Goal: Feedback & Contribution: Contribute content

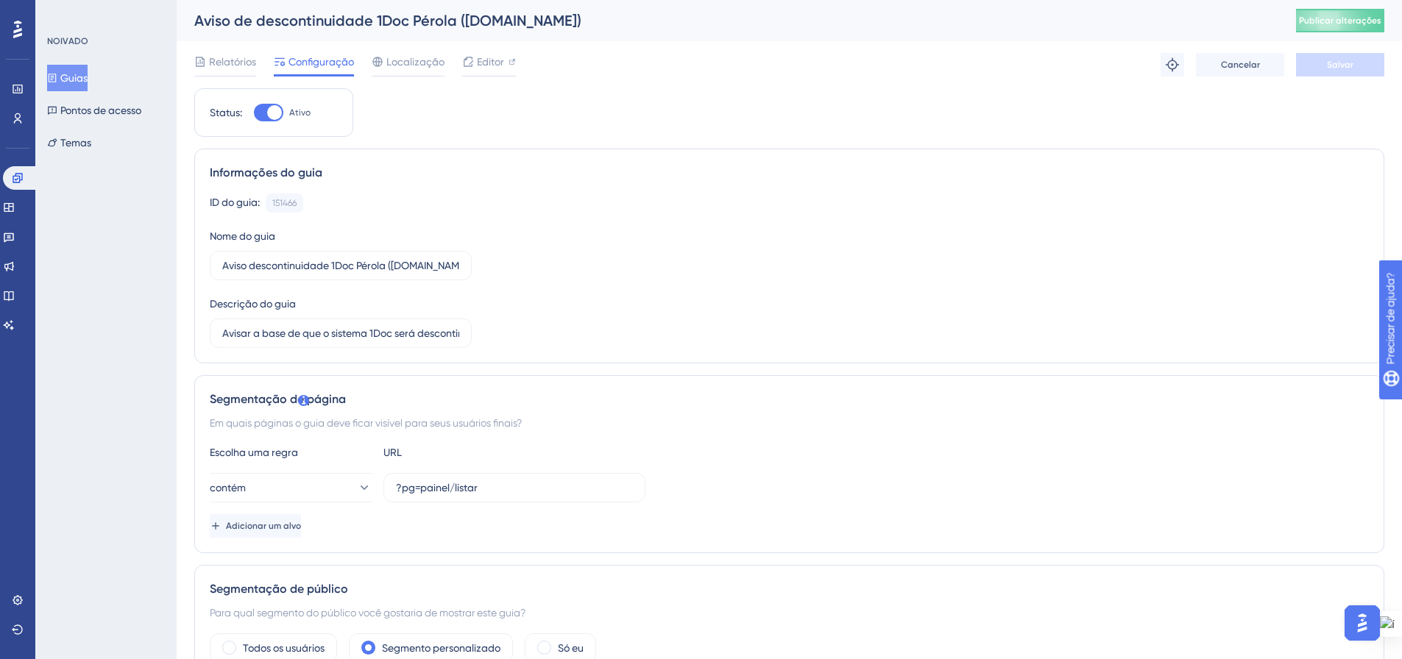
click at [70, 77] on font "Guias" at bounding box center [73, 78] width 27 height 12
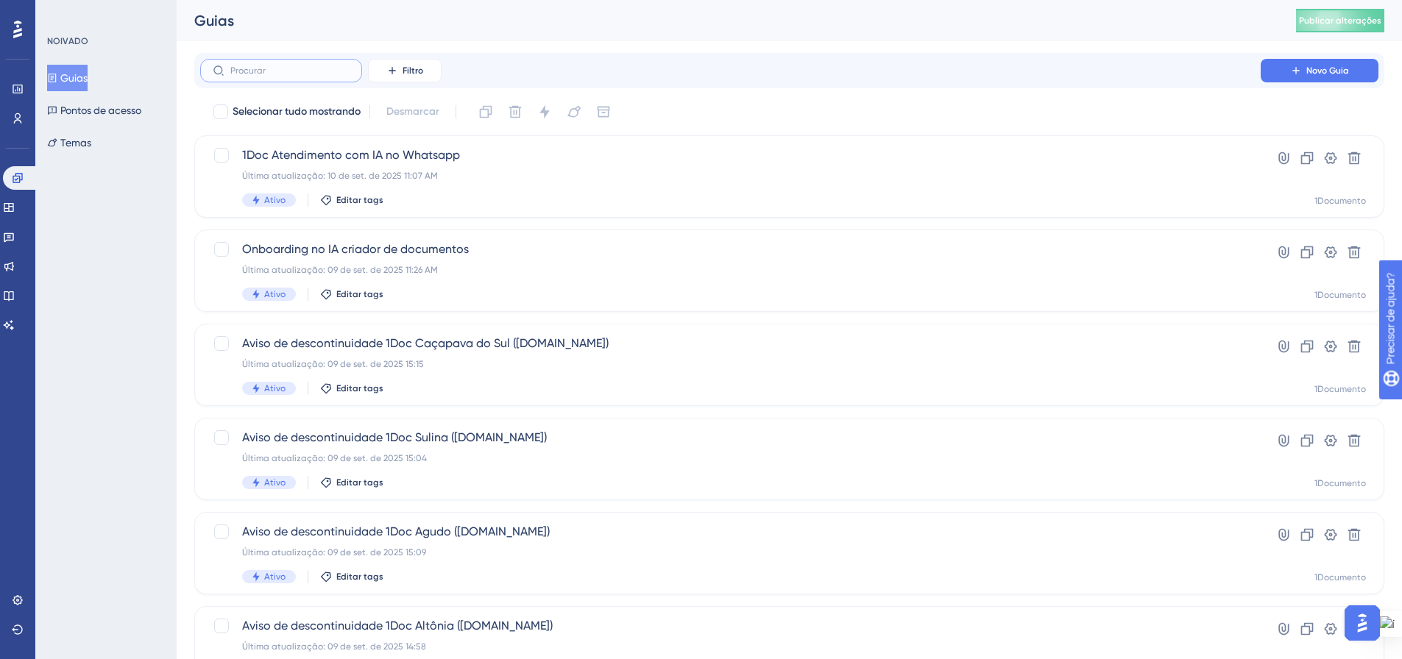
click at [308, 71] on input "text" at bounding box center [289, 70] width 119 height 10
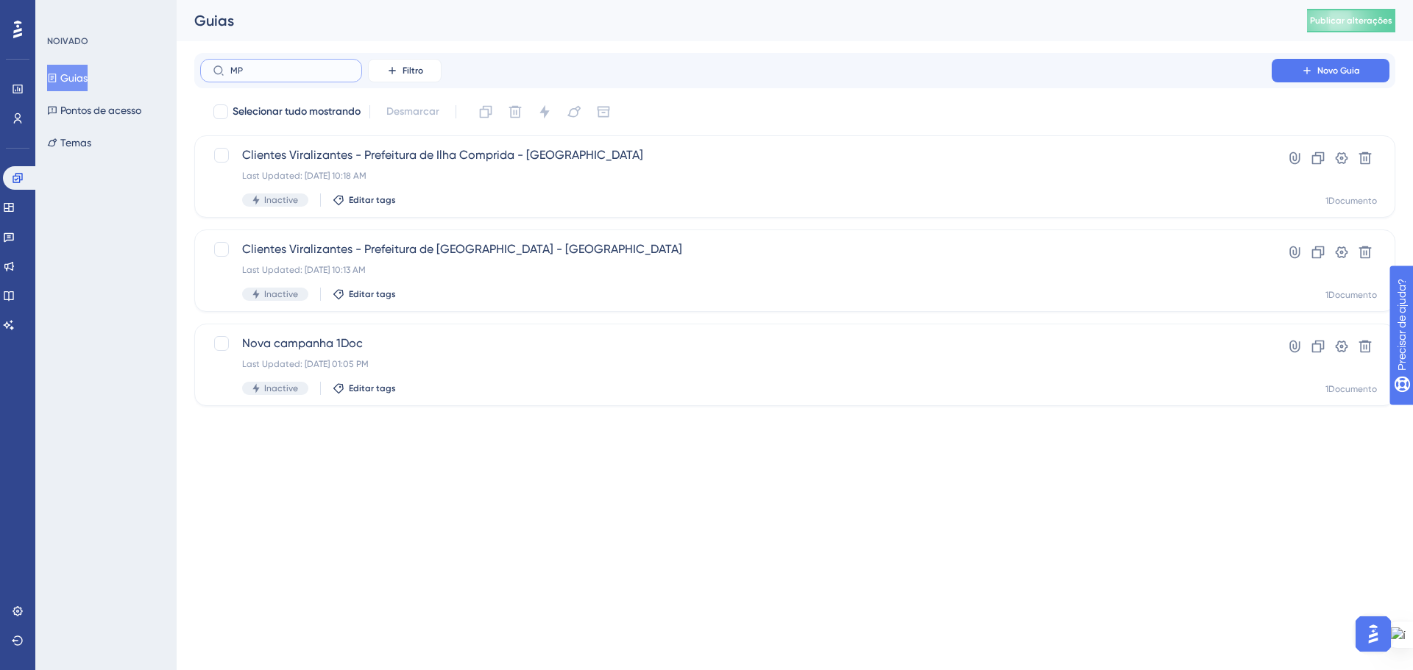
type input "MPS"
checkbox input "true"
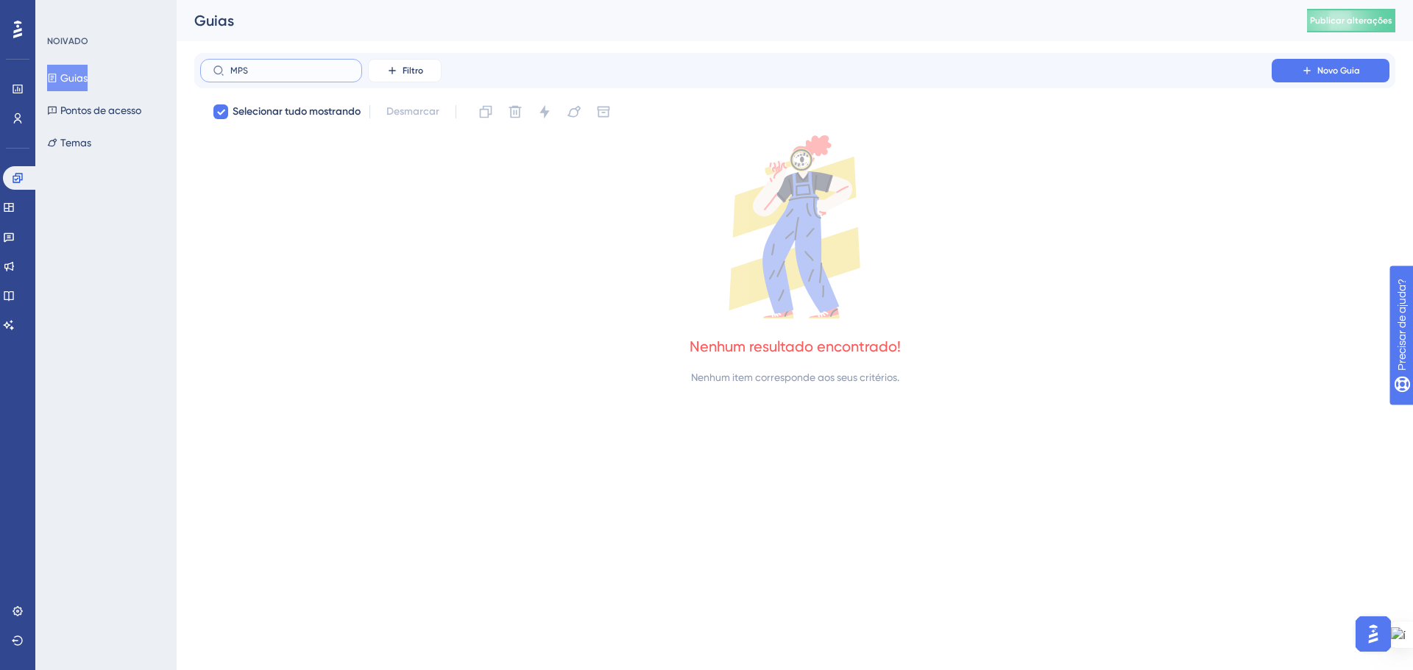
type input "MP"
checkbox input "false"
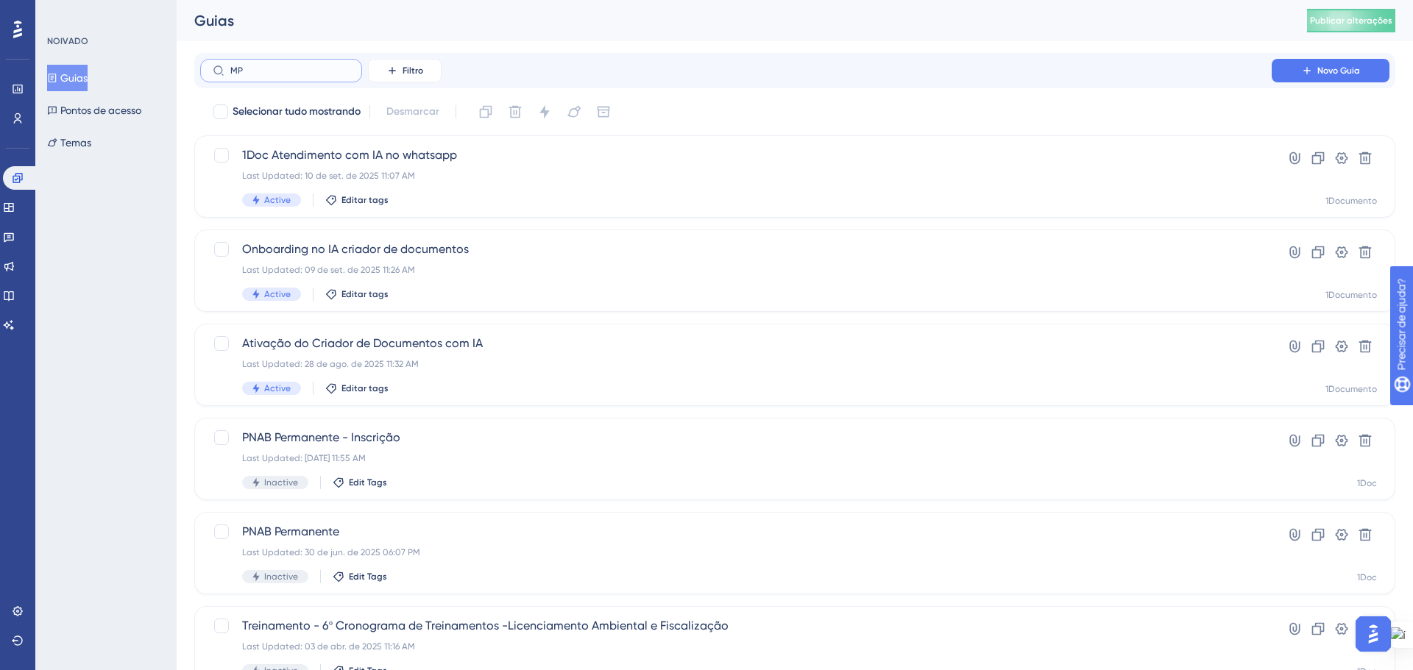
type input "M"
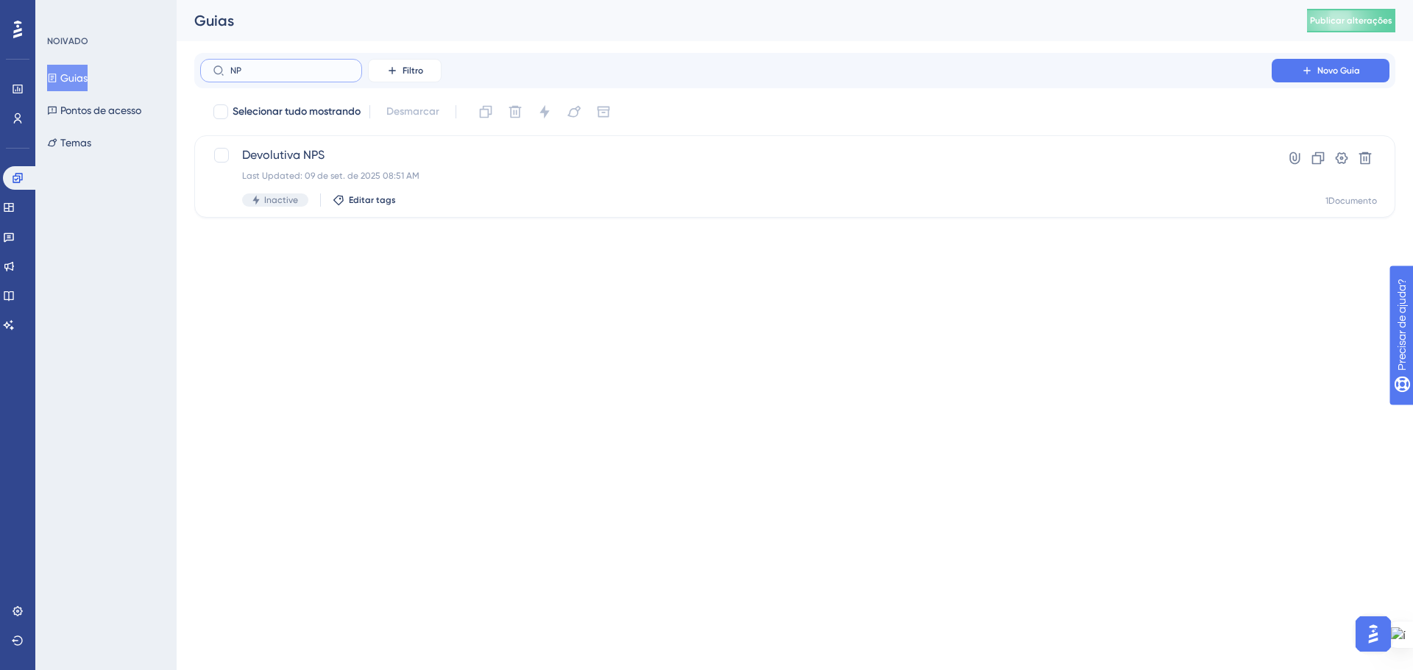
type input "NPS"
drag, startPoint x: 272, startPoint y: 67, endPoint x: 216, endPoint y: 79, distance: 57.3
click at [215, 71] on label "NPS" at bounding box center [281, 71] width 162 height 24
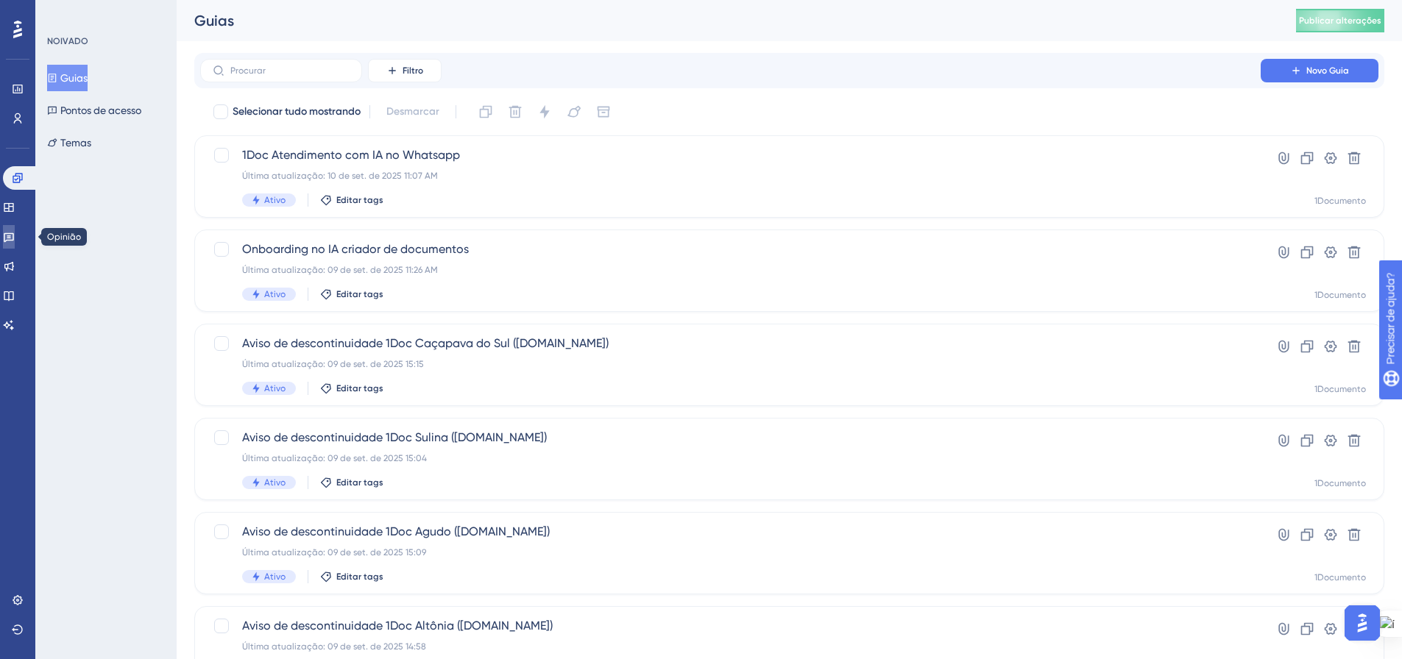
drag, startPoint x: 16, startPoint y: 231, endPoint x: 30, endPoint y: 252, distance: 25.5
click at [15, 231] on icon at bounding box center [9, 237] width 12 height 12
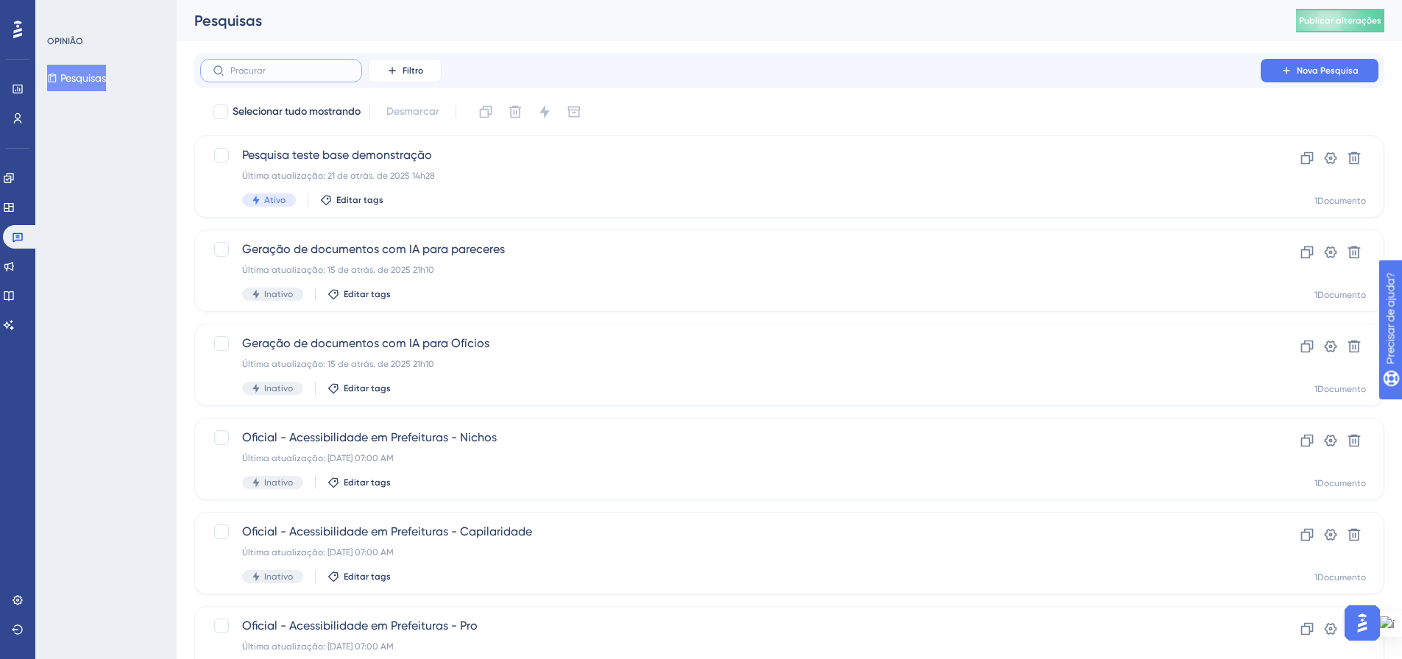
click at [260, 74] on input "text" at bounding box center [289, 70] width 119 height 10
type input "NPS"
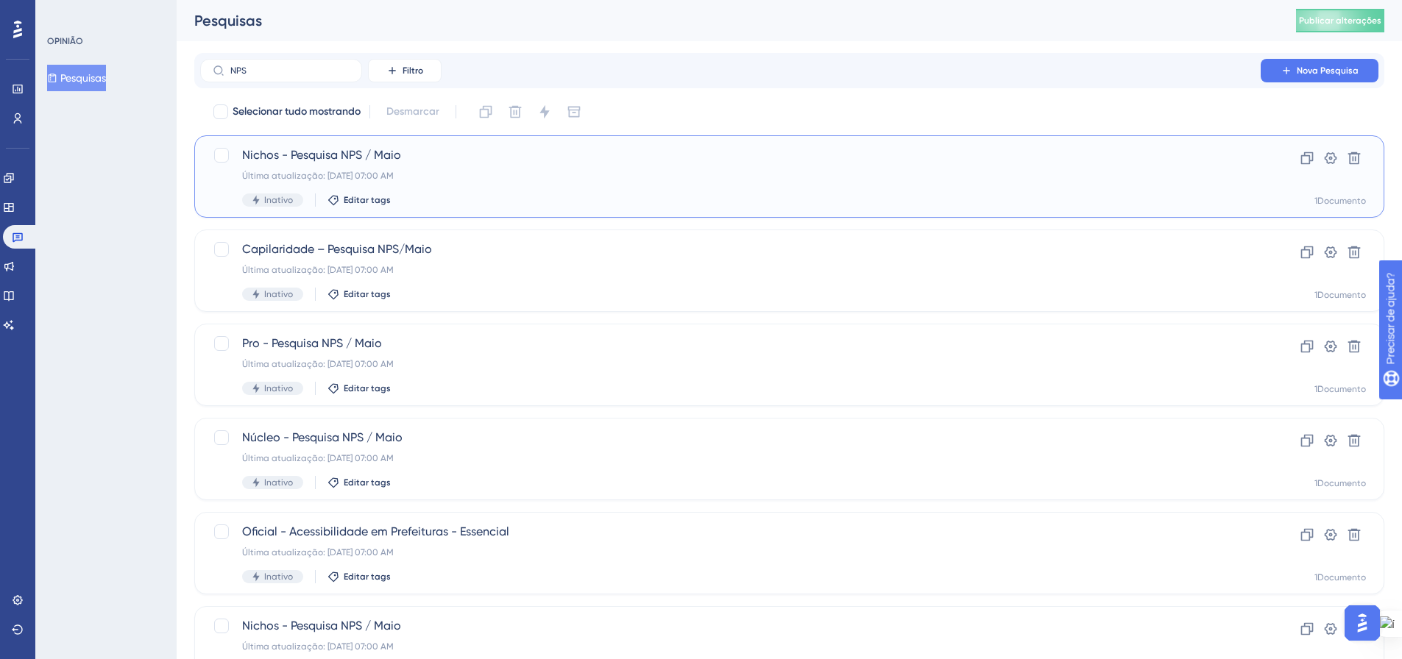
click at [1154, 170] on div "Nichos - Pesquisa NPS / Maio Última atualização: 22 de jul. de 2025 07:00 AM In…" at bounding box center [730, 176] width 977 height 60
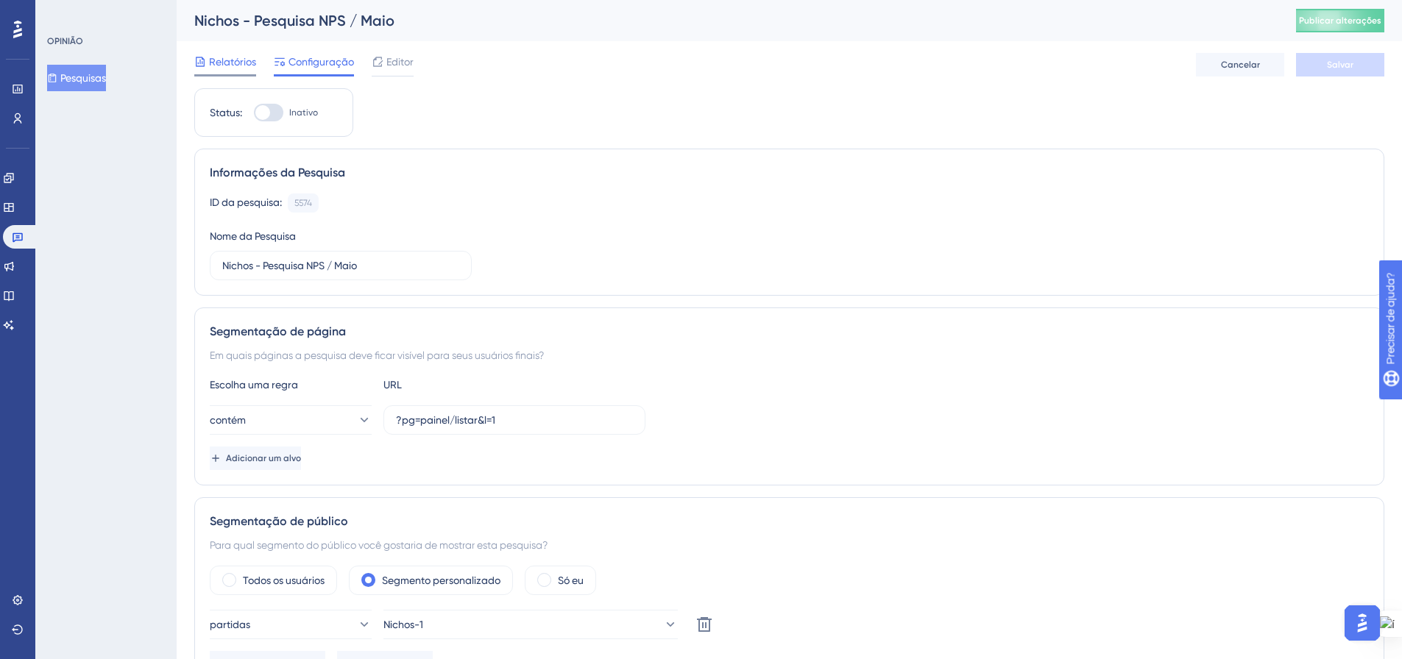
click at [235, 63] on font "Relatórios" at bounding box center [232, 62] width 47 height 12
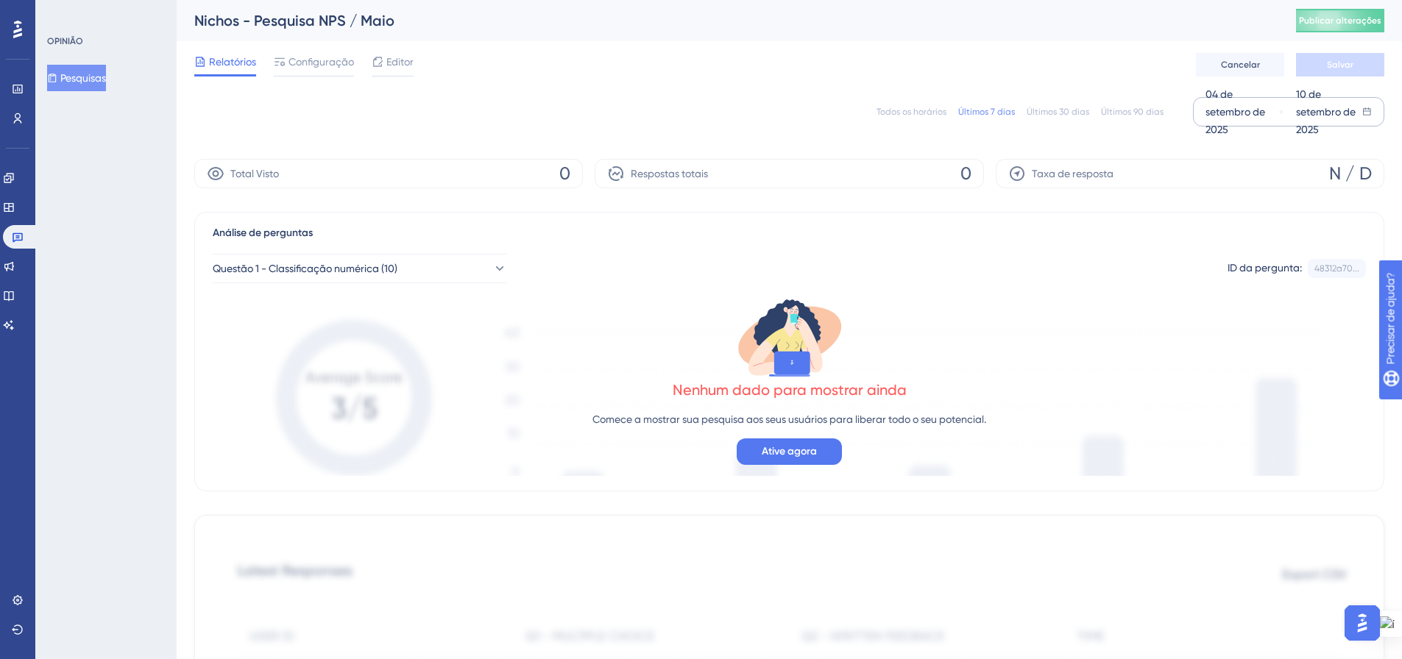
click at [1258, 107] on font "04 de setembro de 2025" at bounding box center [1235, 111] width 60 height 47
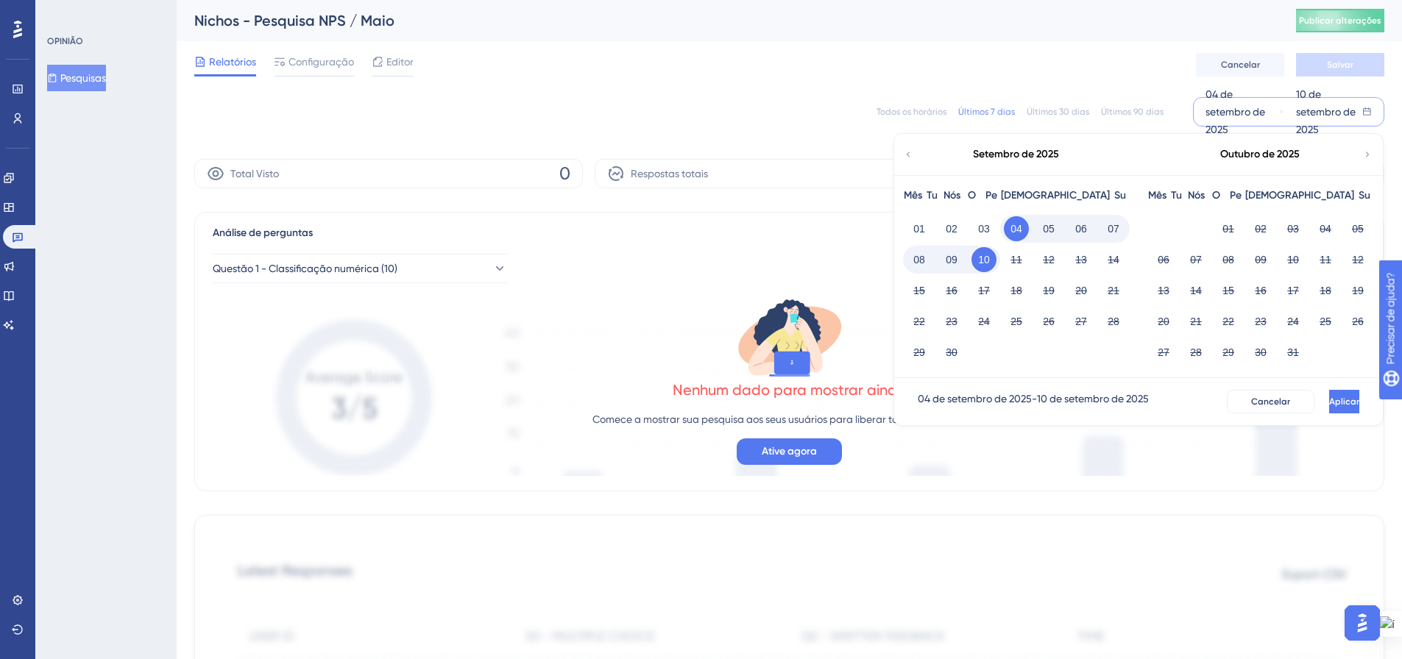
click at [914, 152] on div "Setembro de 2025" at bounding box center [1015, 154] width 243 height 41
click at [912, 154] on icon at bounding box center [908, 154] width 10 height 13
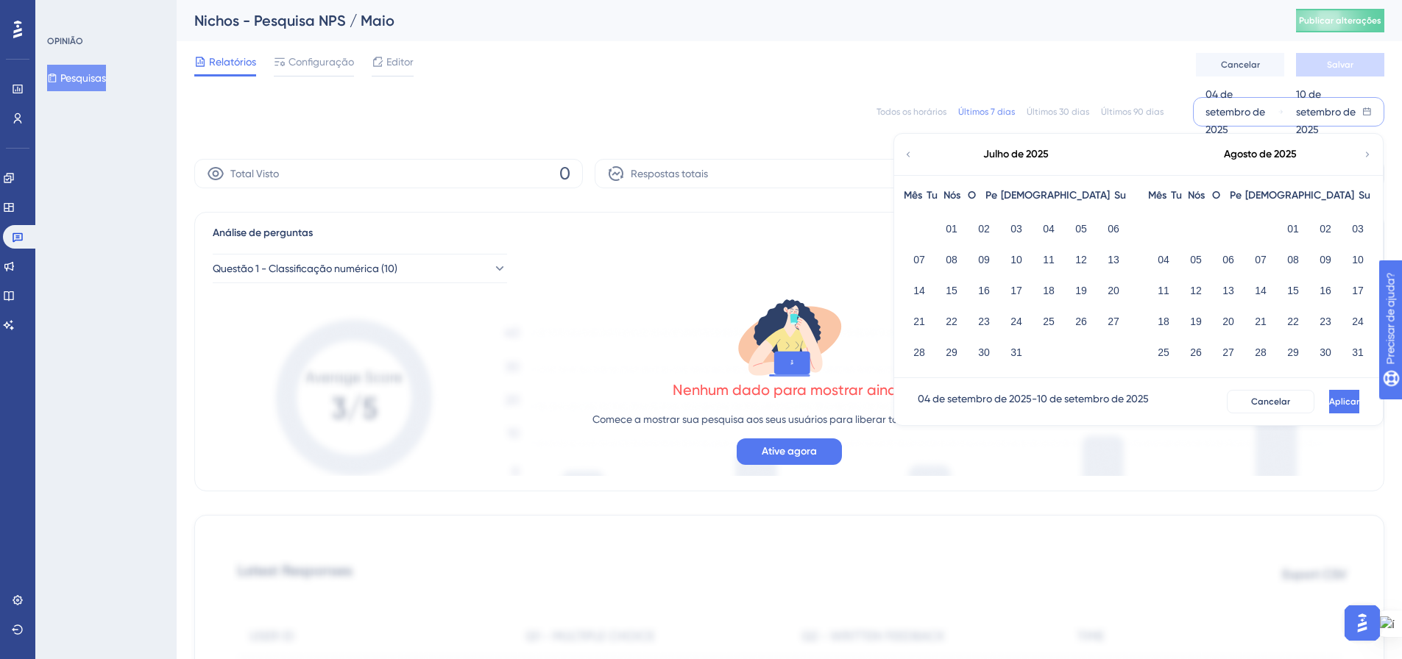
click at [912, 154] on icon at bounding box center [908, 154] width 10 height 13
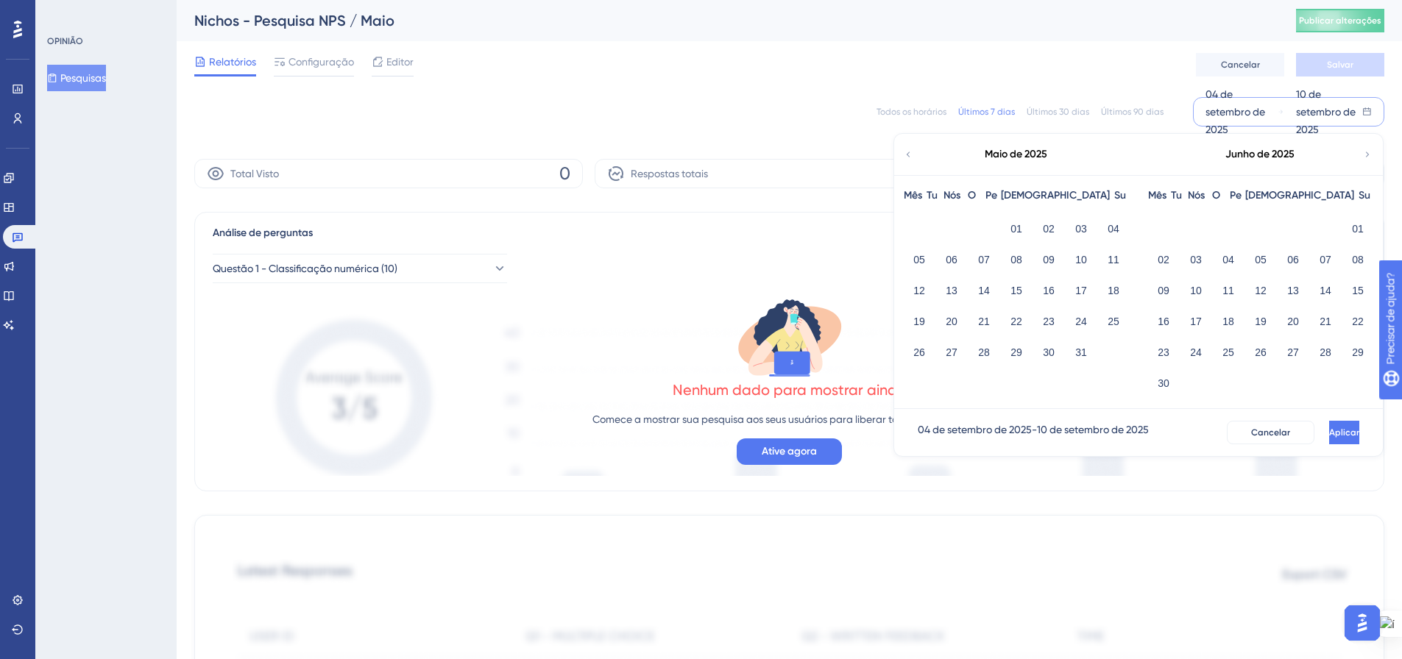
click at [912, 154] on icon at bounding box center [908, 154] width 10 height 13
click at [1362, 152] on icon at bounding box center [1367, 154] width 10 height 13
click at [1016, 224] on font "01" at bounding box center [1016, 229] width 12 height 12
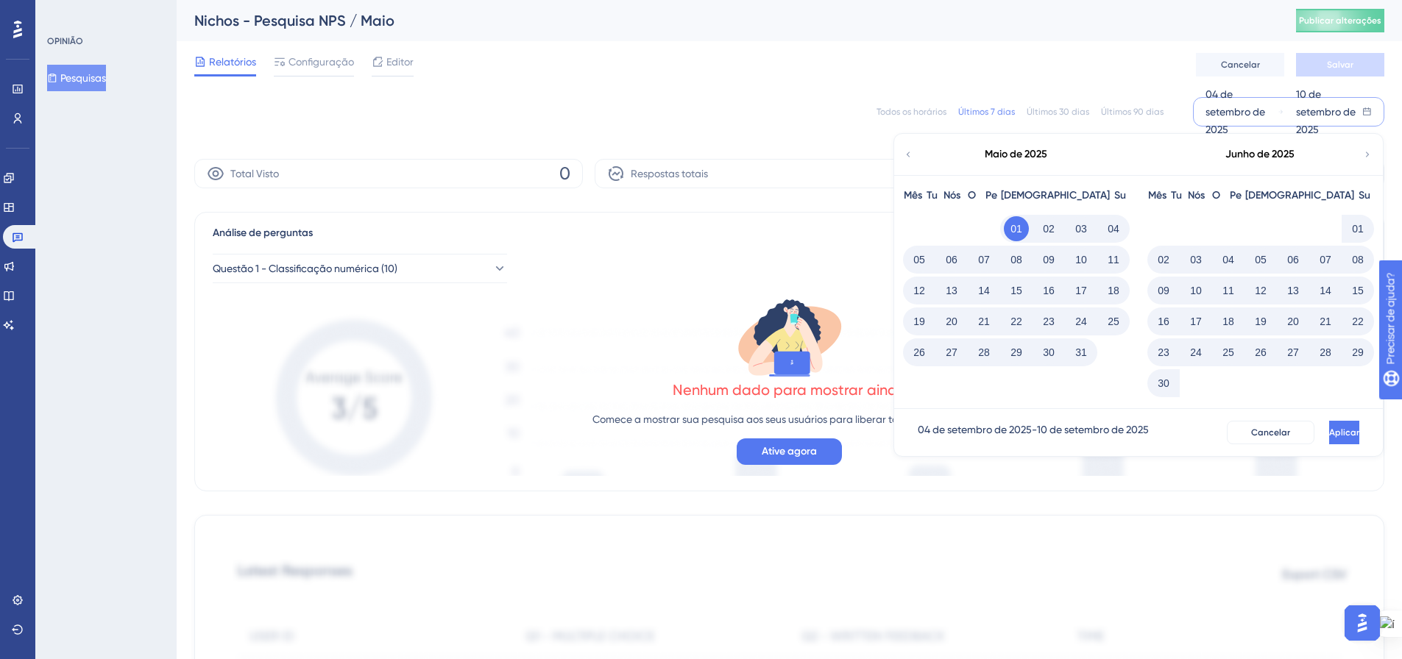
click at [1081, 351] on font "31" at bounding box center [1081, 353] width 12 height 12
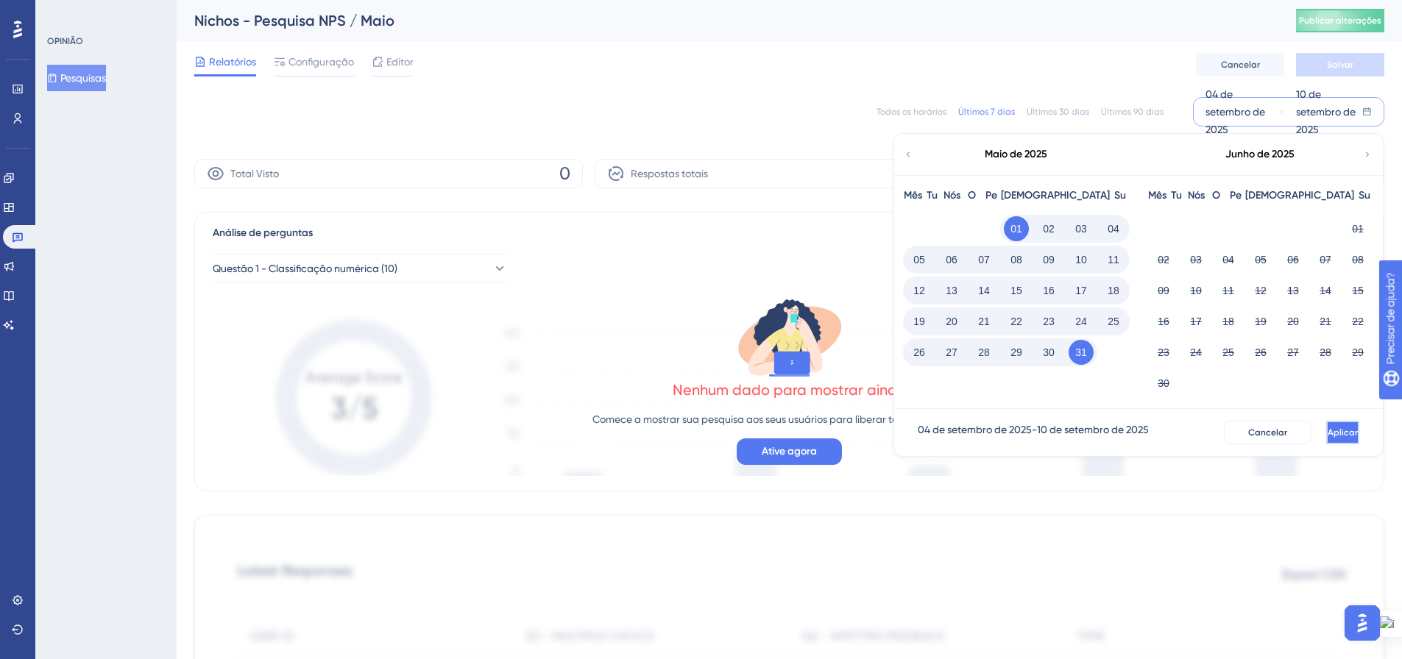
click at [1328, 435] on font "Aplicar" at bounding box center [1343, 433] width 30 height 10
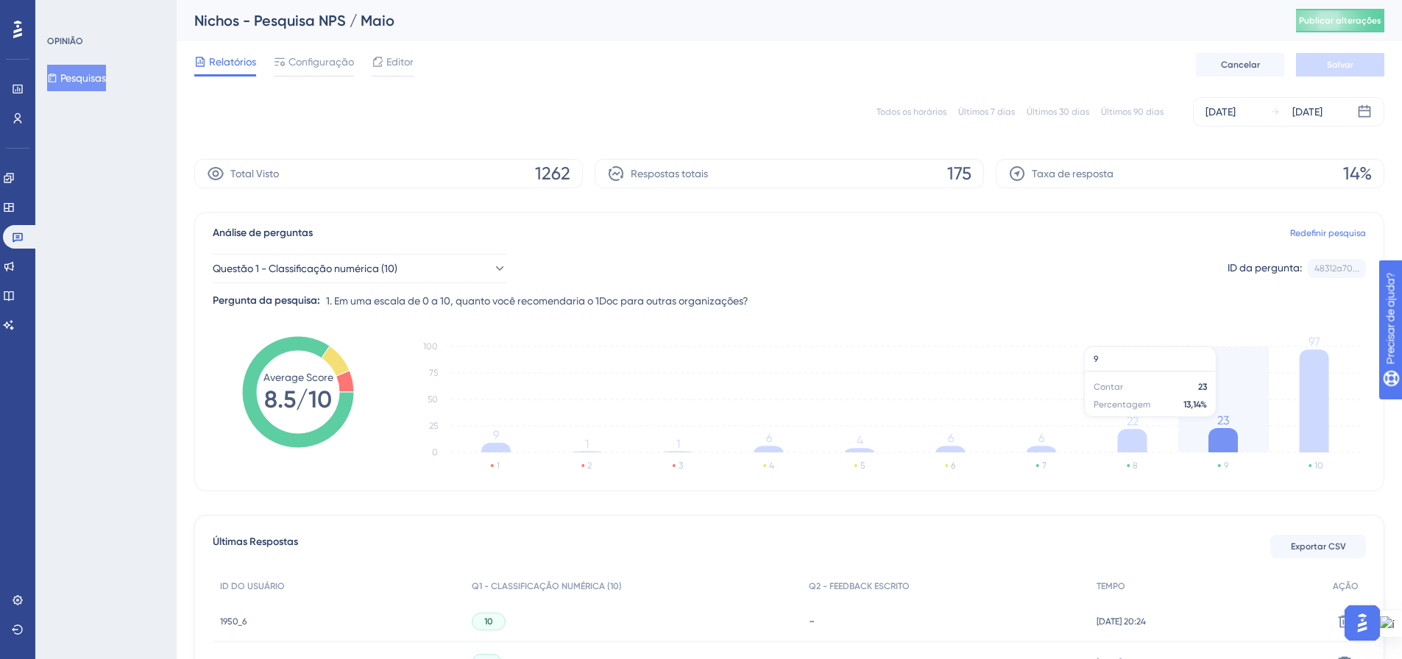
click at [1269, 386] on icon "1 2 3 4 5 6 7 8 9 10 0 25 50 75 100 9 1 1 6 4 6 6 22 23 97" at bounding box center [883, 406] width 965 height 147
click at [1306, 433] on icon at bounding box center [1314, 401] width 29 height 103
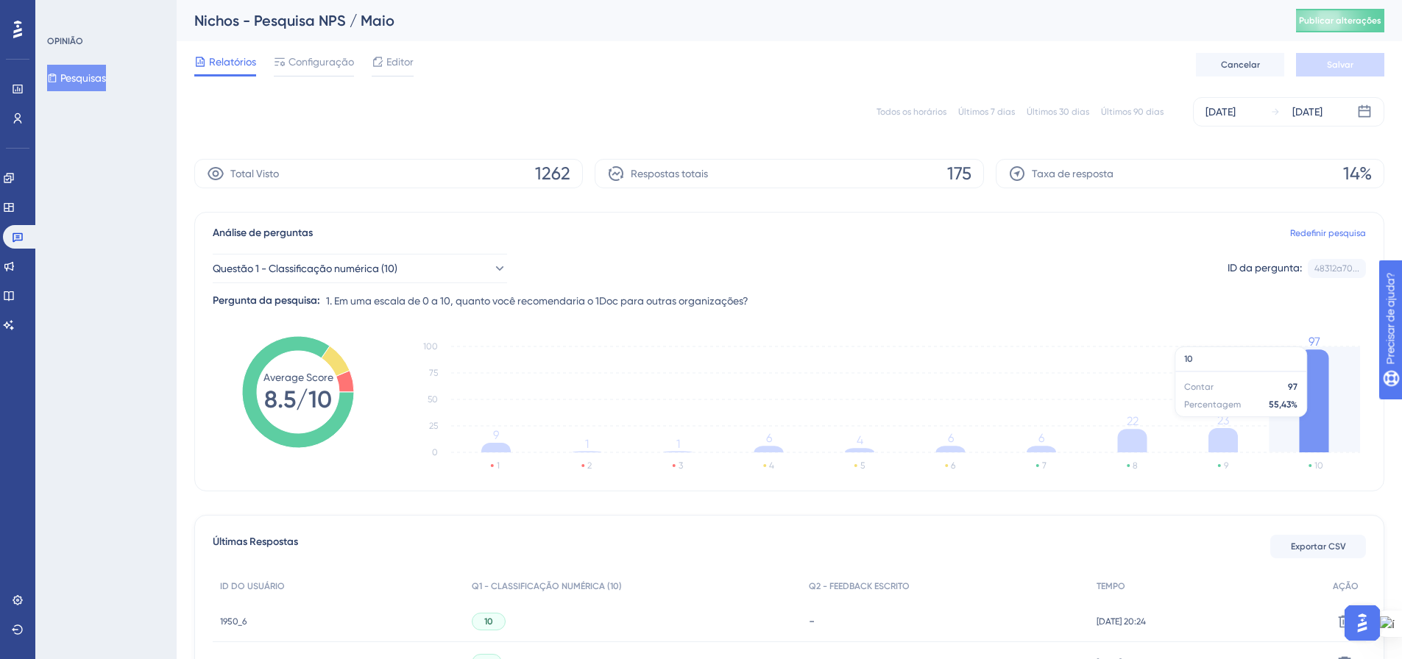
click at [1283, 403] on icon "1 2 3 4 5 6 7 8 9 10 0 25 50 75 100 9 1 1 6 4 6 6 22 23 97" at bounding box center [883, 406] width 965 height 147
click at [1276, 390] on icon "1 2 3 4 5 6 7 8 9 10 0 25 50 75 100 9 1 1 6 4 6 6 22 23 97" at bounding box center [883, 406] width 965 height 147
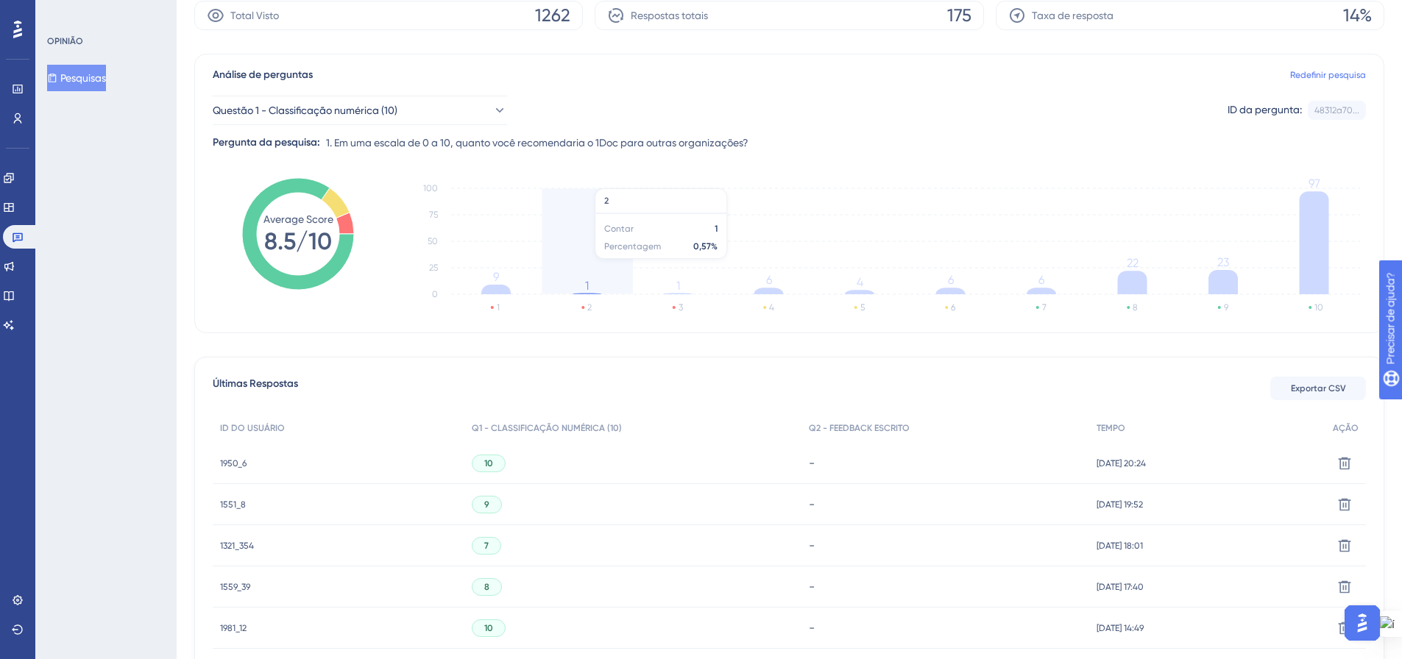
scroll to position [221, 0]
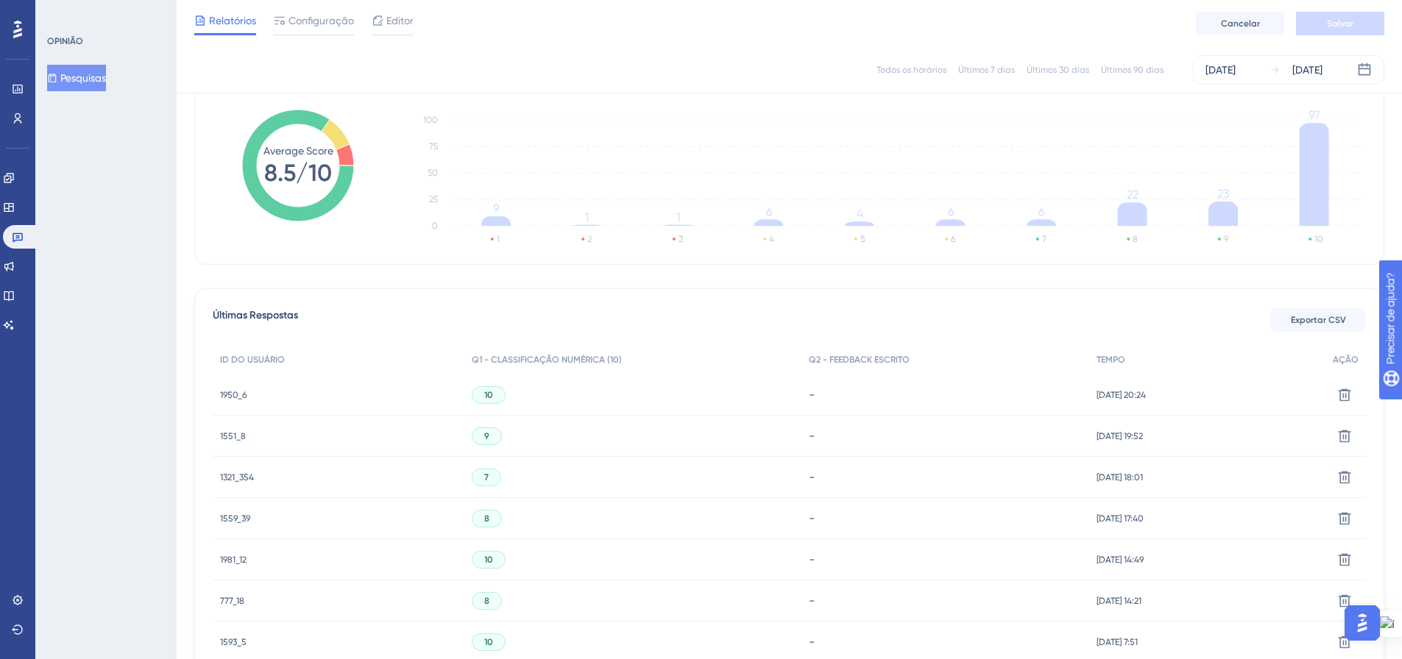
click at [484, 396] on font "10" at bounding box center [488, 395] width 9 height 10
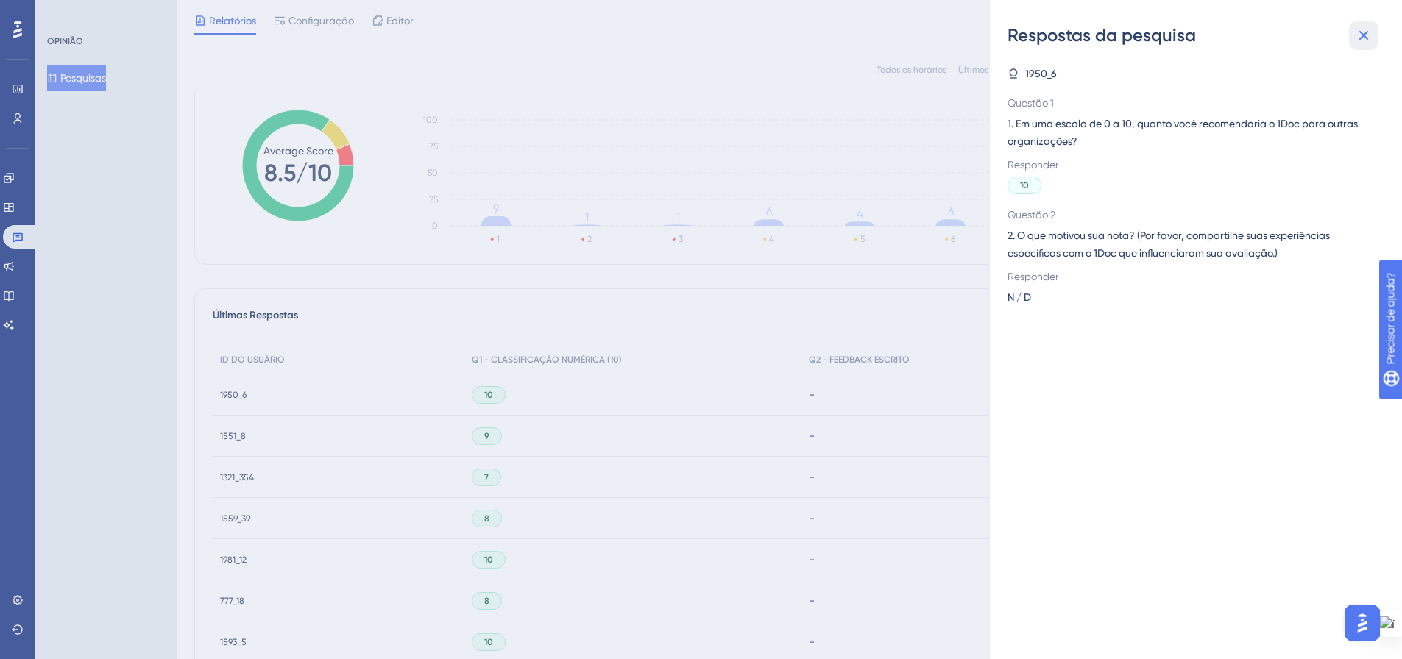
click at [1364, 37] on icon at bounding box center [1364, 36] width 10 height 10
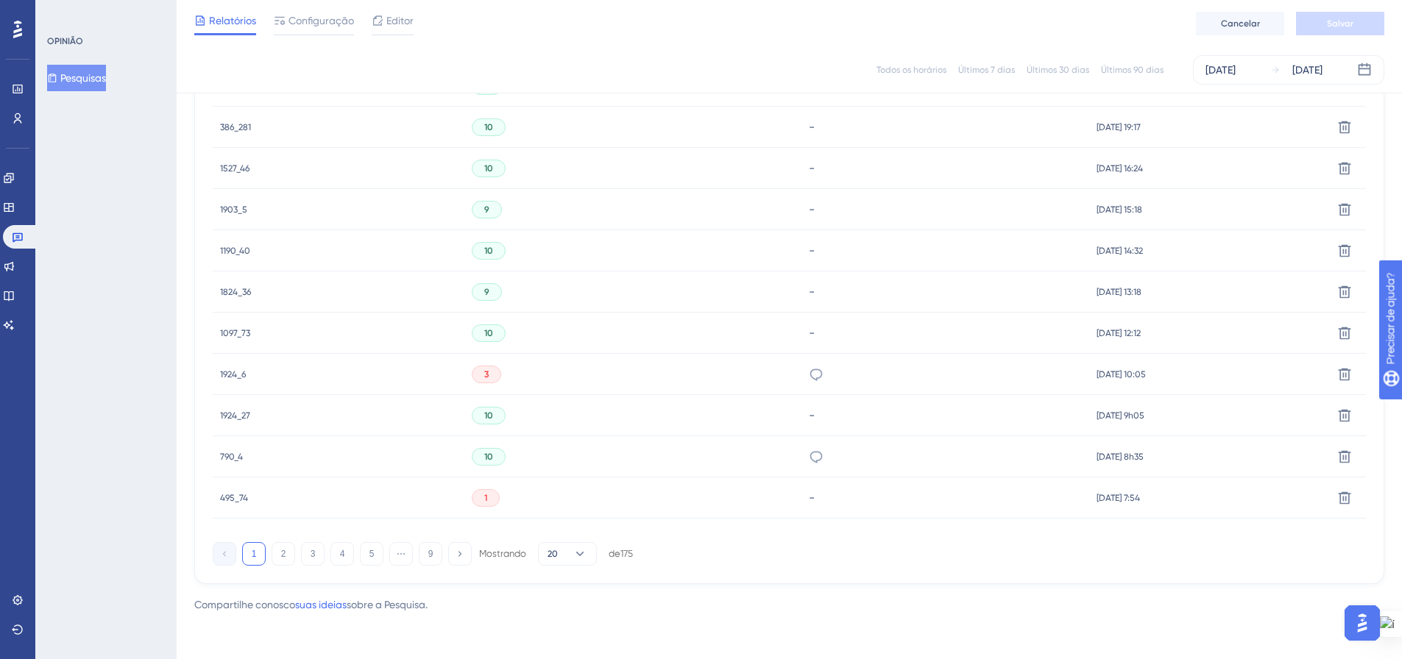
scroll to position [902, 0]
click at [1146, 368] on font "31 de maio de 2025, 10:05" at bounding box center [1120, 373] width 49 height 10
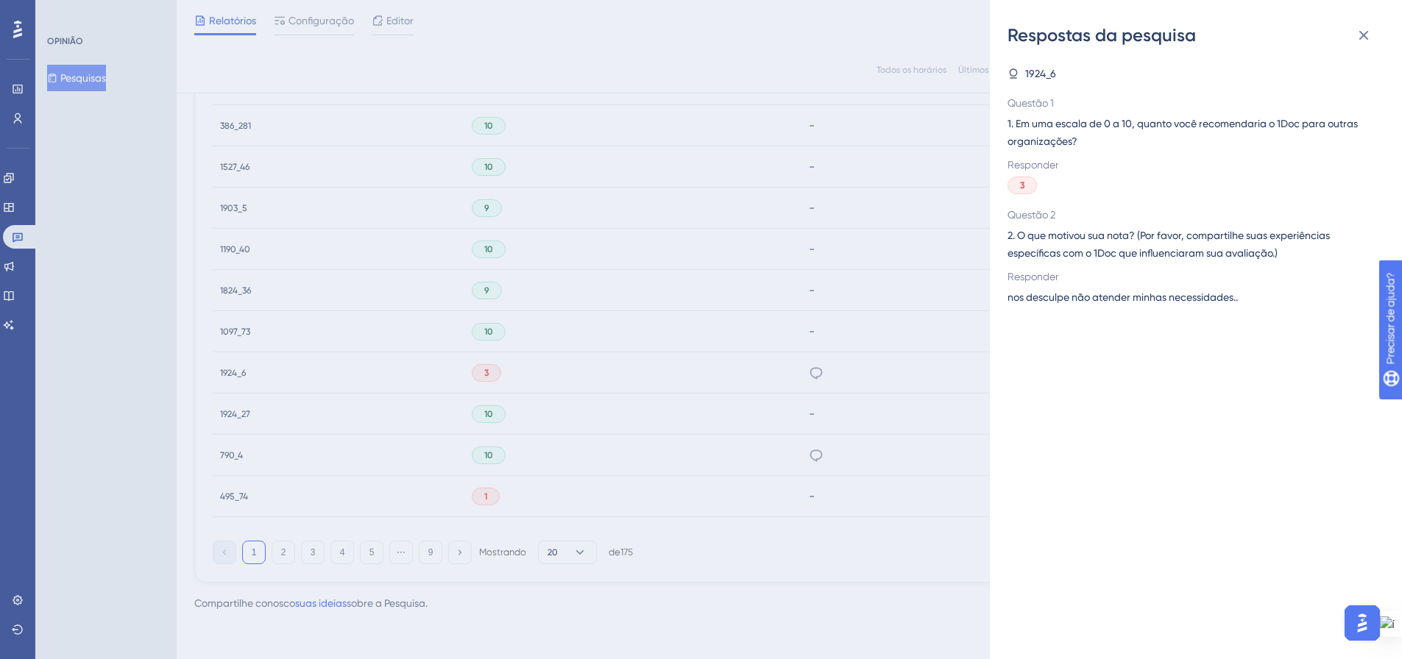
click at [856, 361] on div "Respostas da pesquisa 1924_6 Questão 1 1. Em uma escala de 0 a 10, quanto você …" at bounding box center [701, 329] width 1402 height 659
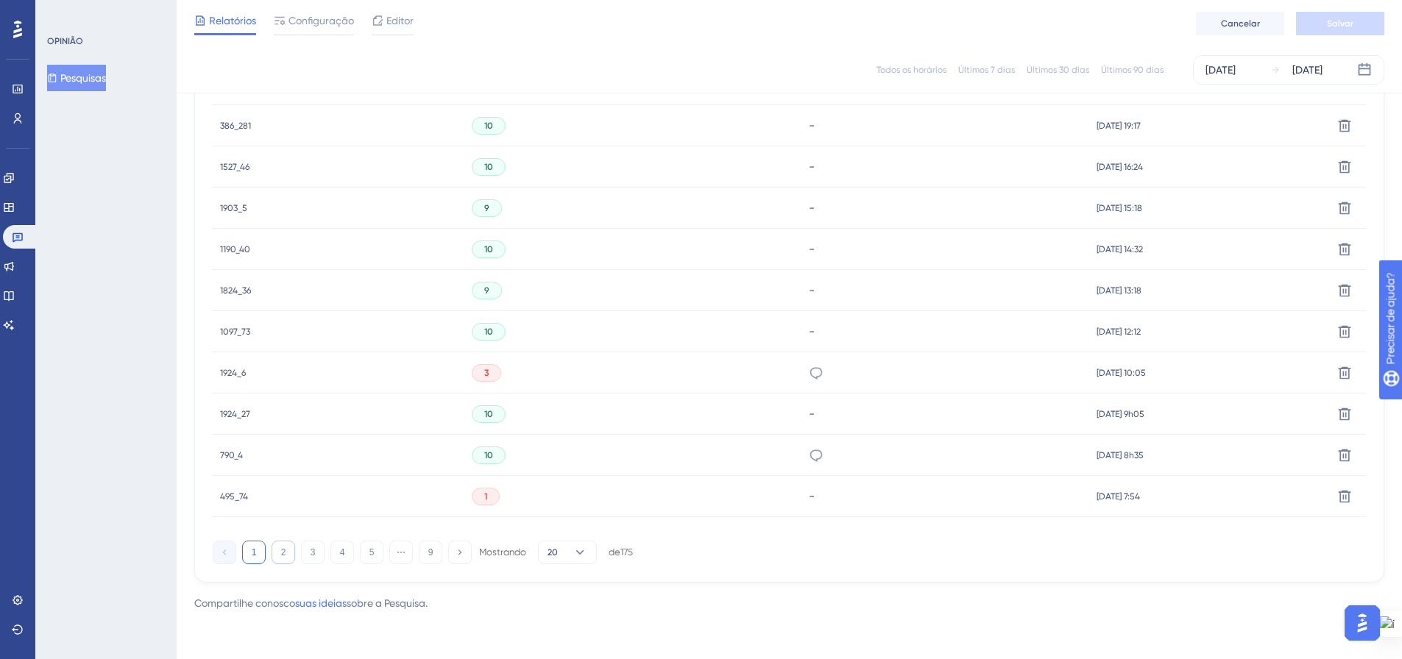
click at [278, 550] on button "2" at bounding box center [284, 553] width 24 height 24
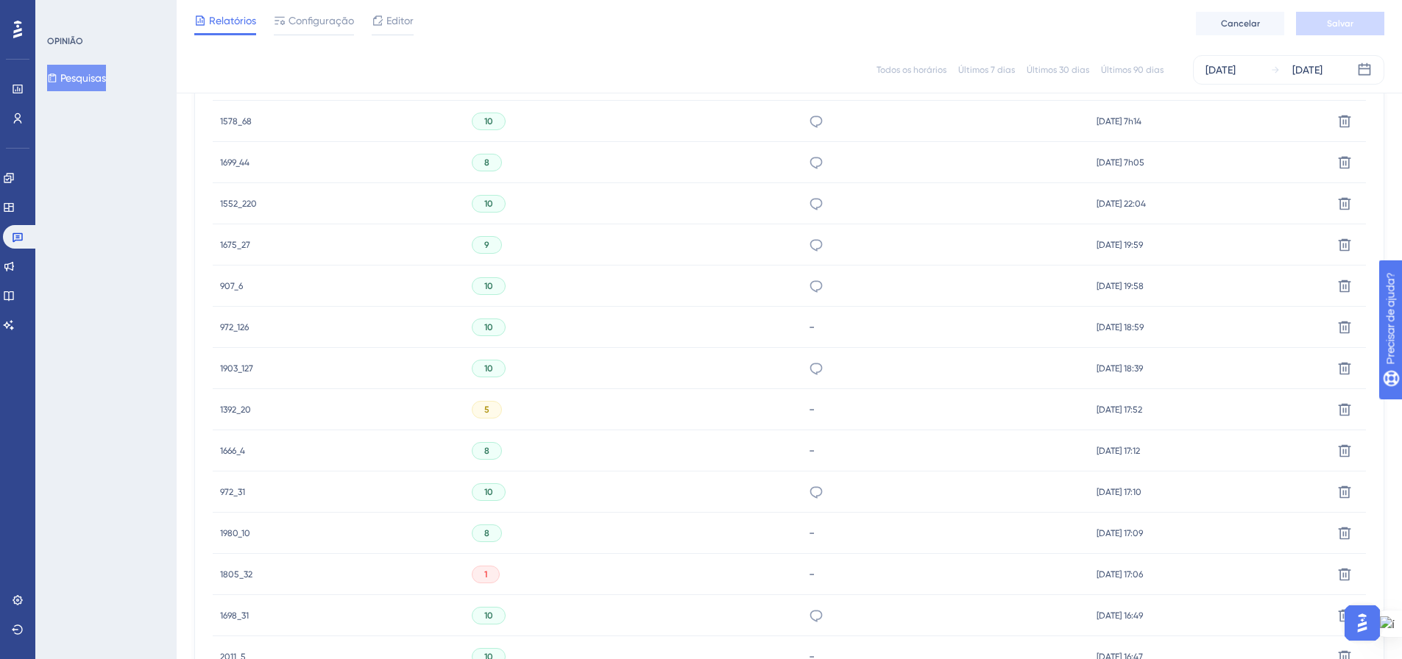
scroll to position [534, 0]
click at [809, 491] on icon at bounding box center [816, 493] width 15 height 15
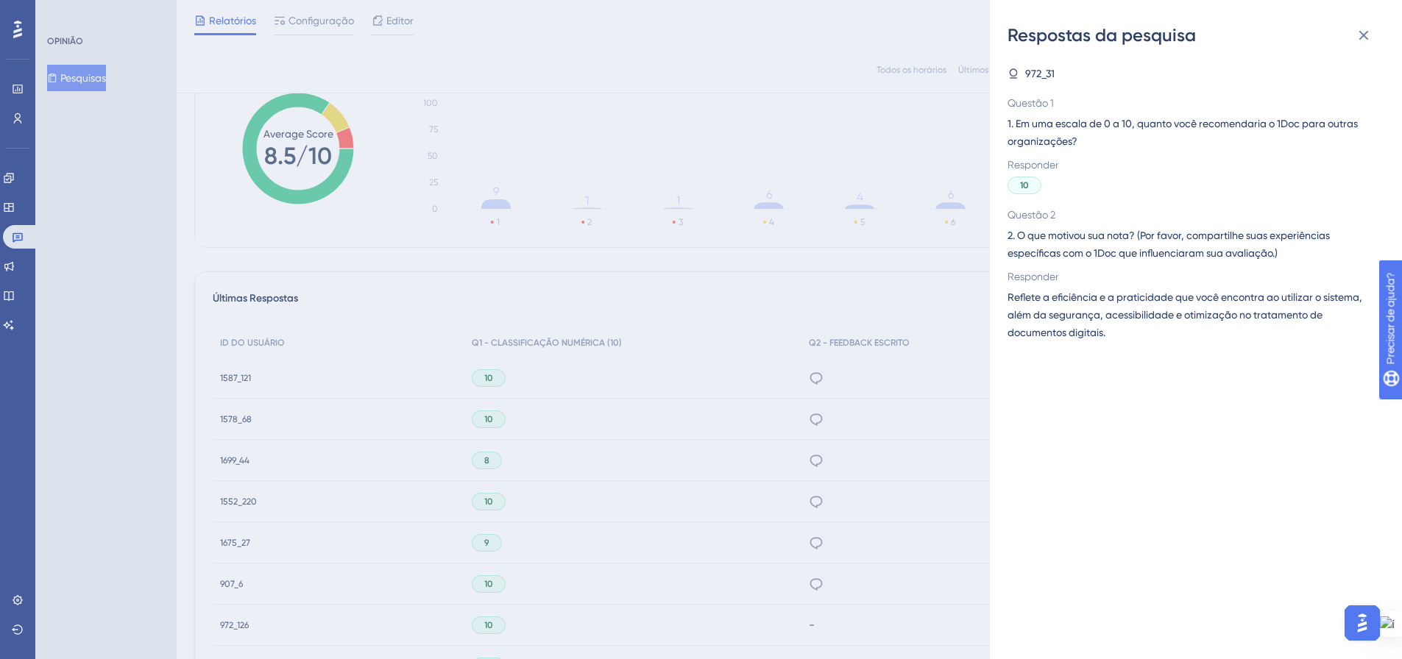
scroll to position [240, 0]
drag, startPoint x: 1371, startPoint y: 35, endPoint x: 1290, endPoint y: 89, distance: 97.1
click at [1370, 35] on icon at bounding box center [1364, 35] width 18 height 18
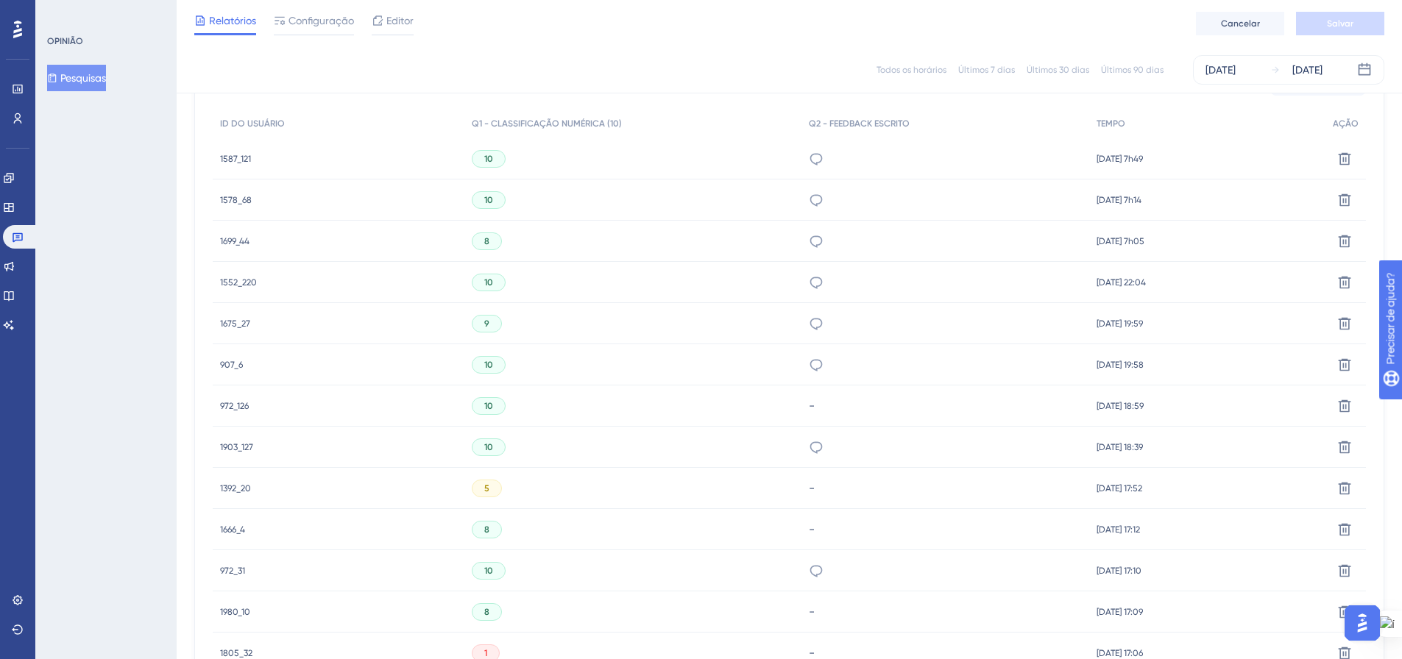
scroll to position [461, 0]
click at [15, 178] on icon at bounding box center [9, 178] width 12 height 12
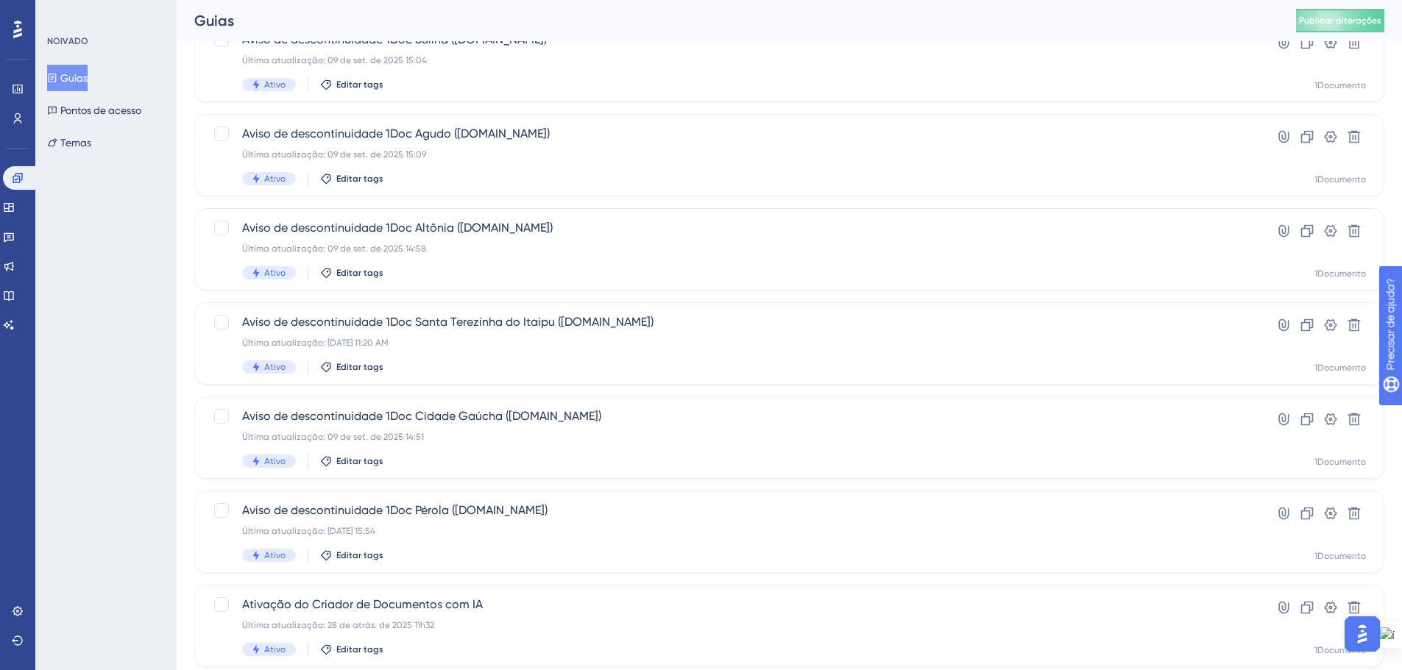
scroll to position [472, 0]
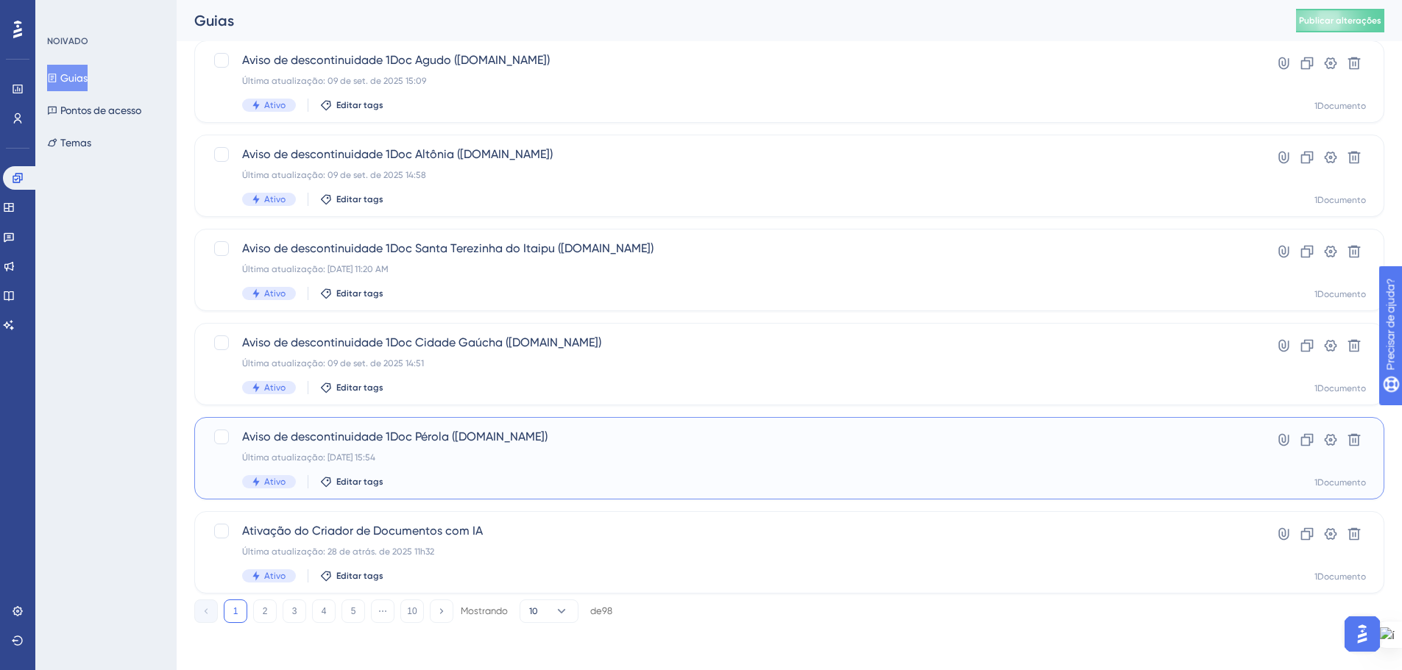
click at [481, 465] on div "Aviso de descontinuidade 1Doc Pérola (Gov.br) Última atualização: 10 de set. de…" at bounding box center [730, 458] width 977 height 60
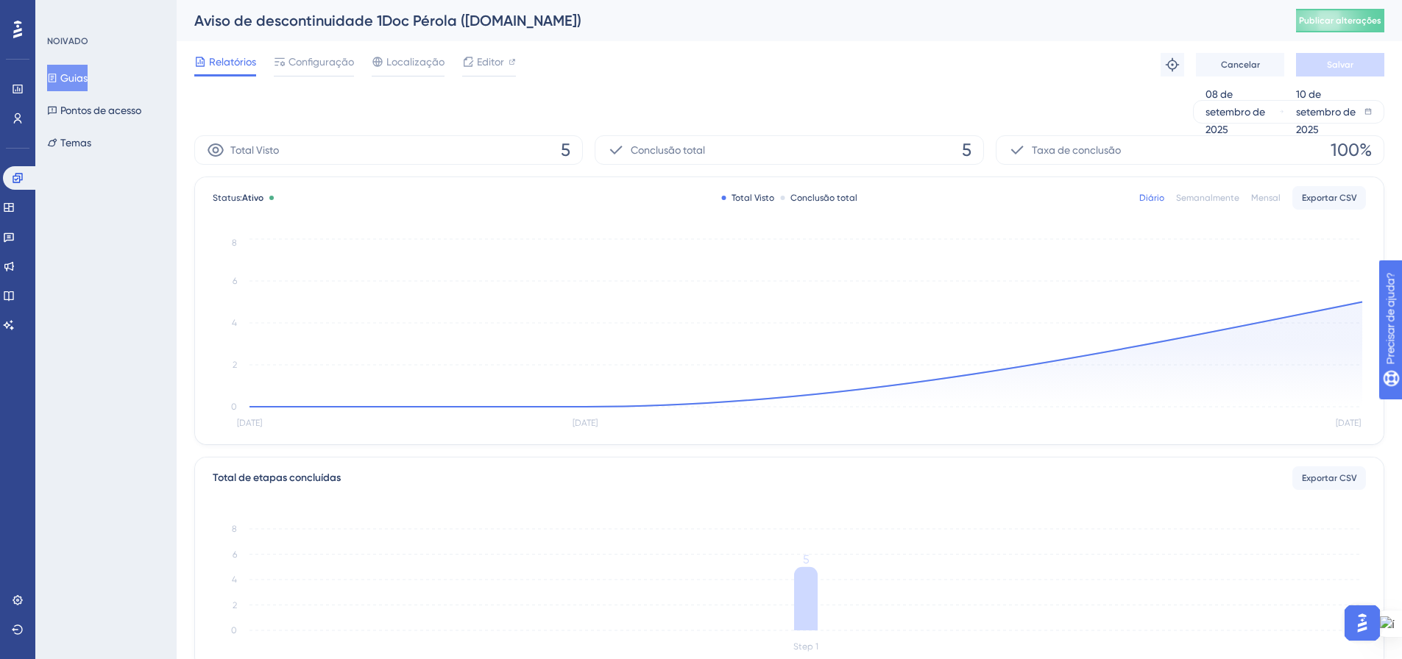
click at [73, 80] on font "Guias" at bounding box center [73, 78] width 27 height 12
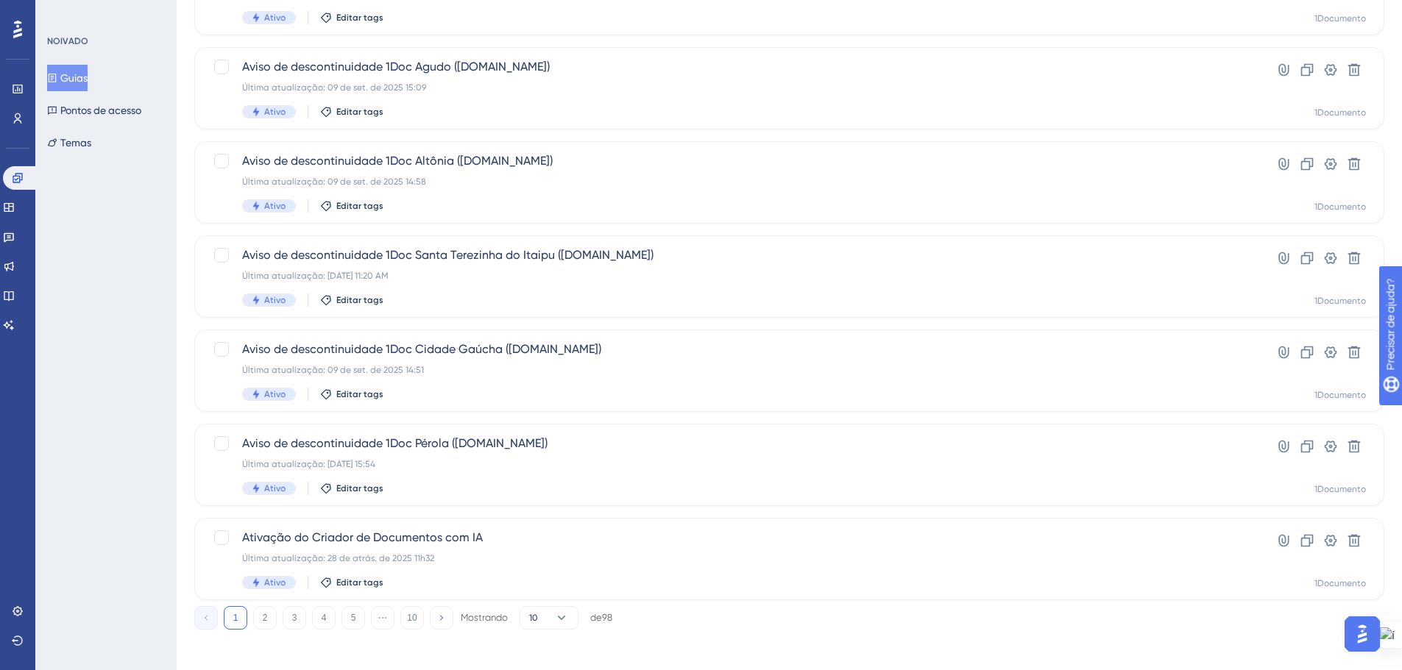
scroll to position [472, 0]
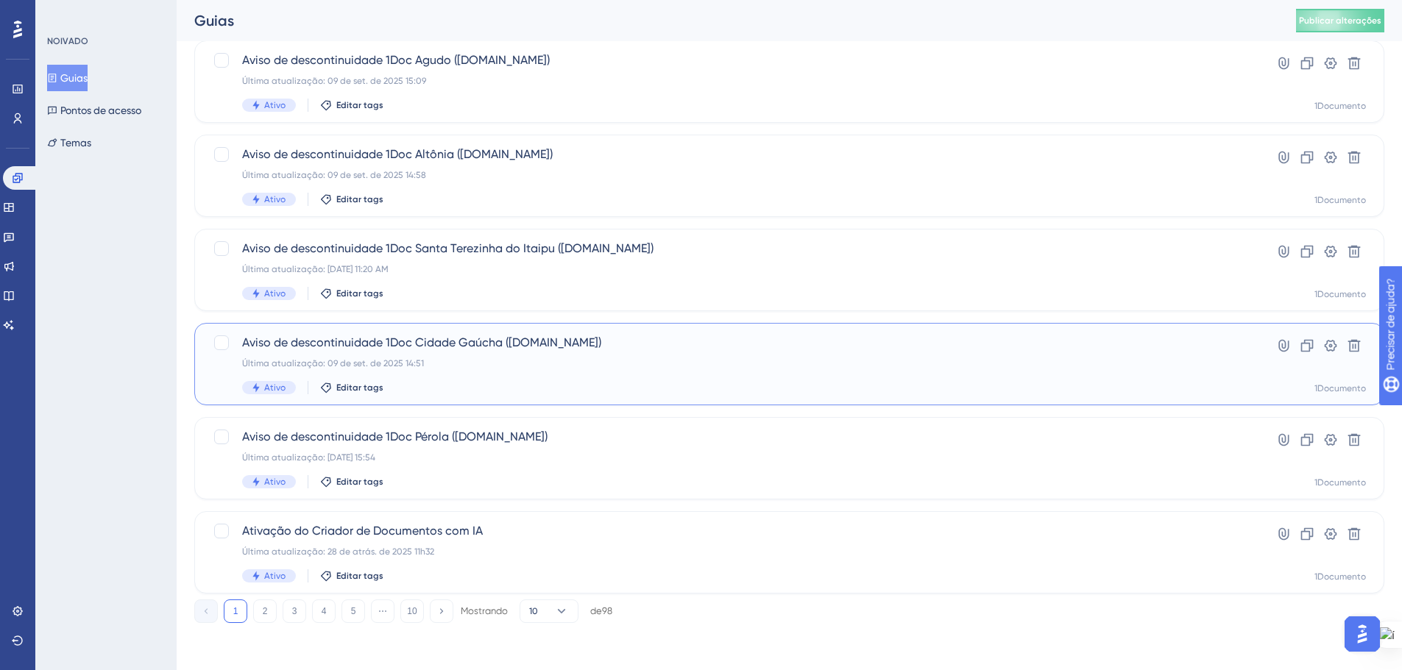
click at [573, 349] on span "Aviso de descontinuidade 1Doc Cidade Gaúcha (Gov.br)" at bounding box center [730, 343] width 977 height 18
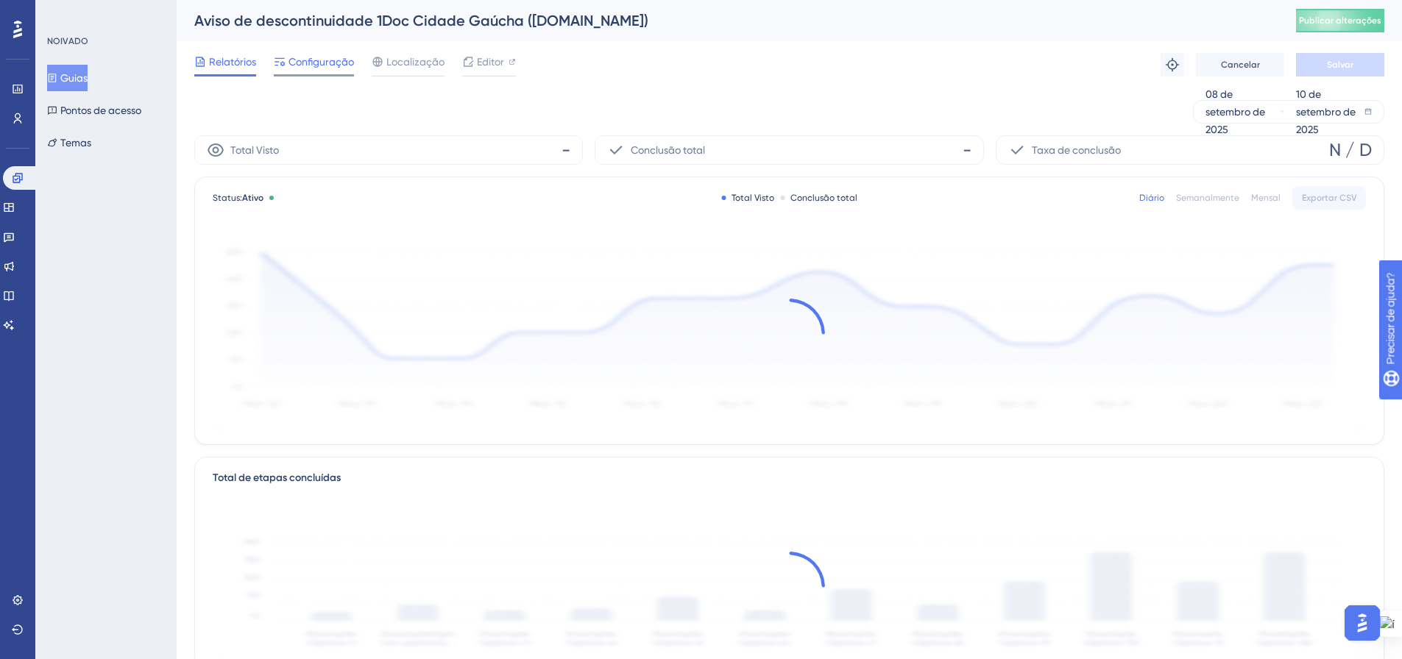
click at [329, 69] on span "Configuração" at bounding box center [320, 62] width 65 height 18
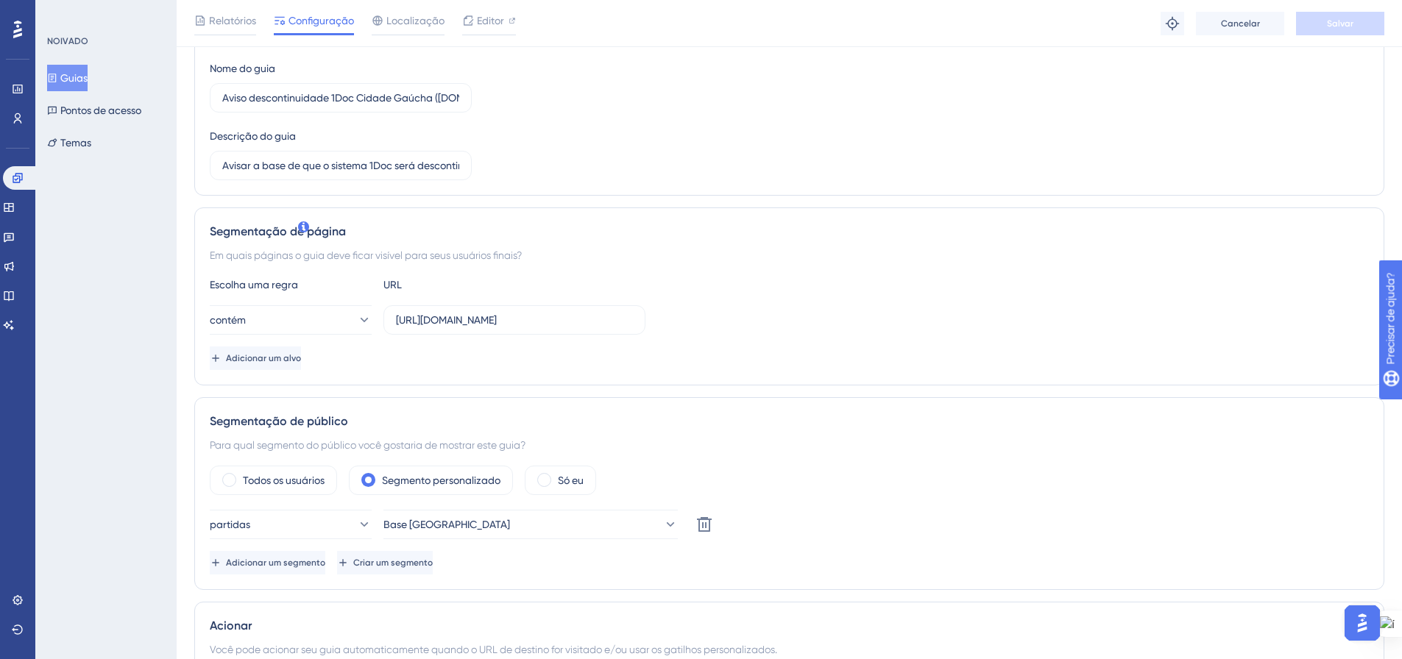
scroll to position [221, 0]
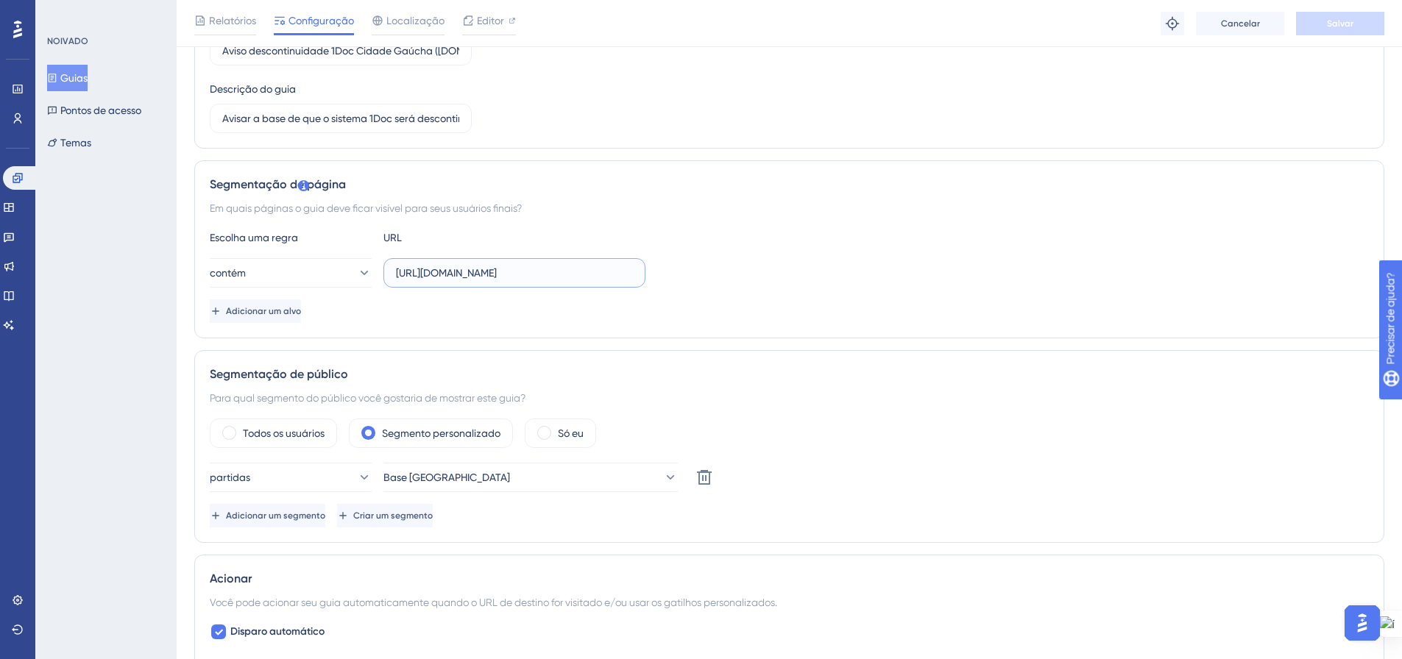
drag, startPoint x: 545, startPoint y: 273, endPoint x: 389, endPoint y: 377, distance: 187.4
click at [374, 283] on div "contém https://cidadegaucha.com.br/?pg=painel/listar" at bounding box center [428, 272] width 436 height 29
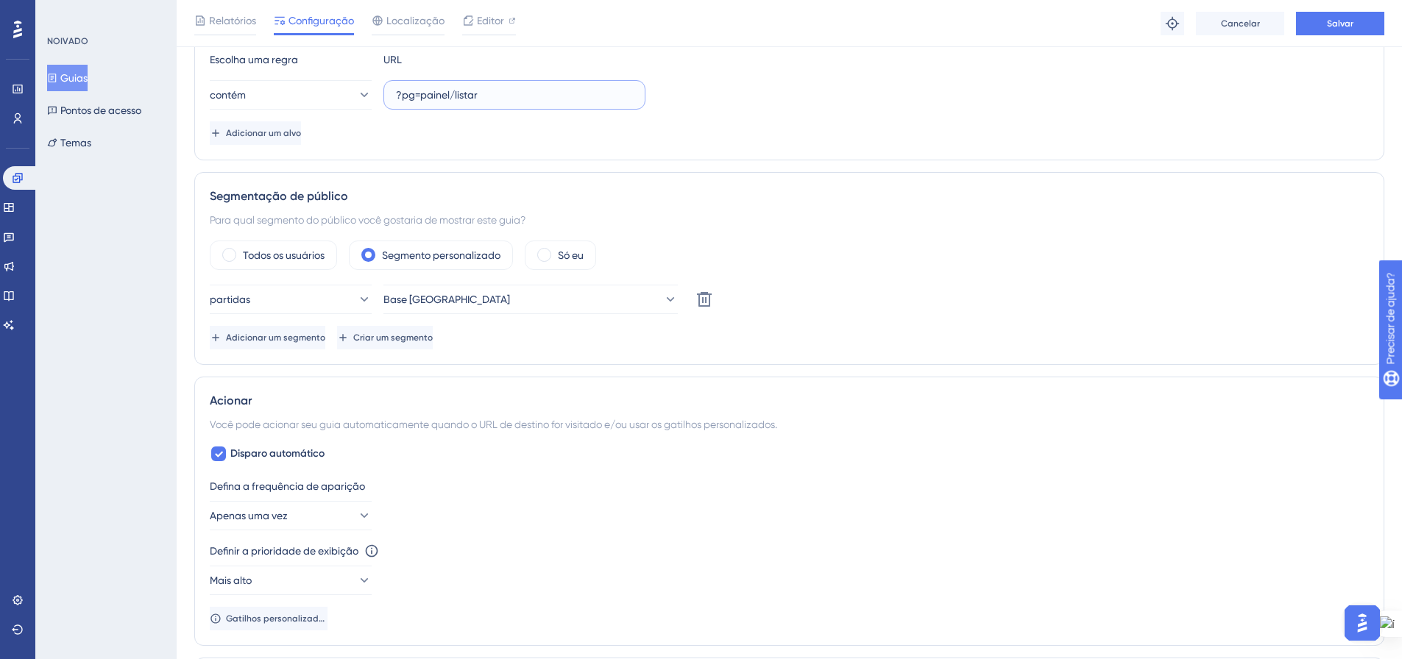
scroll to position [0, 0]
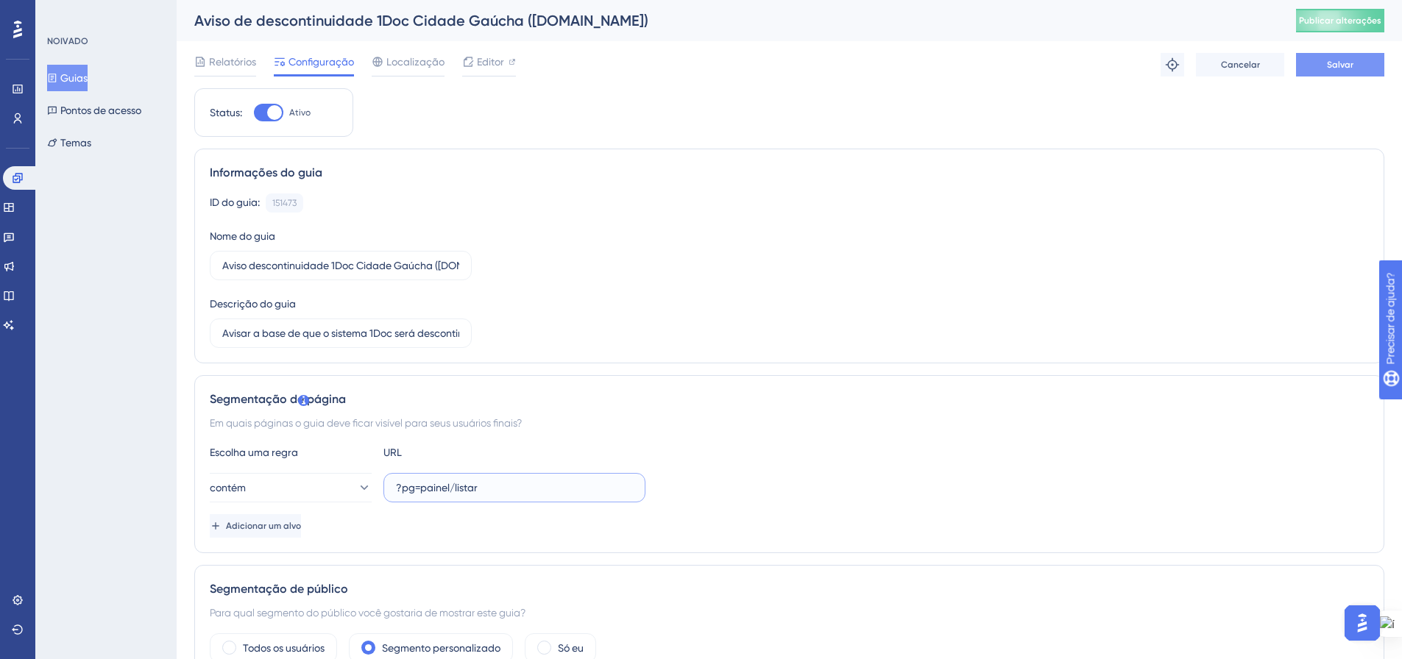
type input "?pg=painel/listar"
click at [1318, 71] on button "Salvar" at bounding box center [1340, 65] width 88 height 24
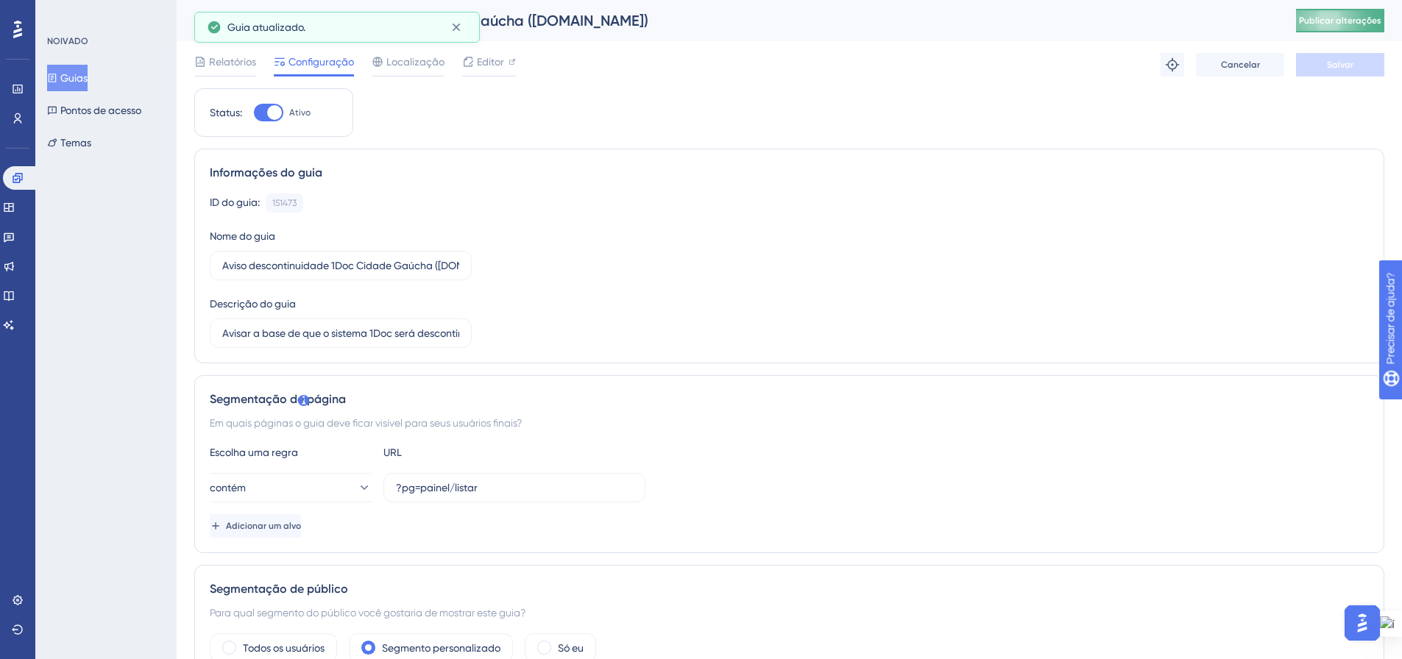
click at [1339, 18] on font "Publicar alterações" at bounding box center [1340, 20] width 82 height 10
click at [77, 78] on font "Guias" at bounding box center [73, 78] width 27 height 12
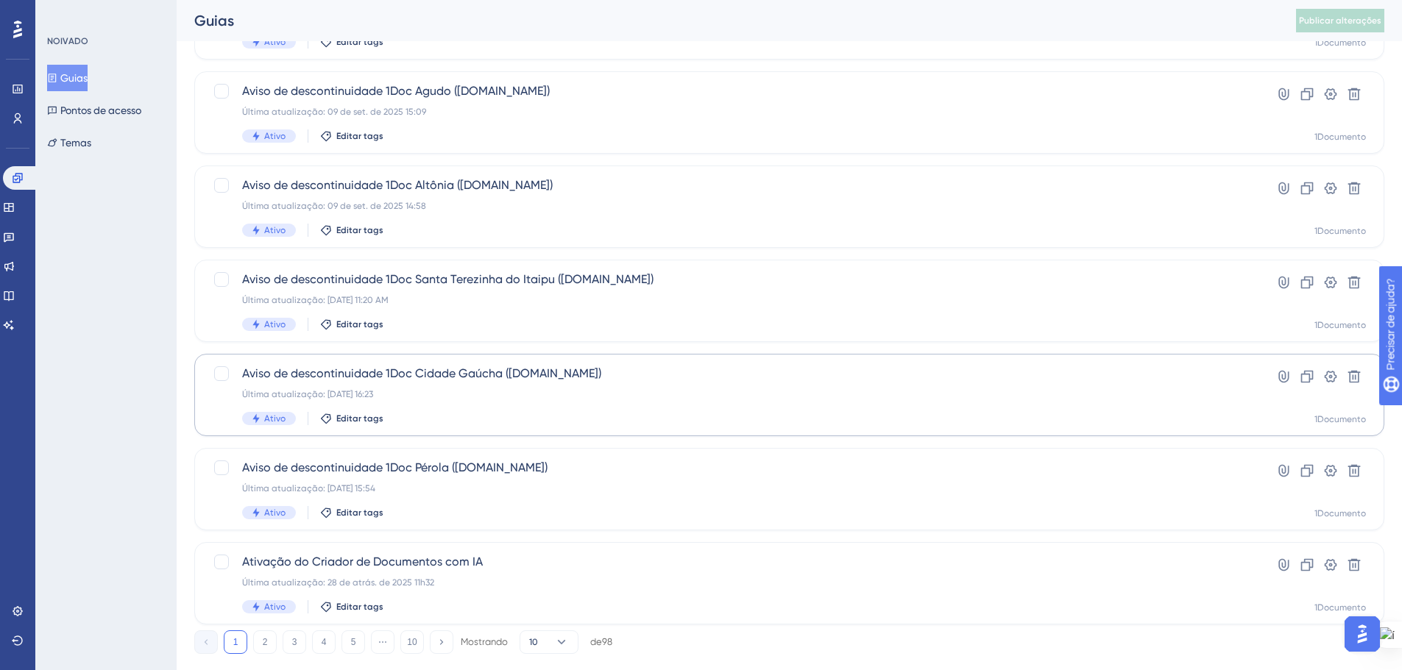
scroll to position [442, 0]
click at [546, 302] on div "Última atualização: 10 de set. de 2025 11:20 AM" at bounding box center [730, 300] width 977 height 12
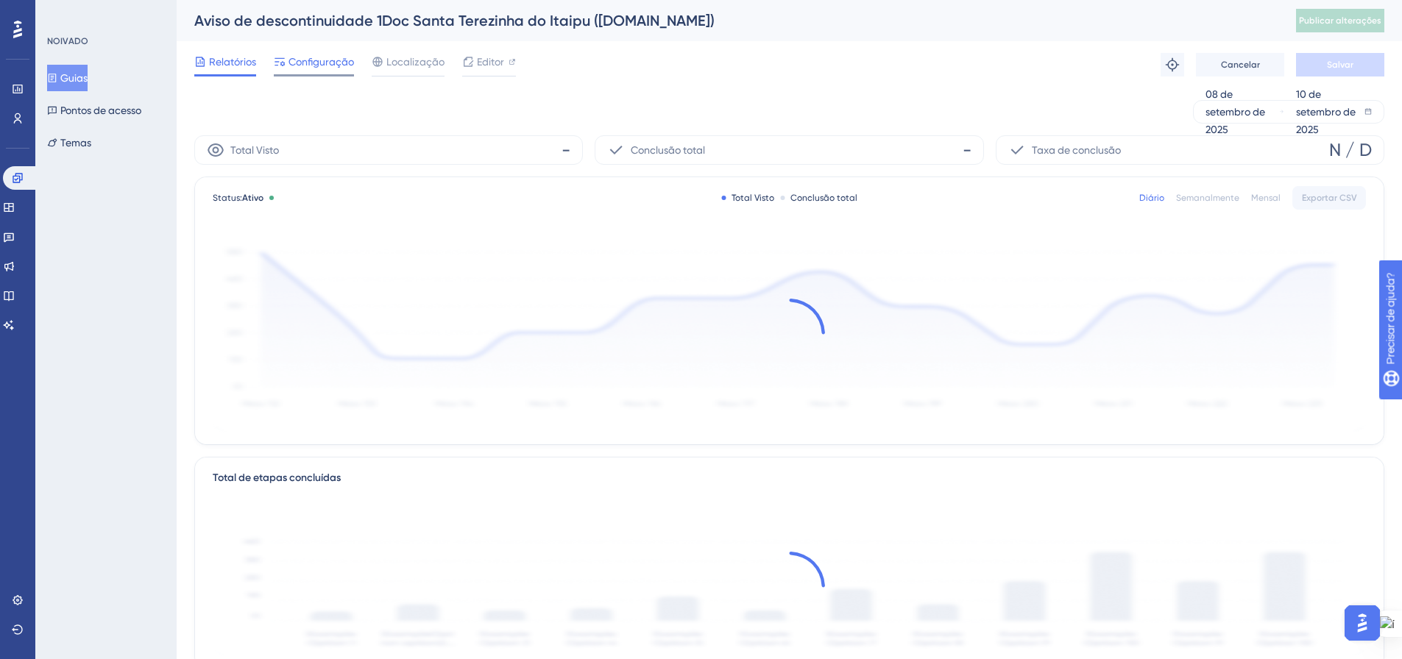
click at [302, 66] on font "Configuração" at bounding box center [320, 62] width 65 height 12
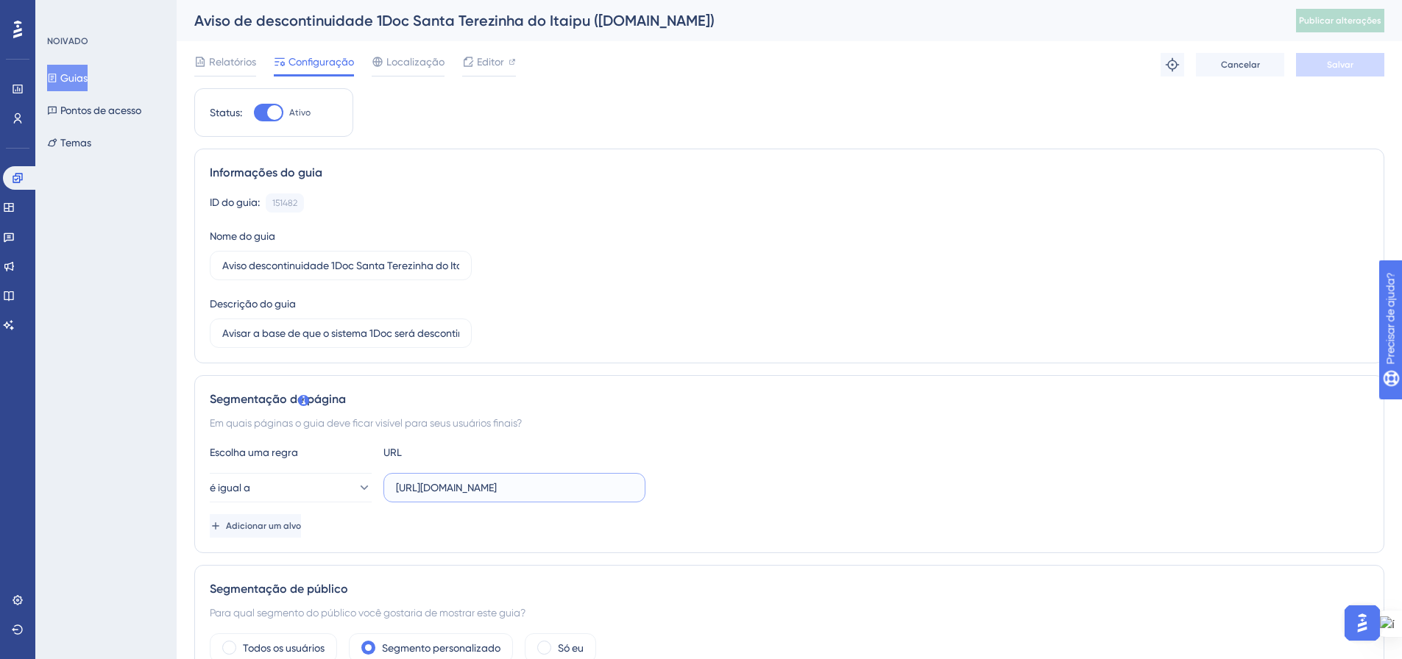
drag, startPoint x: 508, startPoint y: 487, endPoint x: 380, endPoint y: 485, distance: 128.8
click at [380, 485] on div "é igual a https://stitaipu.com.br/?pg=painel/listar" at bounding box center [428, 487] width 436 height 29
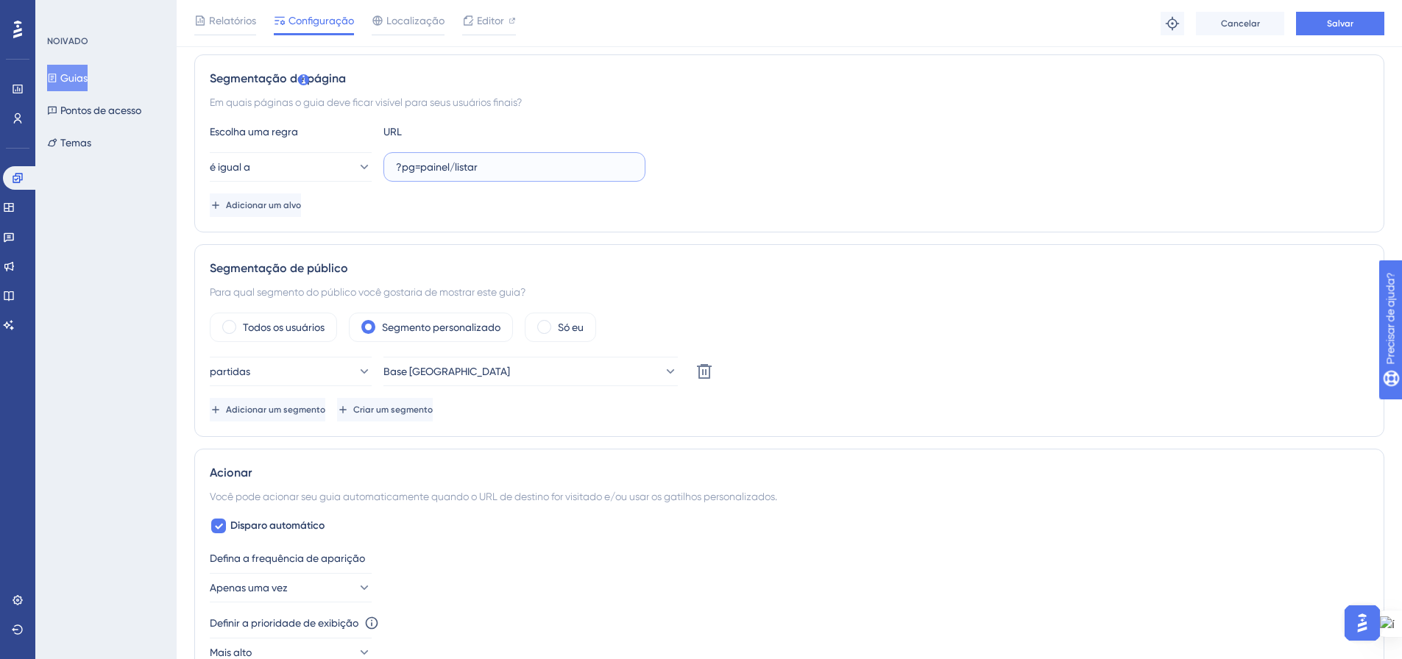
scroll to position [368, 0]
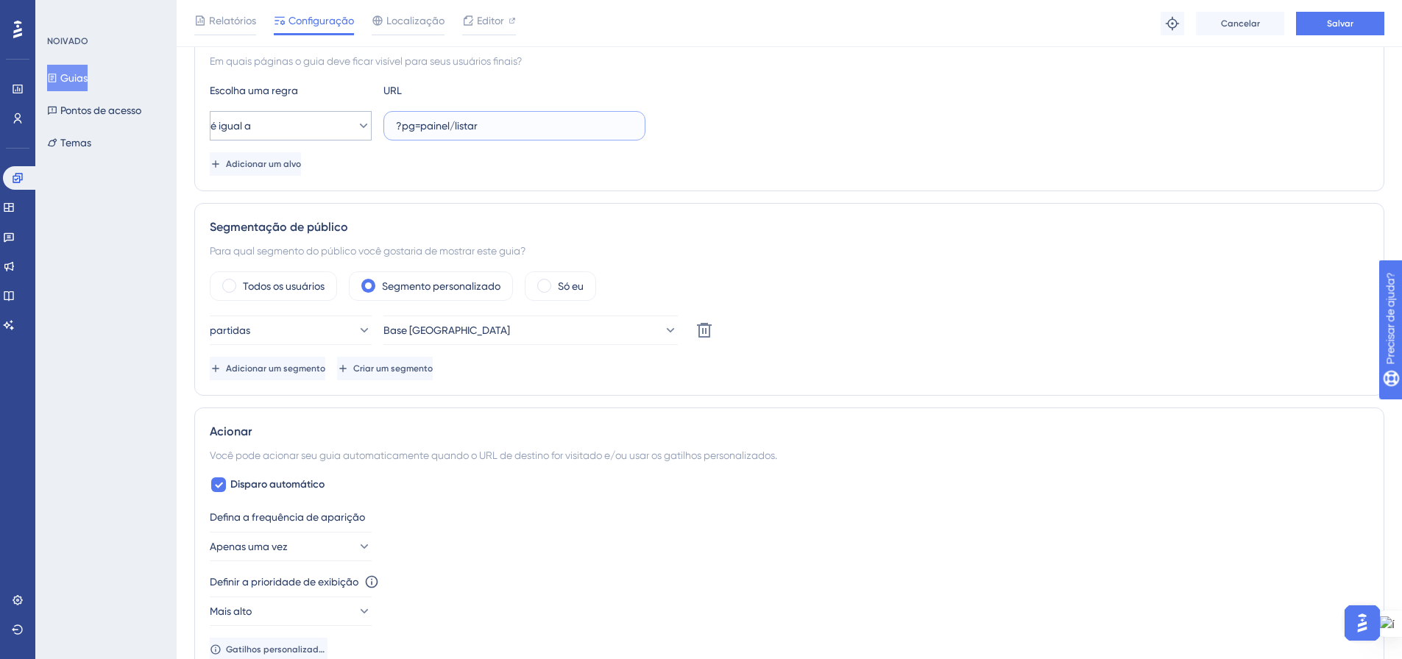
type input "?pg=painel/listar"
click at [360, 126] on icon at bounding box center [364, 126] width 8 height 4
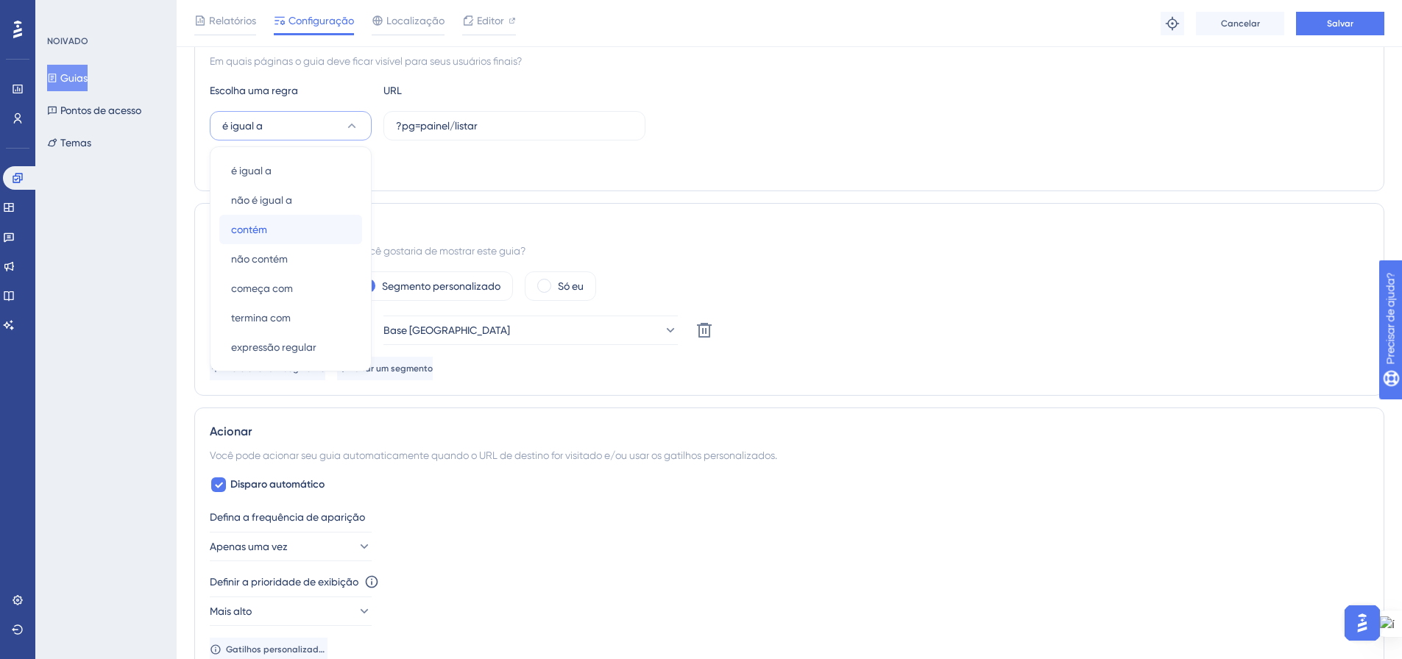
click at [283, 227] on div "contém contém" at bounding box center [290, 229] width 119 height 29
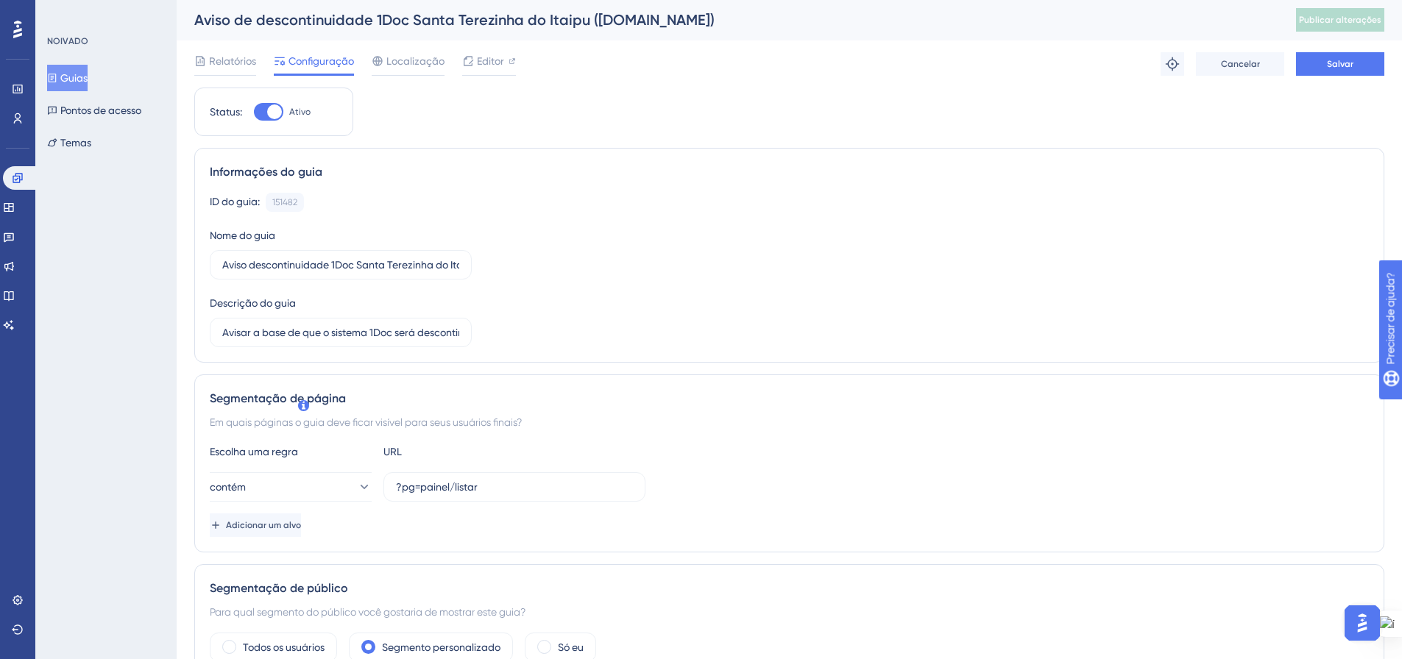
scroll to position [0, 0]
click at [1354, 65] on button "Salvar" at bounding box center [1340, 65] width 88 height 24
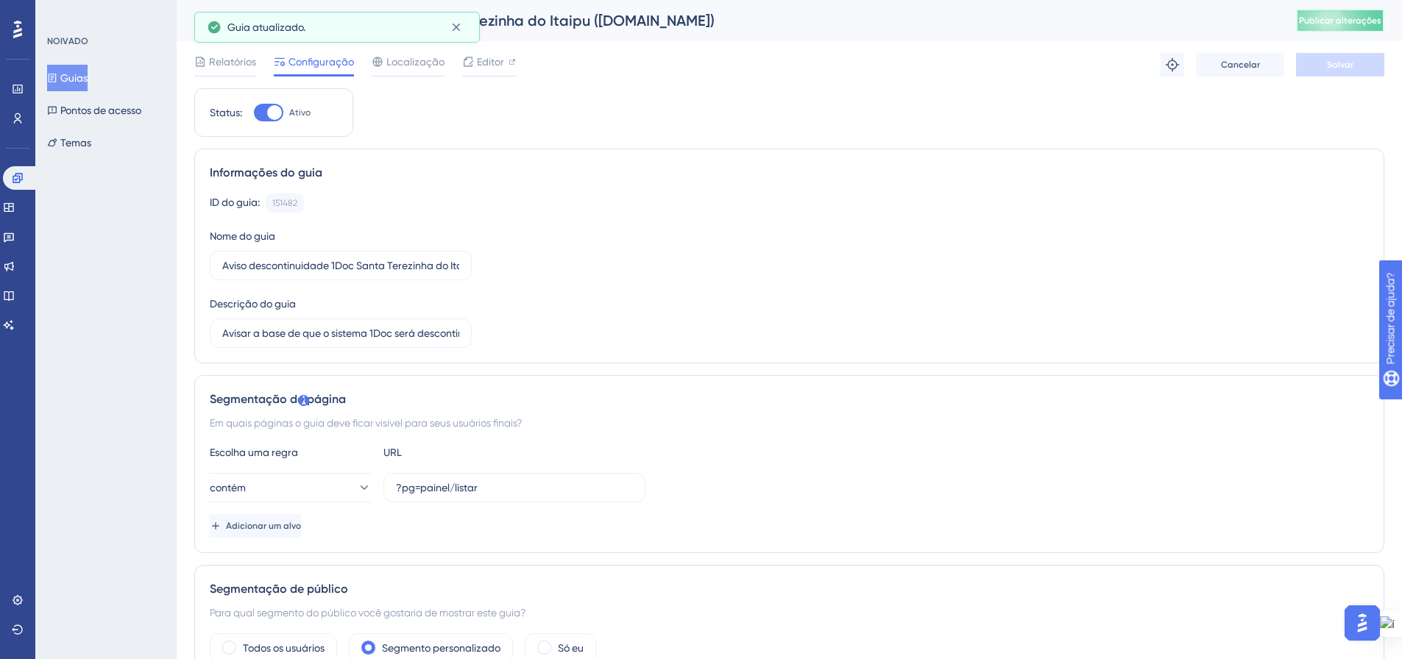
click at [1353, 20] on font "Publicar alterações" at bounding box center [1340, 20] width 82 height 10
click at [78, 85] on font "Guias" at bounding box center [73, 78] width 27 height 18
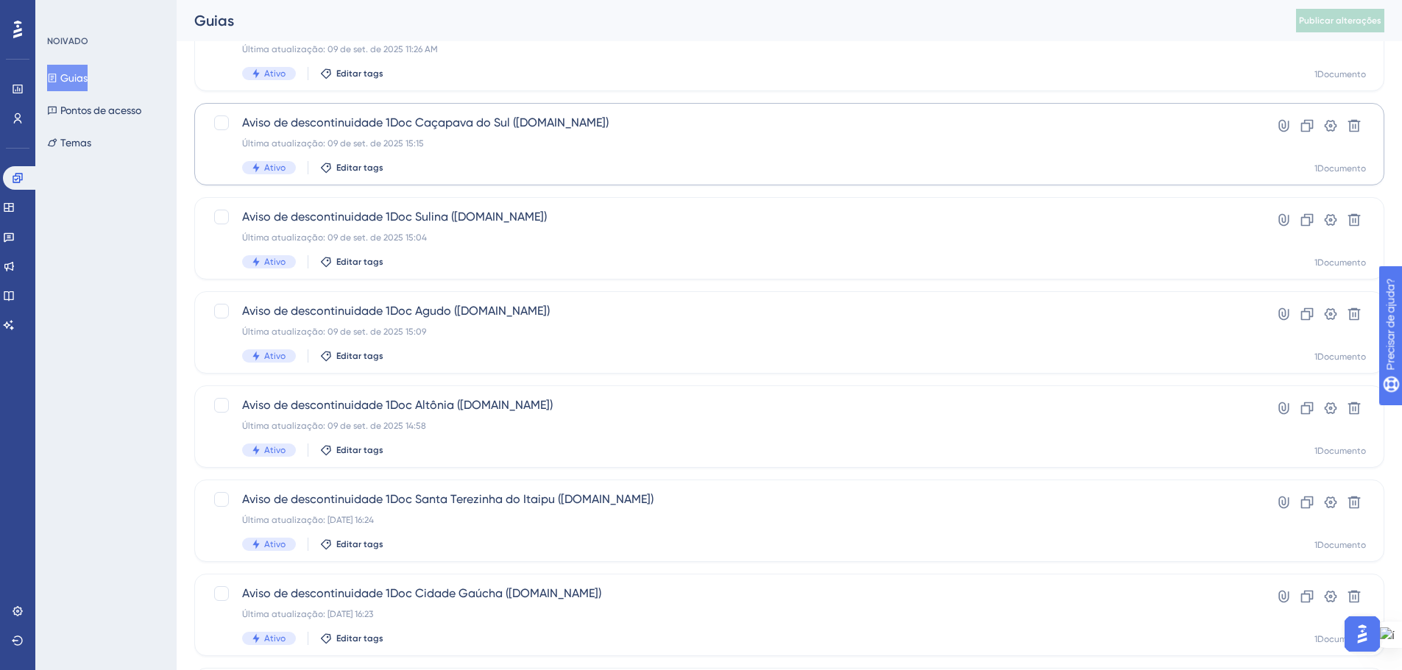
scroll to position [294, 0]
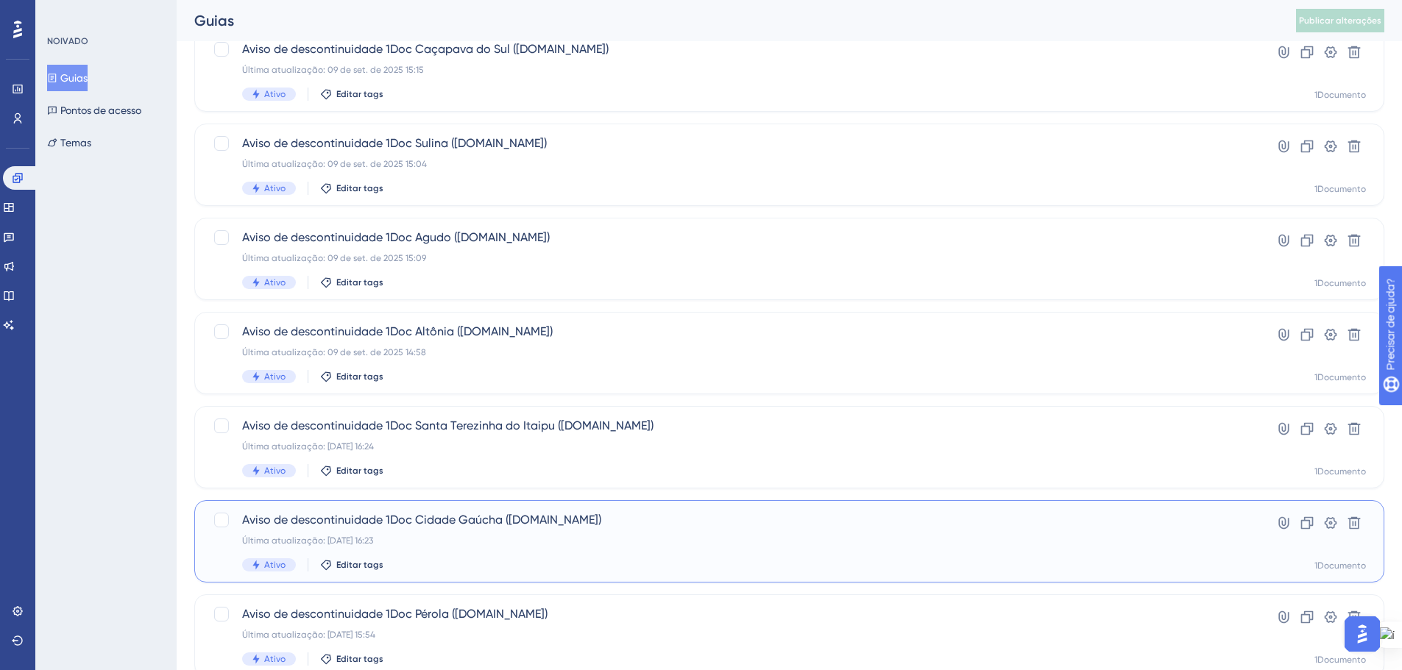
click at [521, 542] on div "Última atualização: 10 de set. de 2025 16:23" at bounding box center [730, 541] width 977 height 12
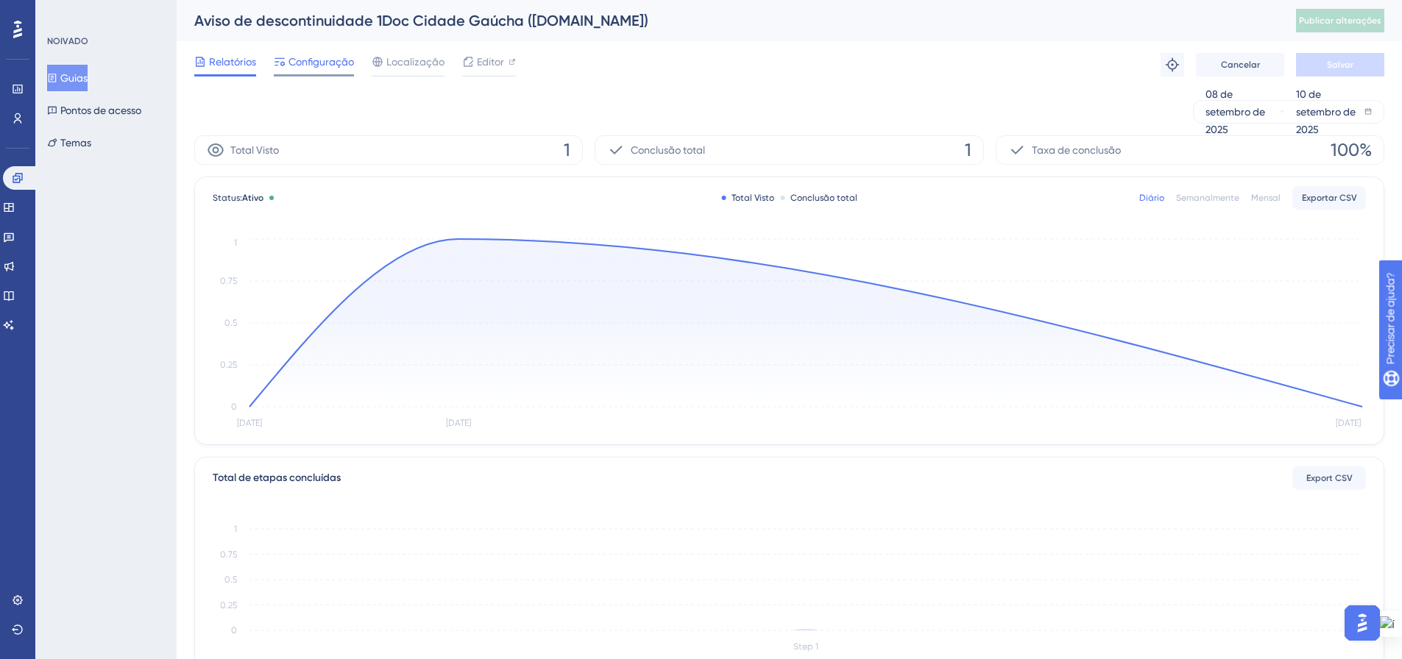
click at [330, 70] on div "Configuração" at bounding box center [314, 65] width 80 height 24
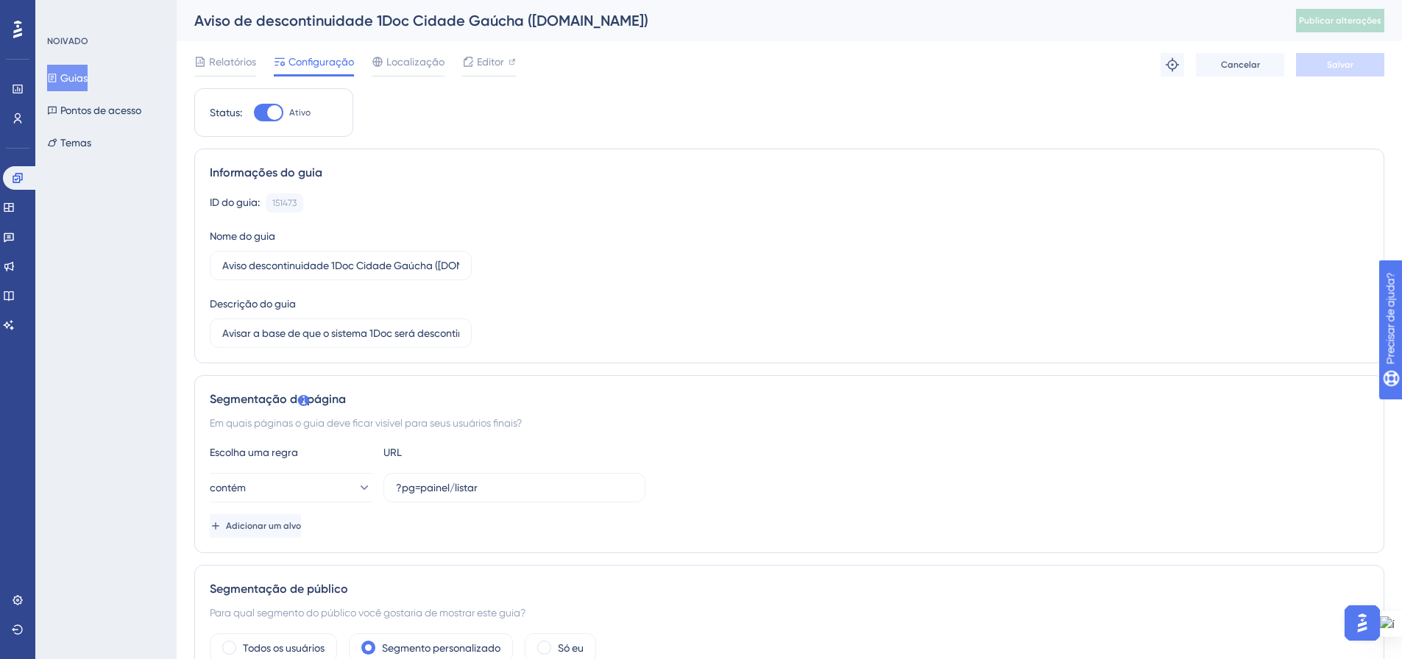
click at [74, 84] on font "Guias" at bounding box center [73, 78] width 27 height 18
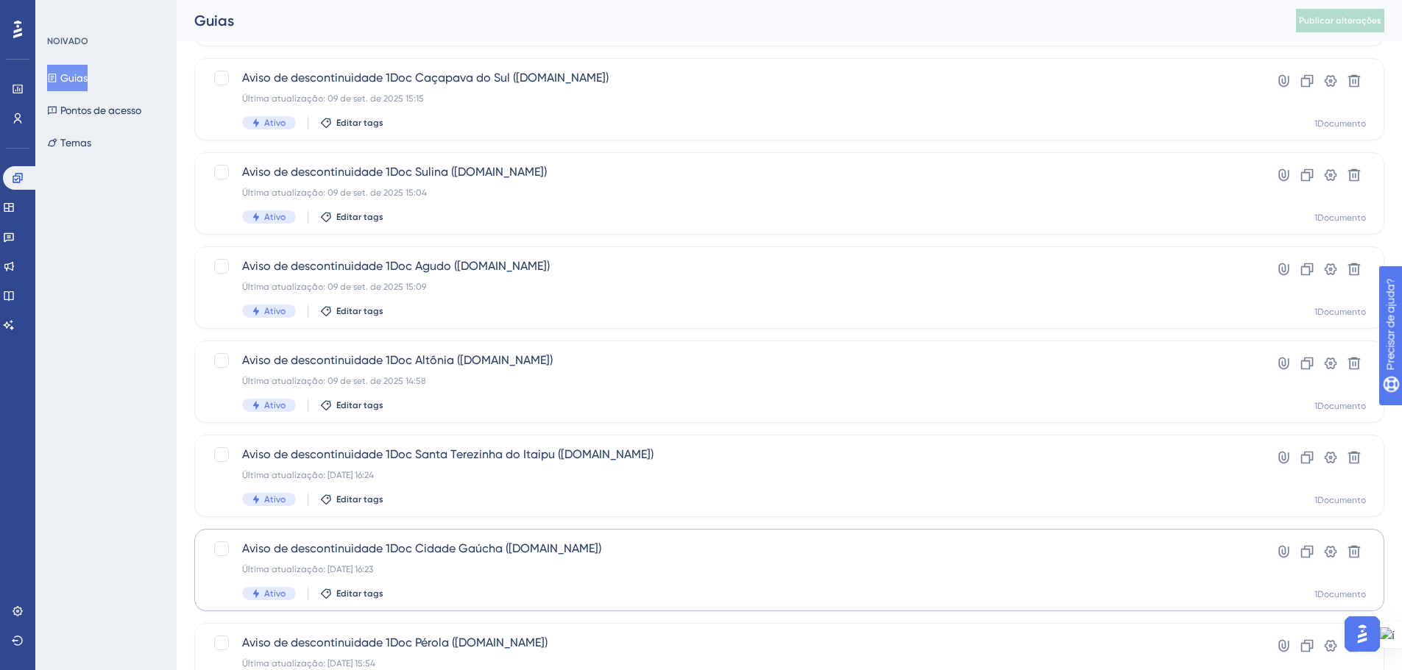
scroll to position [221, 0]
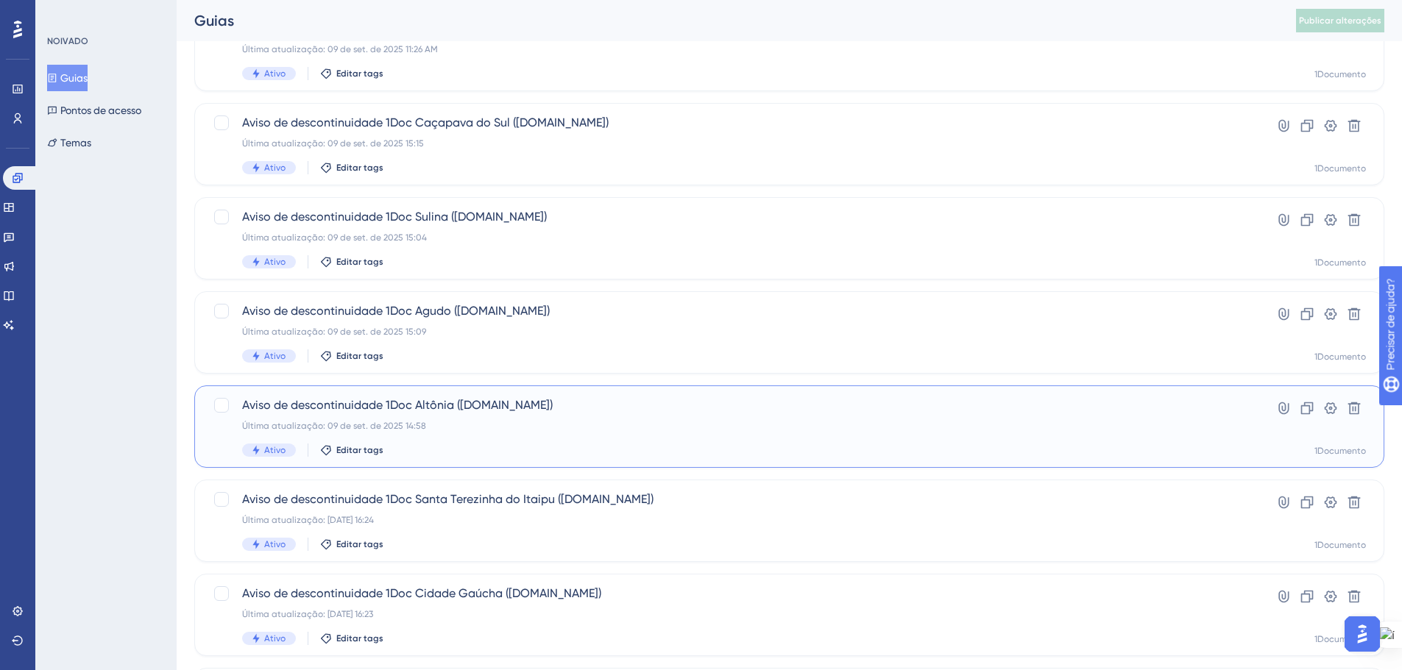
click at [503, 425] on div "Última atualização: 09 de set. de 2025 14:58" at bounding box center [730, 426] width 977 height 12
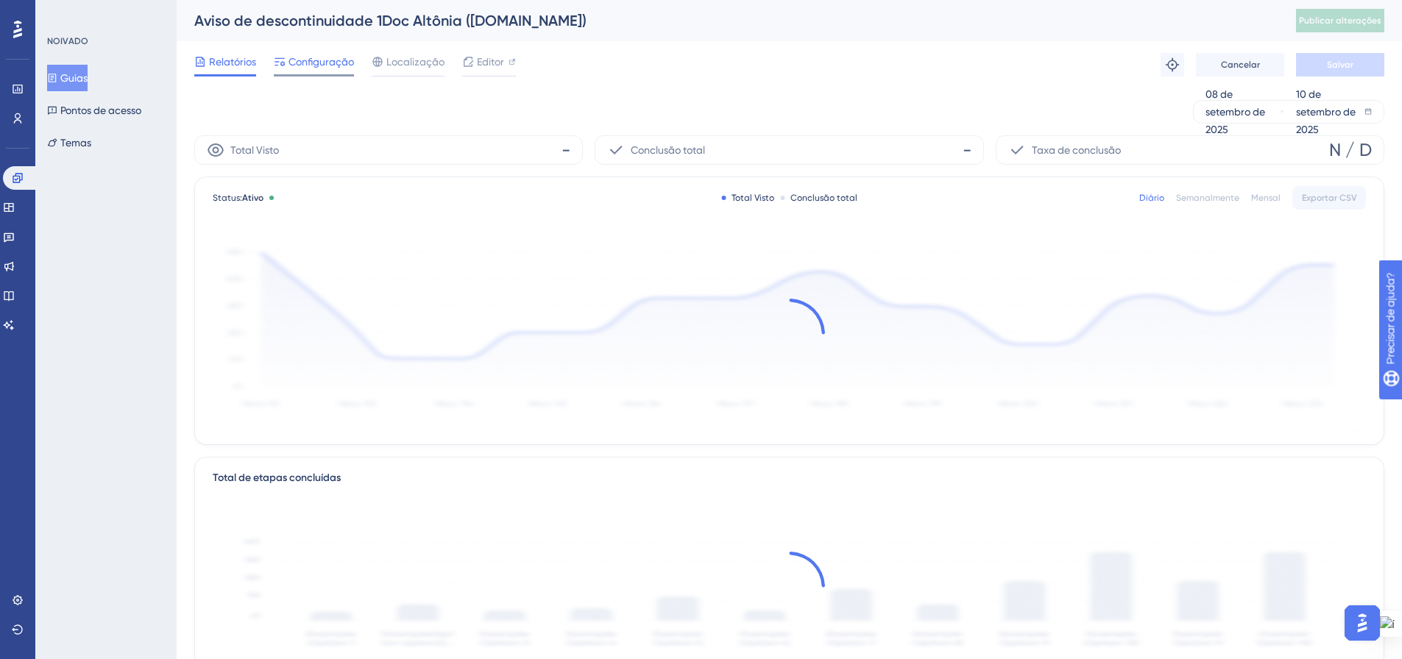
click at [310, 68] on span "Configuração" at bounding box center [320, 62] width 65 height 18
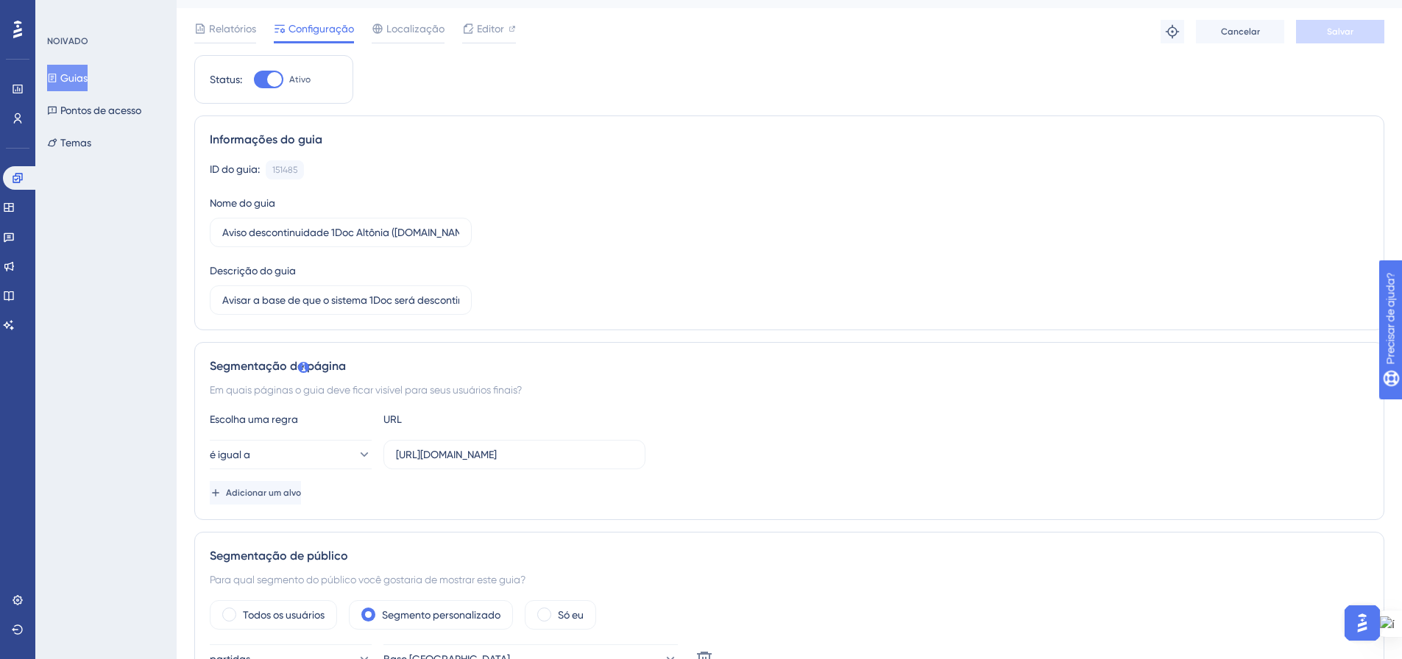
scroll to position [74, 0]
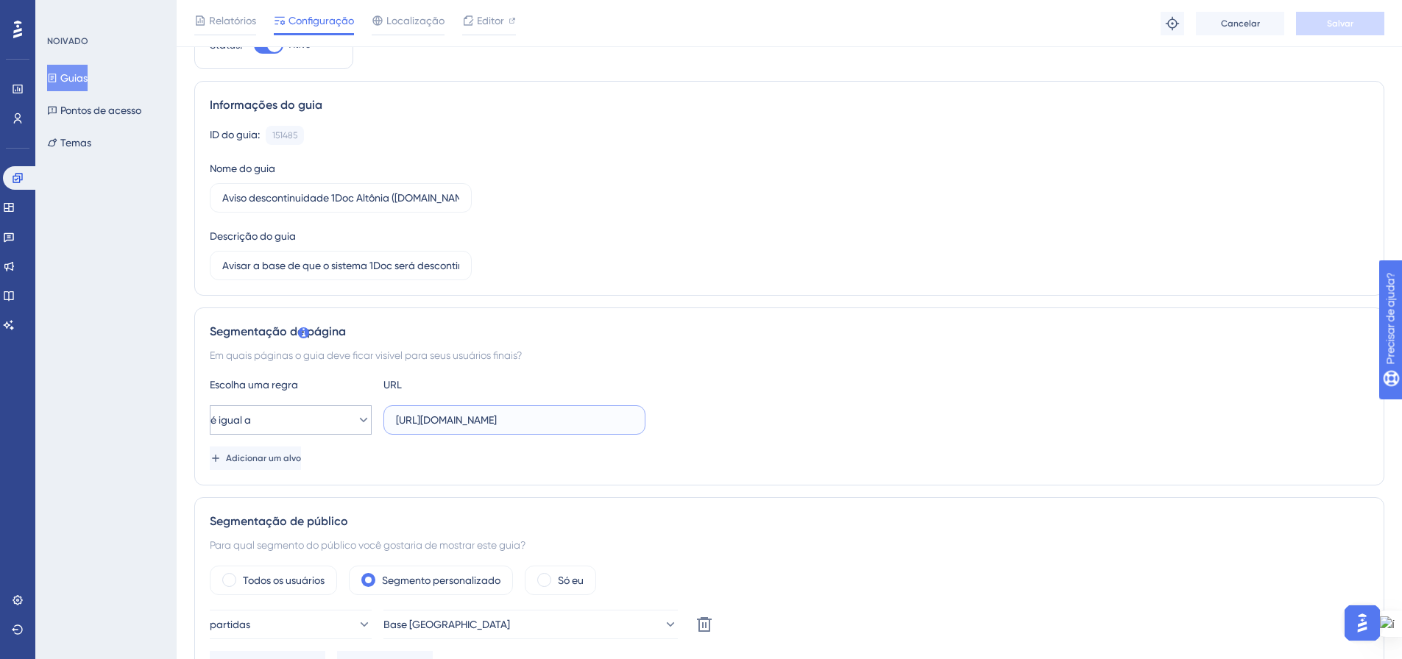
drag, startPoint x: 508, startPoint y: 420, endPoint x: 367, endPoint y: 417, distance: 140.6
click at [367, 417] on div "é igual a https://altonia.com.br/?pg=painel/listar" at bounding box center [428, 419] width 436 height 29
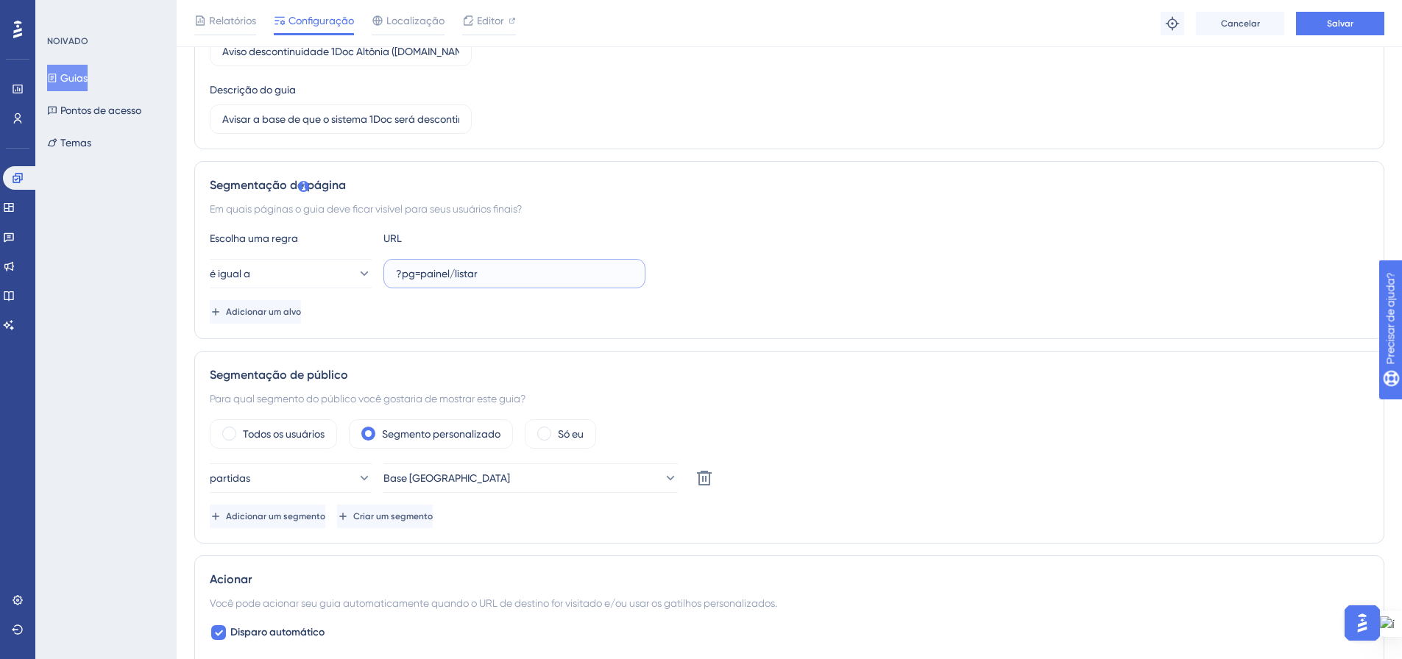
scroll to position [221, 0]
type input "?pg=painel/listar"
click at [356, 275] on icon at bounding box center [363, 273] width 15 height 15
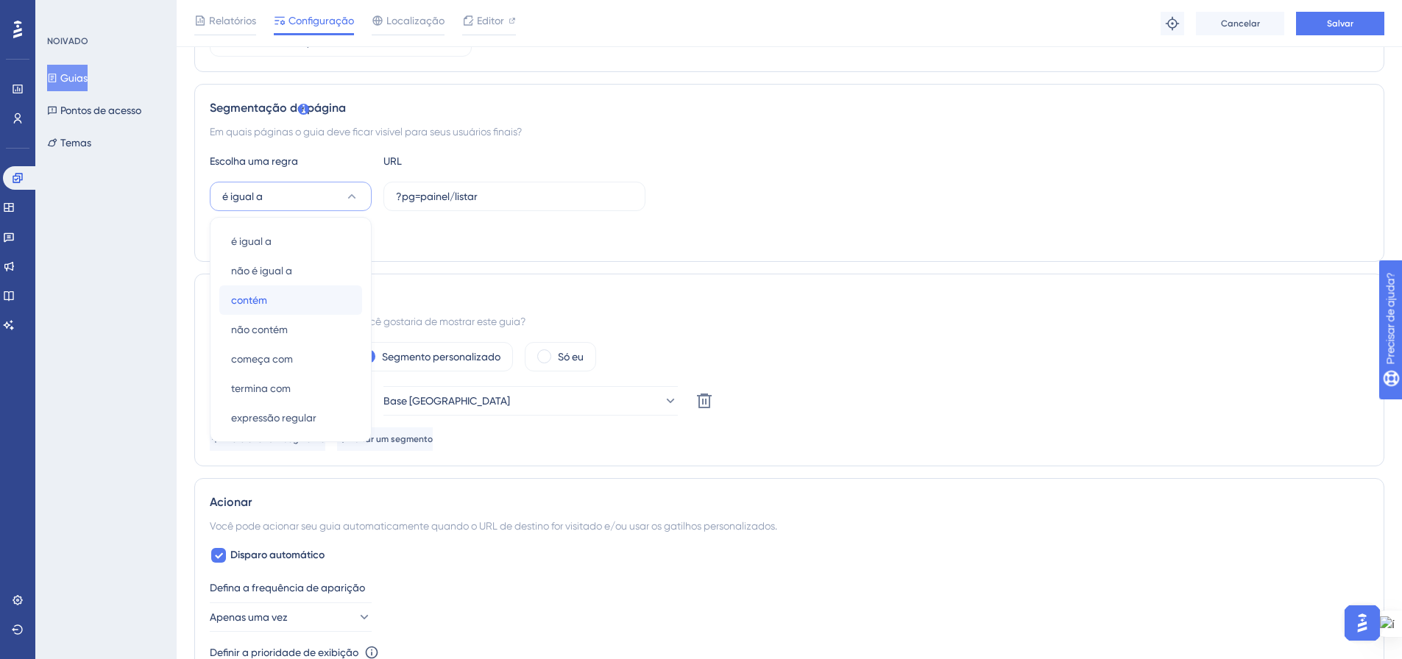
click at [291, 296] on div "contém contém" at bounding box center [290, 300] width 119 height 29
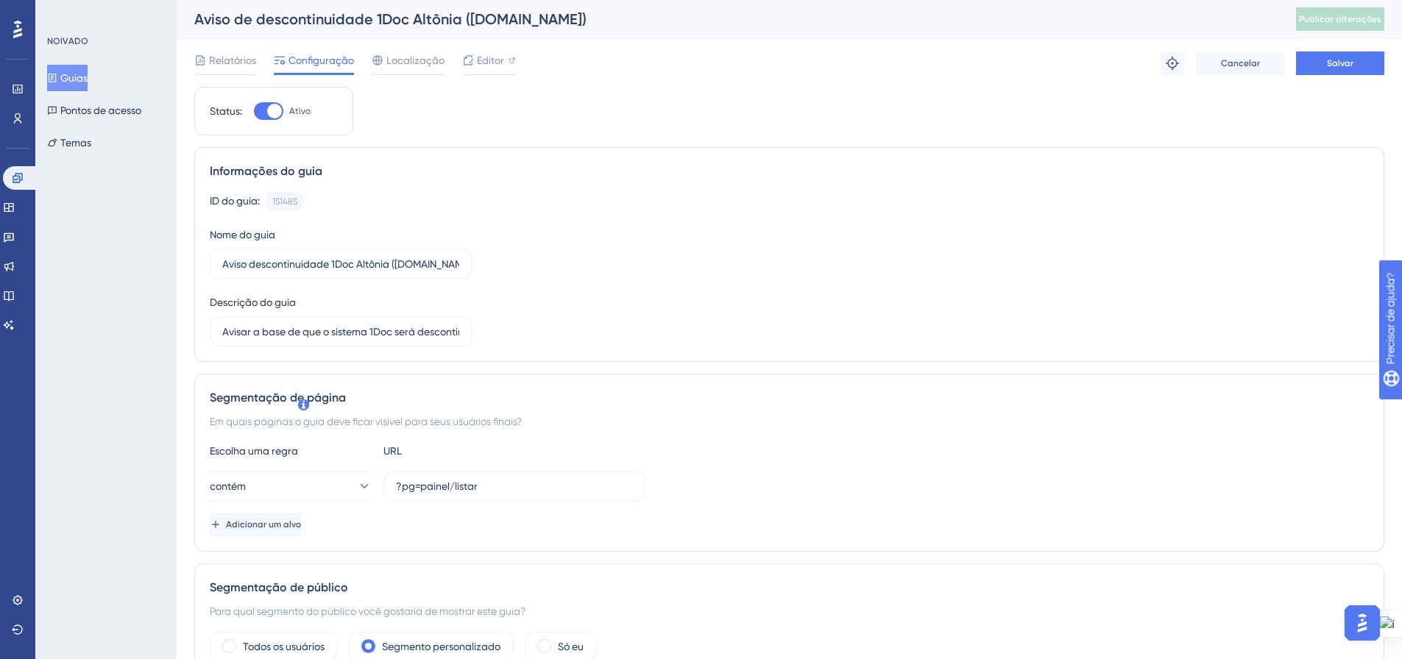
scroll to position [0, 0]
click at [1316, 69] on button "Salvar" at bounding box center [1340, 65] width 88 height 24
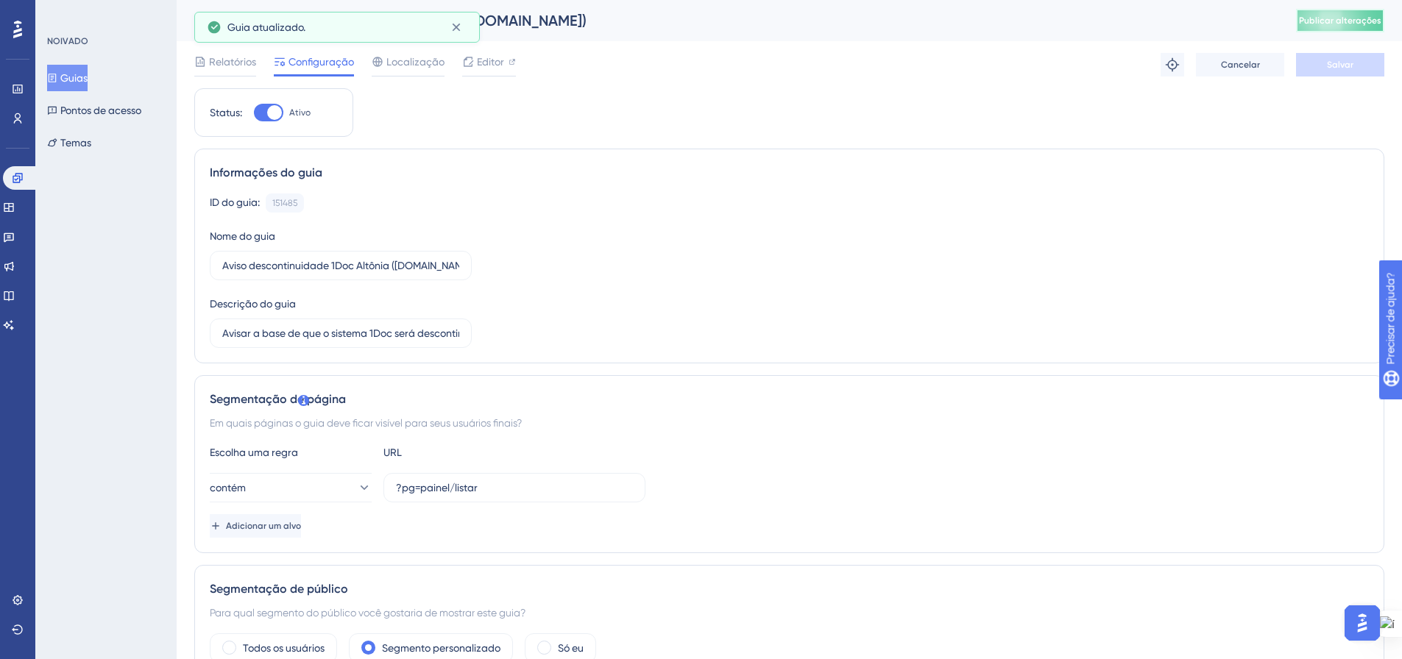
click at [1336, 29] on button "Publicar alterações" at bounding box center [1340, 21] width 88 height 24
drag, startPoint x: 82, startPoint y: 71, endPoint x: 116, endPoint y: 107, distance: 48.4
click at [82, 71] on font "Guias" at bounding box center [73, 78] width 27 height 18
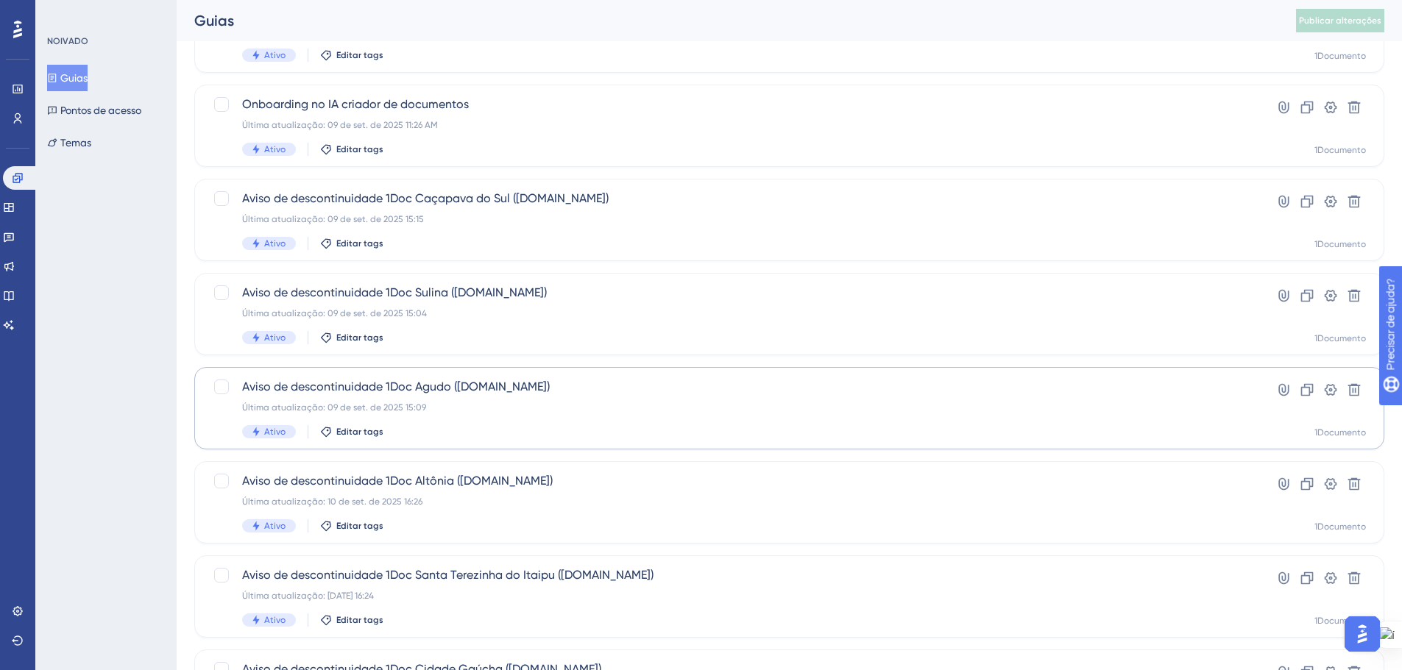
scroll to position [147, 0]
click at [1043, 407] on div "Última atualização: 09 de set. de 2025 15:09" at bounding box center [730, 406] width 977 height 12
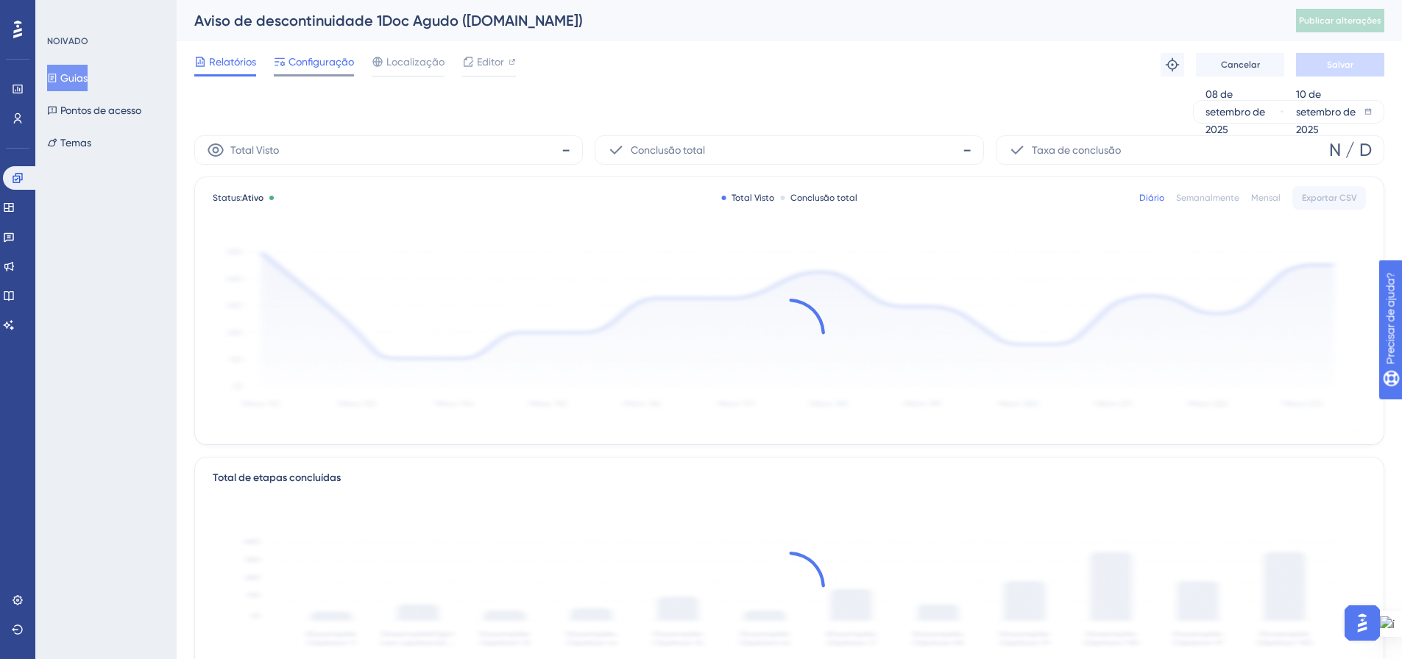
click at [303, 68] on span "Configuração" at bounding box center [320, 62] width 65 height 18
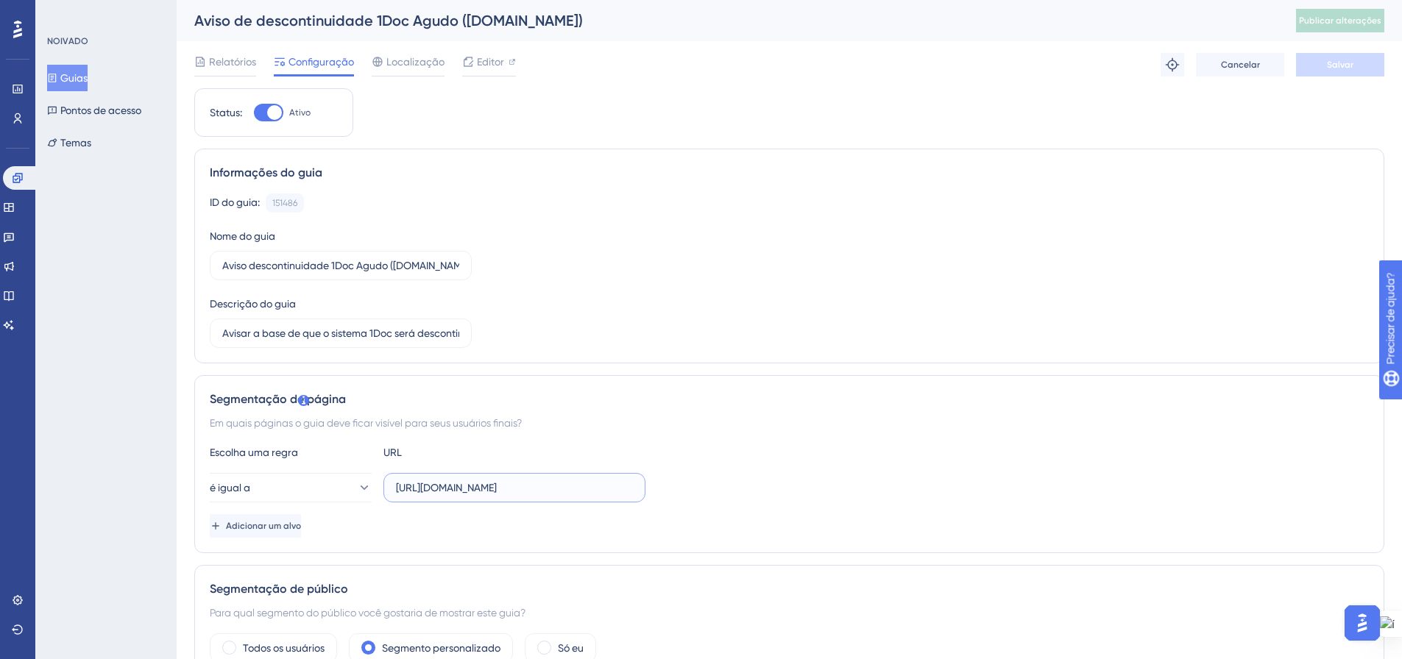
drag, startPoint x: 506, startPoint y: 488, endPoint x: 381, endPoint y: 485, distance: 125.1
click at [381, 485] on div "é igual a https://agudo.com.br/?pg=painel/listar" at bounding box center [428, 487] width 436 height 29
type input "?pg=painel/listar"
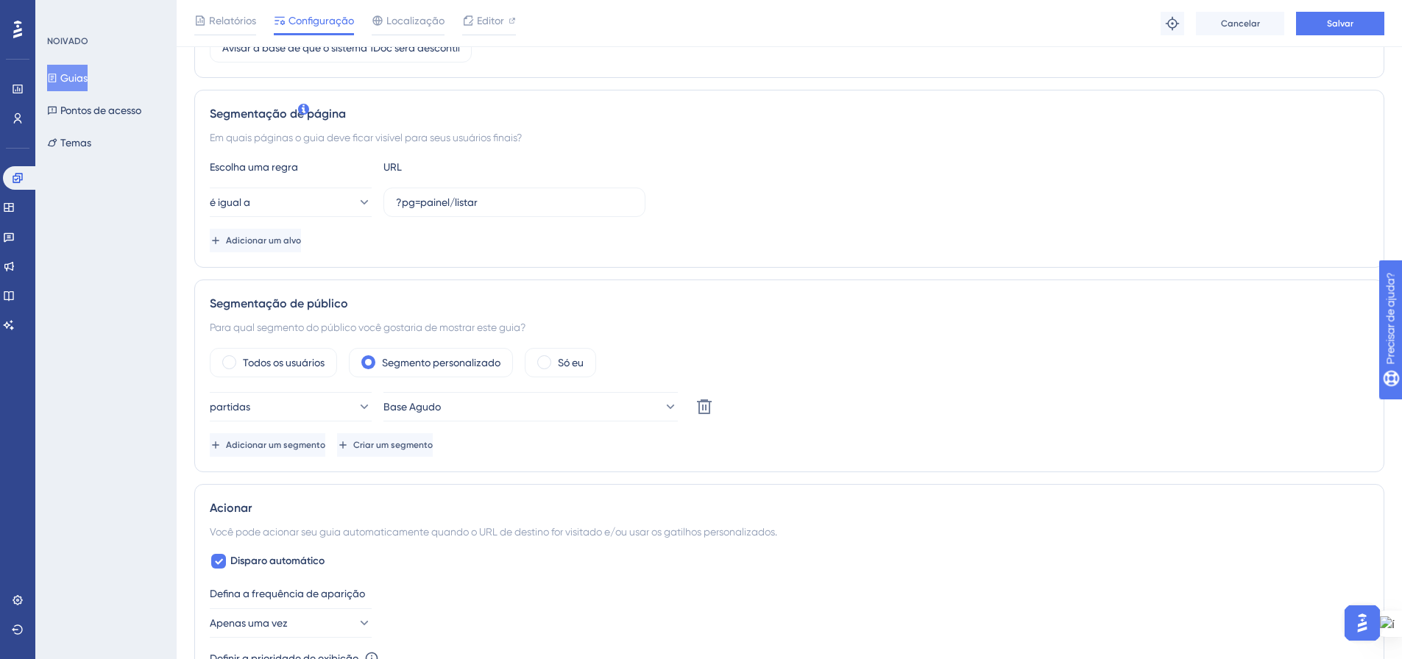
scroll to position [294, 0]
click at [356, 202] on icon at bounding box center [363, 199] width 15 height 15
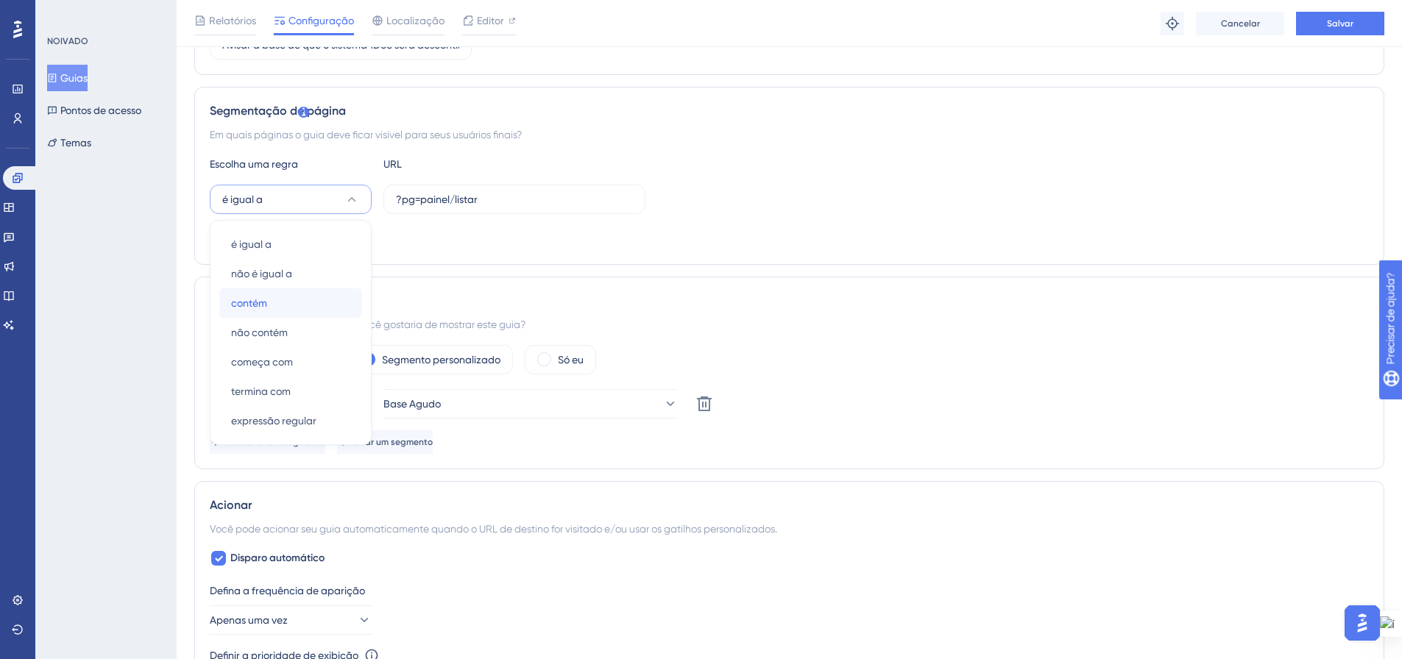
click at [233, 294] on div "contém contém" at bounding box center [290, 302] width 119 height 29
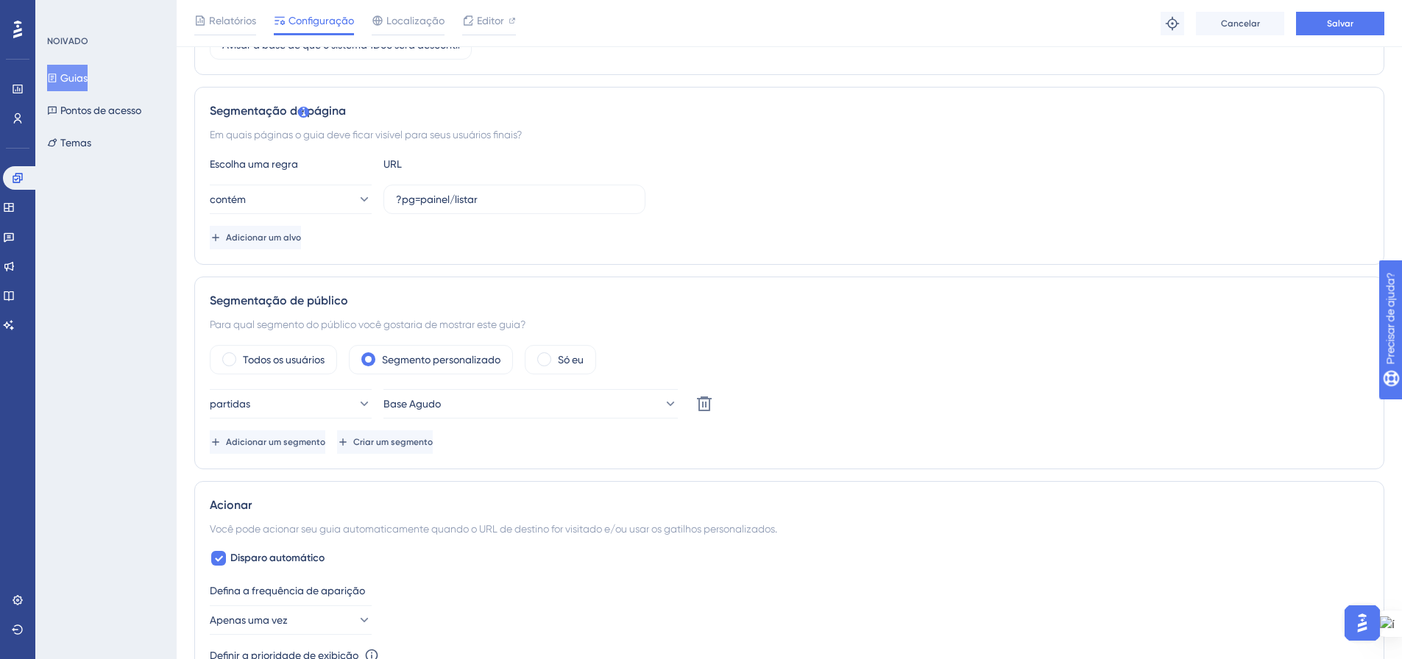
click at [747, 221] on div "Escolha uma regra URL contém ?pg=painel/listar Adicionar um alvo" at bounding box center [789, 202] width 1159 height 94
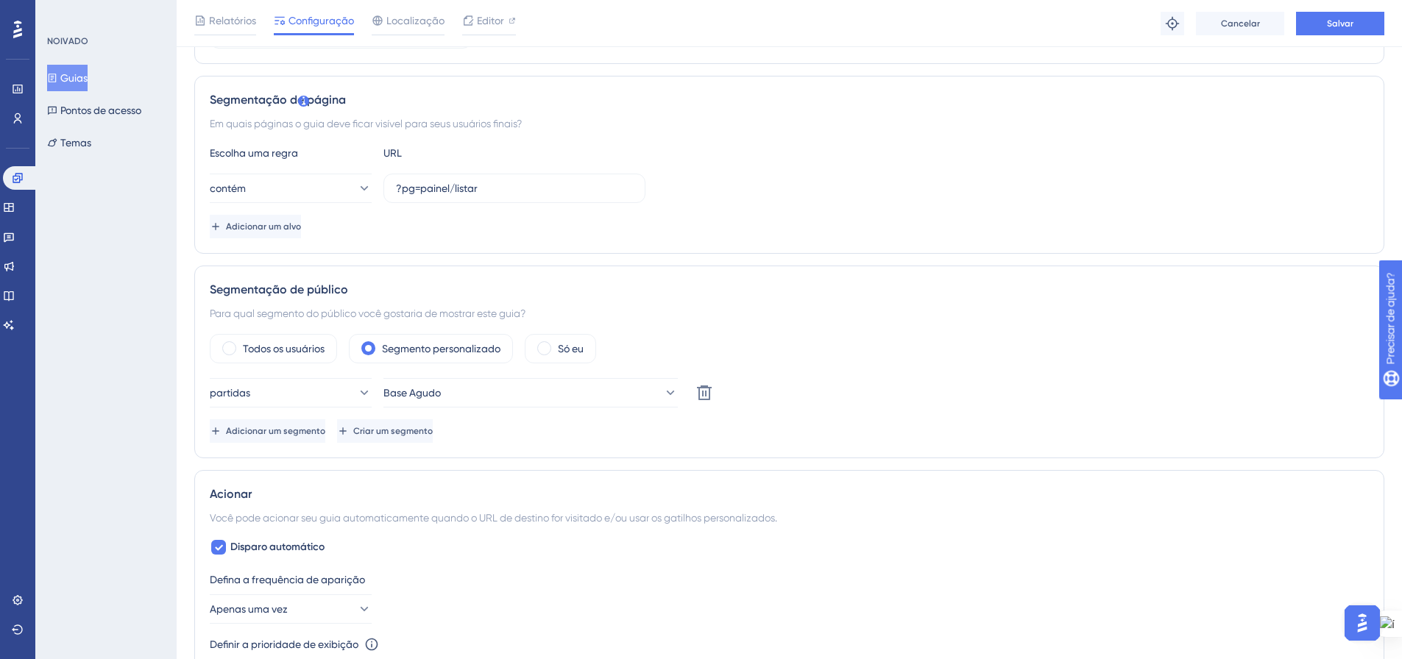
scroll to position [0, 0]
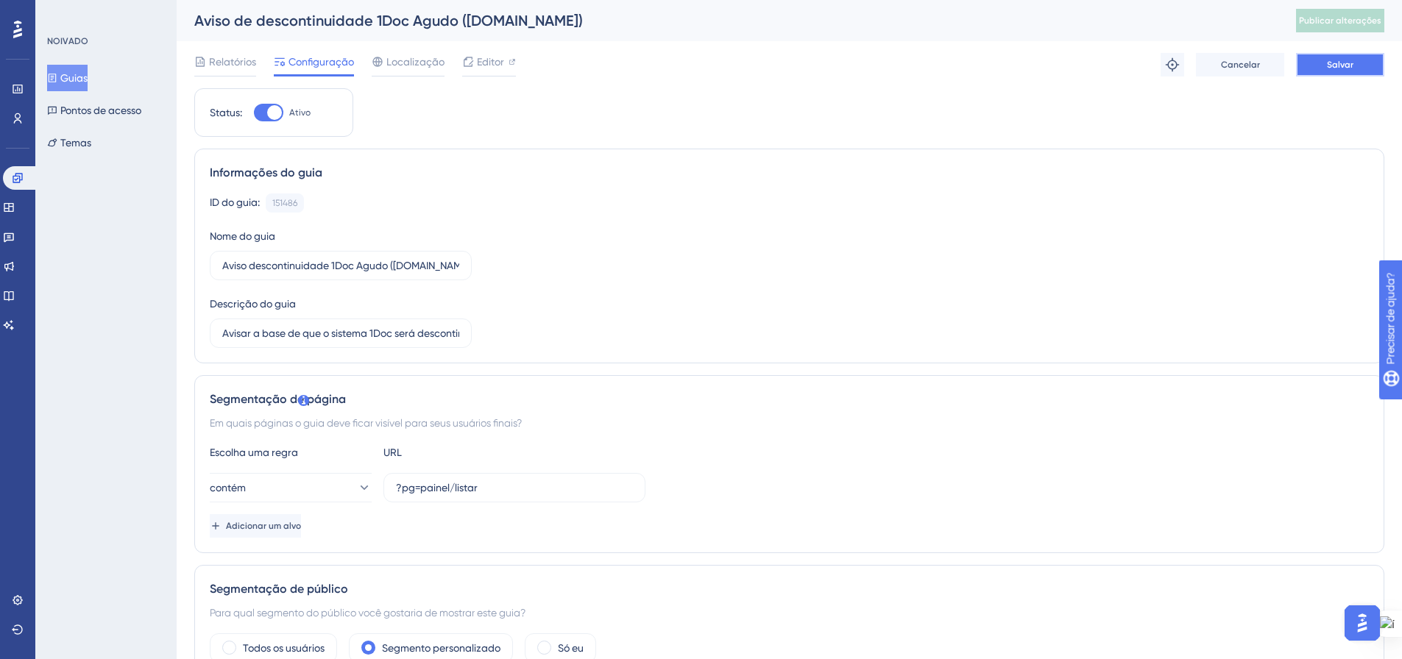
click at [1339, 66] on font "Salvar" at bounding box center [1340, 65] width 26 height 10
click at [1345, 13] on button "Publicar alterações" at bounding box center [1340, 21] width 88 height 24
click at [76, 82] on font "Guias" at bounding box center [73, 78] width 27 height 12
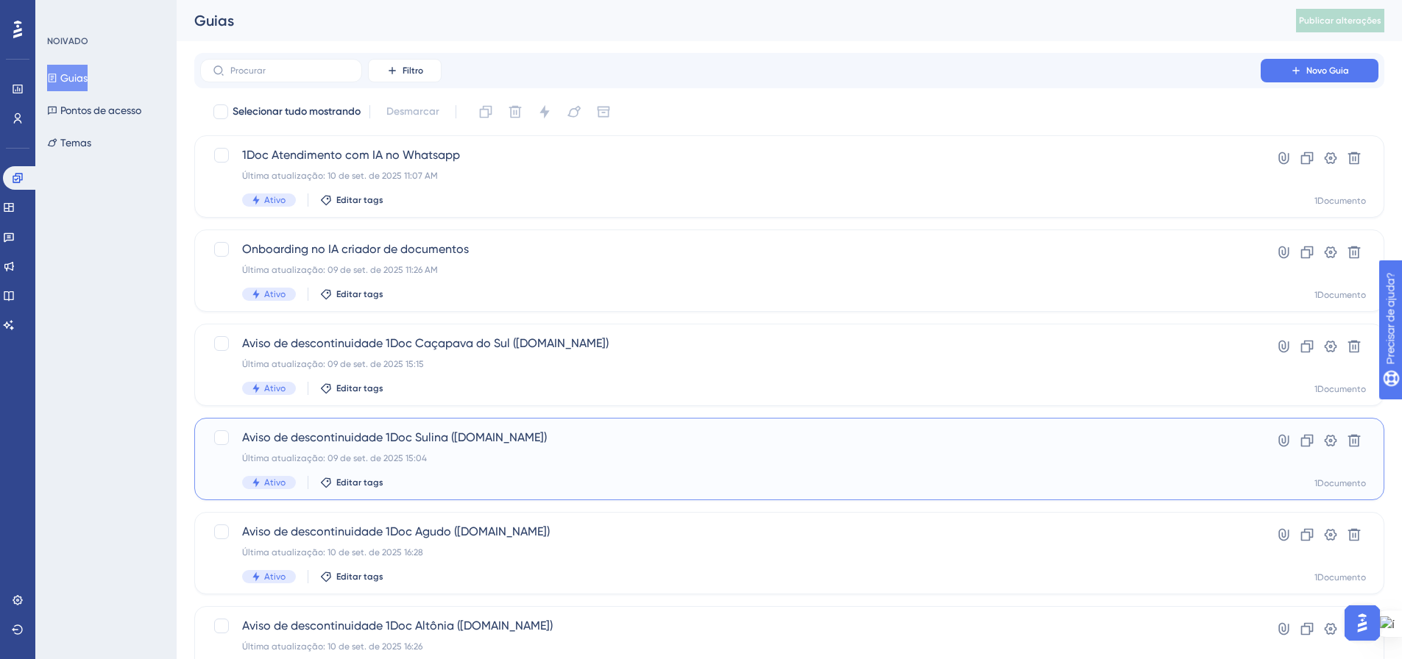
click at [413, 466] on div "Aviso de descontinuidade 1Doc Sulina (Gov.br) Última atualização: 09 de set. de…" at bounding box center [730, 459] width 977 height 60
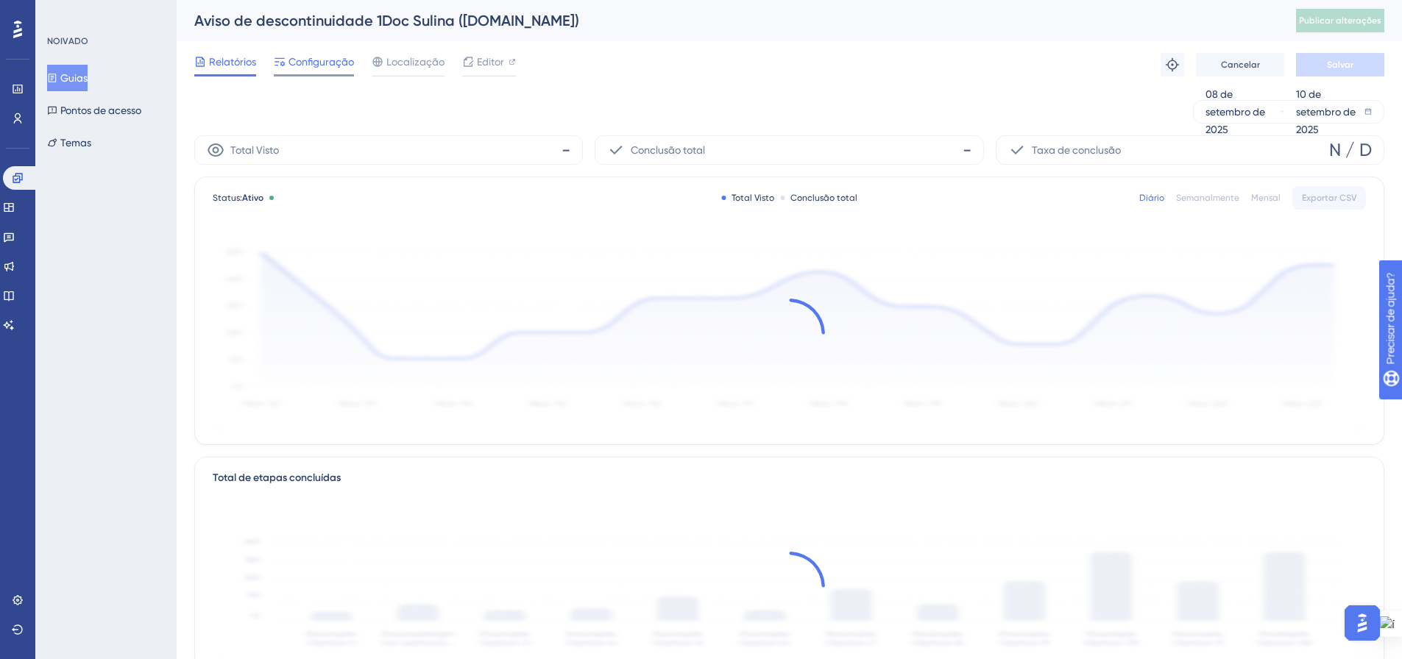
click at [322, 63] on font "Configuração" at bounding box center [320, 62] width 65 height 12
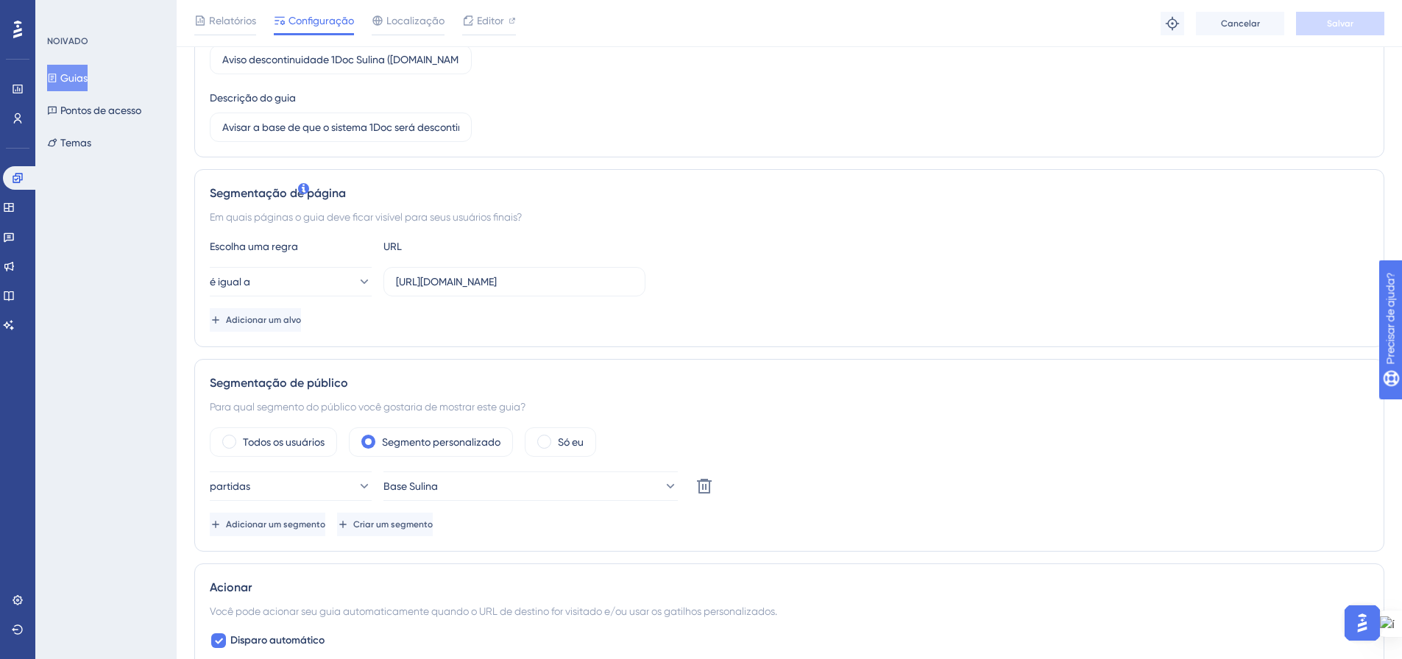
scroll to position [221, 0]
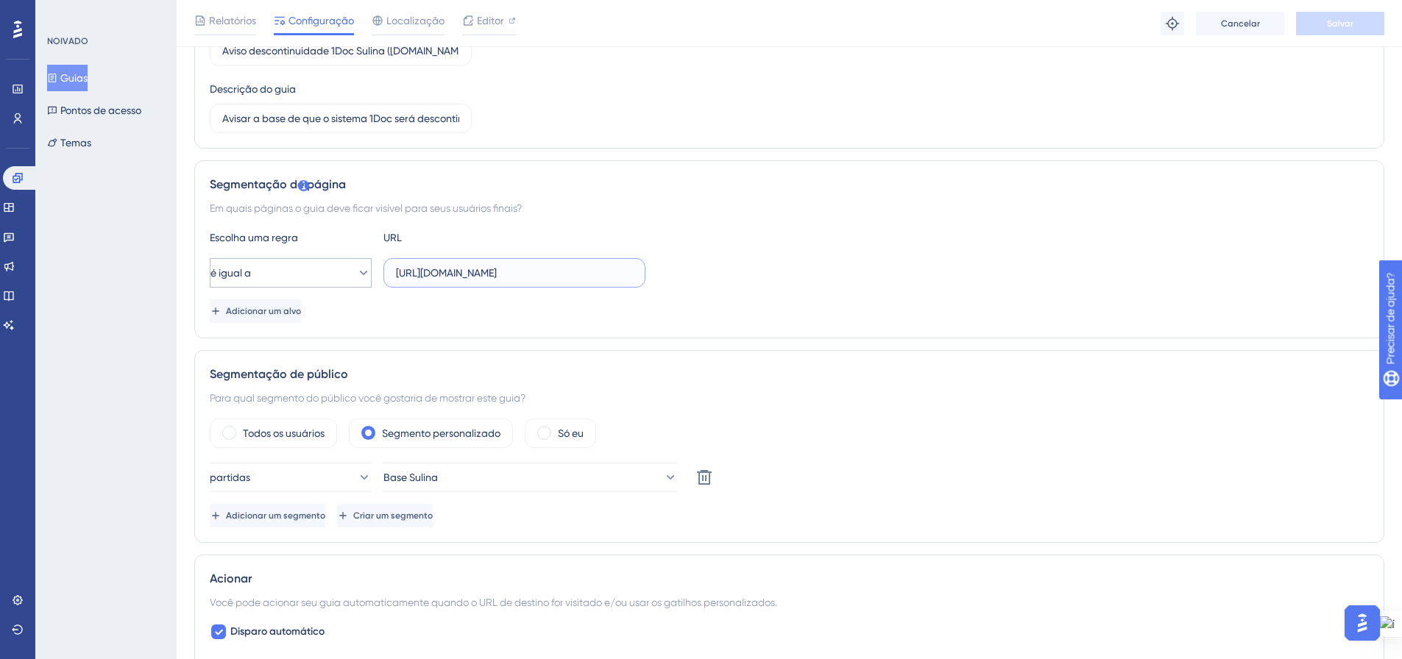
drag, startPoint x: 502, startPoint y: 272, endPoint x: 341, endPoint y: 269, distance: 160.5
click at [341, 269] on div "é igual a https://sulina.com.br/?pg=painel/listar" at bounding box center [428, 272] width 436 height 29
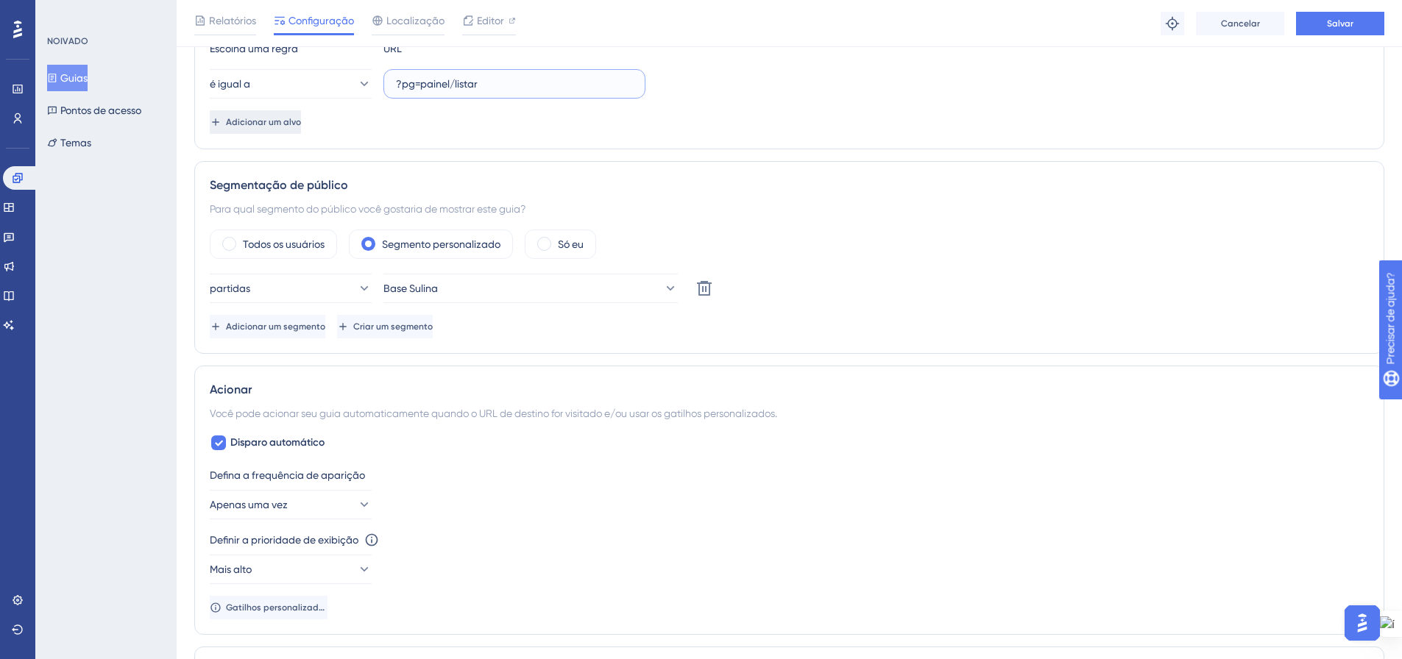
scroll to position [368, 0]
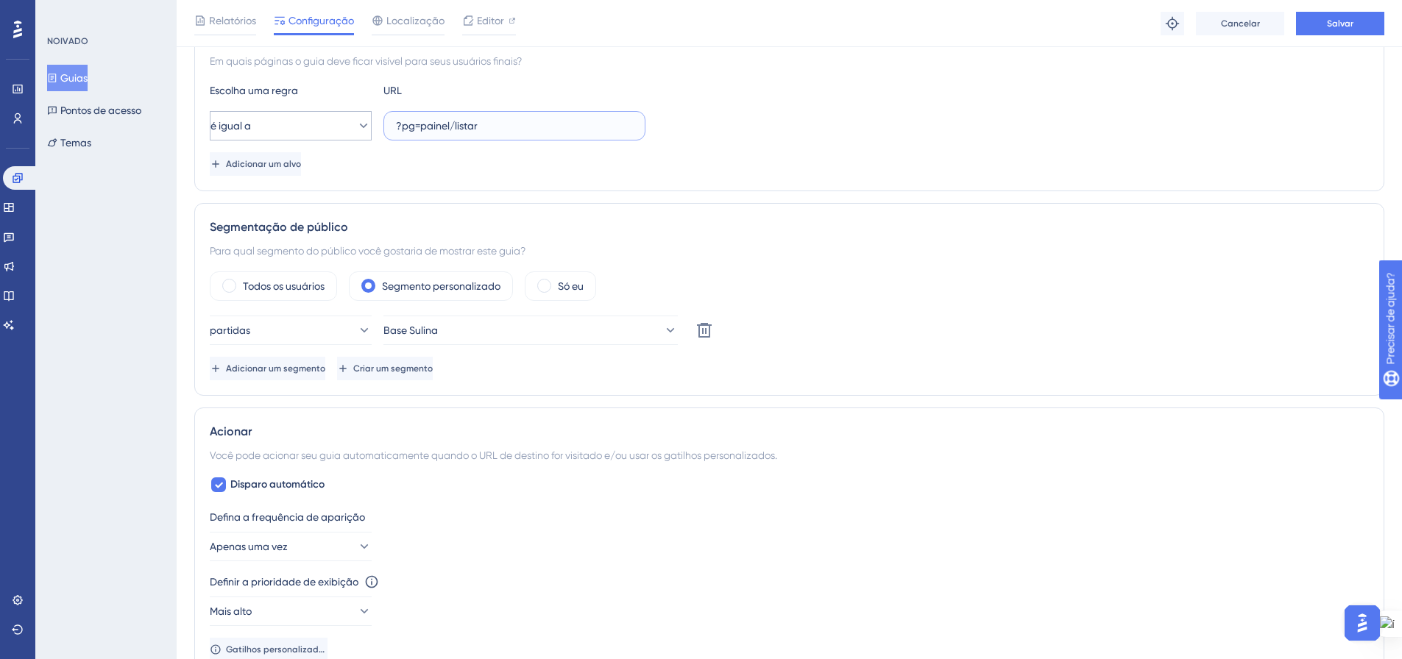
type input "?pg=painel/listar"
click at [356, 131] on icon at bounding box center [363, 125] width 15 height 15
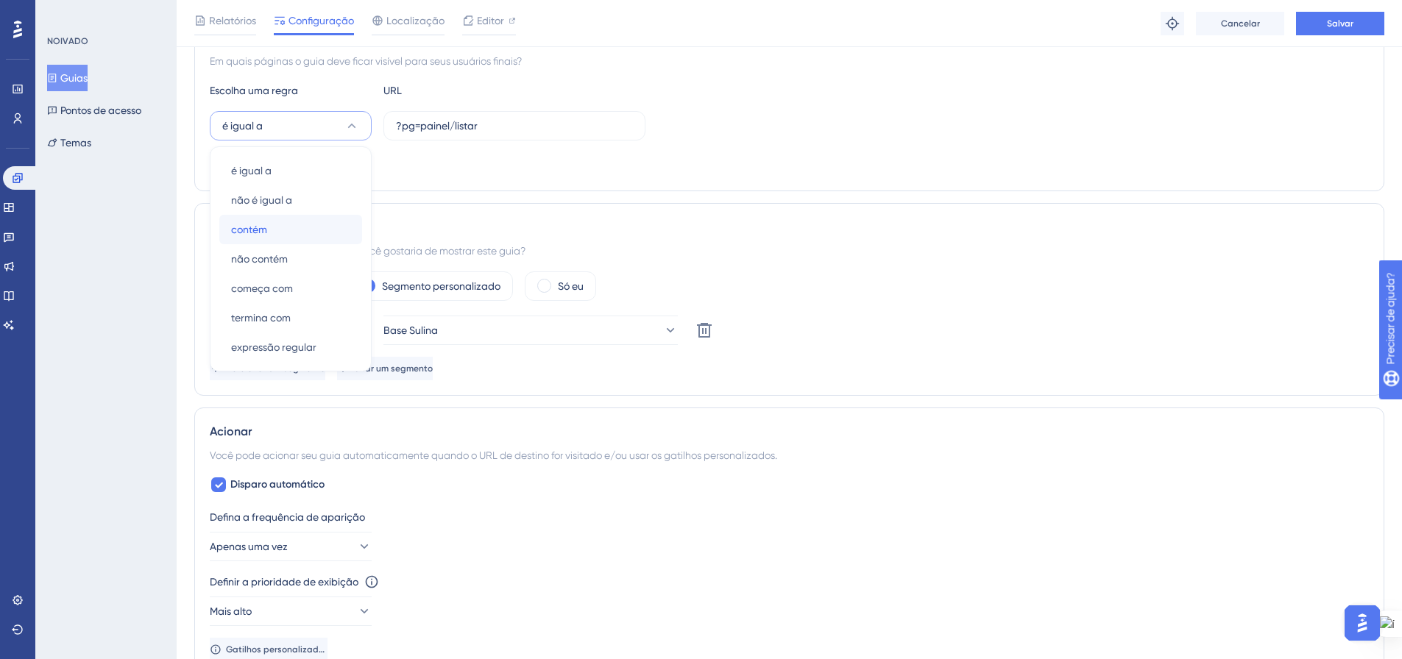
click at [274, 224] on div "contém contém" at bounding box center [290, 229] width 119 height 29
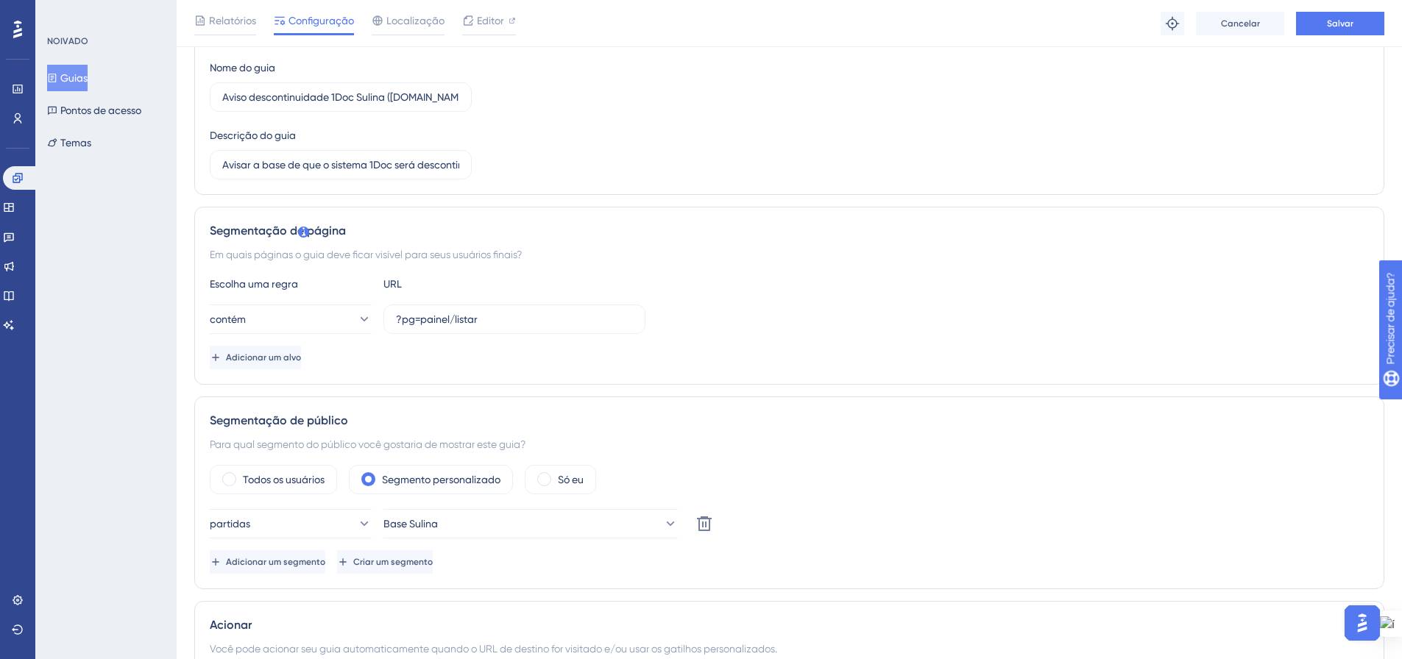
scroll to position [0, 0]
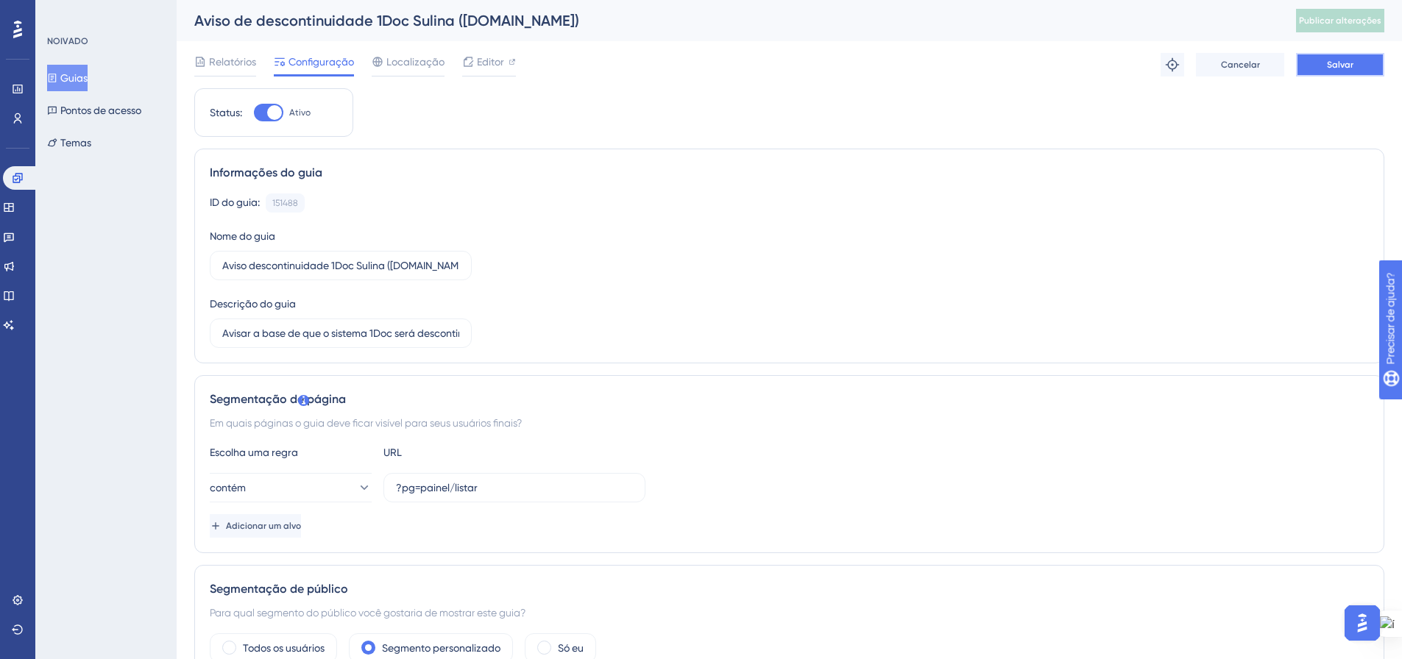
click at [1314, 64] on button "Salvar" at bounding box center [1340, 65] width 88 height 24
click at [1330, 24] on font "Publicar alterações" at bounding box center [1340, 20] width 82 height 10
click at [82, 82] on font "Guias" at bounding box center [73, 78] width 27 height 12
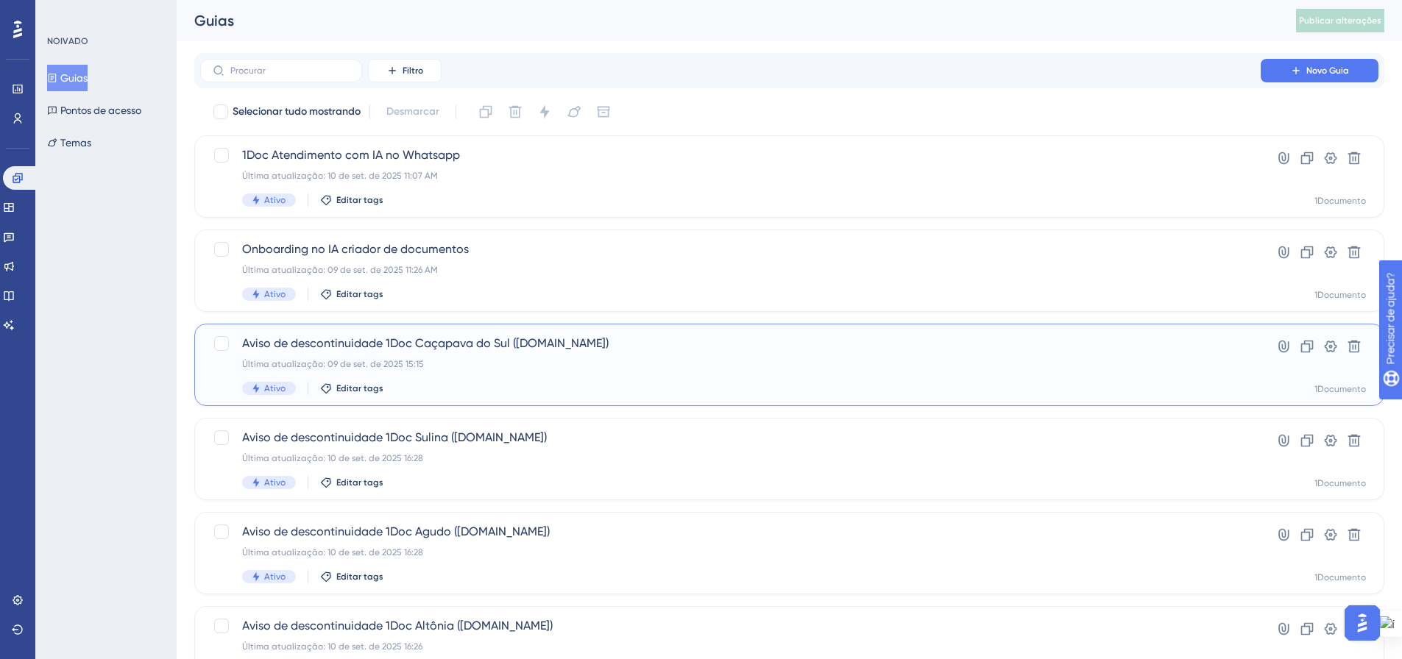
click at [624, 378] on div "Aviso de descontinuidade 1Doc Caçapava do Sul (Gov.br) Última atualização: 09 d…" at bounding box center [730, 365] width 977 height 60
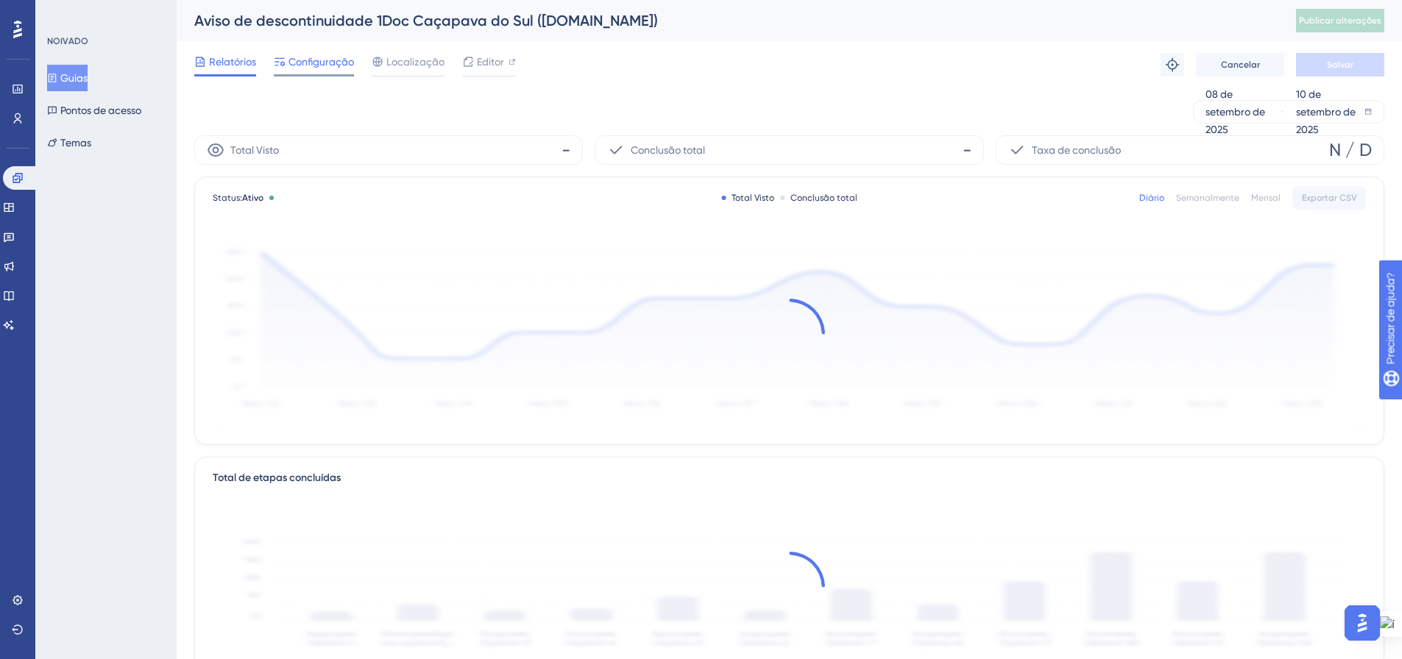
click at [308, 65] on font "Configuração" at bounding box center [320, 62] width 65 height 12
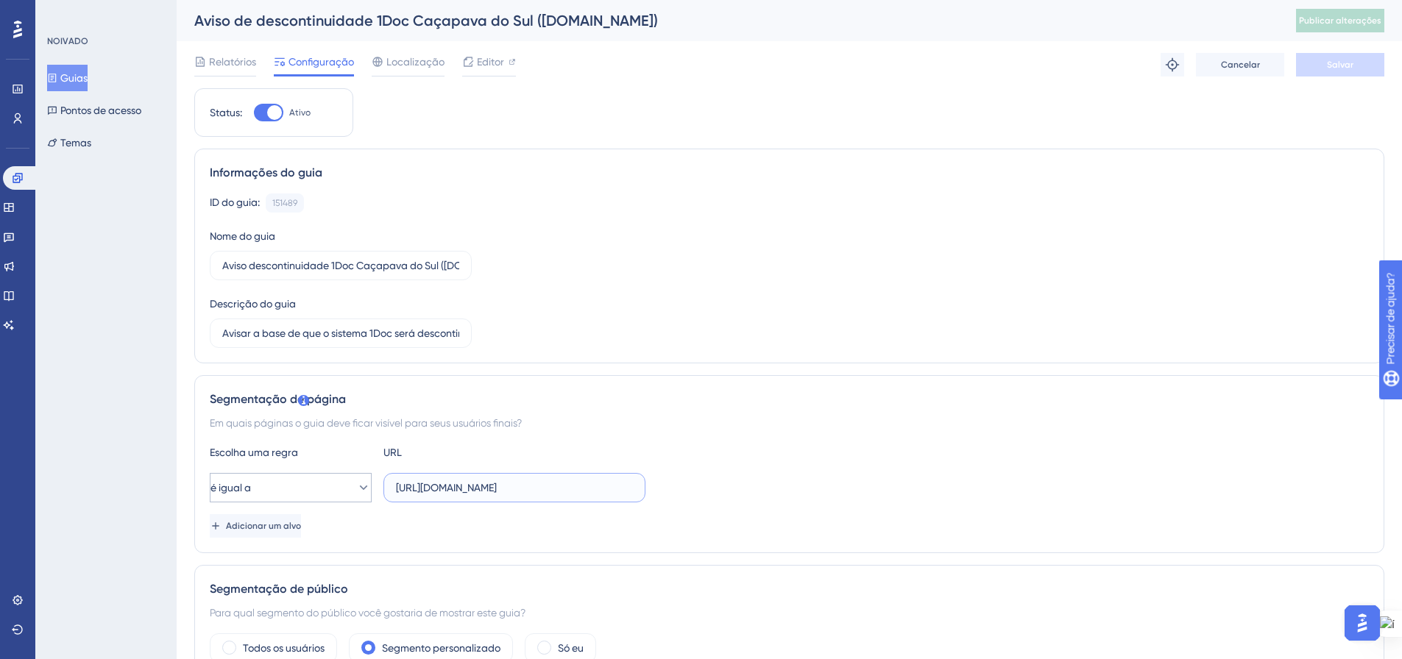
drag, startPoint x: 547, startPoint y: 488, endPoint x: 367, endPoint y: 484, distance: 179.6
click at [367, 484] on div "é igual a https://cacapavadosul.com.br/?pg=painel/listar" at bounding box center [428, 487] width 436 height 29
type input "?pg=painel/listar"
click at [356, 485] on icon at bounding box center [363, 488] width 15 height 15
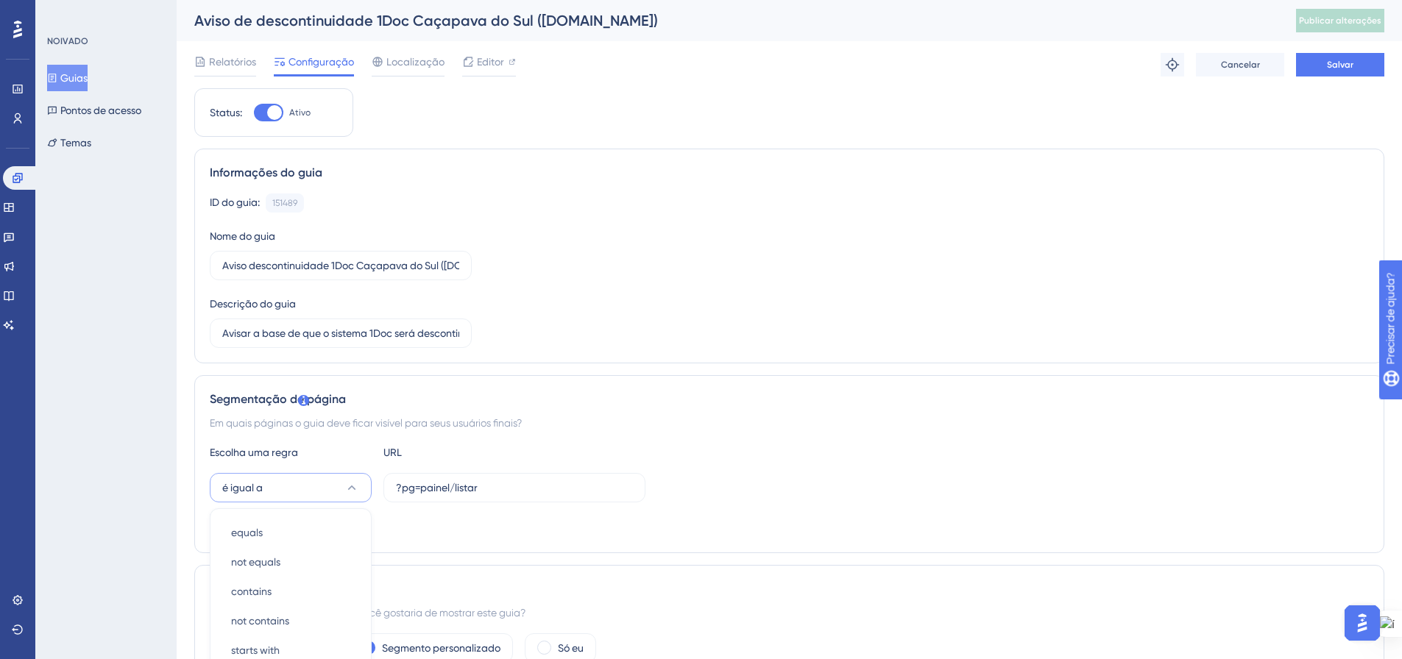
scroll to position [297, 0]
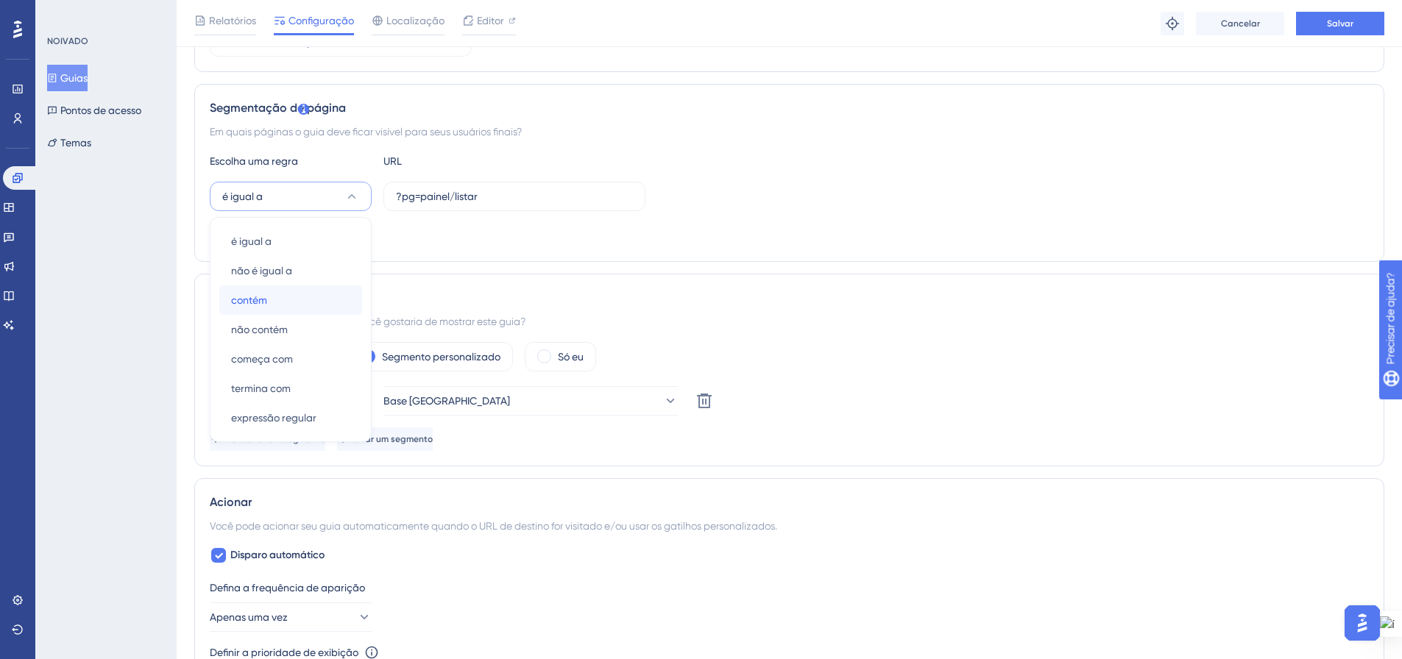
click at [305, 305] on div "contém contém" at bounding box center [290, 300] width 119 height 29
click at [965, 386] on div "Todos os usuários Segmento personalizado Só eu partidas Base Caçapava do Sul Ex…" at bounding box center [789, 396] width 1159 height 109
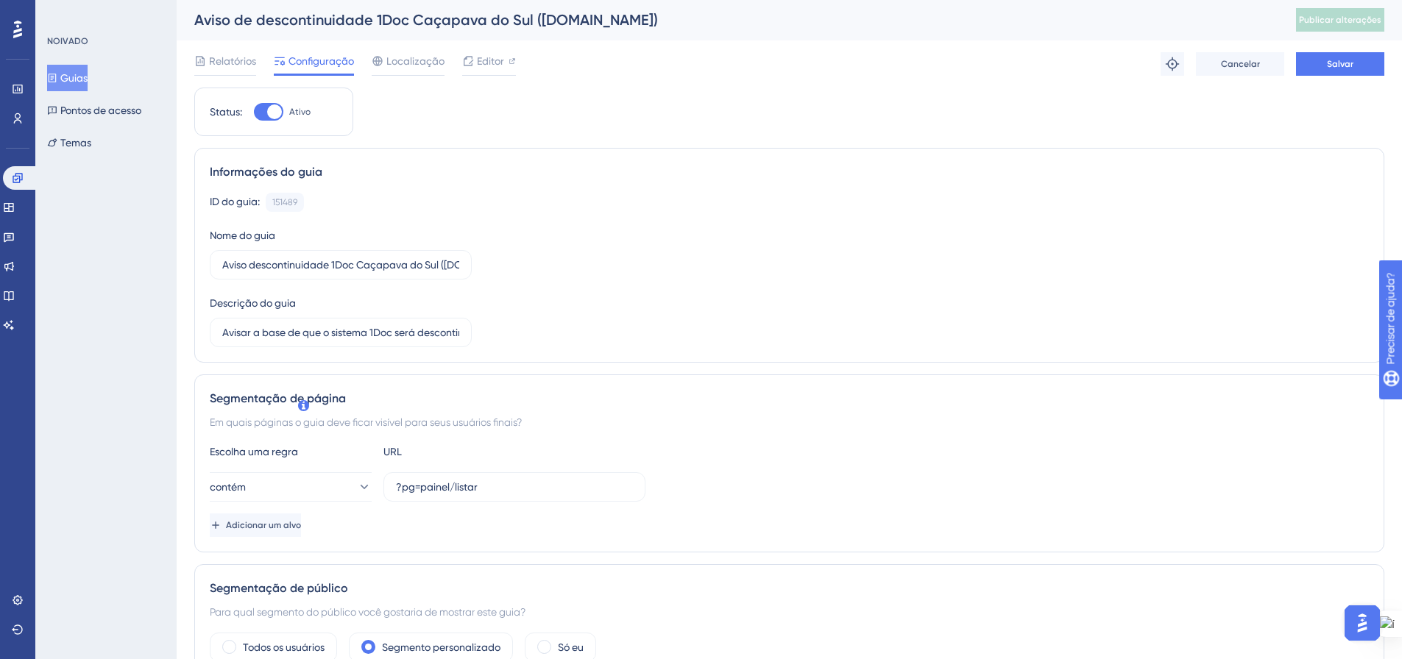
scroll to position [0, 0]
click at [1332, 65] on font "Salvar" at bounding box center [1340, 65] width 26 height 10
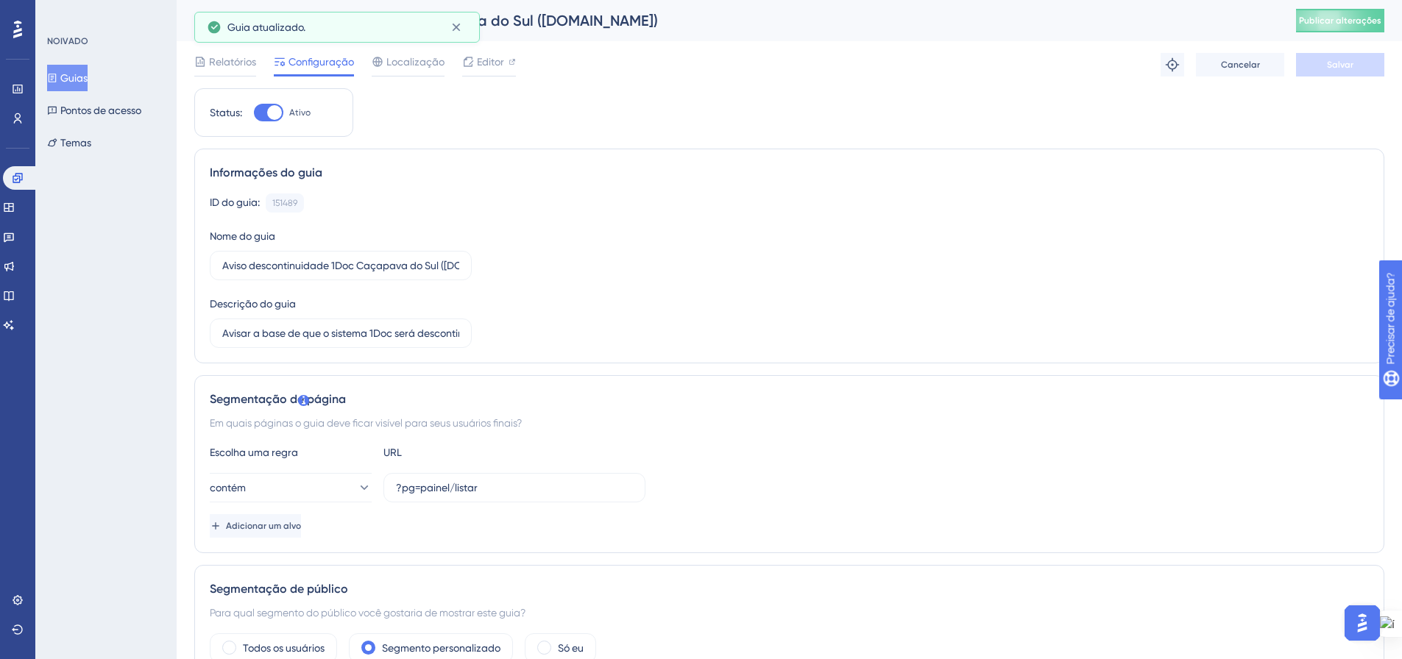
click at [1343, 24] on font "Publicar alterações" at bounding box center [1340, 20] width 82 height 10
click at [79, 78] on font "Guias" at bounding box center [73, 78] width 27 height 12
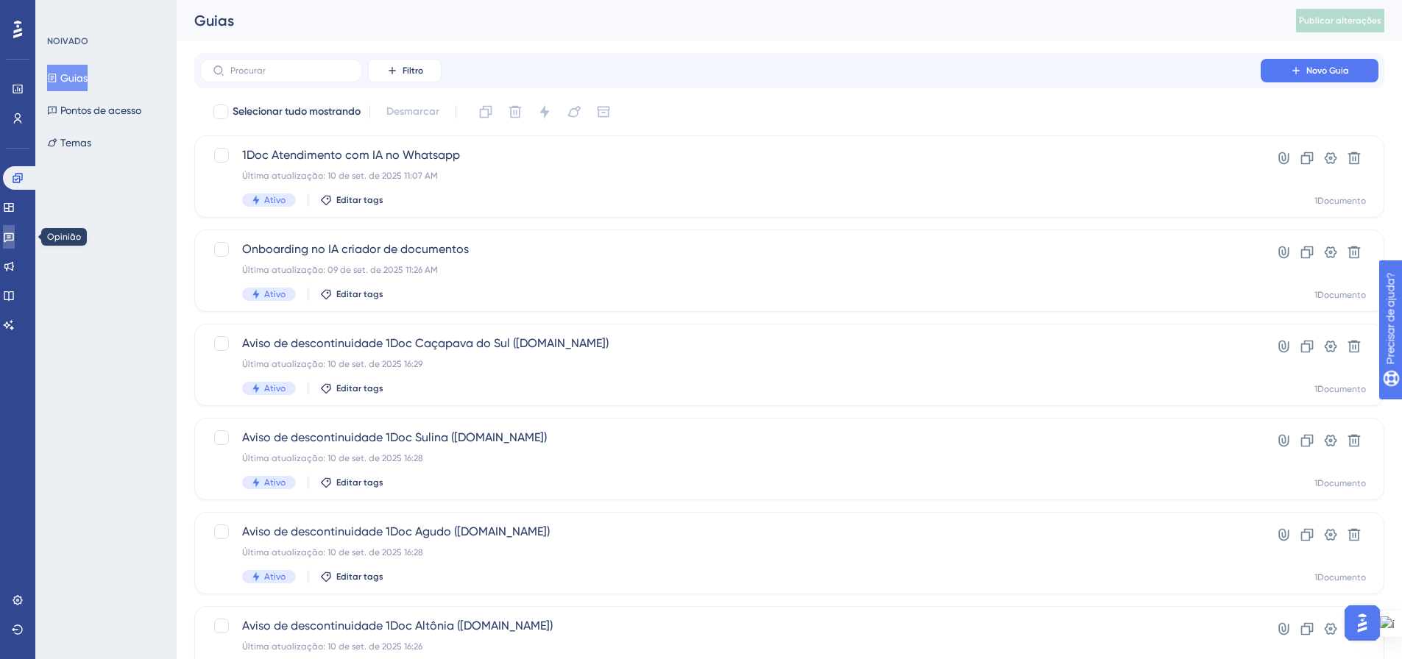
click at [14, 241] on icon at bounding box center [9, 237] width 12 height 12
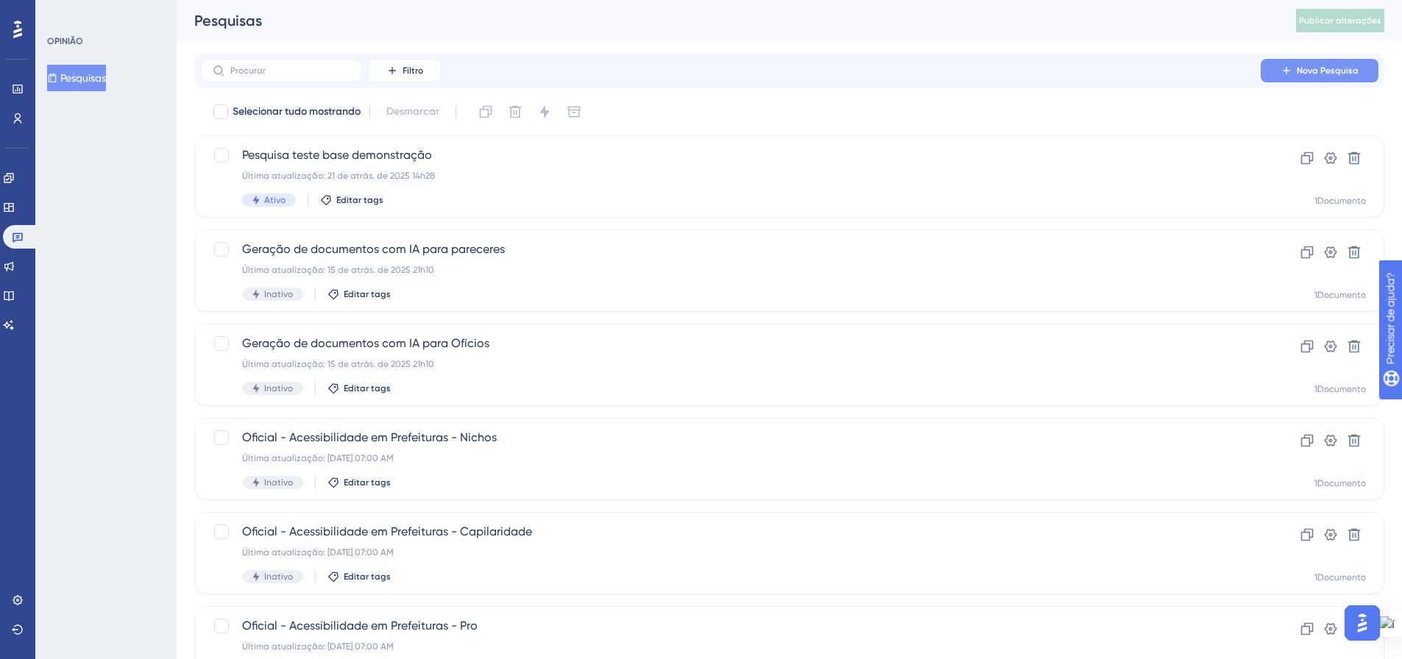
click at [1364, 63] on button "Nova Pesquisa" at bounding box center [1320, 71] width 118 height 24
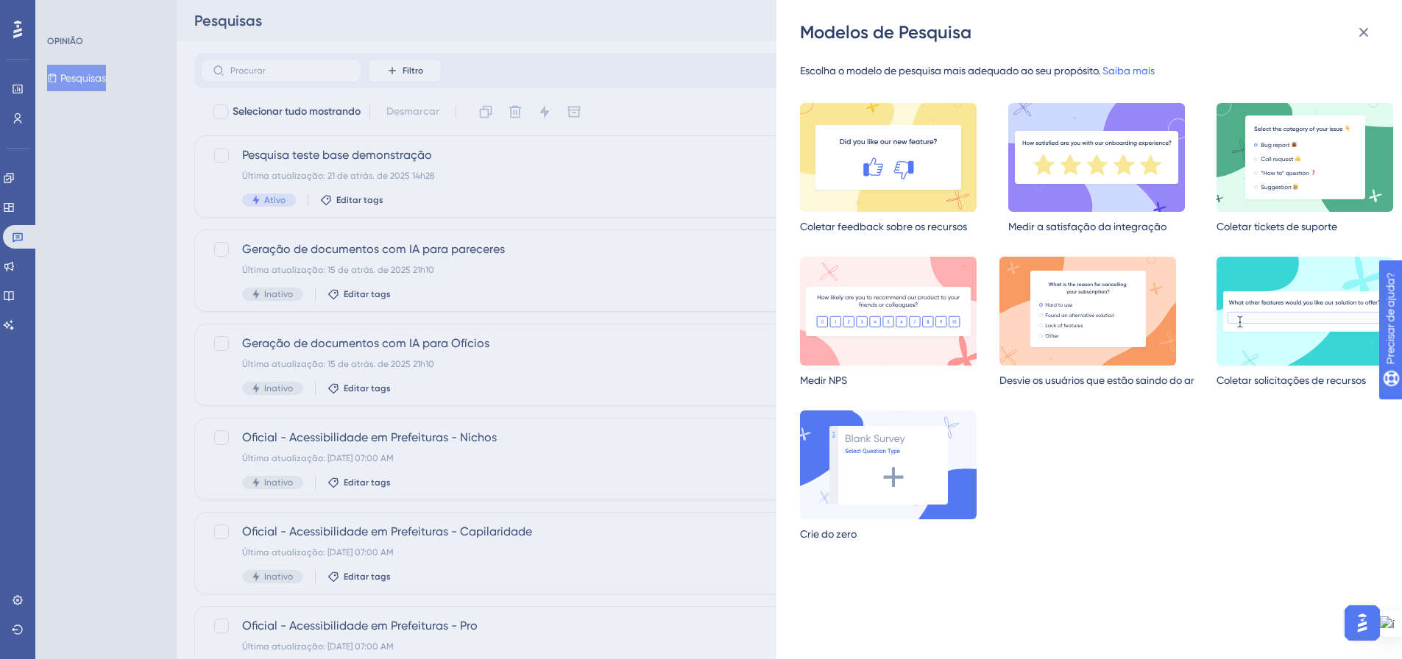
click at [1262, 343] on img at bounding box center [1304, 311] width 177 height 109
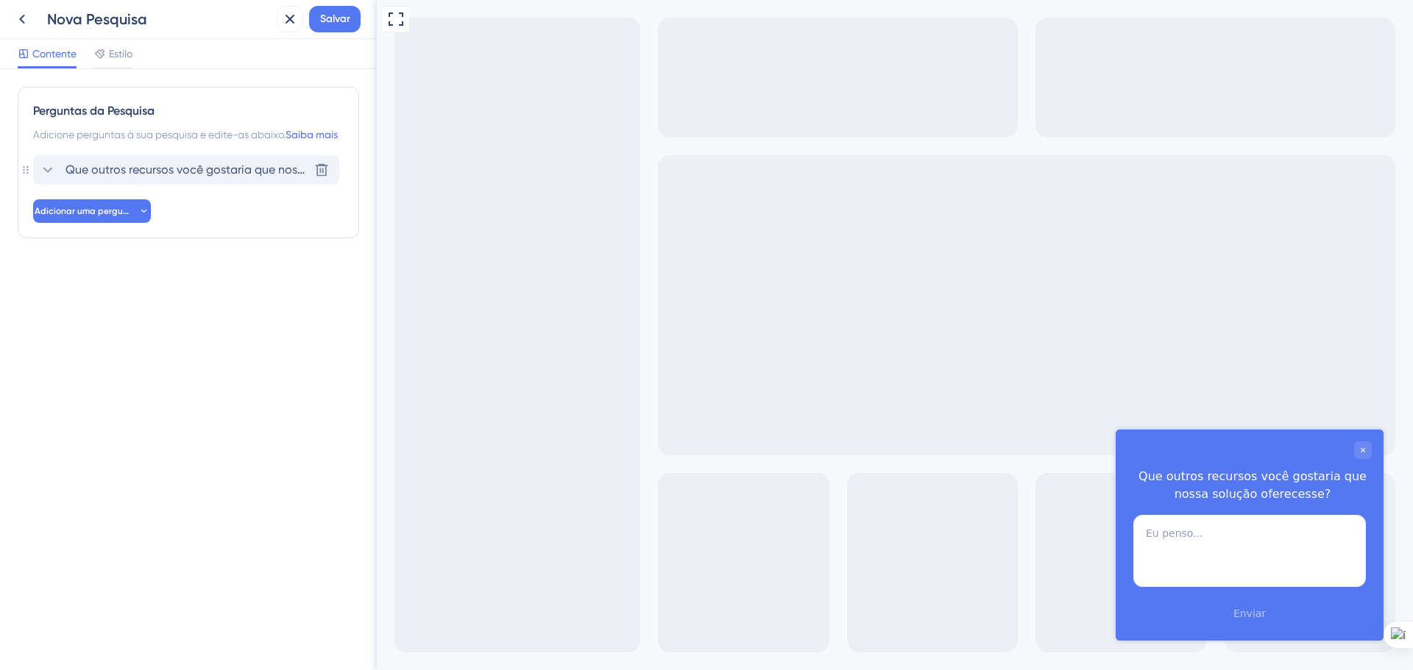
click at [86, 177] on font "Que outros recursos você gostaria que nossa solução oferecesse?" at bounding box center [244, 170] width 358 height 14
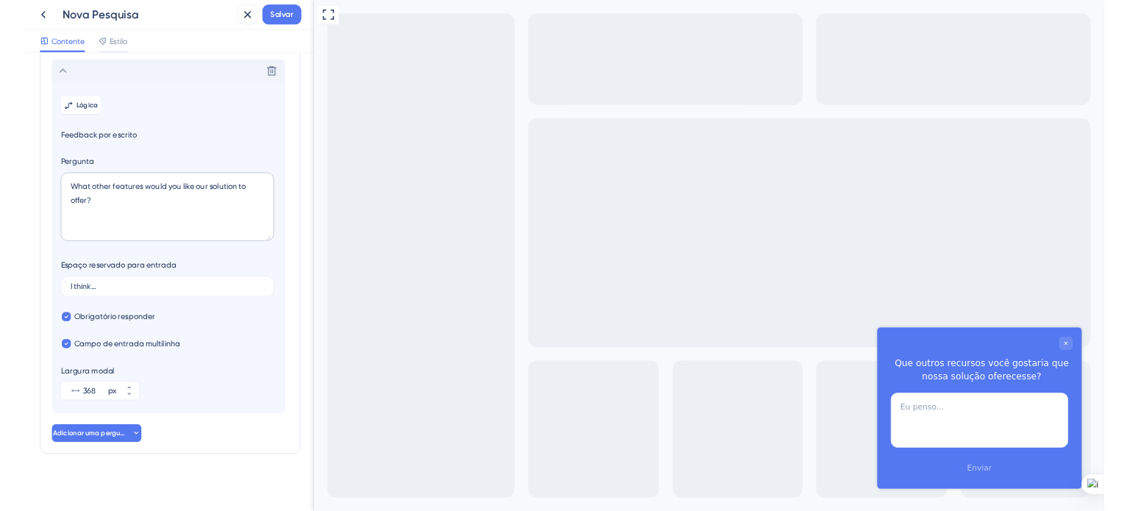
scroll to position [96, 0]
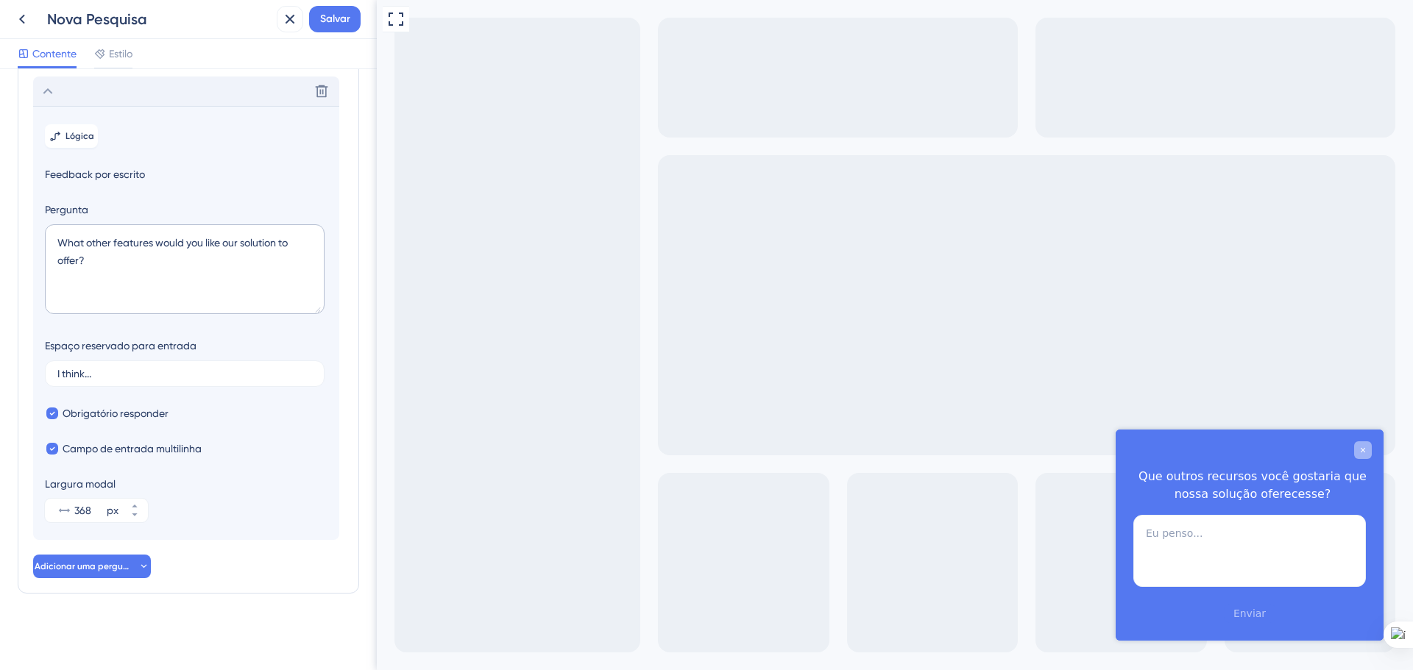
click at [1364, 455] on div "Pesquisa detalhada" at bounding box center [1363, 451] width 18 height 18
click at [143, 256] on textarea "What other features would you like our solution to offer?" at bounding box center [185, 269] width 280 height 90
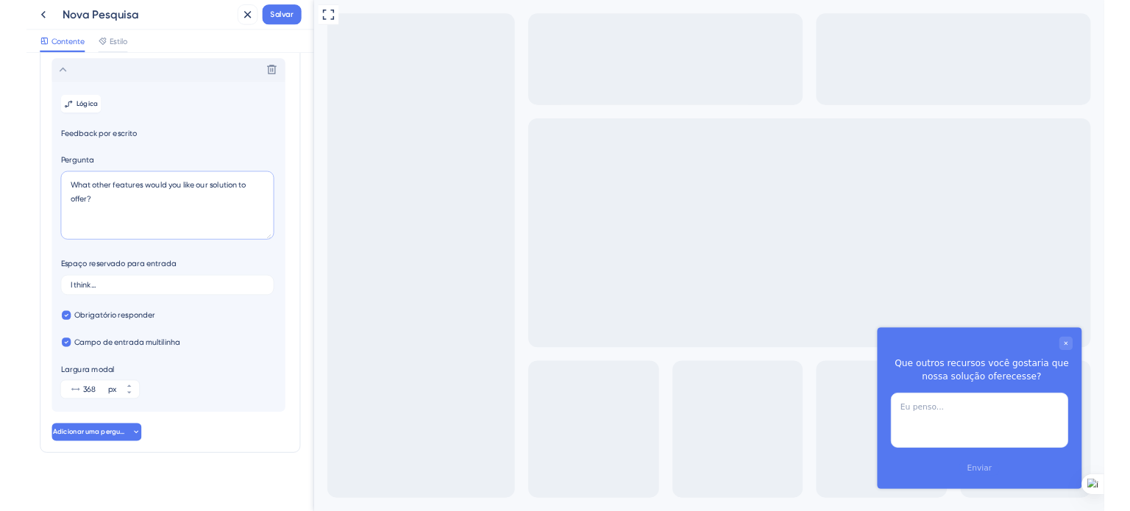
scroll to position [95, 0]
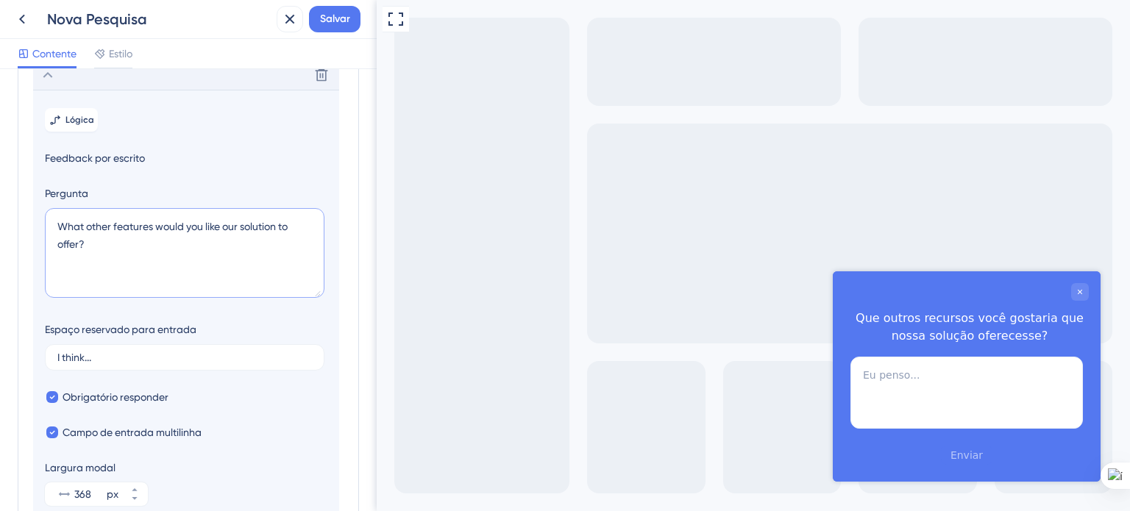
drag, startPoint x: 85, startPoint y: 261, endPoint x: 50, endPoint y: 246, distance: 38.6
click at [50, 246] on textarea "What other features would you like our solution to offer?" at bounding box center [185, 253] width 280 height 90
paste textarea "1) Quais eram os principais desafios enfrentados que motivaram a busca da soluç…"
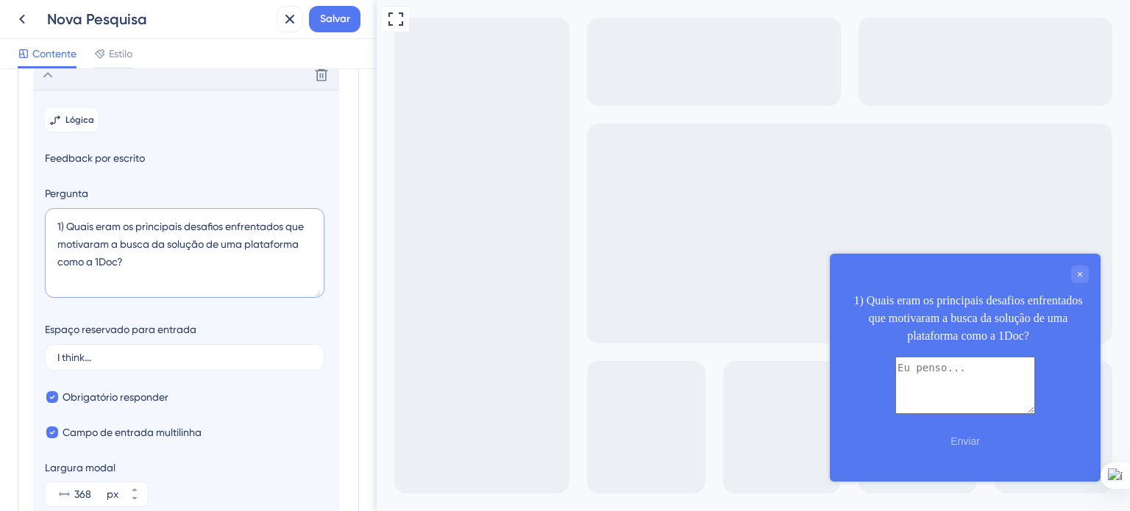
drag, startPoint x: 97, startPoint y: 247, endPoint x: 182, endPoint y: 247, distance: 84.6
click at [182, 247] on textarea "1) Quais eram os principais desafios enfrentados que motivaram a busca da soluç…" at bounding box center [185, 253] width 280 height 90
drag, startPoint x: 139, startPoint y: 244, endPoint x: 219, endPoint y: 246, distance: 80.2
click at [219, 246] on textarea "1) Quais desafios enfrentados que motivaram a busca da solução de uma plataform…" at bounding box center [185, 253] width 280 height 90
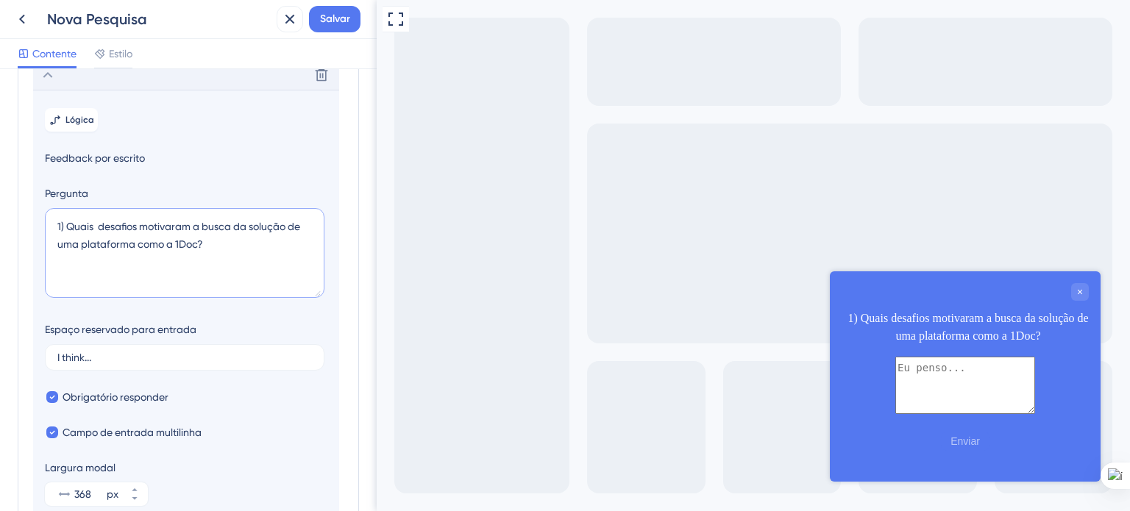
click at [243, 244] on textarea "1) Quais desafios motivaram a busca da solução de uma plataforma como a 1Doc?" at bounding box center [185, 253] width 280 height 90
drag, startPoint x: 251, startPoint y: 243, endPoint x: 312, endPoint y: 249, distance: 61.4
click at [312, 249] on textarea "1) Quais desafios motivaram a busca de a solução de uma plataforma como a 1Doc?" at bounding box center [185, 253] width 280 height 90
type textarea "1) Quais desafios motivaram a busca de uma plataforma como a 1Doc?"
click at [224, 363] on input "I think..." at bounding box center [184, 357] width 255 height 10
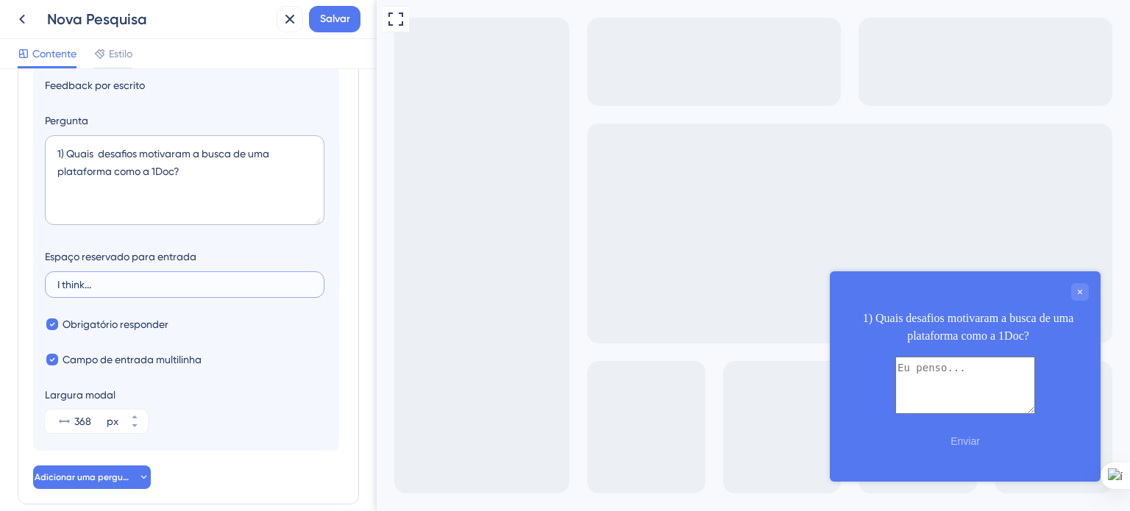
scroll to position [169, 0]
drag, startPoint x: 105, startPoint y: 303, endPoint x: 59, endPoint y: 305, distance: 46.4
click at [54, 297] on label "I think..." at bounding box center [185, 284] width 280 height 26
click at [57, 289] on input "I think..." at bounding box center [184, 284] width 255 height 10
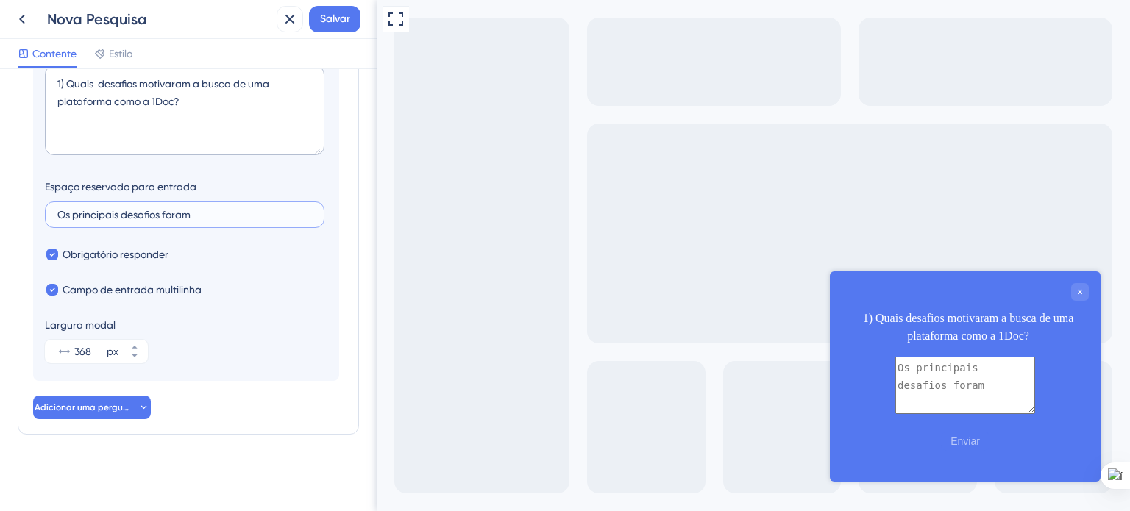
scroll to position [242, 0]
type input "Os principais desafios foram"
click at [140, 414] on icon at bounding box center [143, 408] width 11 height 12
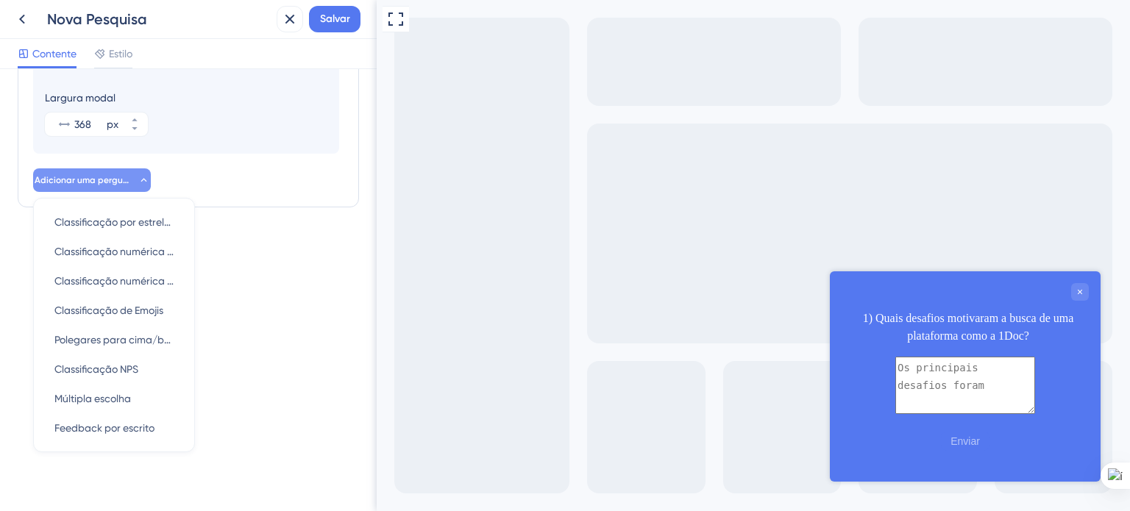
scroll to position [481, 0]
click at [144, 428] on font "Feedback por escrito" at bounding box center [104, 428] width 100 height 12
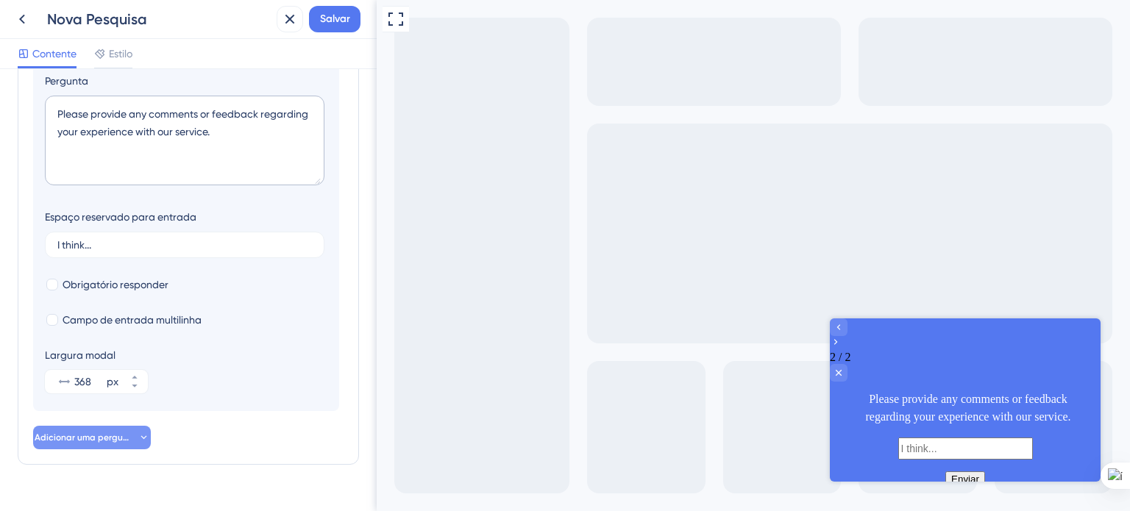
scroll to position [218, 0]
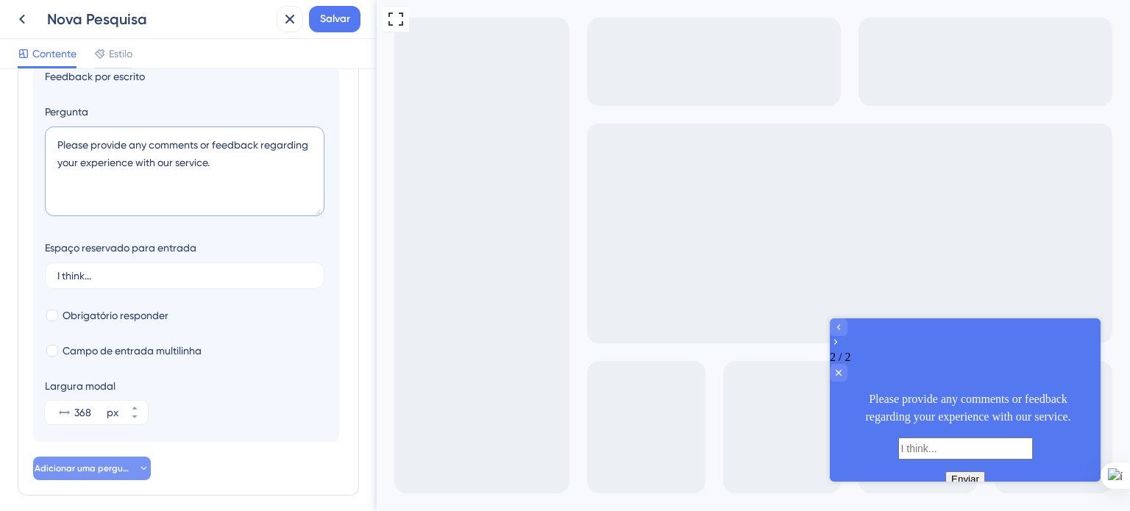
drag, startPoint x: 233, startPoint y: 177, endPoint x: 57, endPoint y: 157, distance: 177.1
click at [57, 157] on textarea "Please provide any comments or feedback regarding your experience with our serv…" at bounding box center [185, 172] width 280 height 90
paste textarea "Como a 1Doc ajudou a resolver os desafios? Quais recursos específicos da plataf…"
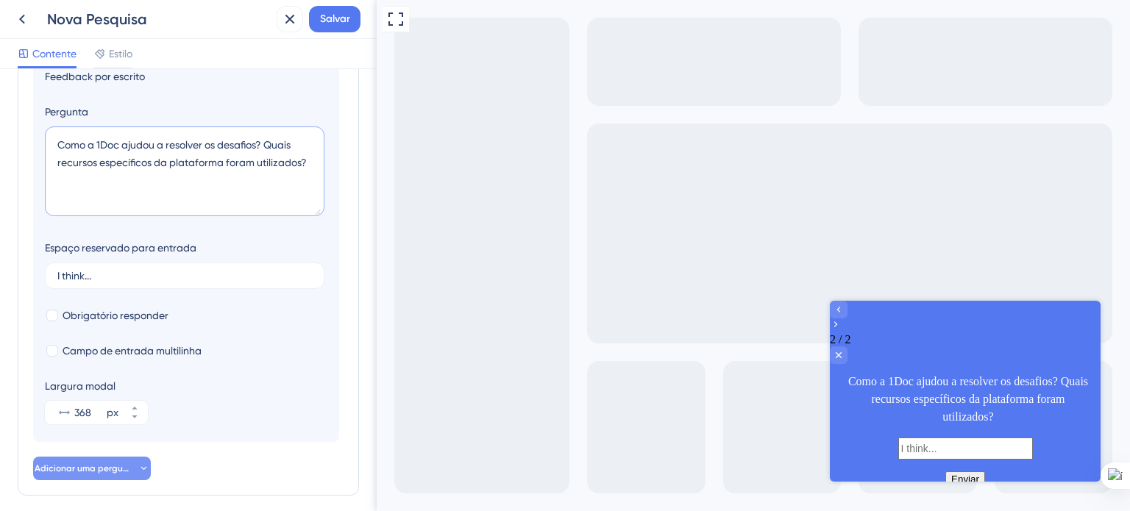
drag, startPoint x: 308, startPoint y: 178, endPoint x: 271, endPoint y: 161, distance: 41.2
click at [271, 161] on textarea "Como a 1Doc ajudou a resolver os desafios? Quais recursos específicos da plataf…" at bounding box center [185, 172] width 280 height 90
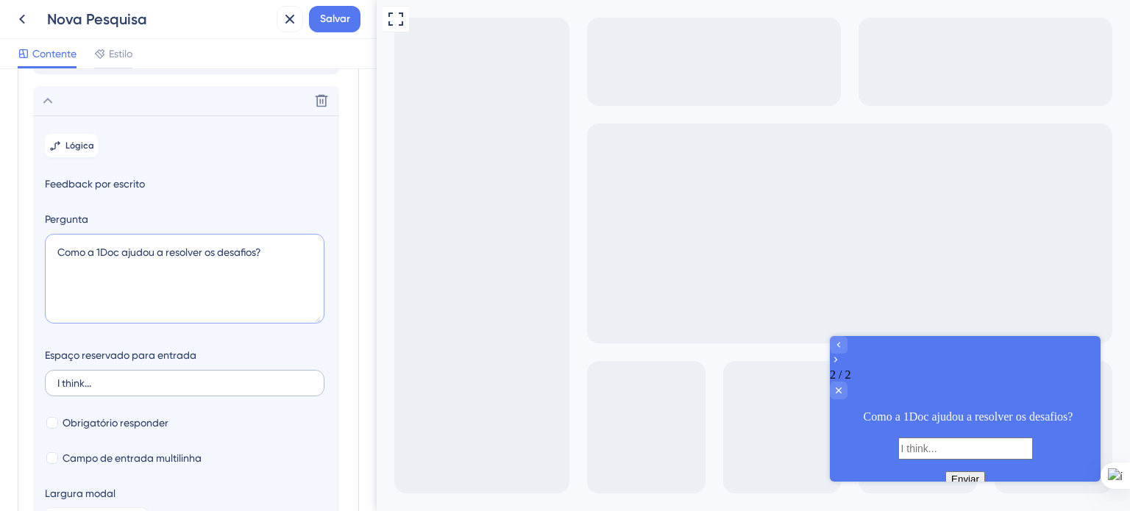
scroll to position [71, 0]
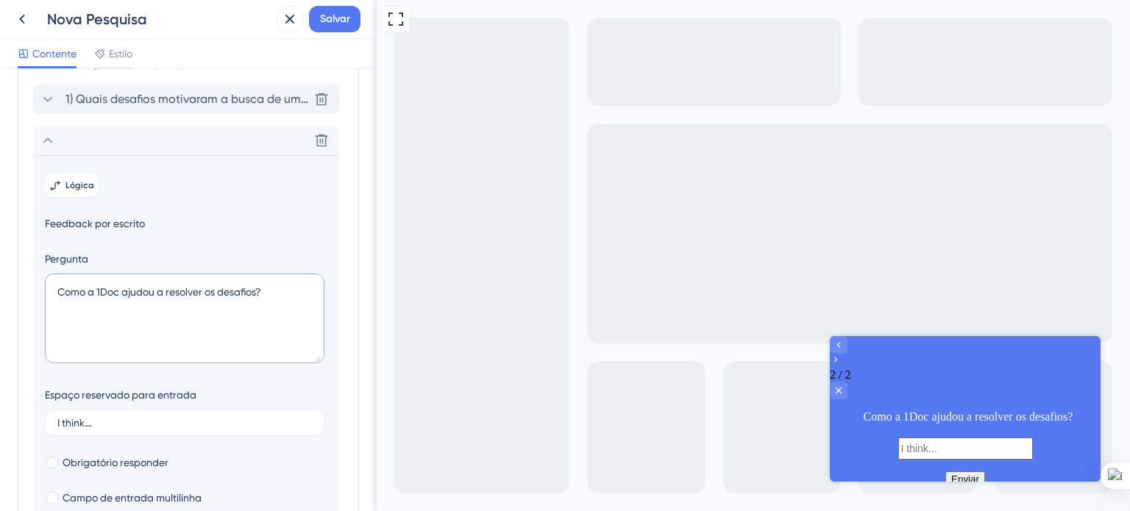
type textarea "Como a 1Doc ajudou a resolver os desafios?"
click at [78, 106] on font "1) Quais desafios motivaram a busca de uma plataforma como o 1Doc?" at bounding box center [259, 99] width 388 height 14
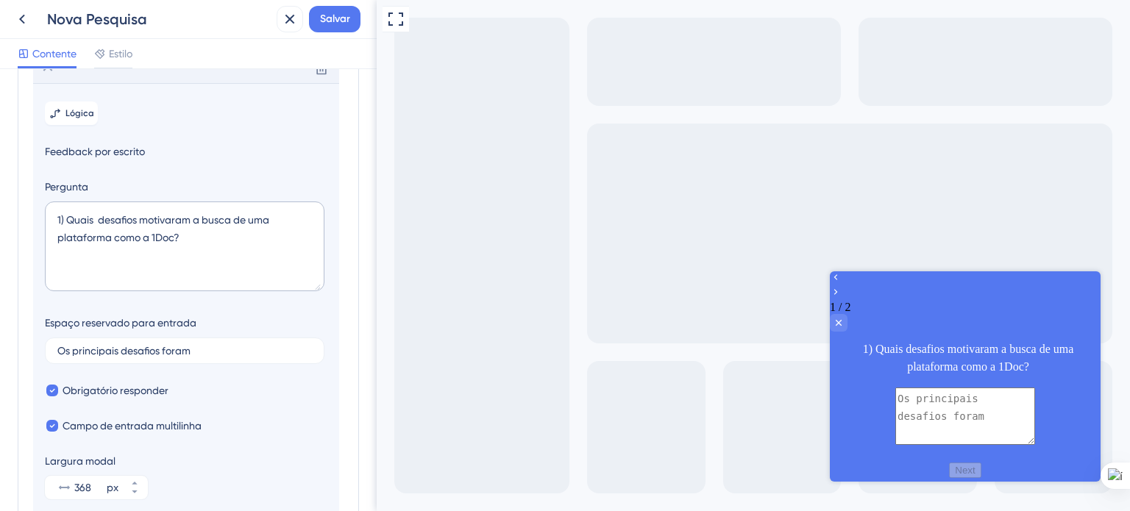
scroll to position [103, 0]
click at [67, 233] on textarea "1) Quais desafios motivaram a busca de uma plataforma como a 1Doc?" at bounding box center [185, 245] width 280 height 90
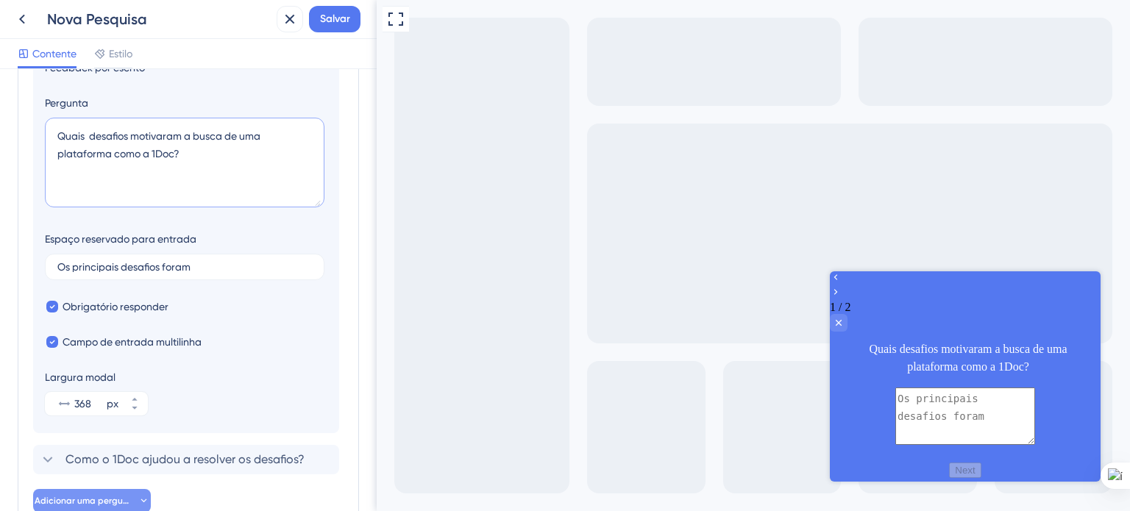
scroll to position [295, 0]
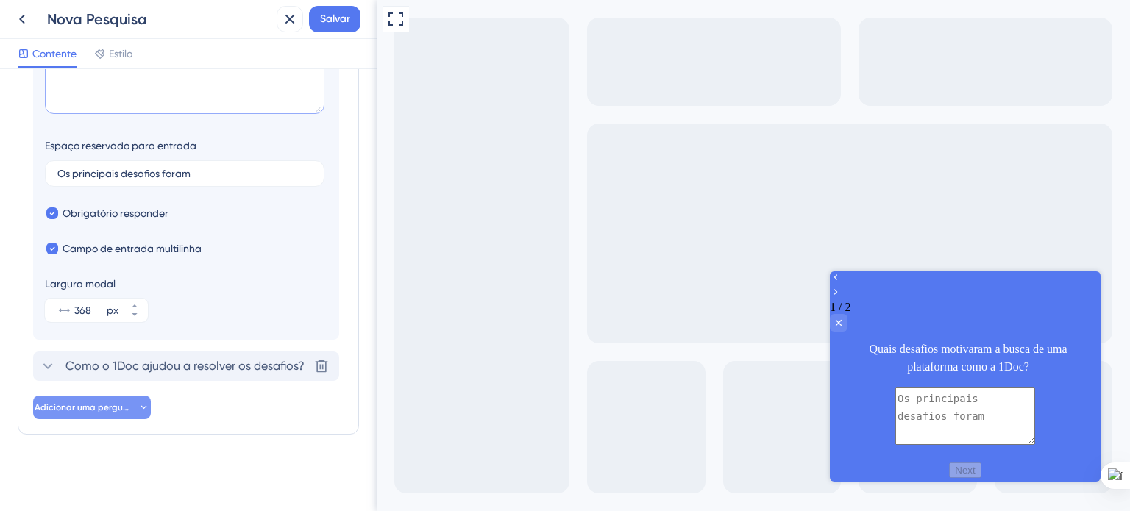
type textarea "Quais desafios motivaram a busca de uma plataforma como a 1Doc?"
click at [106, 373] on font "Como o 1Doc ajudou a resolver os desafios?" at bounding box center [184, 366] width 239 height 14
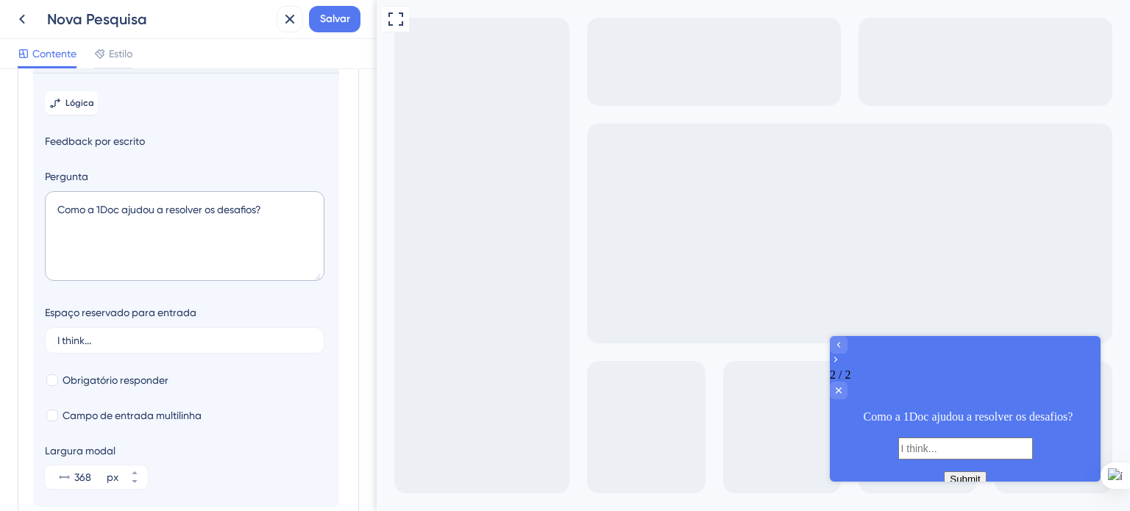
scroll to position [144, 0]
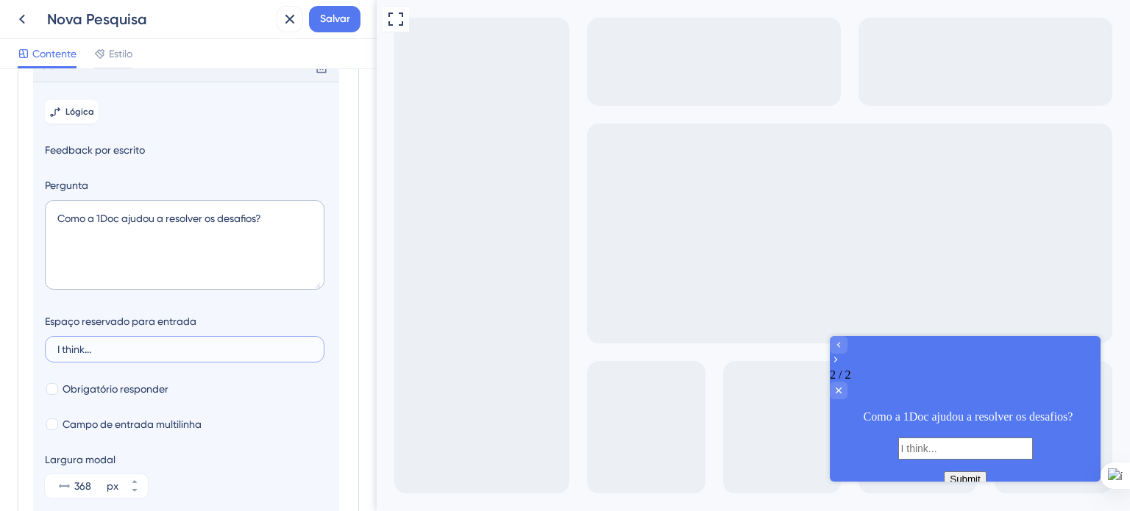
click at [102, 355] on input "I think..." at bounding box center [184, 349] width 255 height 10
drag, startPoint x: 102, startPoint y: 365, endPoint x: 51, endPoint y: 364, distance: 50.8
click at [51, 363] on label "I think..." at bounding box center [185, 349] width 280 height 26
click at [57, 355] on input "I think..." at bounding box center [184, 349] width 255 height 10
type input "O"
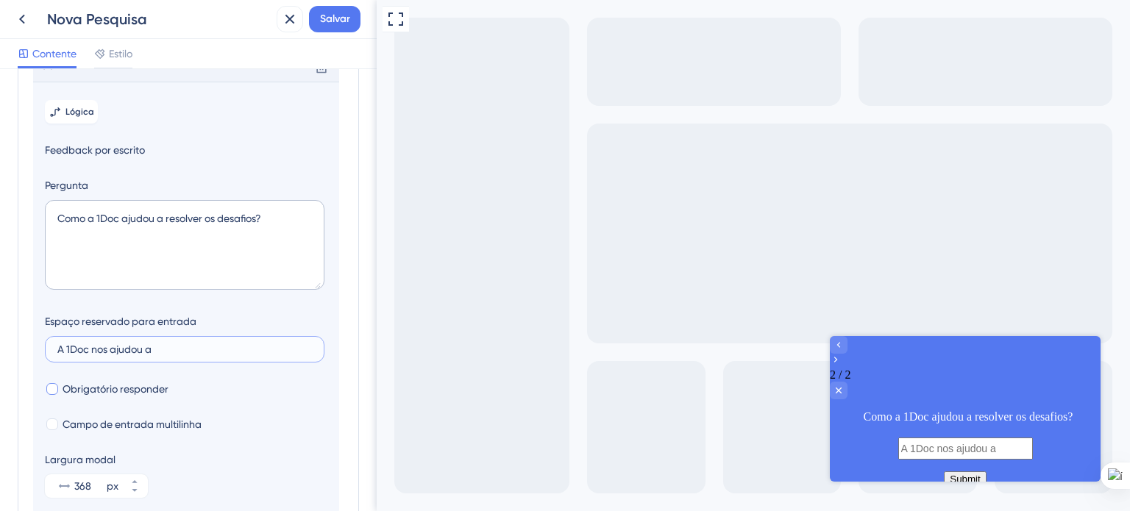
type input "A 1Doc nos ajudou a"
click at [57, 395] on div at bounding box center [52, 389] width 12 height 12
checkbox input "true"
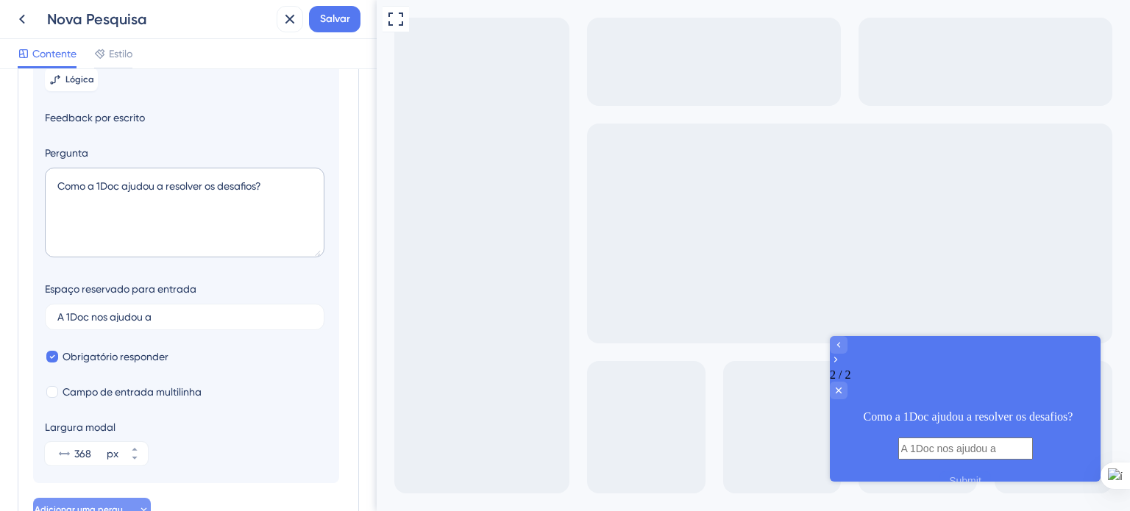
scroll to position [291, 0]
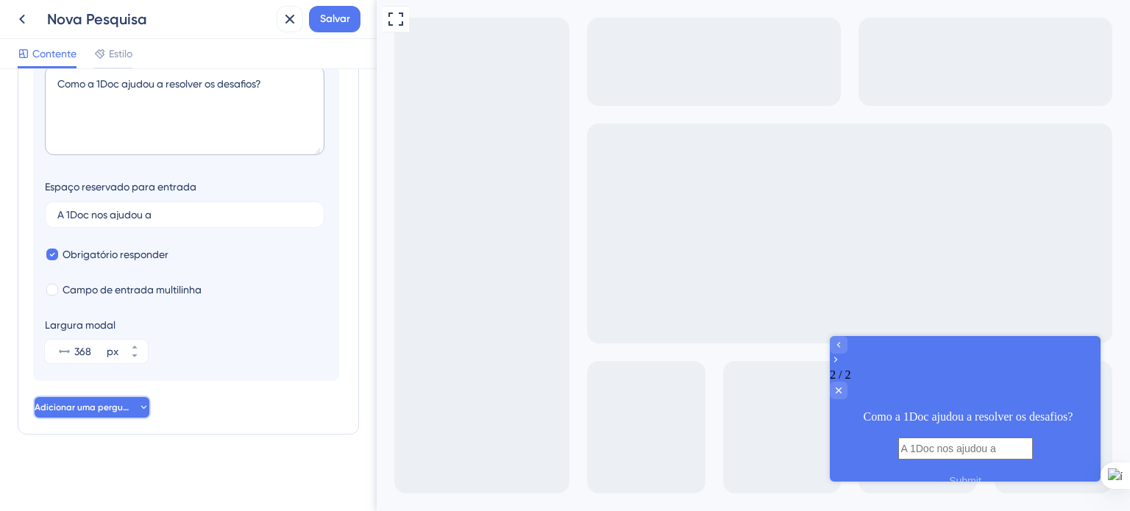
click at [85, 417] on button "Adicionar uma pergunta" at bounding box center [92, 408] width 118 height 24
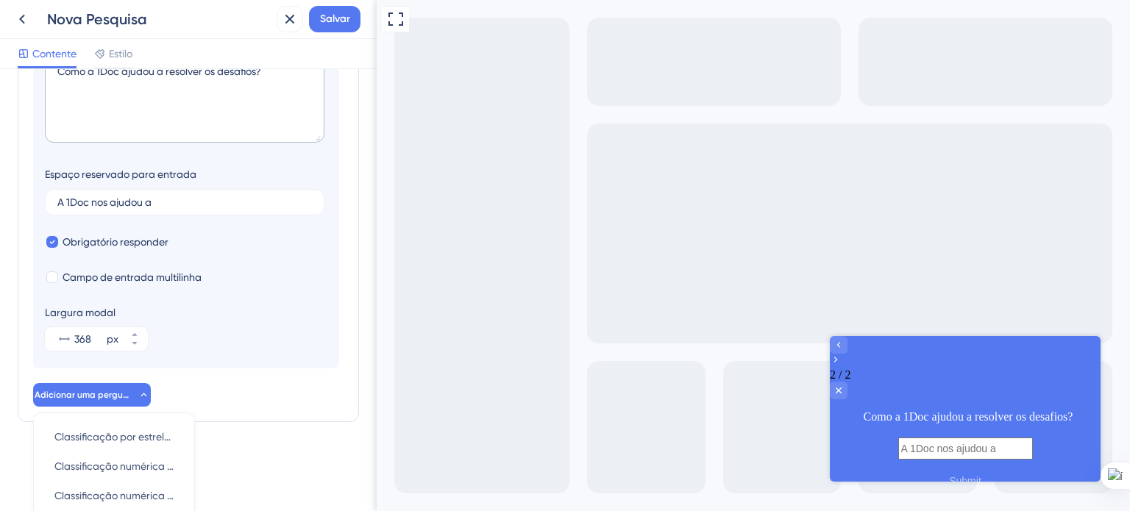
scroll to position [522, 0]
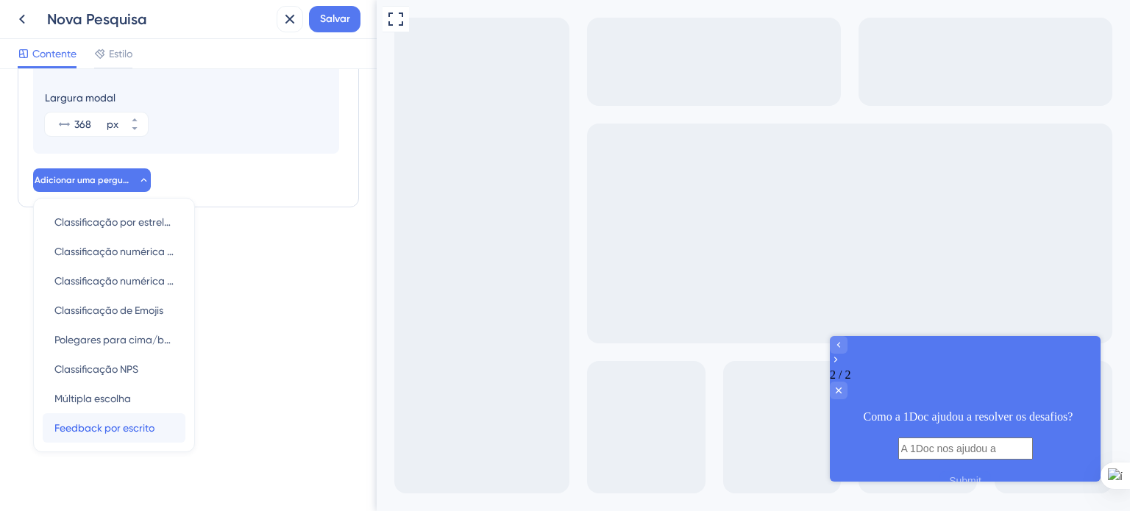
click at [131, 425] on font "Feedback por escrito" at bounding box center [104, 428] width 100 height 12
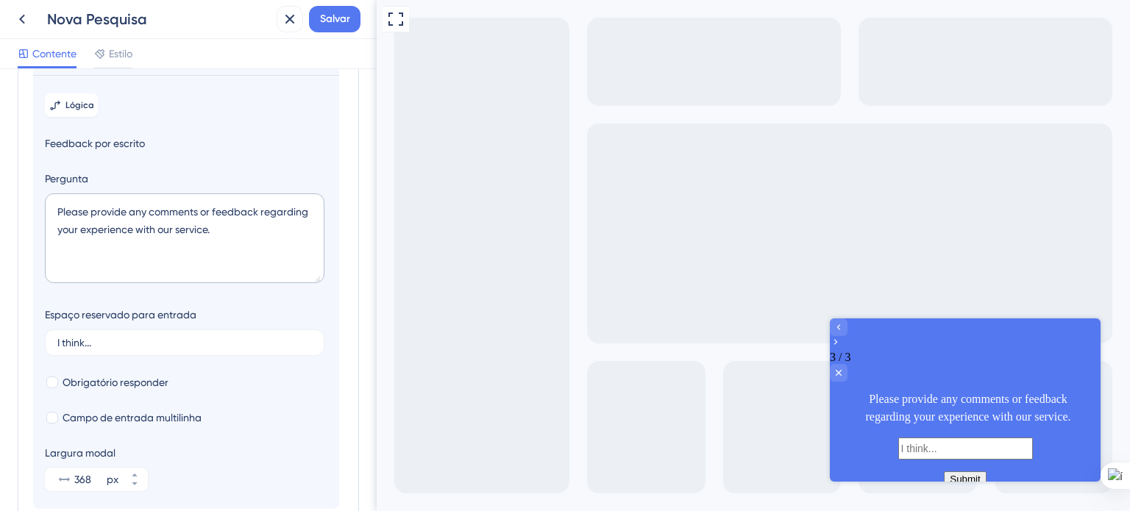
scroll to position [185, 0]
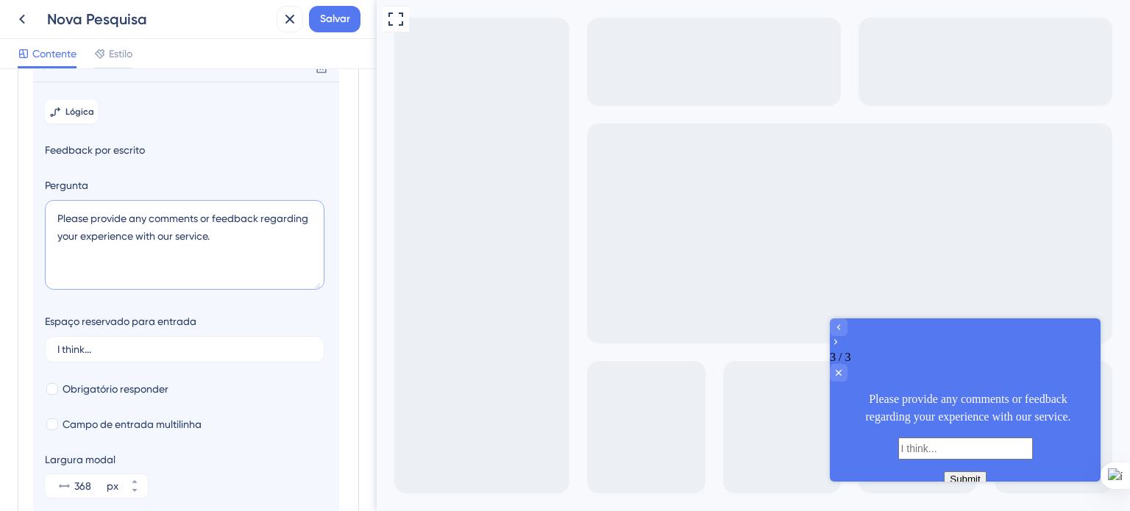
drag, startPoint x: 235, startPoint y: 253, endPoint x: 53, endPoint y: 235, distance: 183.4
click at [53, 235] on textarea "Please provide any comments or feedback regarding your experience with our serv…" at bounding box center [185, 245] width 280 height 90
paste textarea "Como a plataforma impactou o fluxo de trabalho e a produtividade da equipe?"
type textarea "Como a plataforma impactou o fluxo de trabalho e a produtividade da equipe?"
click at [98, 359] on label "I think..." at bounding box center [185, 349] width 280 height 26
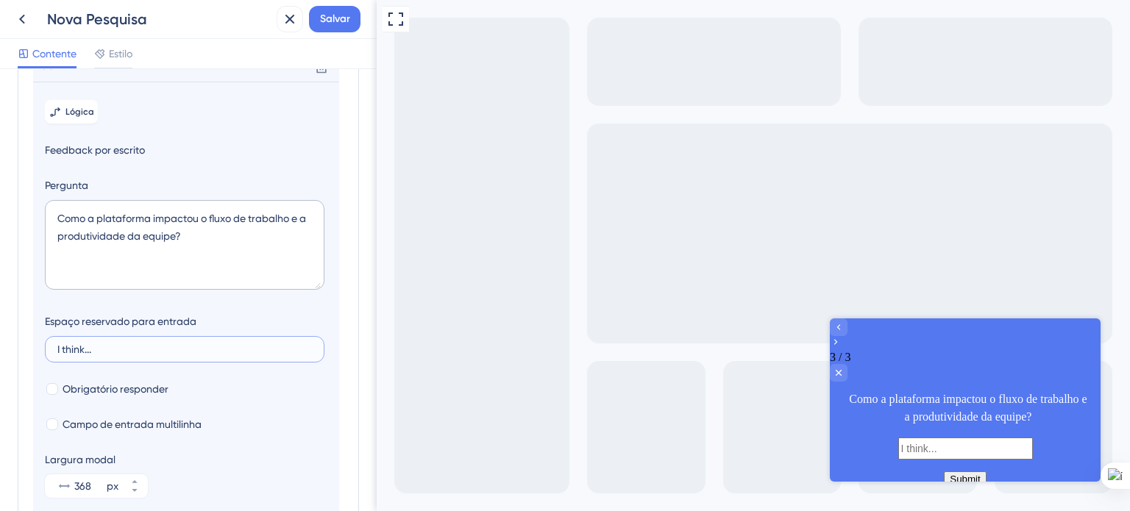
click at [98, 355] on input "I think..." at bounding box center [184, 349] width 255 height 10
drag, startPoint x: 68, startPoint y: 367, endPoint x: 74, endPoint y: 378, distance: 12.5
click at [57, 355] on input "I think..." at bounding box center [184, 349] width 255 height 10
type input "Com o uso da 1Doc conseguimos"
click at [50, 395] on div at bounding box center [52, 389] width 12 height 12
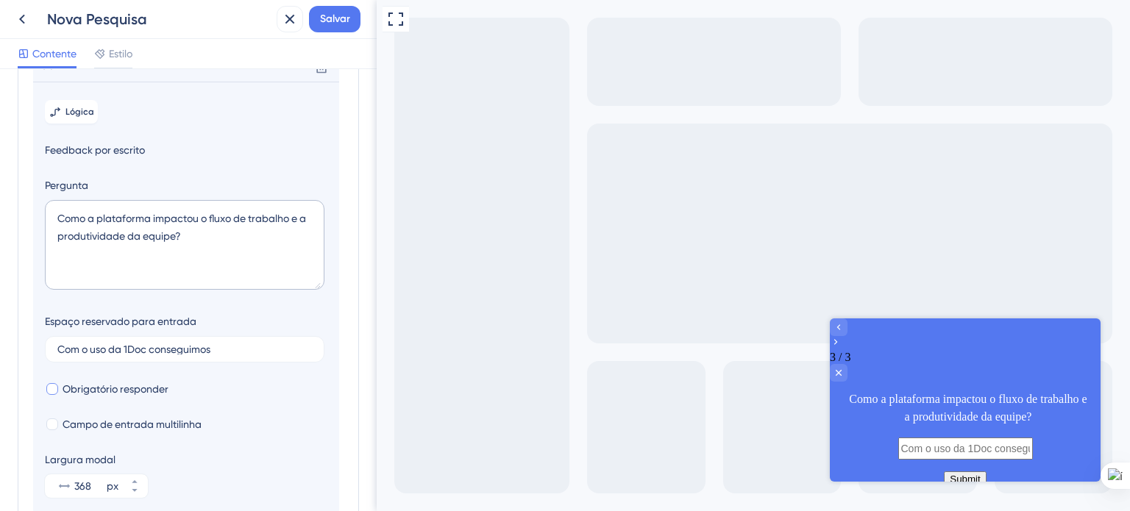
checkbox input "true"
click at [256, 355] on input "Com o uso da 1Doc conseguimos" at bounding box center [184, 349] width 255 height 10
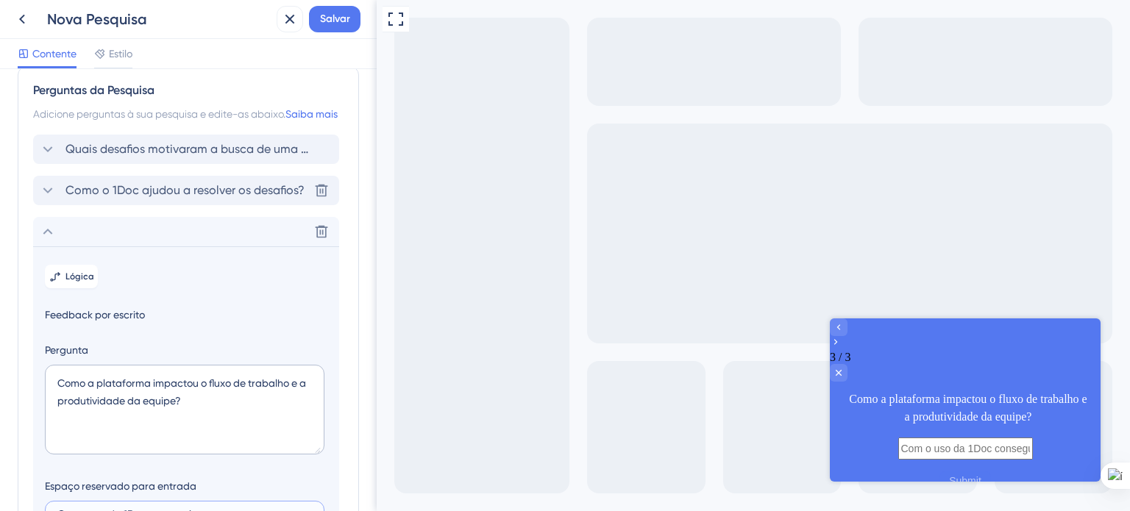
scroll to position [0, 0]
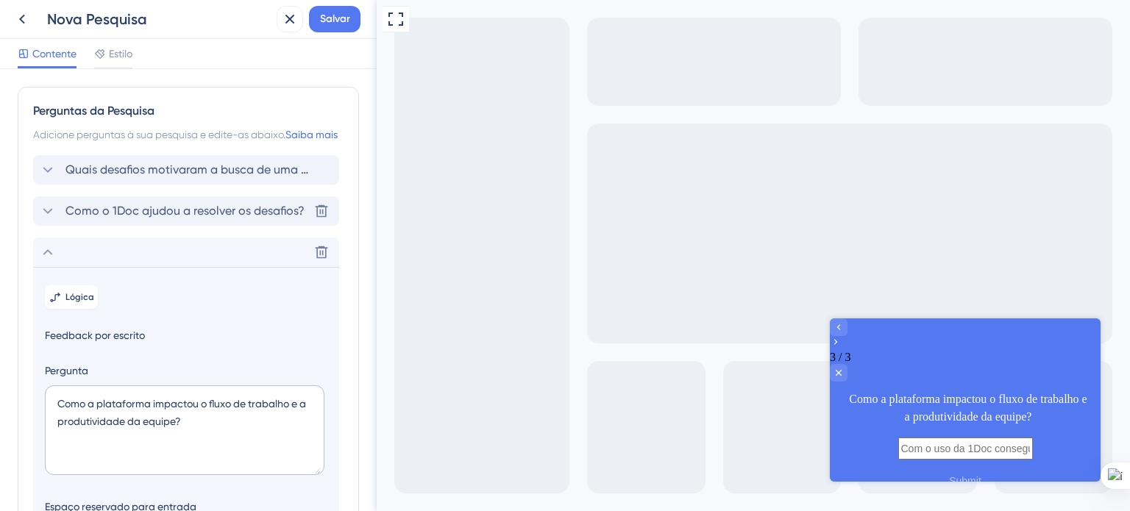
type input "Com o uso da 1Doc conseguimos..."
click at [47, 220] on icon at bounding box center [48, 211] width 18 height 18
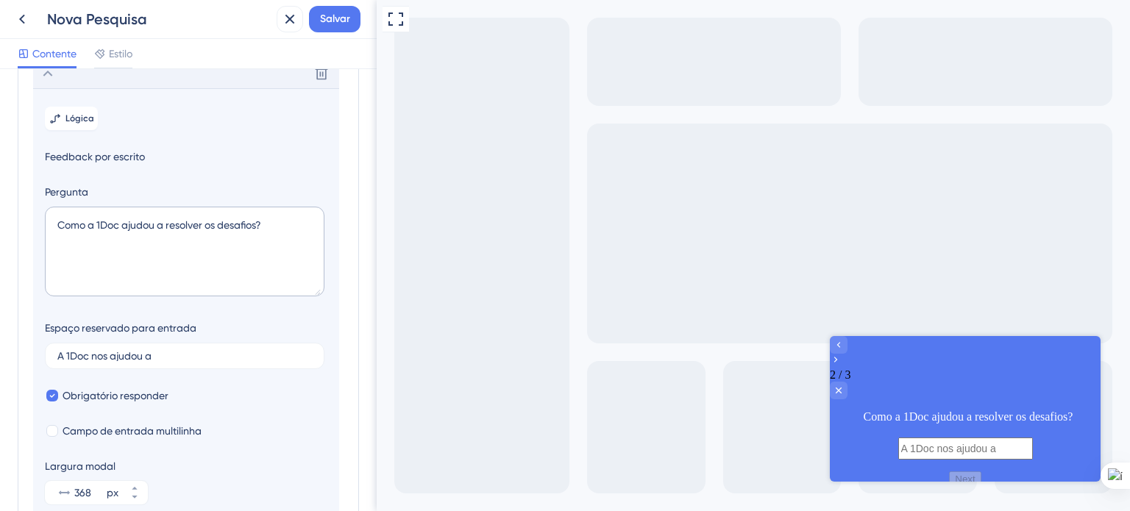
scroll to position [144, 0]
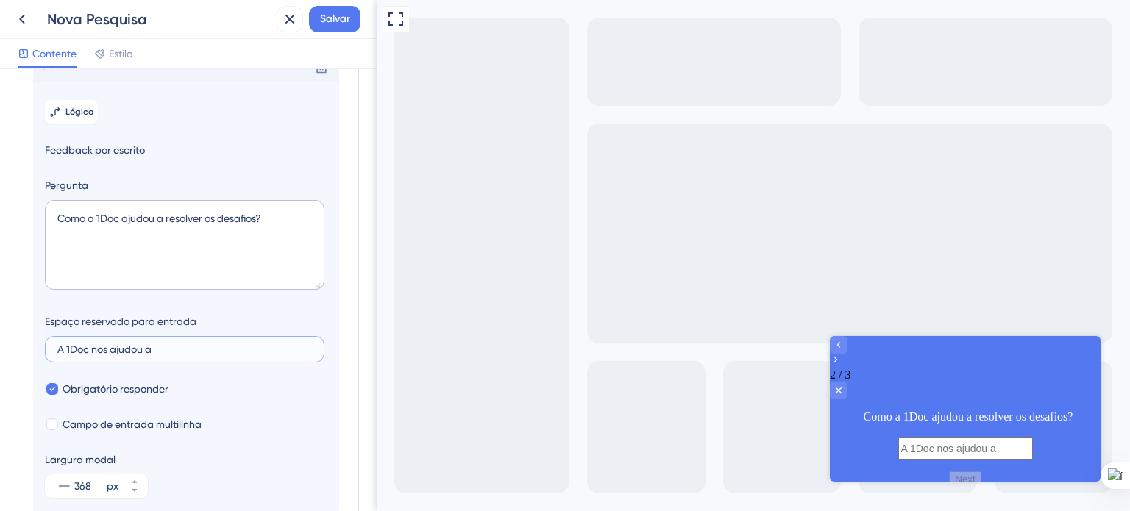
click at [199, 355] on input "A 1Doc nos ajudou a" at bounding box center [184, 349] width 255 height 10
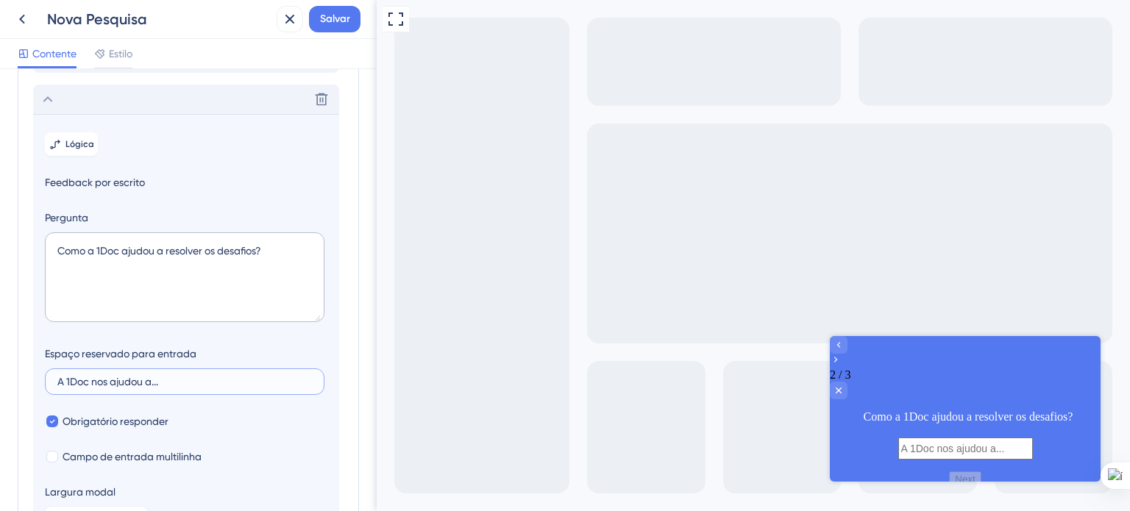
scroll to position [71, 0]
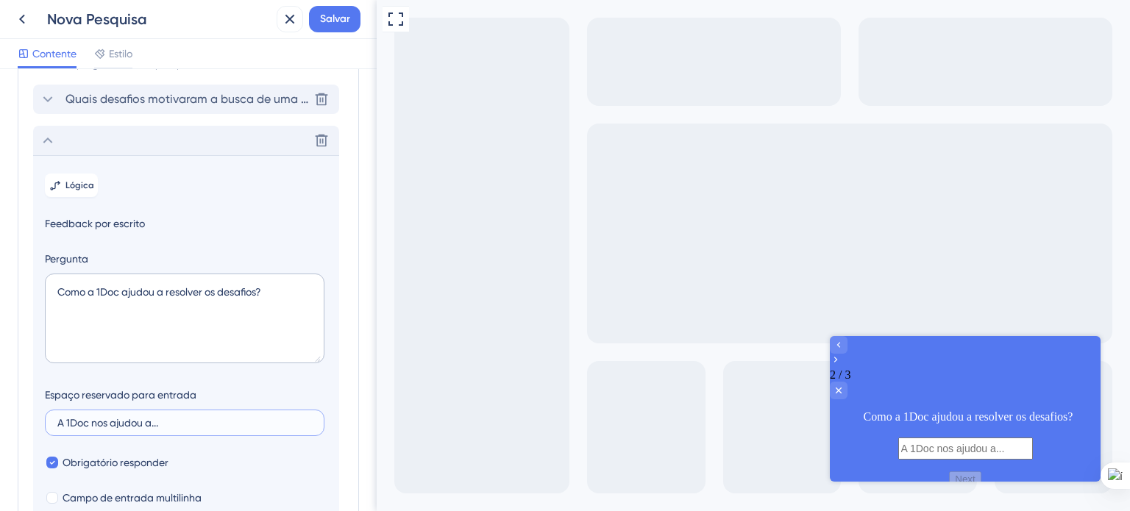
type input "A 1Doc nos ajudou a..."
click at [50, 108] on icon at bounding box center [48, 100] width 18 height 18
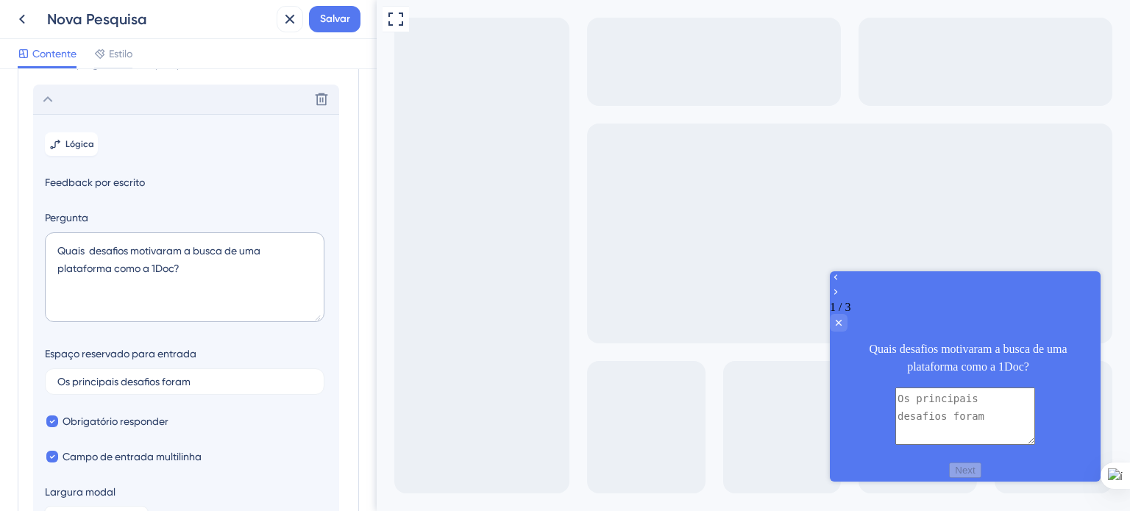
scroll to position [103, 0]
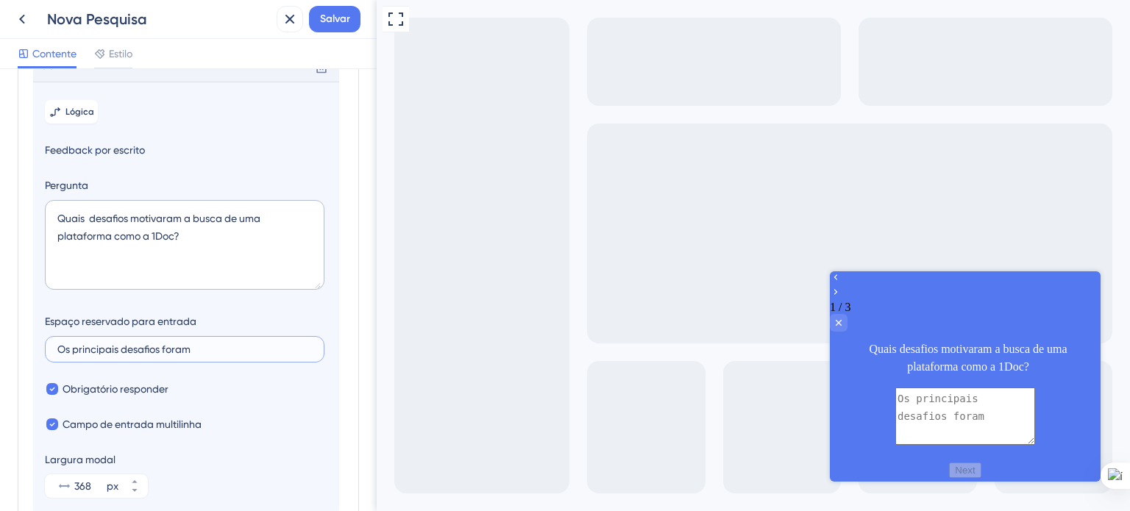
click at [200, 355] on input "Os principais desafios foram" at bounding box center [184, 349] width 255 height 10
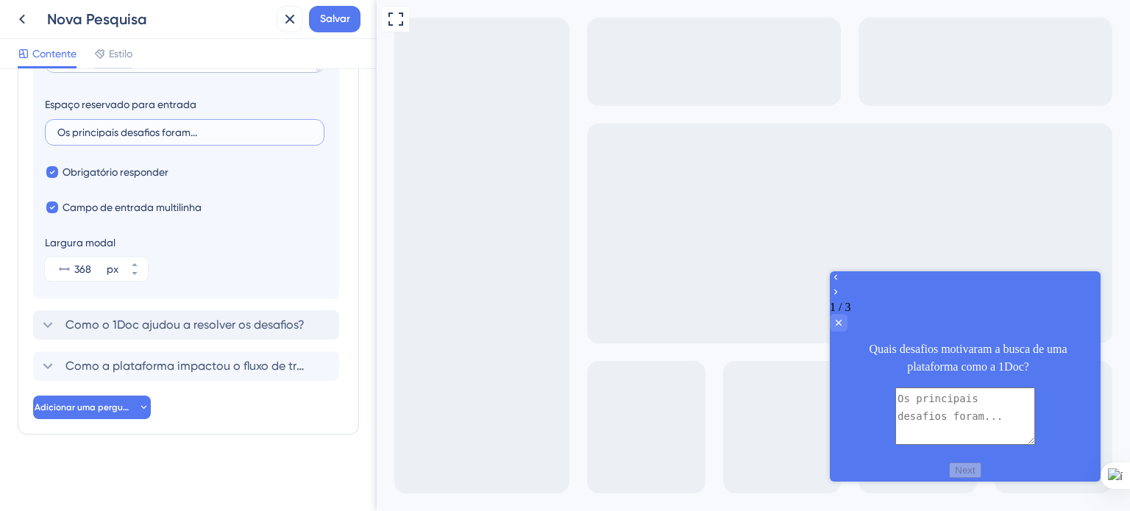
scroll to position [336, 0]
type input "Os principais desafios foram..."
click at [119, 363] on font "Como a plataforma impactou o fluxo de trabalho e a produtividade da equipe?" at bounding box center [282, 366] width 434 height 14
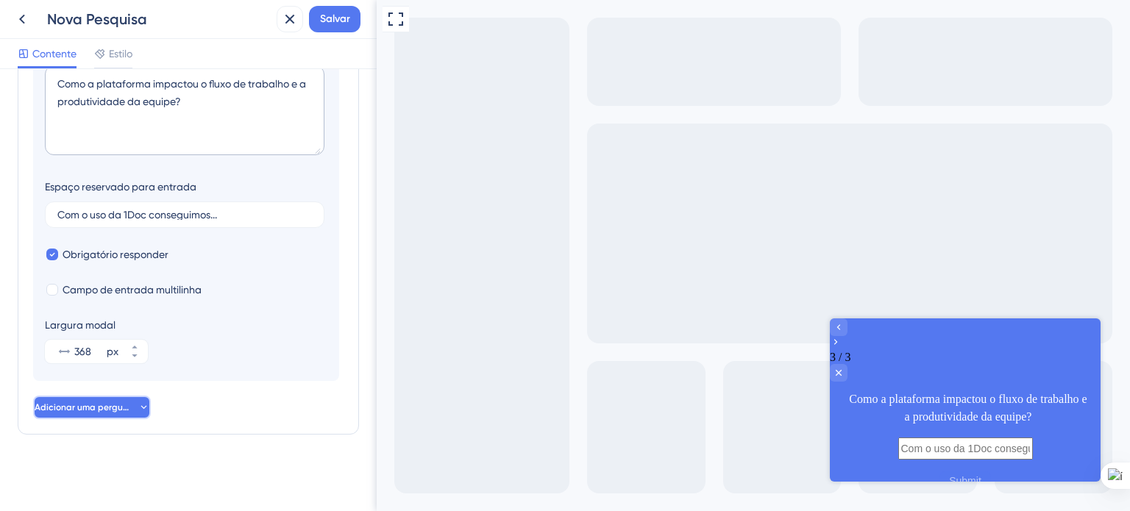
click at [102, 404] on font "Adicionar uma pergunta" at bounding box center [86, 408] width 103 height 10
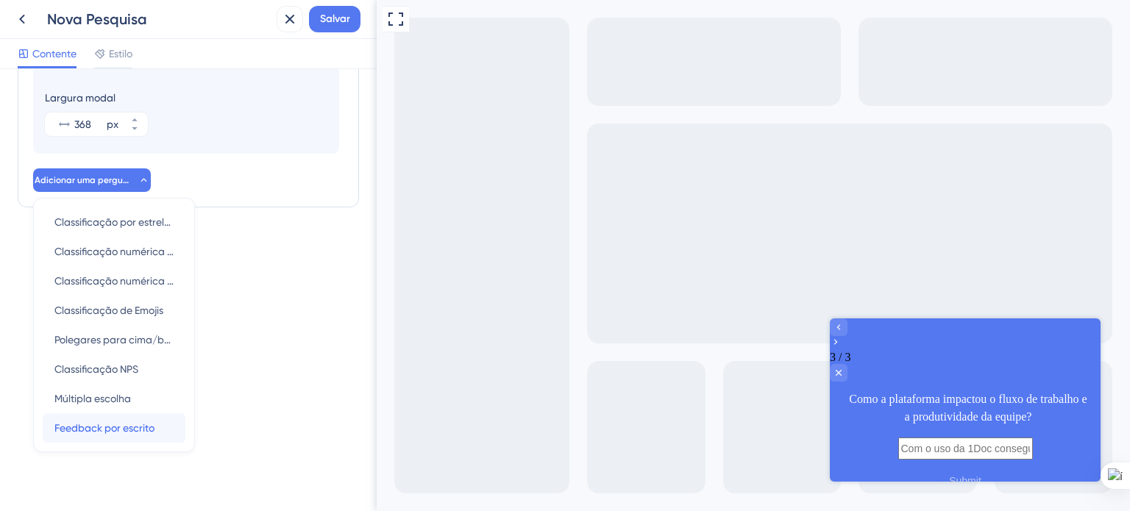
click at [122, 426] on font "Feedback por escrito" at bounding box center [104, 428] width 100 height 12
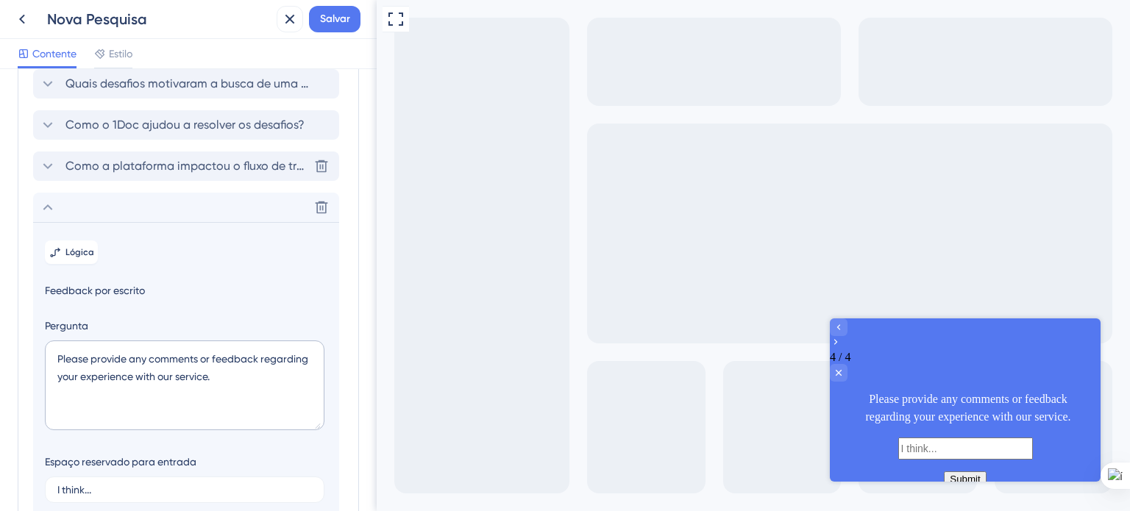
scroll to position [160, 0]
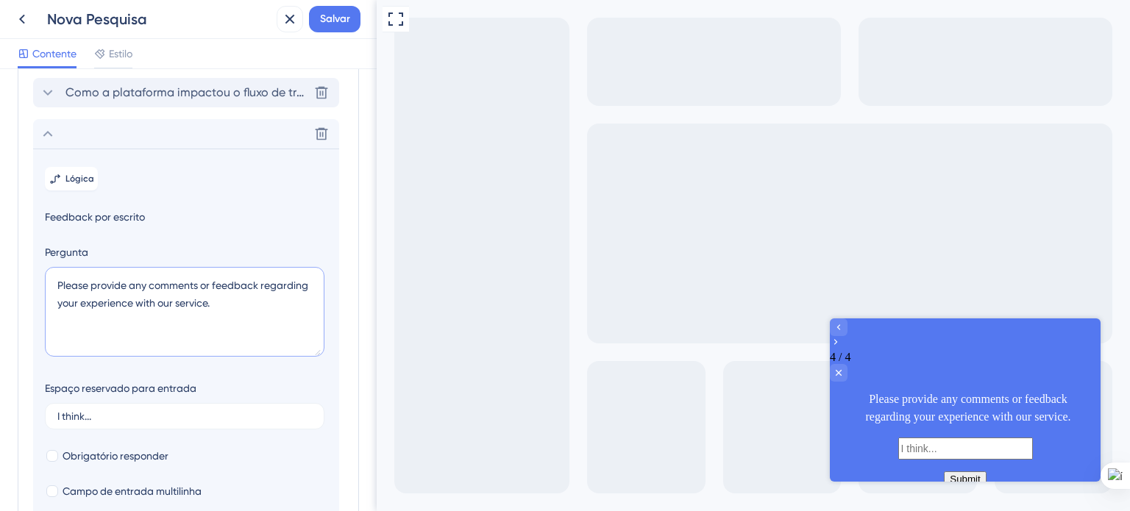
drag, startPoint x: 212, startPoint y: 316, endPoint x: 46, endPoint y: 299, distance: 166.4
click at [46, 299] on textarea "Please provide any comments or feedback regarding your experience with our serv…" at bounding box center [185, 312] width 280 height 90
paste textarea "Foi percebido algum valor intangível a partir do uso da 1Doc, como menos estres…"
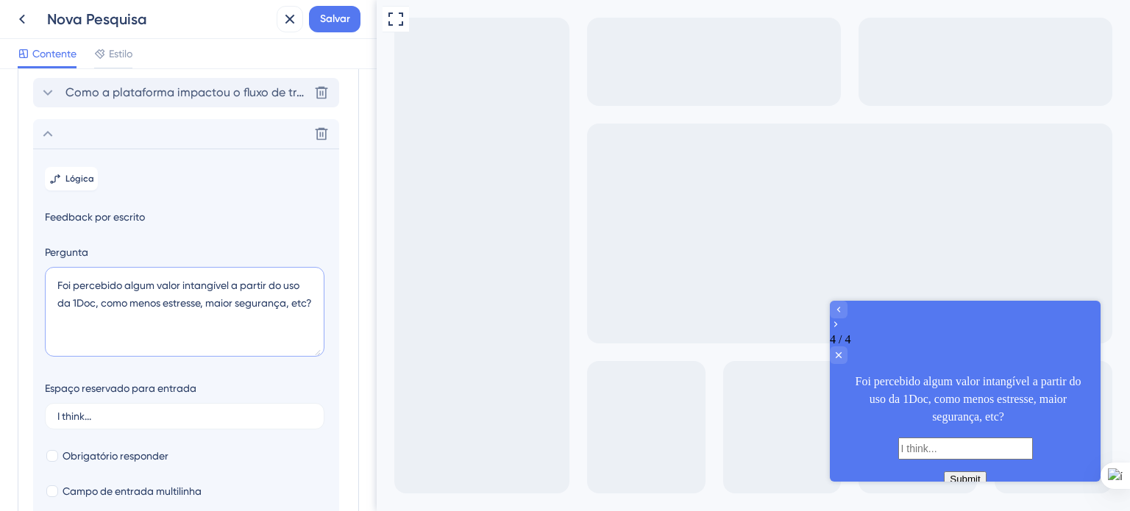
drag, startPoint x: 56, startPoint y: 304, endPoint x: 153, endPoint y: 306, distance: 97.2
click at [153, 306] on textarea "Foi percebido algum valor intangível a partir do uso da 1Doc, como menos estres…" at bounding box center [185, 312] width 280 height 90
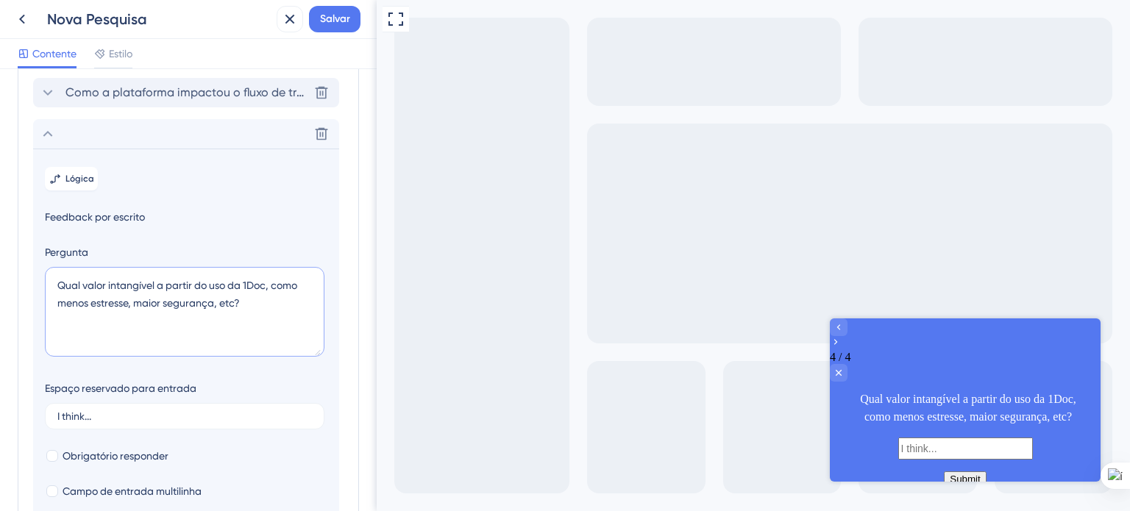
click at [162, 304] on textarea "Qual valor intangível a partir do uso da 1Doc, como menos estresse, maior segur…" at bounding box center [185, 312] width 280 height 90
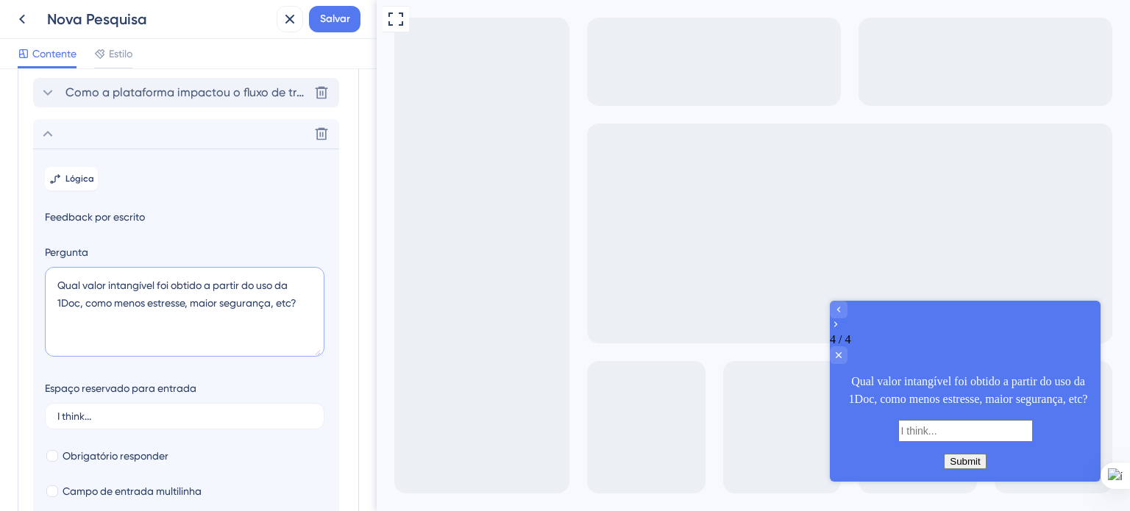
click at [82, 321] on textarea "Qual valor intangível foi obtido a partir do uso da 1Doc, como menos estresse, …" at bounding box center [185, 312] width 280 height 90
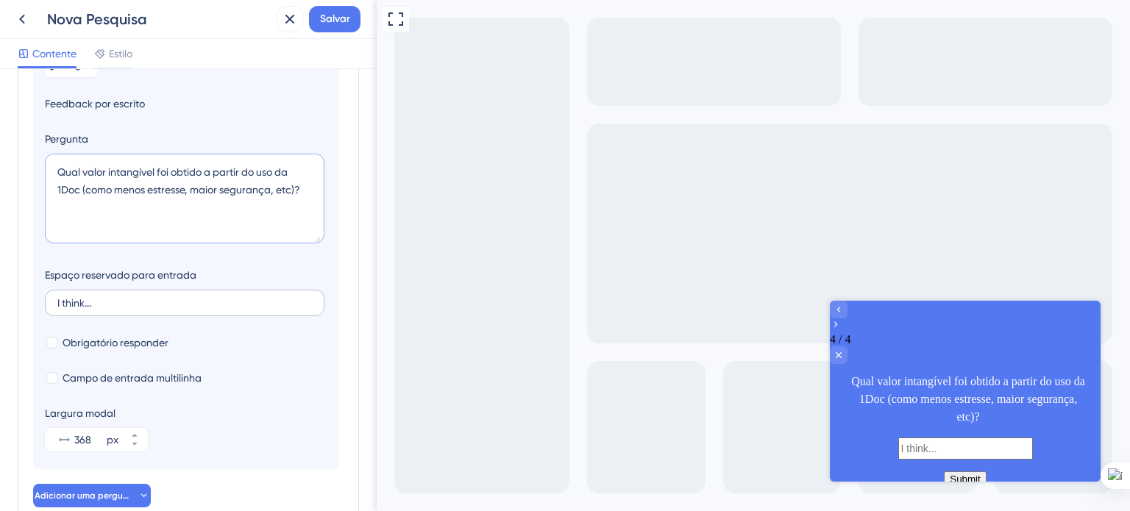
scroll to position [307, 0]
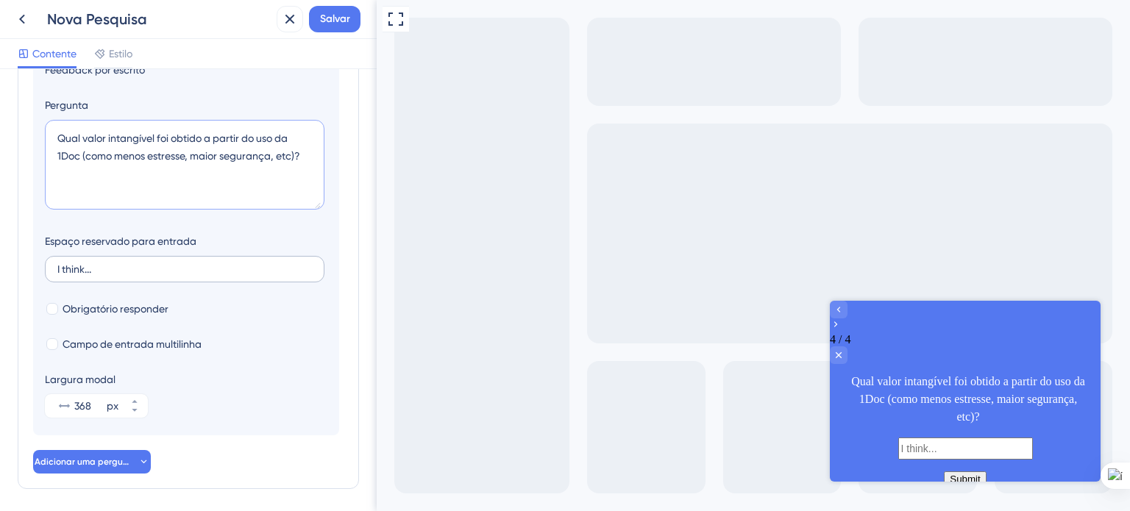
type textarea "Qual valor intangível foi obtido a partir do uso da 1Doc (como menos estresse, …"
drag, startPoint x: 94, startPoint y: 285, endPoint x: 104, endPoint y: 355, distance: 70.7
click at [53, 283] on label "I think..." at bounding box center [185, 269] width 280 height 26
click at [57, 274] on input "I think..." at bounding box center [184, 269] width 255 height 10
type input "P"
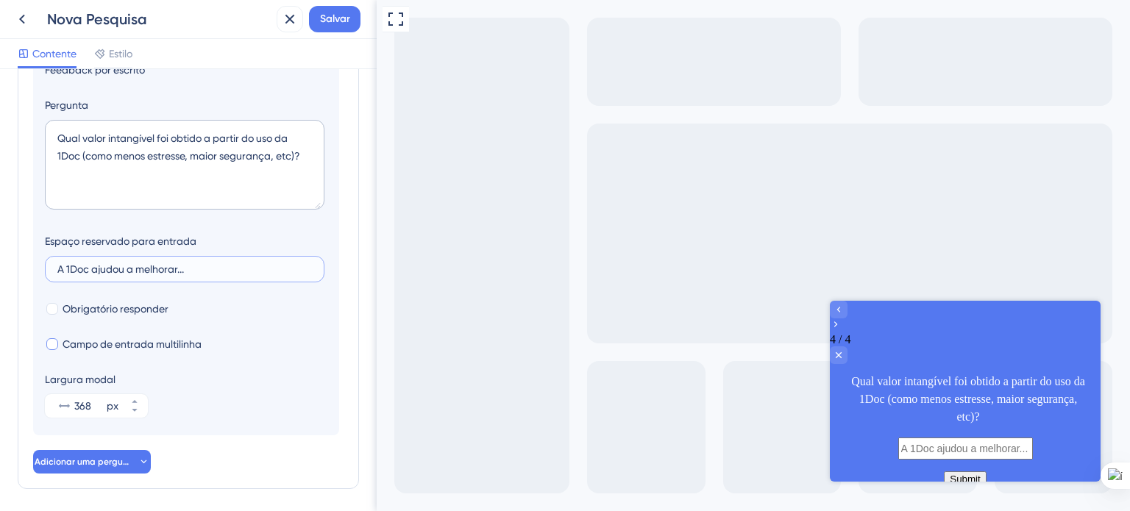
type input "A 1Doc ajudou a melhorar..."
click at [54, 350] on div at bounding box center [52, 345] width 12 height 12
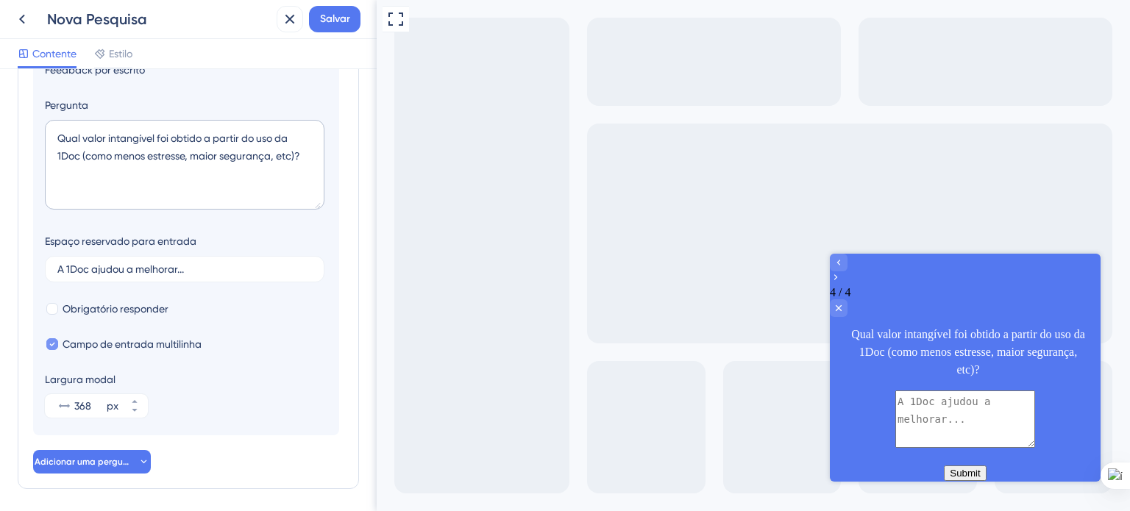
click at [54, 350] on icon at bounding box center [52, 344] width 6 height 10
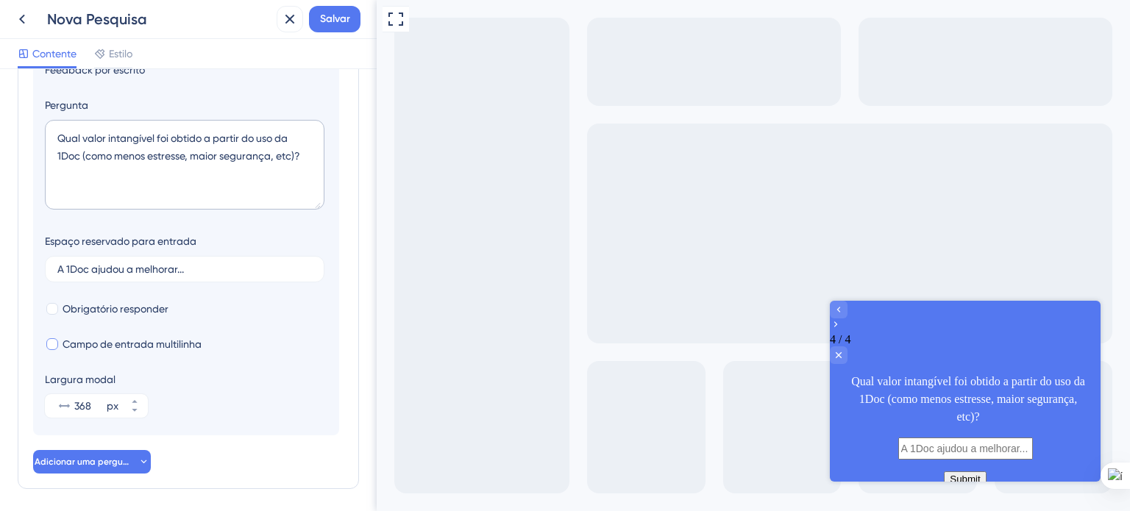
click at [54, 350] on div at bounding box center [52, 345] width 12 height 12
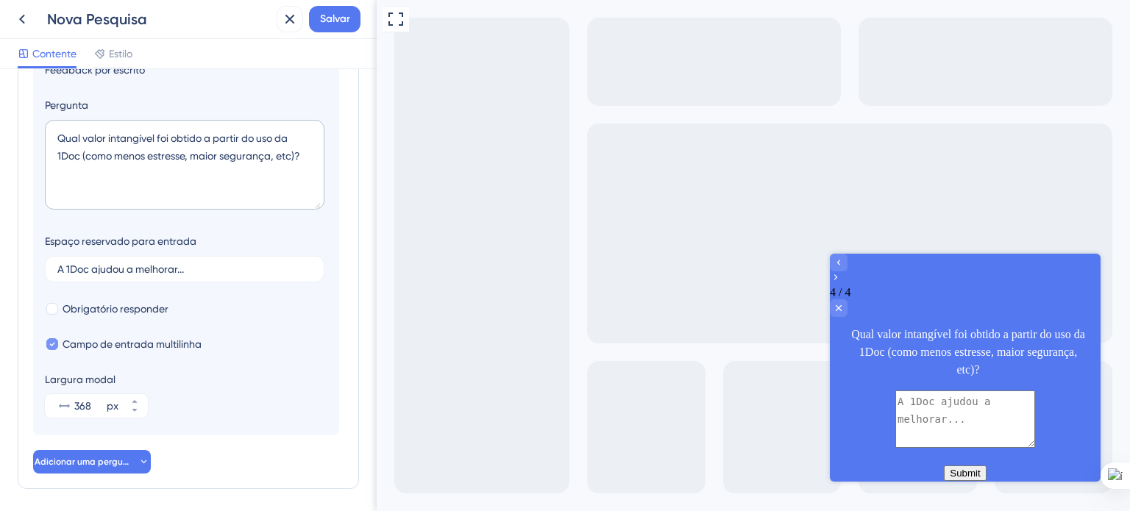
click at [54, 350] on icon at bounding box center [52, 344] width 6 height 10
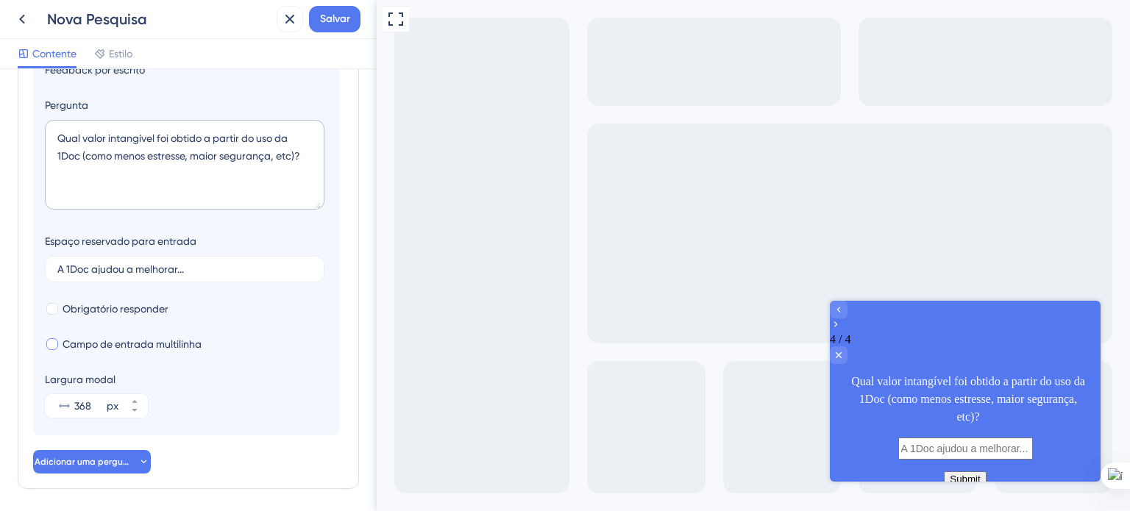
click at [54, 350] on div at bounding box center [52, 345] width 12 height 12
checkbox input "true"
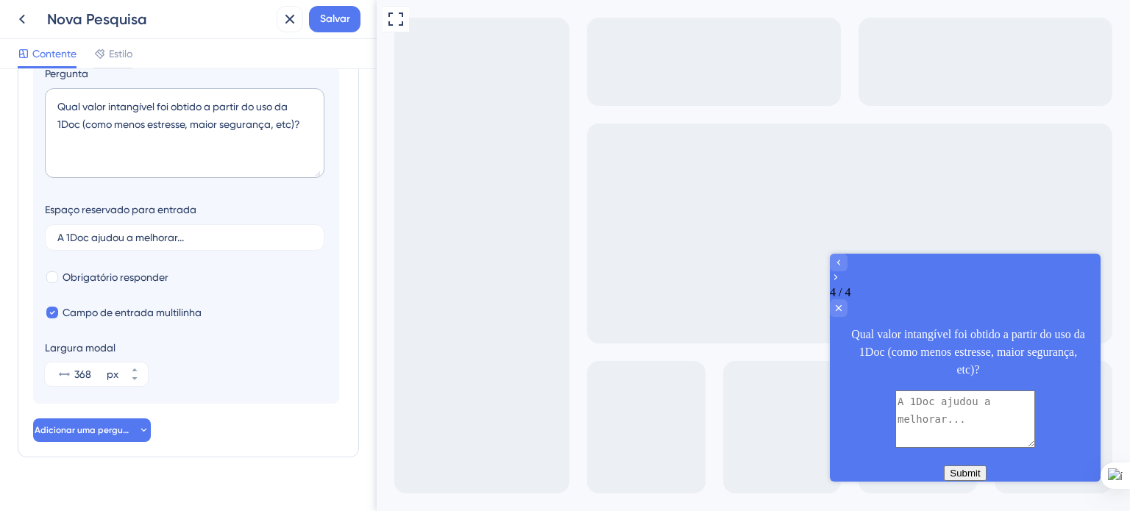
scroll to position [378, 0]
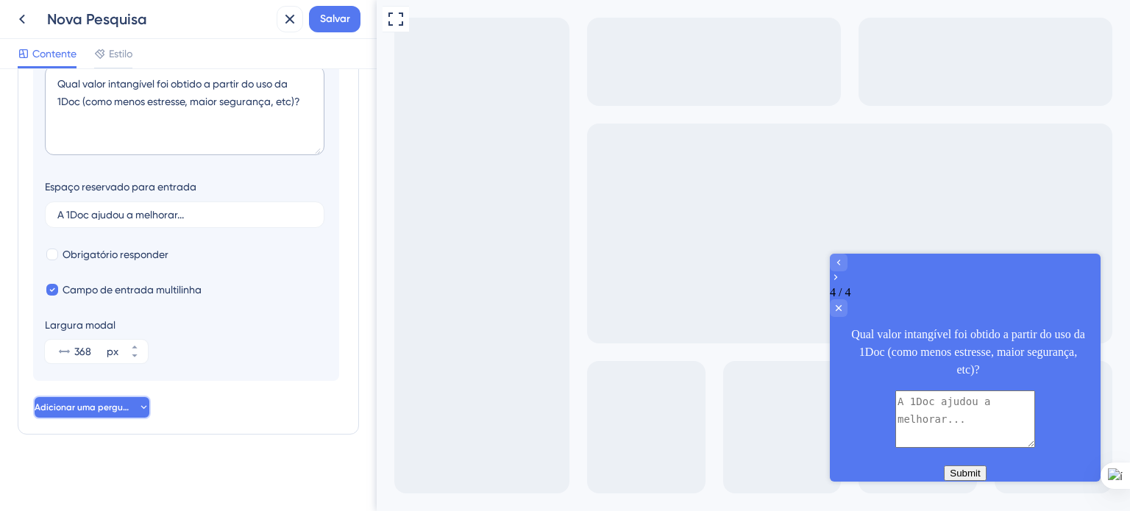
click at [119, 408] on font "Adicionar uma pergunta" at bounding box center [86, 408] width 103 height 10
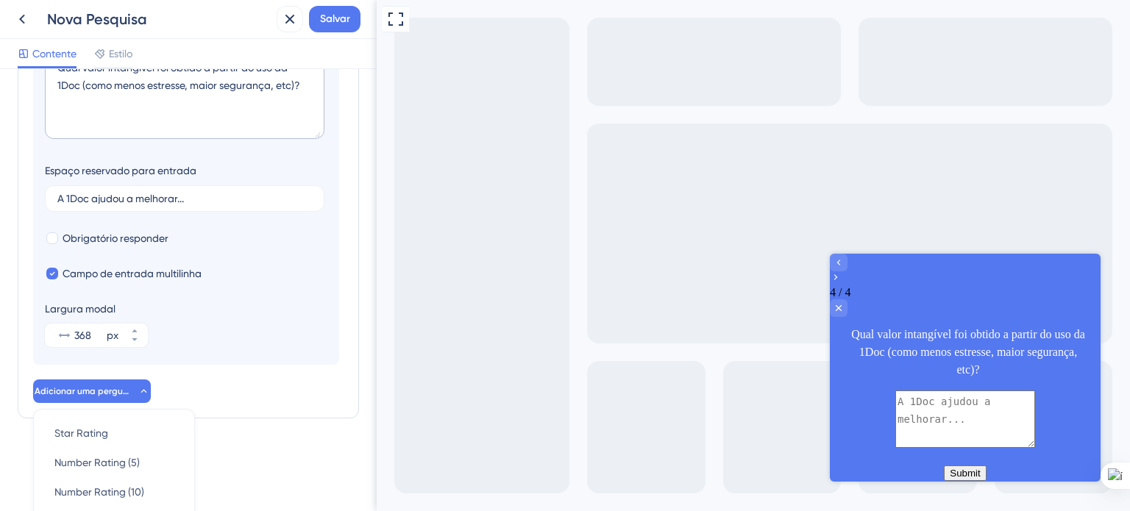
scroll to position [605, 0]
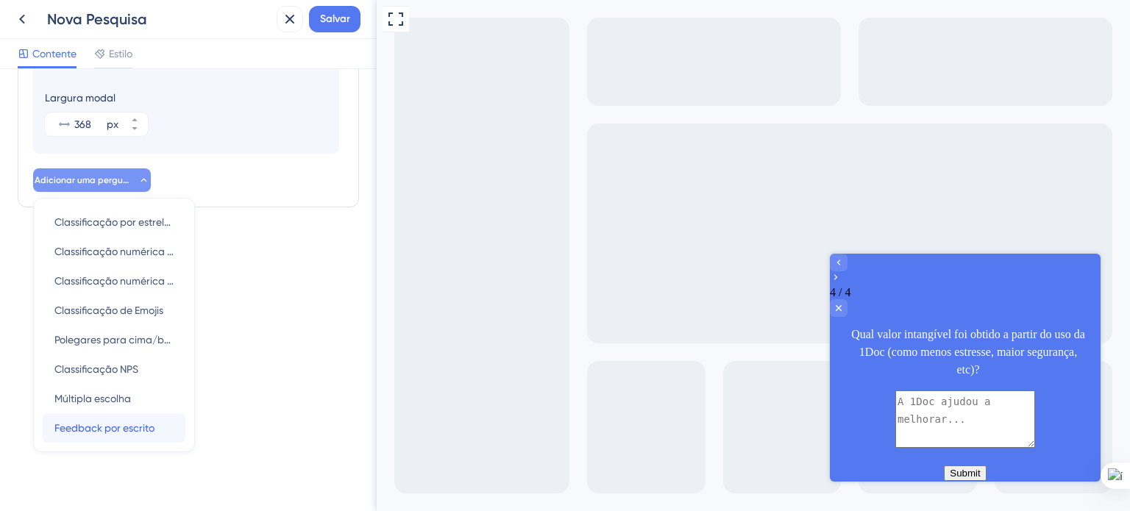
drag, startPoint x: 127, startPoint y: 435, endPoint x: 130, endPoint y: 400, distance: 35.5
click at [127, 434] on font "Feedback por escrito" at bounding box center [104, 428] width 100 height 12
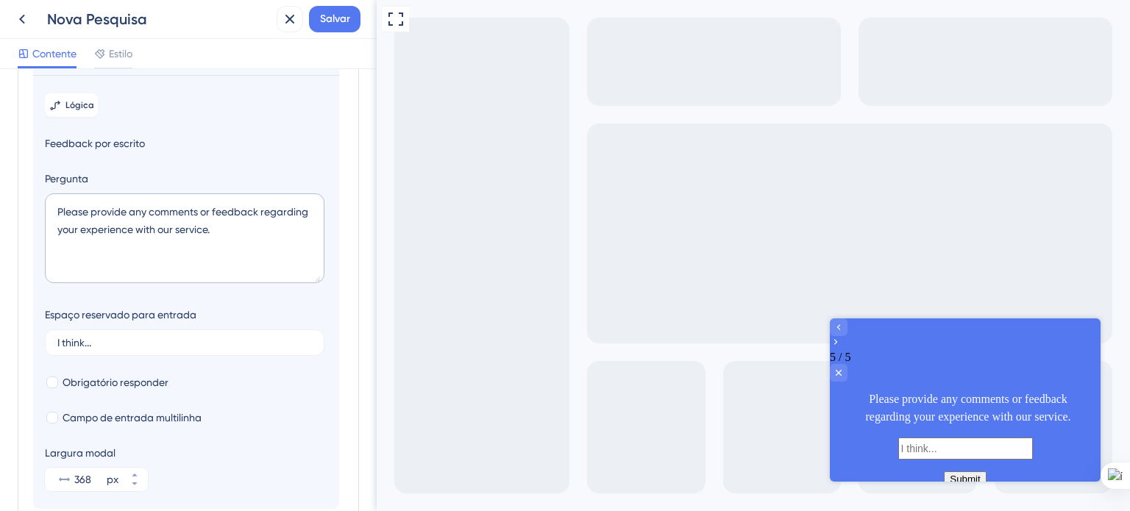
scroll to position [268, 0]
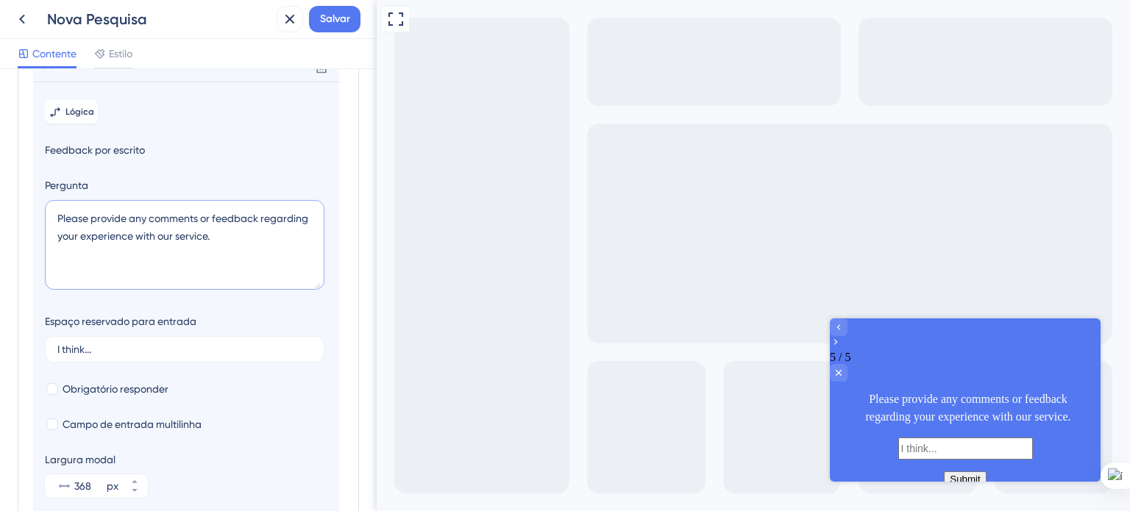
drag, startPoint x: 219, startPoint y: 252, endPoint x: 54, endPoint y: 238, distance: 165.5
click at [54, 238] on textarea "Please provide any comments or feedback regarding your experience with our serv…" at bounding box center [185, 245] width 280 height 90
paste textarea "Foi percebido algum valor intangível a partir do uso da 1Doc, como menos estres…"
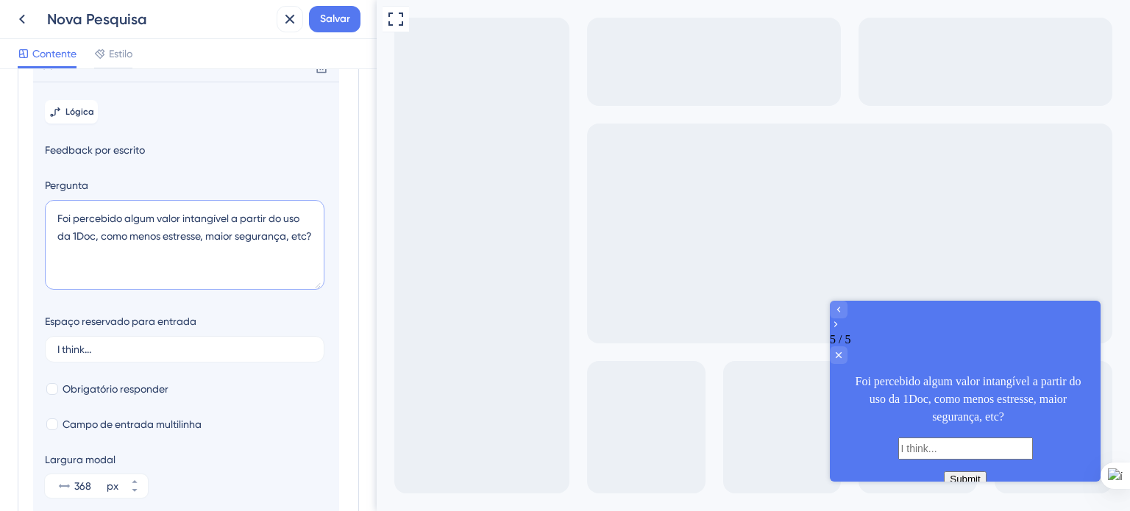
drag, startPoint x: 68, startPoint y: 256, endPoint x: 54, endPoint y: 238, distance: 22.7
click at [54, 238] on textarea "Foi percebido algum valor intangível a partir do uso da 1Doc, como menos estres…" at bounding box center [185, 245] width 280 height 90
paste textarea "Se fosse para resumir, qual seria o principal benefício da nossa plataforma par…"
drag, startPoint x: 72, startPoint y: 252, endPoint x: 156, endPoint y: 261, distance: 84.3
click at [156, 261] on textarea "Se fosse para resumir, qual seria o principal benefício da nossa plataforma par…" at bounding box center [185, 245] width 280 height 90
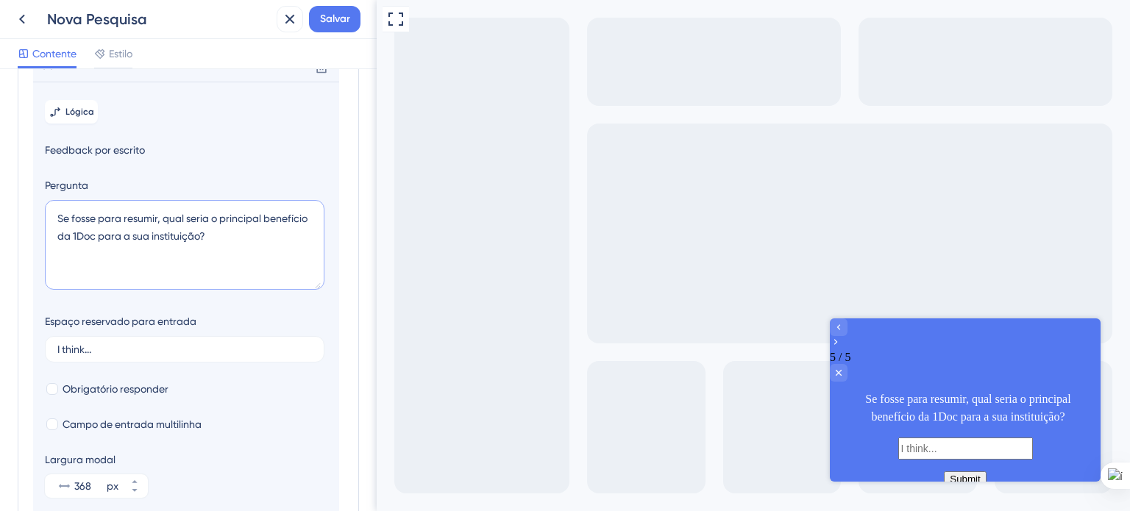
drag, startPoint x: 199, startPoint y: 255, endPoint x: 133, endPoint y: 258, distance: 66.3
click at [133, 258] on textarea "Se fosse para resumir, qual seria o principal benefício da 1Doc para a sua inst…" at bounding box center [185, 245] width 280 height 90
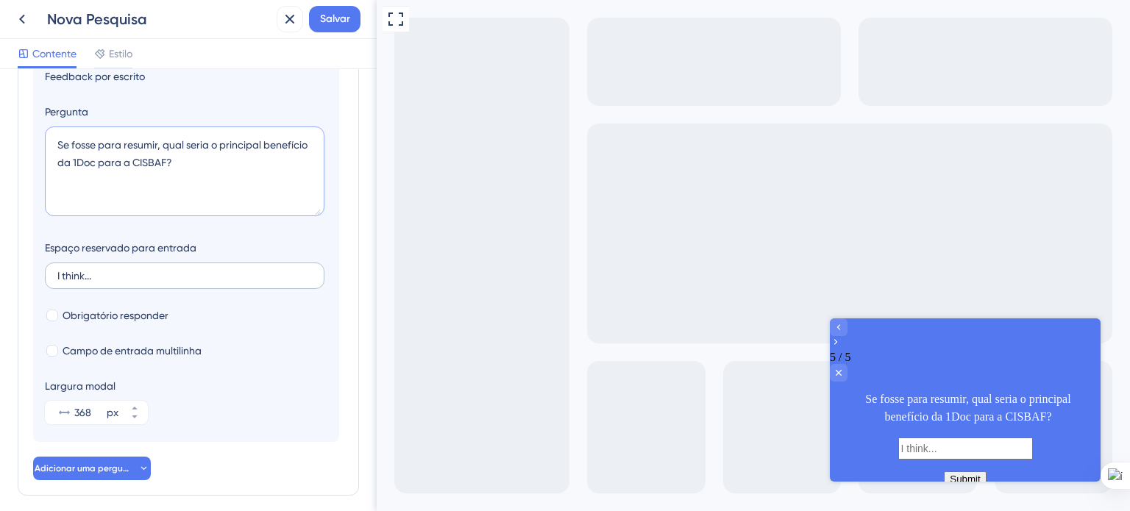
type textarea "Se fosse para resumir, qual seria o principal benefício da 1Doc para a CISBAF?"
drag, startPoint x: 146, startPoint y: 300, endPoint x: 58, endPoint y: 294, distance: 88.5
click at [58, 289] on label "I think..." at bounding box center [185, 276] width 280 height 26
click at [58, 281] on input "I think..." at bounding box center [184, 276] width 255 height 10
drag, startPoint x: 56, startPoint y: 291, endPoint x: 94, endPoint y: 292, distance: 38.3
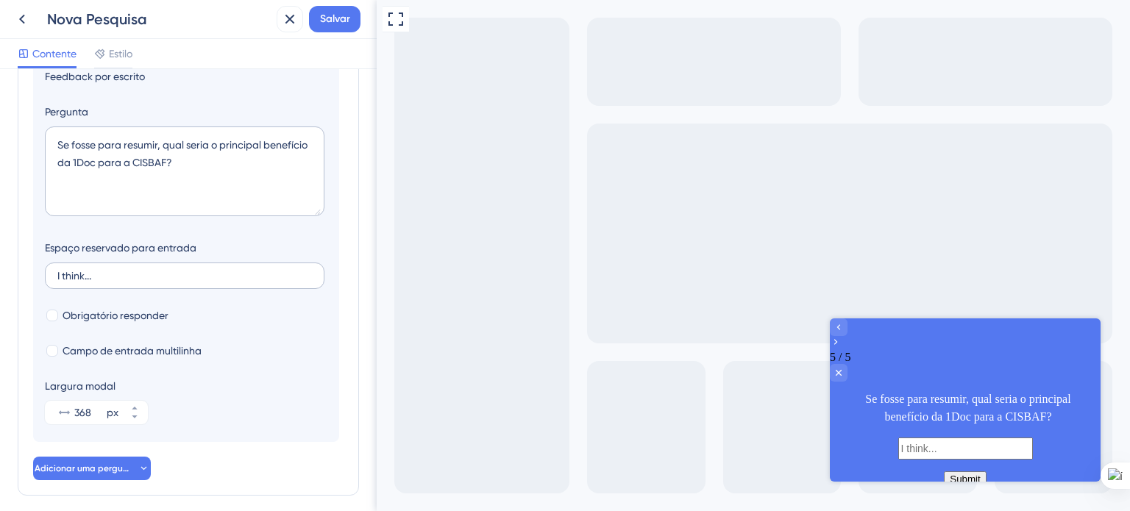
click at [94, 289] on label "I think..." at bounding box center [185, 276] width 280 height 26
click at [94, 281] on input "I think..." at bounding box center [184, 276] width 255 height 10
drag, startPoint x: 94, startPoint y: 292, endPoint x: 52, endPoint y: 291, distance: 42.0
click at [52, 289] on label "I think..." at bounding box center [185, 276] width 280 height 26
click at [57, 281] on input "I think..." at bounding box center [184, 276] width 255 height 10
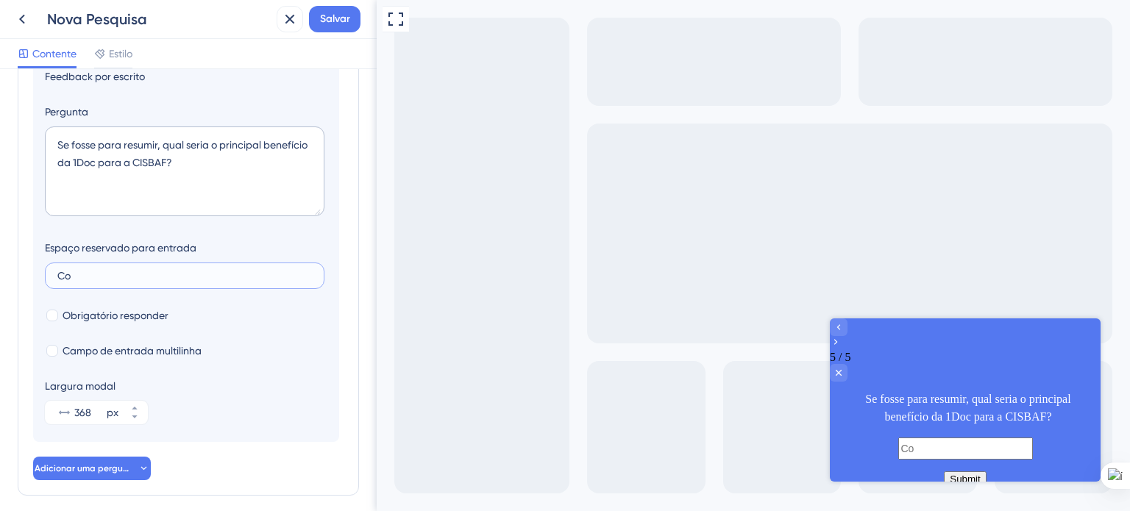
type input "C"
type input "O"
type input "Um dos principais benefícios da 1Doc foi..."
drag, startPoint x: 51, startPoint y: 369, endPoint x: 205, endPoint y: 403, distance: 158.2
click at [52, 357] on div at bounding box center [52, 351] width 12 height 12
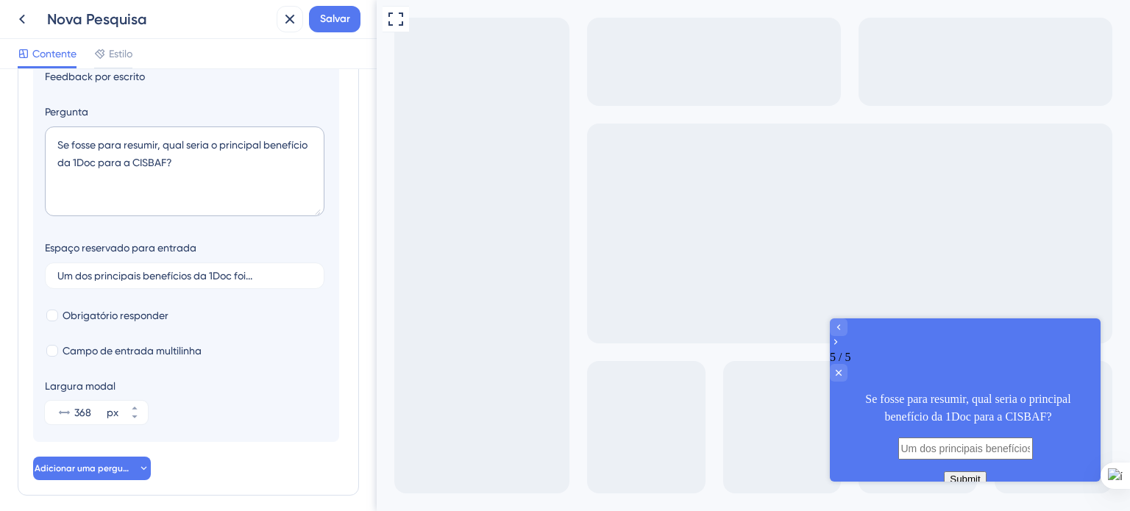
checkbox input "true"
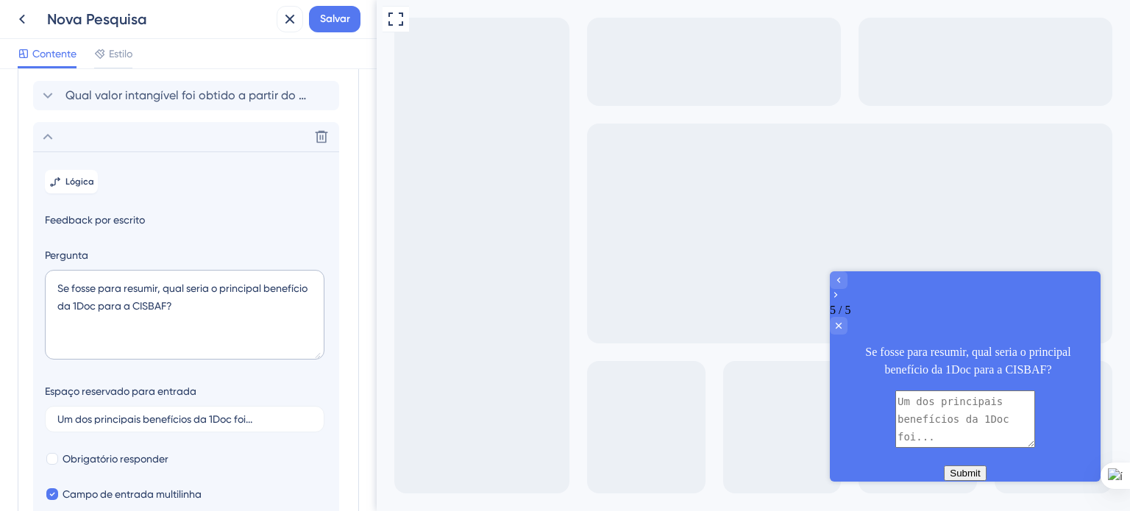
scroll to position [124, 0]
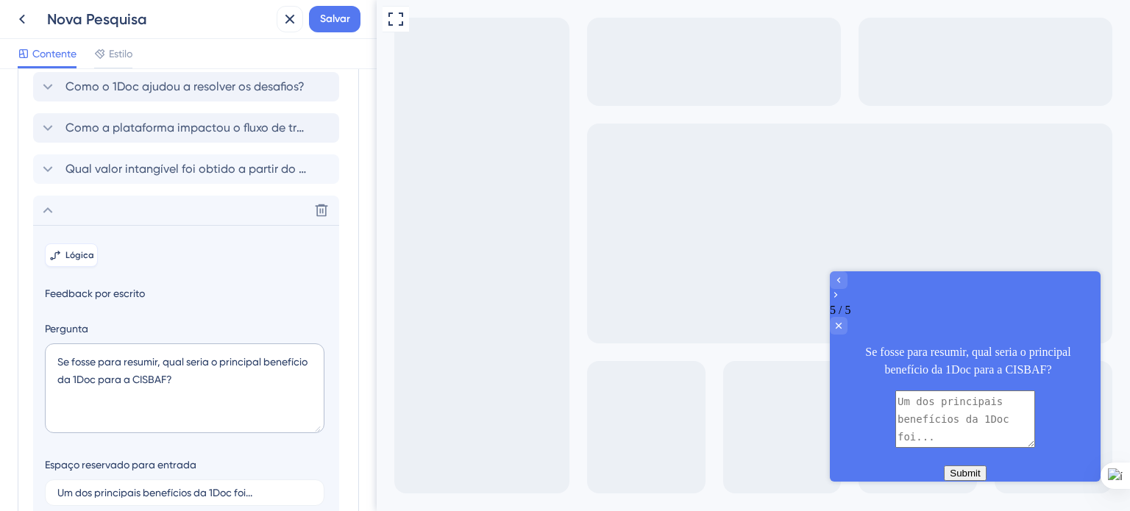
click at [71, 261] on font "Lógica" at bounding box center [79, 255] width 29 height 10
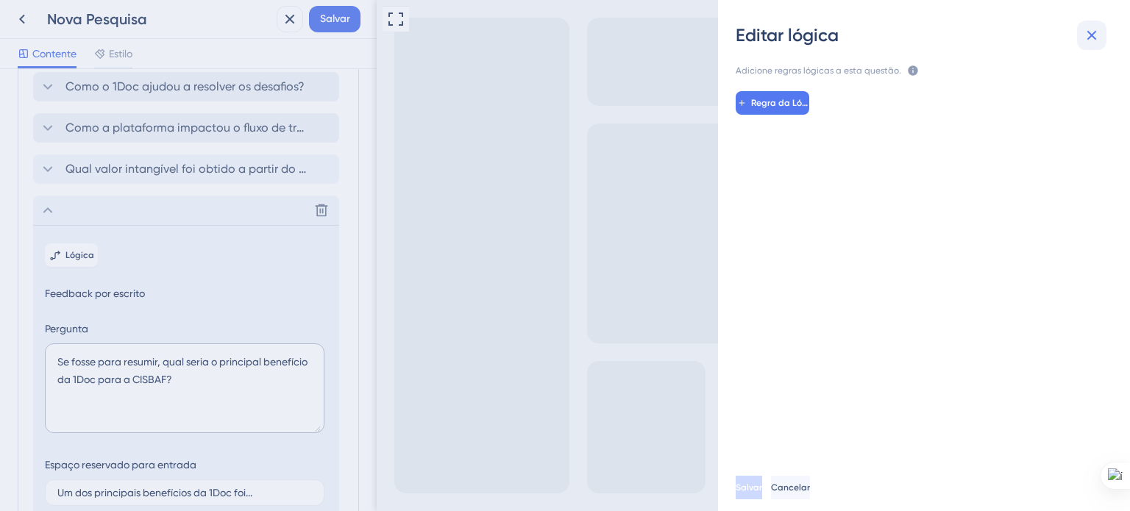
click at [1088, 37] on icon at bounding box center [1092, 35] width 18 height 18
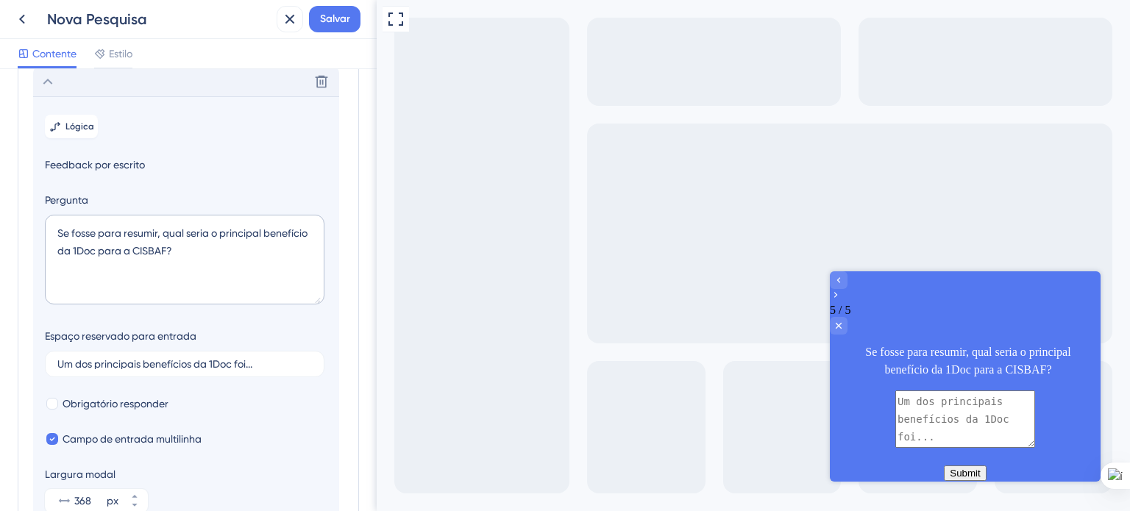
scroll to position [0, 0]
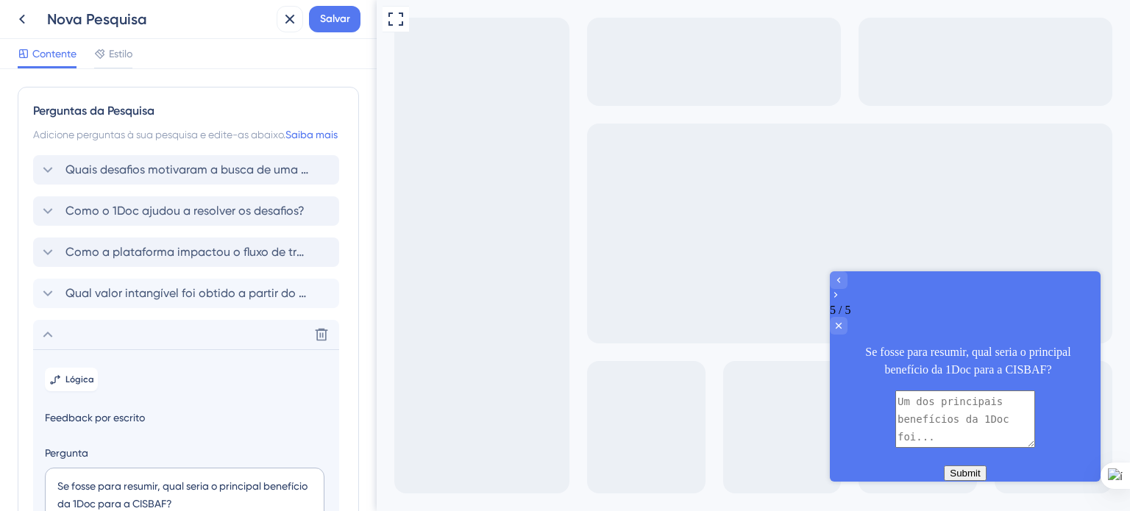
click at [97, 143] on div "Adicione perguntas à sua pesquisa e edite-as abaixo. Saiba mais" at bounding box center [188, 135] width 311 height 18
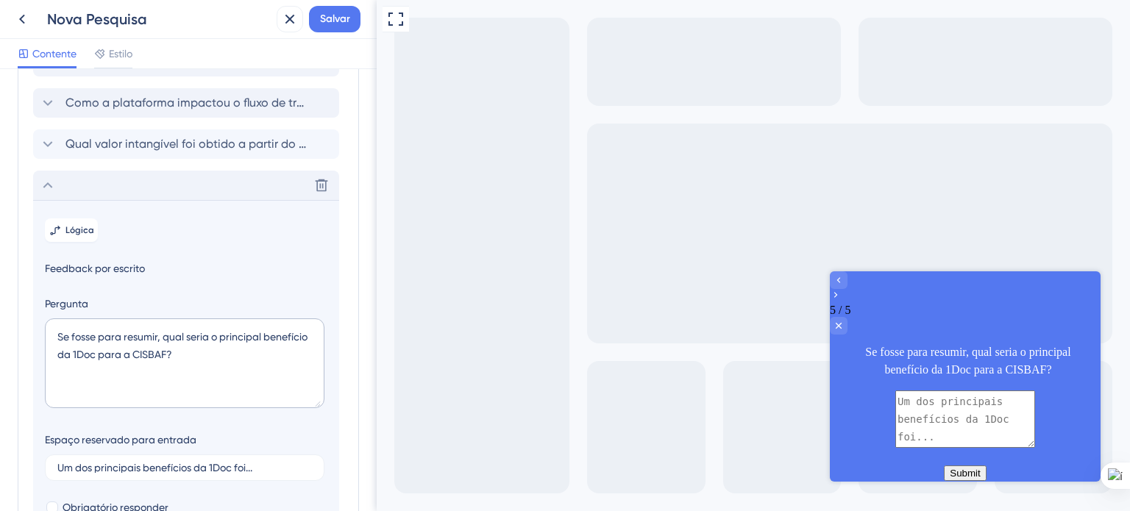
scroll to position [147, 0]
click at [42, 196] on icon at bounding box center [48, 188] width 18 height 18
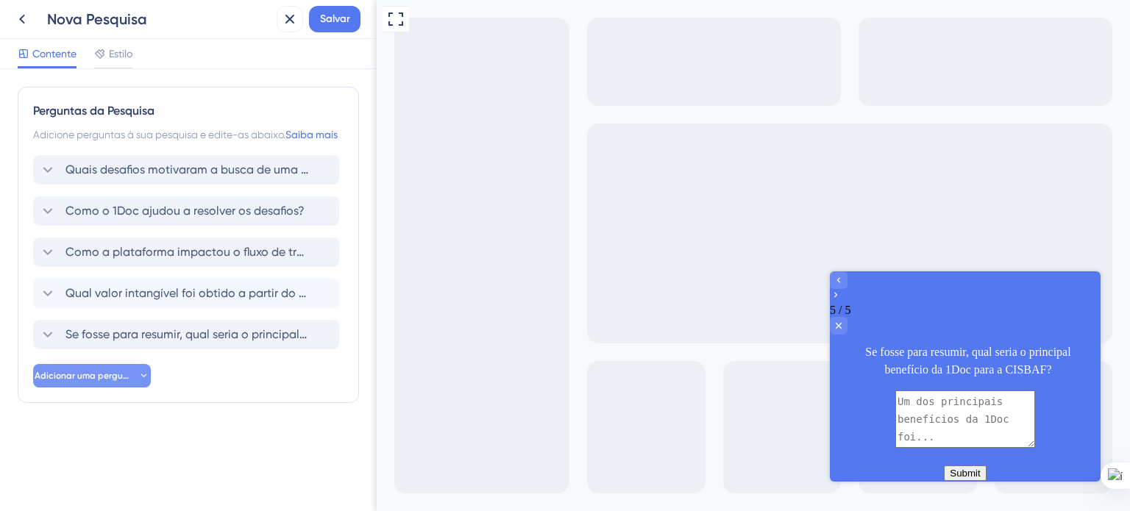
click at [62, 381] on font "Adicionar uma pergunta" at bounding box center [86, 376] width 103 height 10
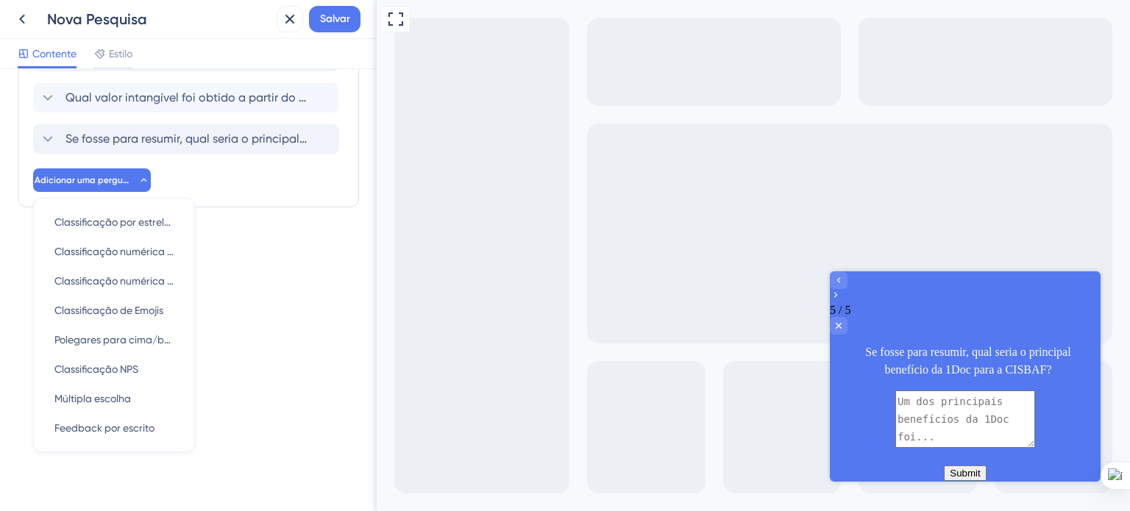
click at [263, 294] on div "Perguntas da Pesquisa Adicione perguntas à sua pesquisa e edite-as abaixo. Saib…" at bounding box center [188, 290] width 377 height 442
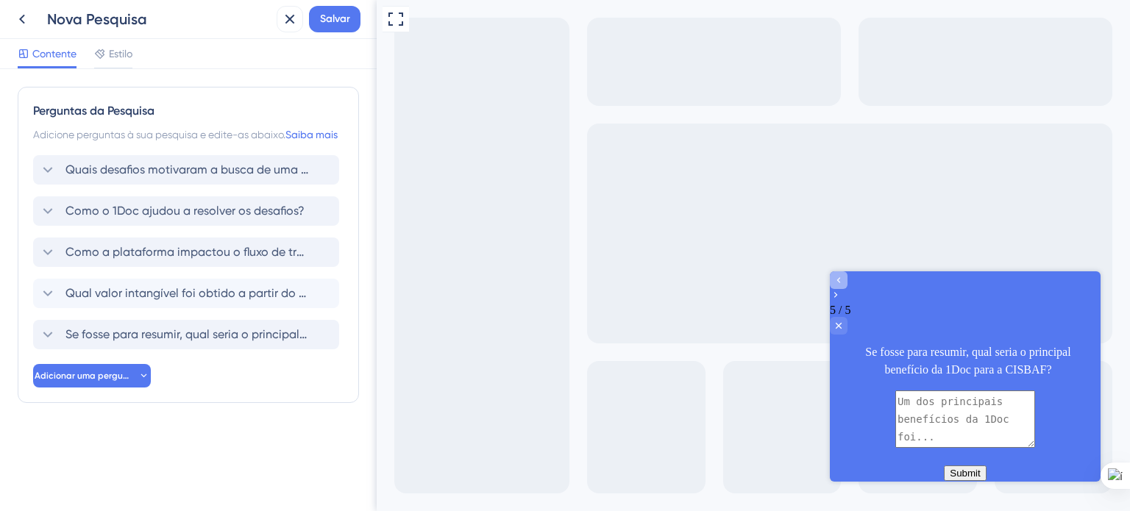
click at [845, 286] on icon "Go to Question 4" at bounding box center [839, 280] width 12 height 12
click at [846, 305] on div "5 / 5 Se fosse para resumir, qual seria o principal benefício da 1Doc para a CI…" at bounding box center [965, 331] width 271 height 119
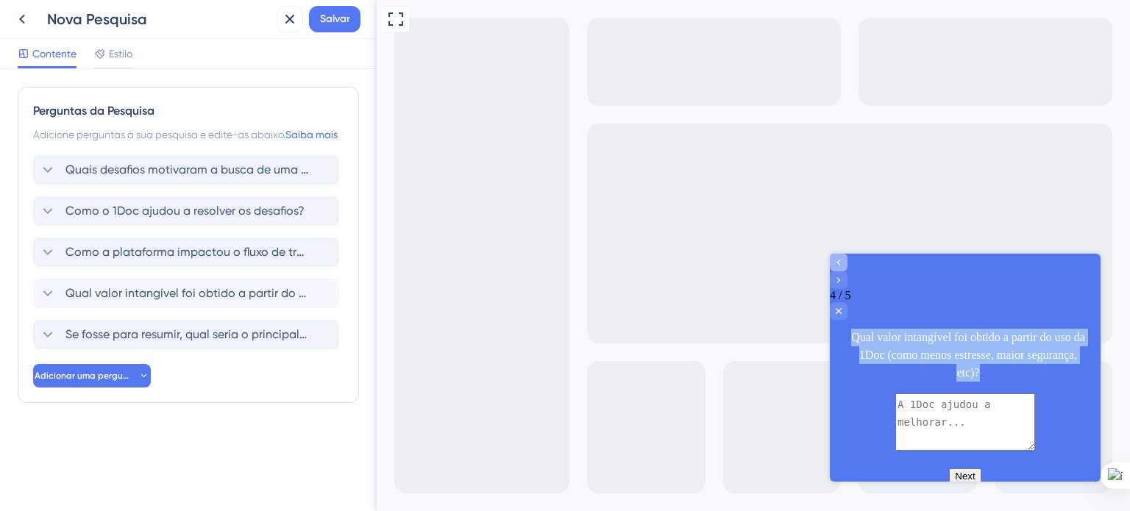
click at [846, 288] on div "4 / 5 Qual valor intangível foi obtido a partir do uso da 1Doc (como menos estr…" at bounding box center [965, 324] width 271 height 140
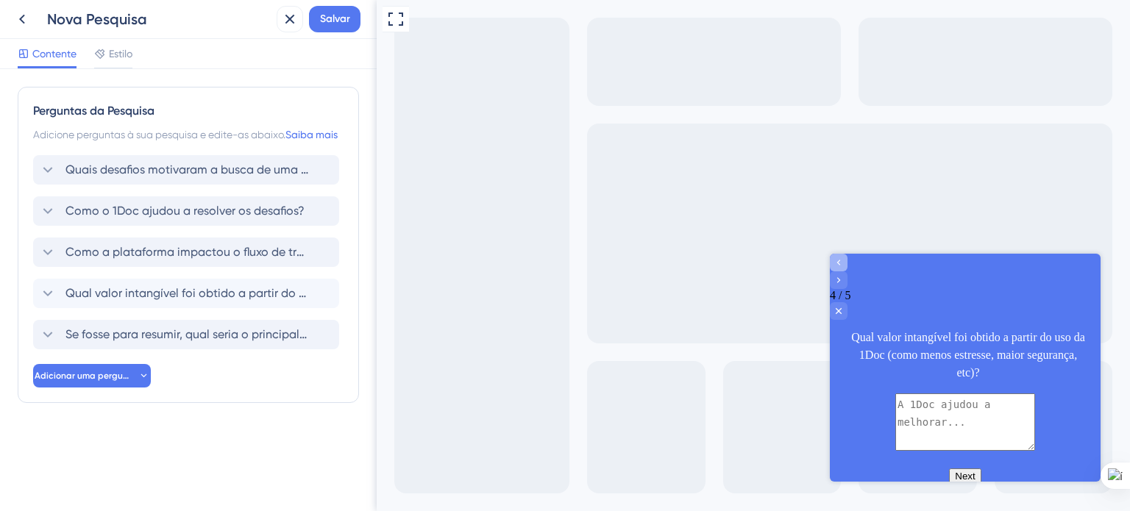
click at [845, 269] on icon "Go to Question 3" at bounding box center [839, 263] width 12 height 12
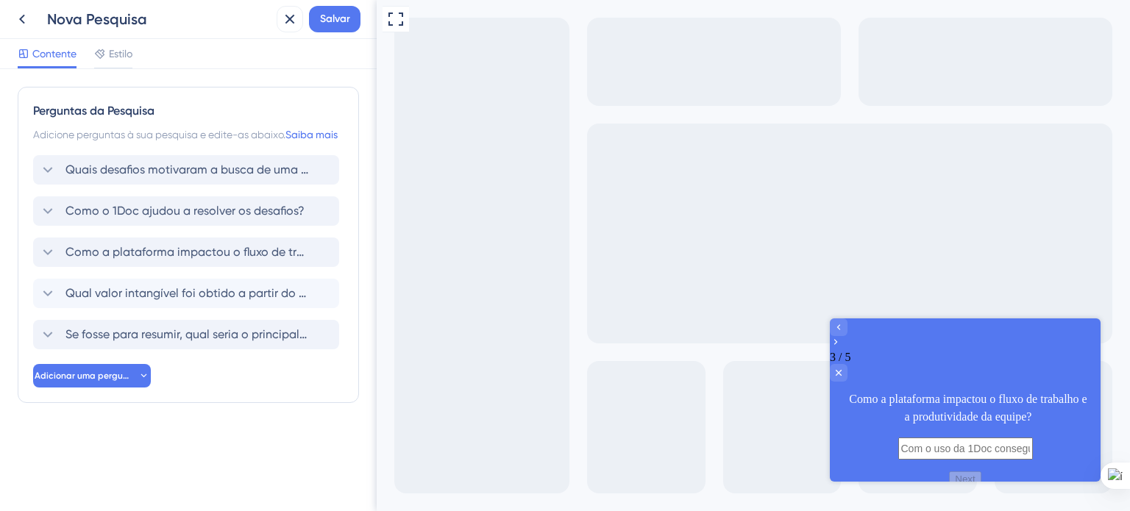
click at [871, 339] on div at bounding box center [965, 335] width 271 height 32
click at [176, 341] on font "Se fosse para resumir, qual seria o principal benefício do 1Doc para o CISBAF?" at bounding box center [276, 334] width 422 height 14
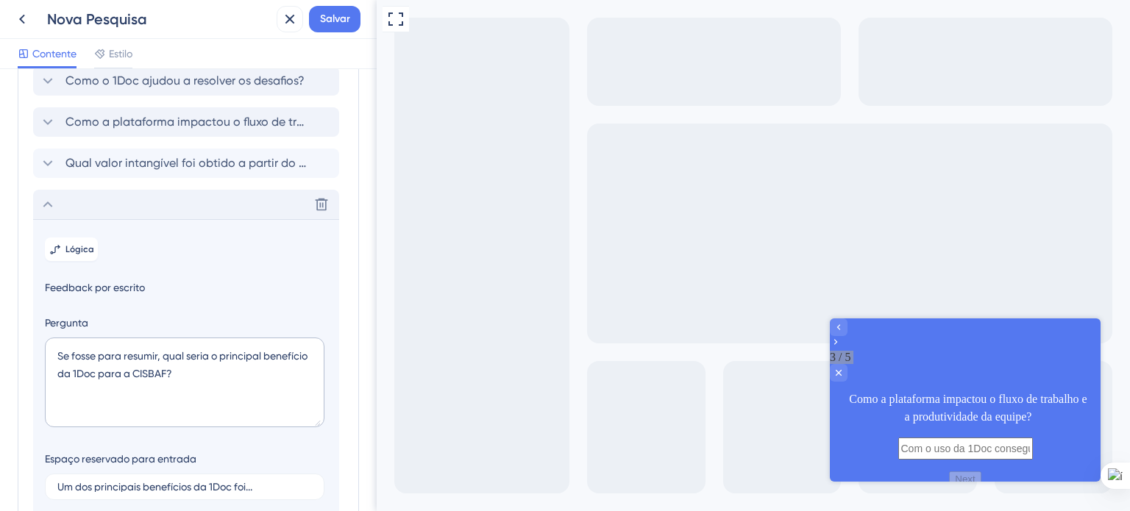
scroll to position [125, 0]
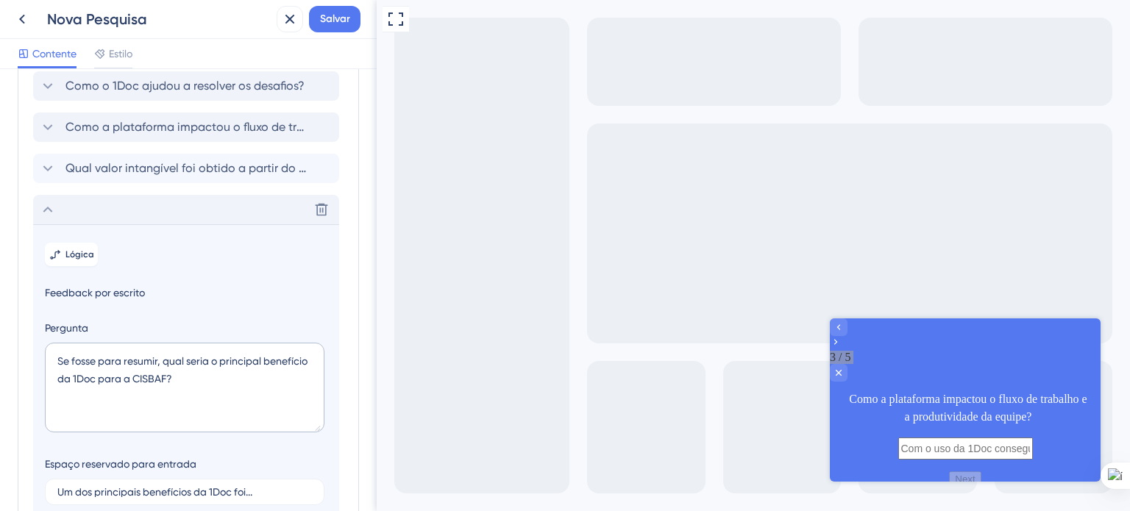
click at [48, 219] on icon at bounding box center [48, 210] width 18 height 18
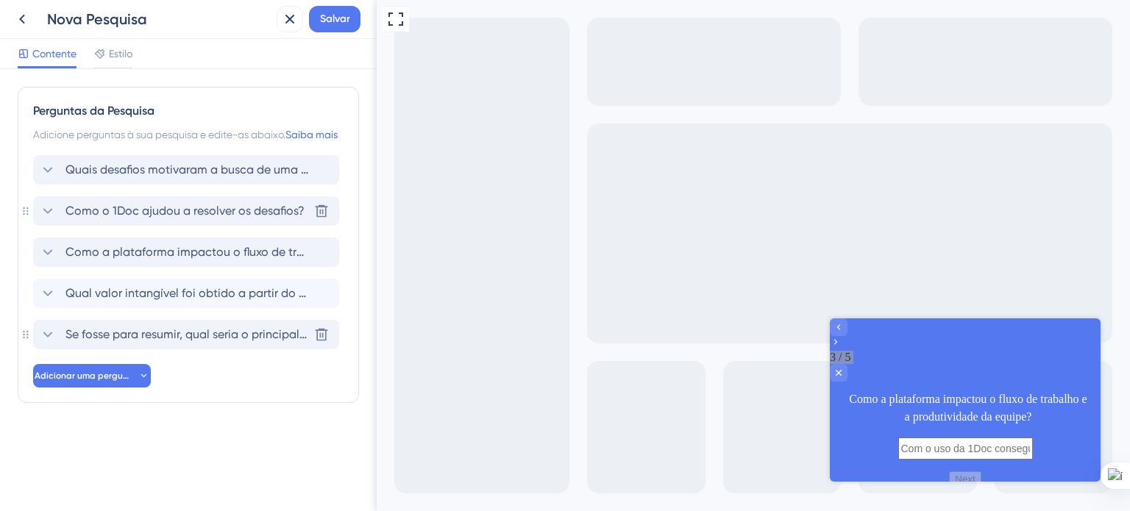
scroll to position [0, 0]
click at [153, 300] on font "Qual valor intangível foi obtido a partir do uso do 1Doc (como menos estresse, …" at bounding box center [341, 293] width 553 height 14
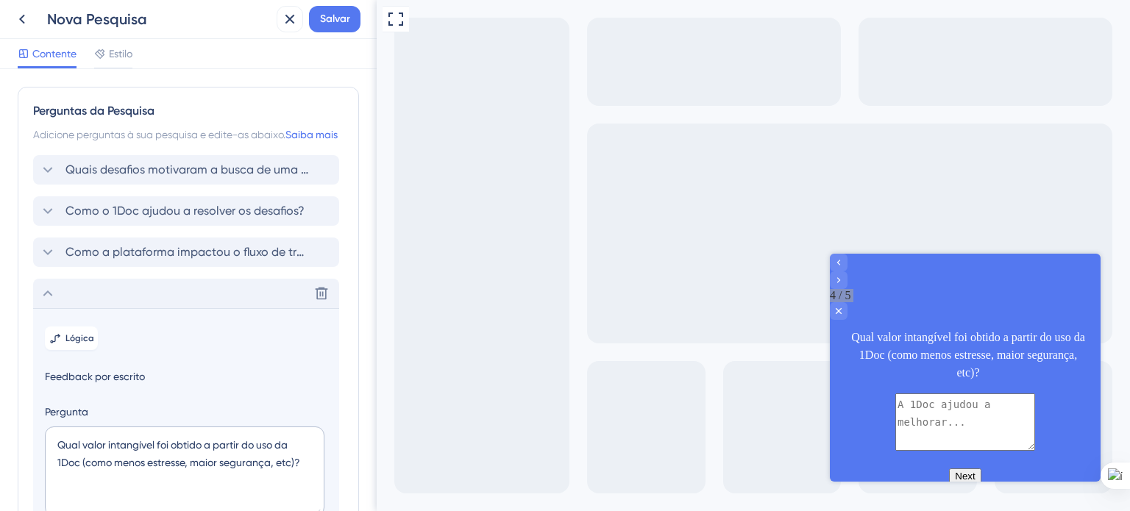
click at [50, 302] on icon at bounding box center [48, 294] width 18 height 18
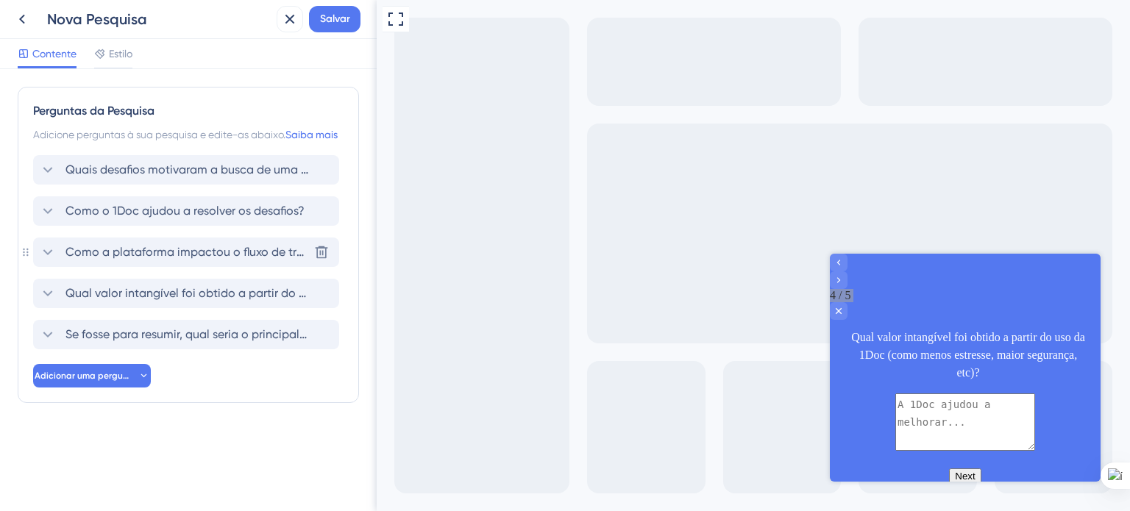
click at [149, 259] on font "Como a plataforma impactou o fluxo de trabalho e a produtividade da equipe?" at bounding box center [282, 252] width 434 height 14
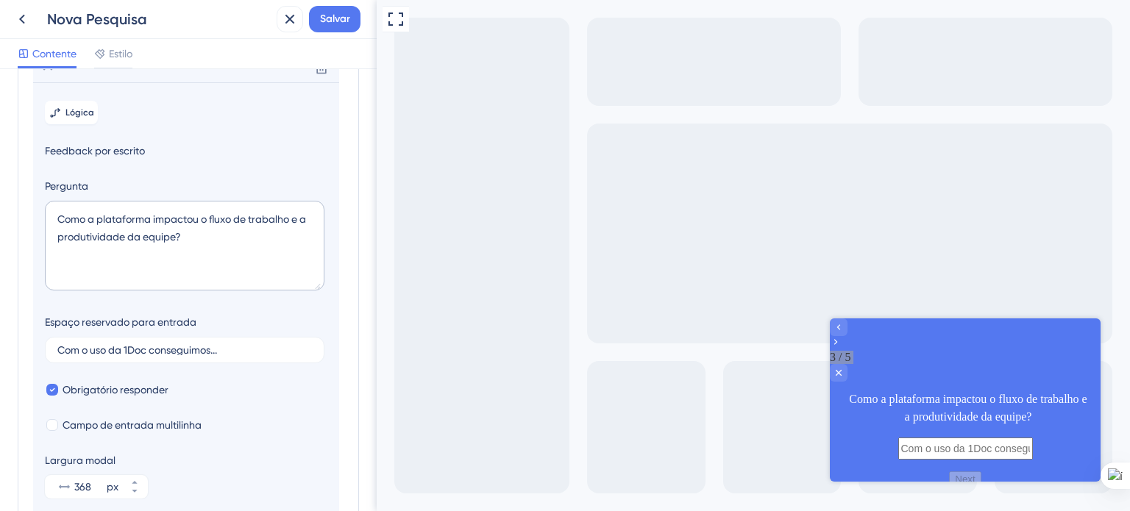
scroll to position [206, 0]
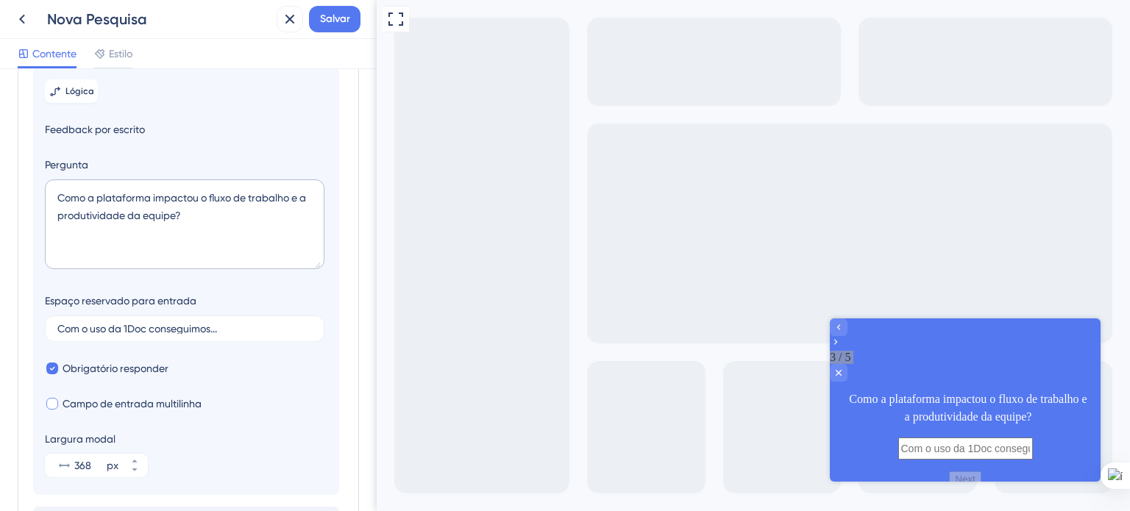
click at [50, 410] on div at bounding box center [52, 404] width 12 height 12
checkbox input "true"
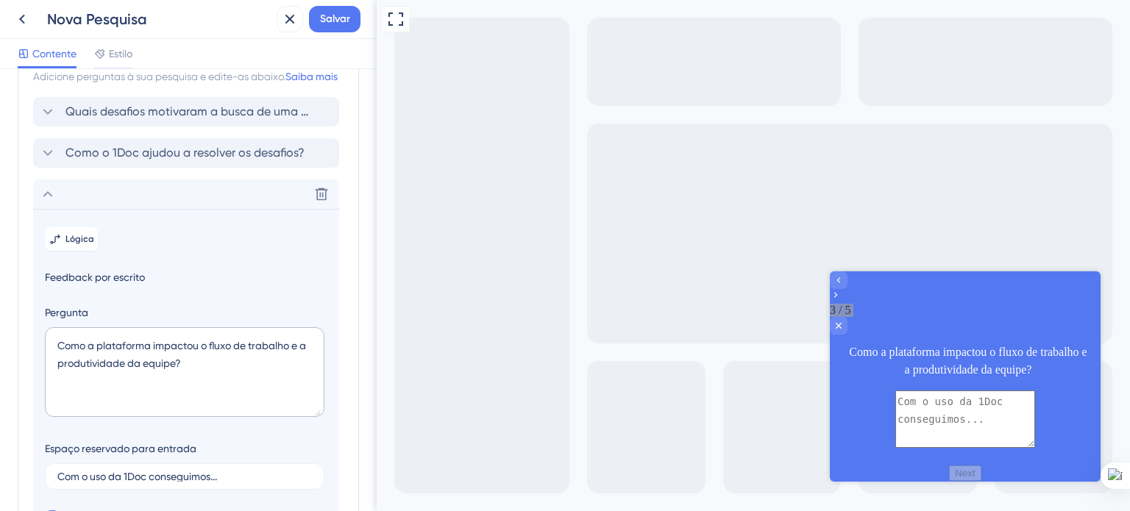
scroll to position [52, 0]
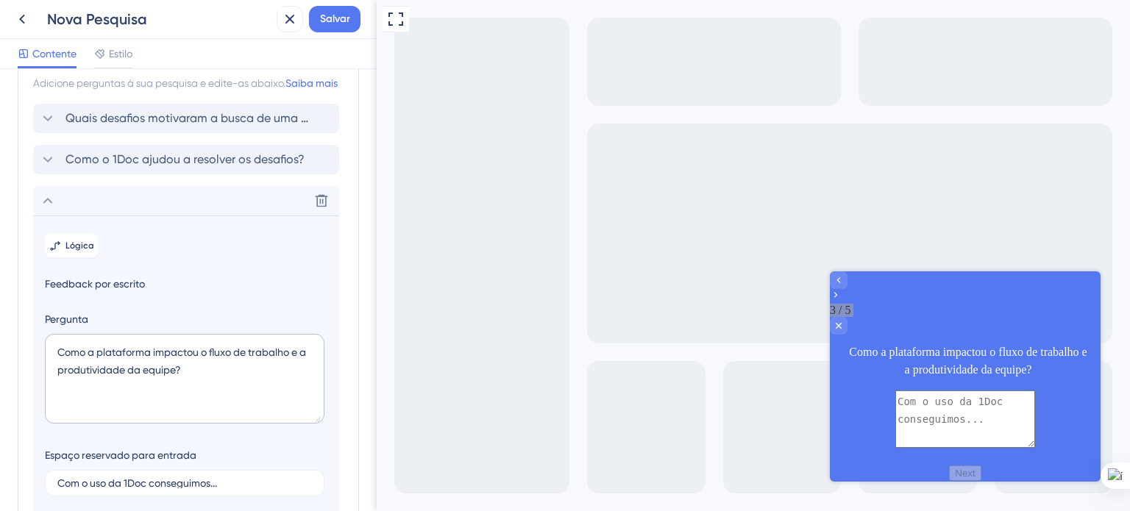
click at [49, 204] on icon at bounding box center [48, 201] width 10 height 6
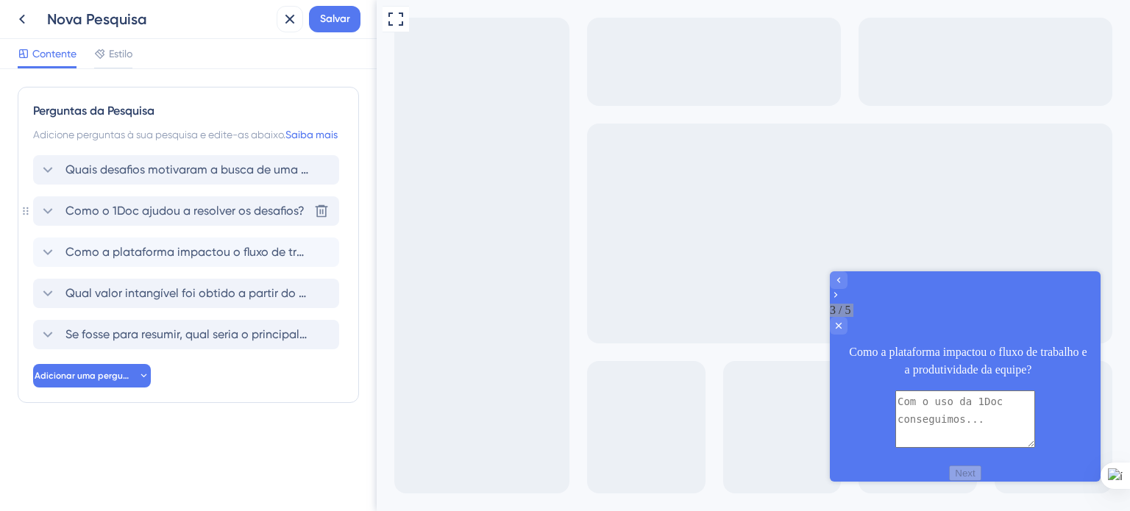
click at [138, 218] on font "Como o 1Doc ajudou a resolver os desafios?" at bounding box center [184, 211] width 239 height 14
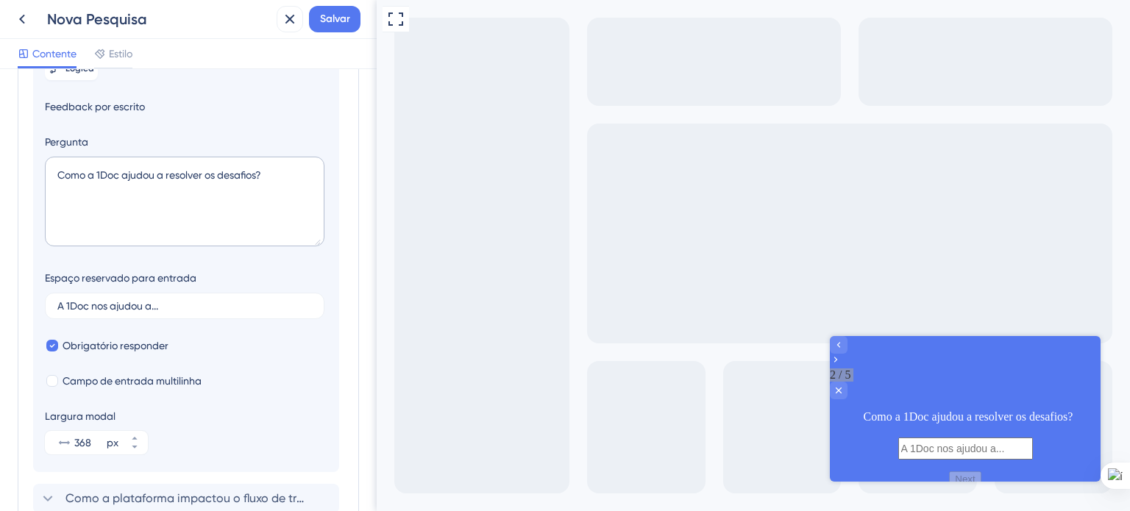
scroll to position [208, 0]
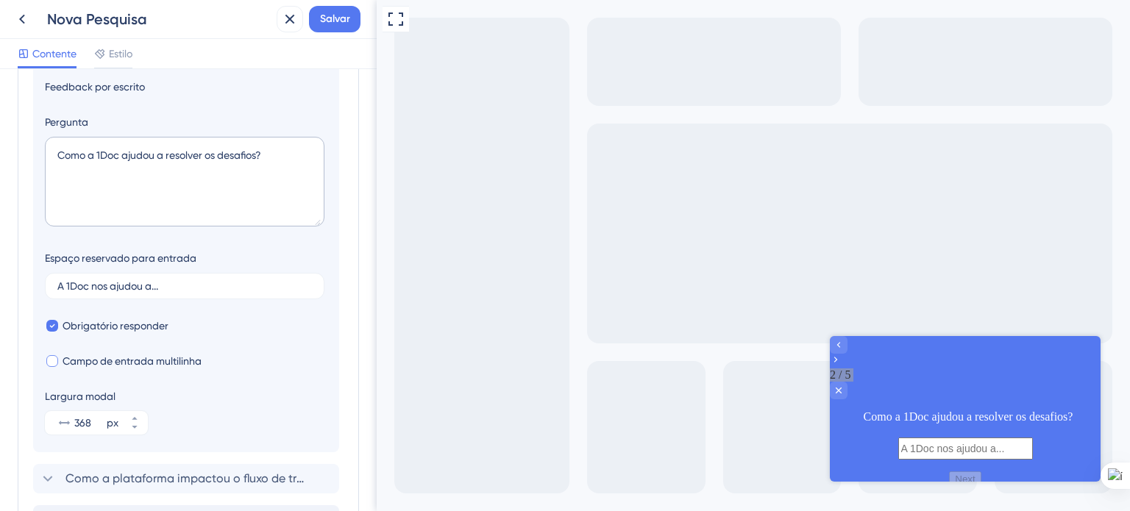
click at [63, 367] on font "Campo de entrada multilinha" at bounding box center [132, 361] width 139 height 12
checkbox input "true"
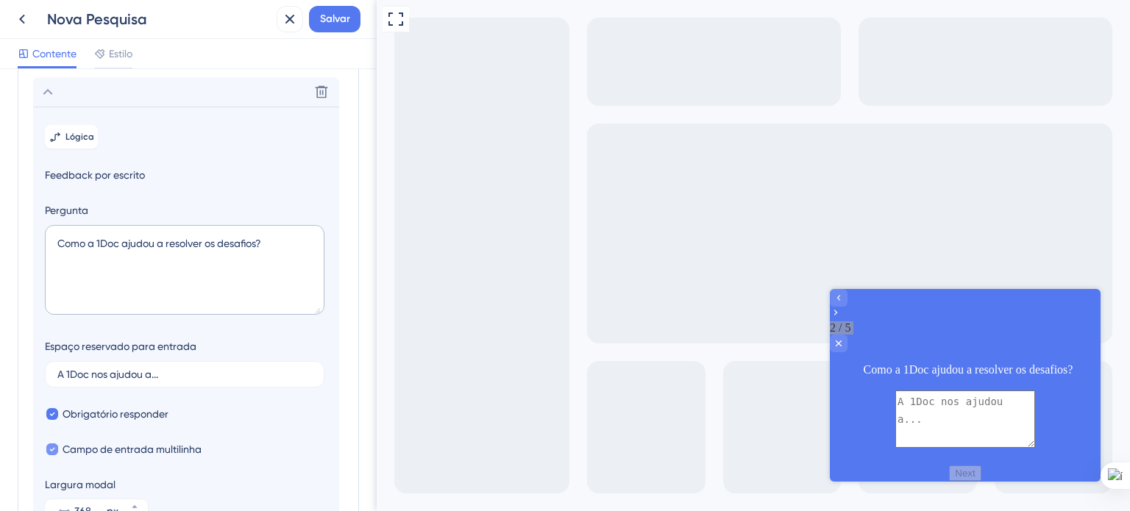
scroll to position [0, 0]
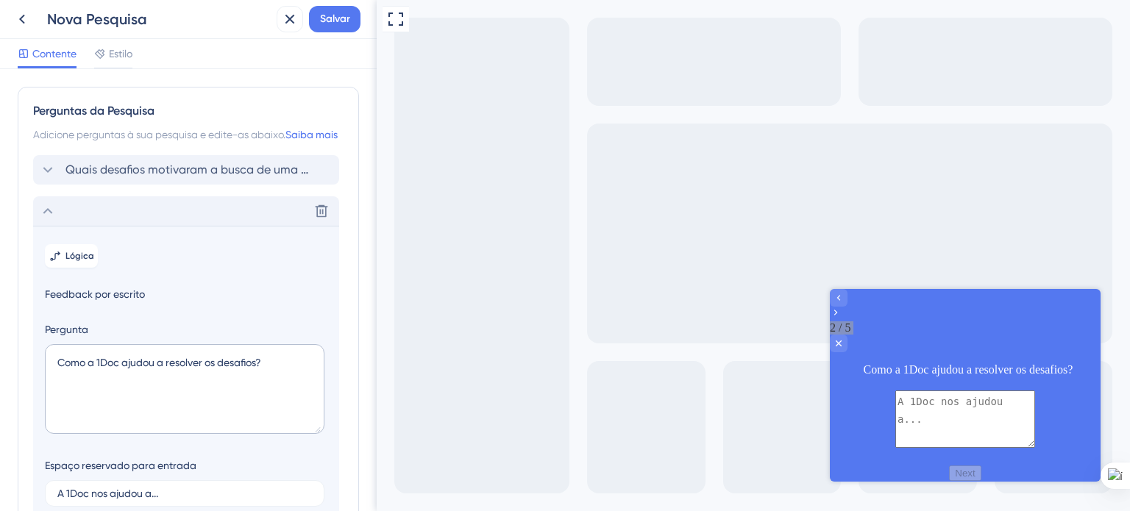
click at [49, 220] on icon at bounding box center [48, 211] width 18 height 18
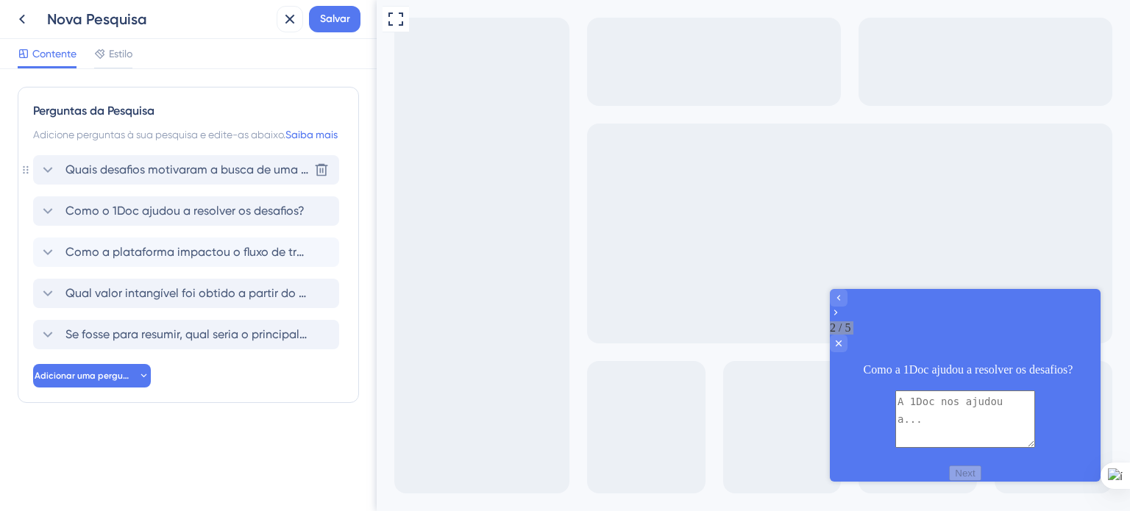
click at [130, 177] on font "Quais desafios motivaram a busca de uma plataforma como o 1Doc?" at bounding box center [254, 170] width 378 height 14
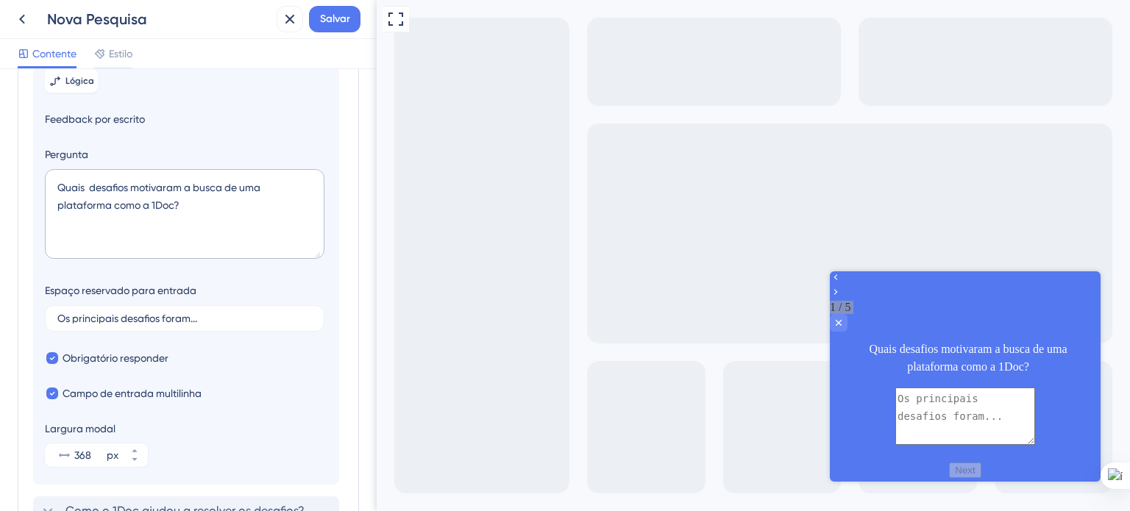
scroll to position [103, 0]
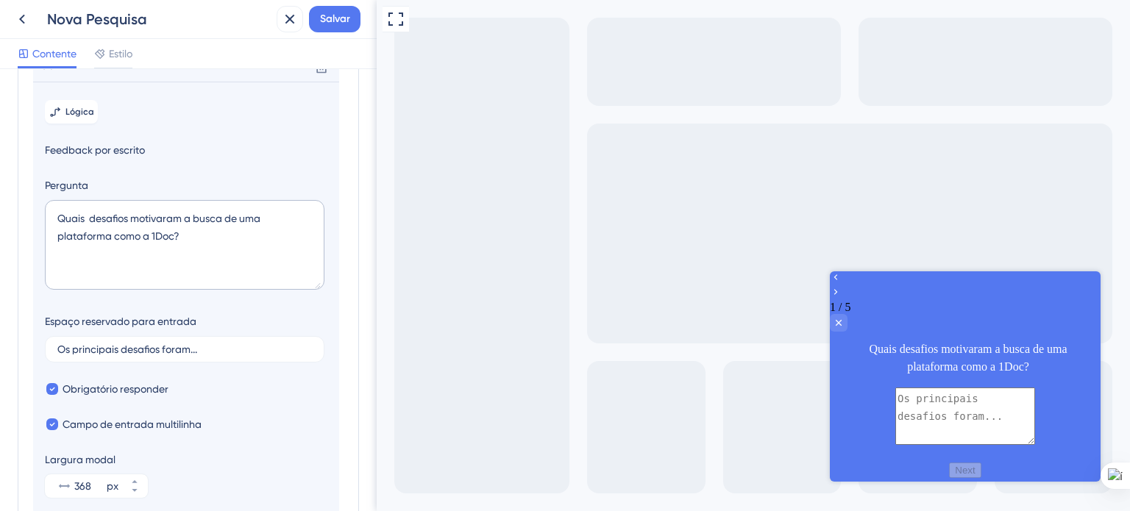
click at [876, 291] on div at bounding box center [965, 286] width 271 height 29
click at [871, 291] on div at bounding box center [965, 286] width 271 height 29
click at [44, 76] on icon at bounding box center [48, 67] width 18 height 18
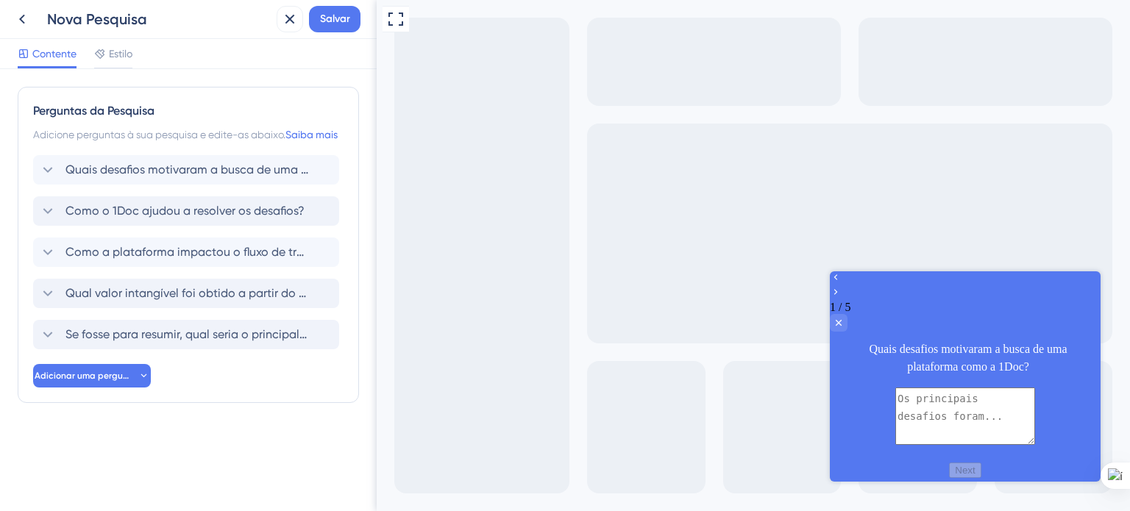
click at [110, 143] on div "Adicione perguntas à sua pesquisa e edite-as abaixo. Saiba mais" at bounding box center [188, 135] width 311 height 18
click at [853, 293] on div at bounding box center [965, 286] width 271 height 29
click at [872, 291] on div at bounding box center [965, 286] width 271 height 29
click at [145, 185] on div "Quais desafios motivaram a busca de uma plataforma como o 1Doc? Delete" at bounding box center [186, 169] width 306 height 29
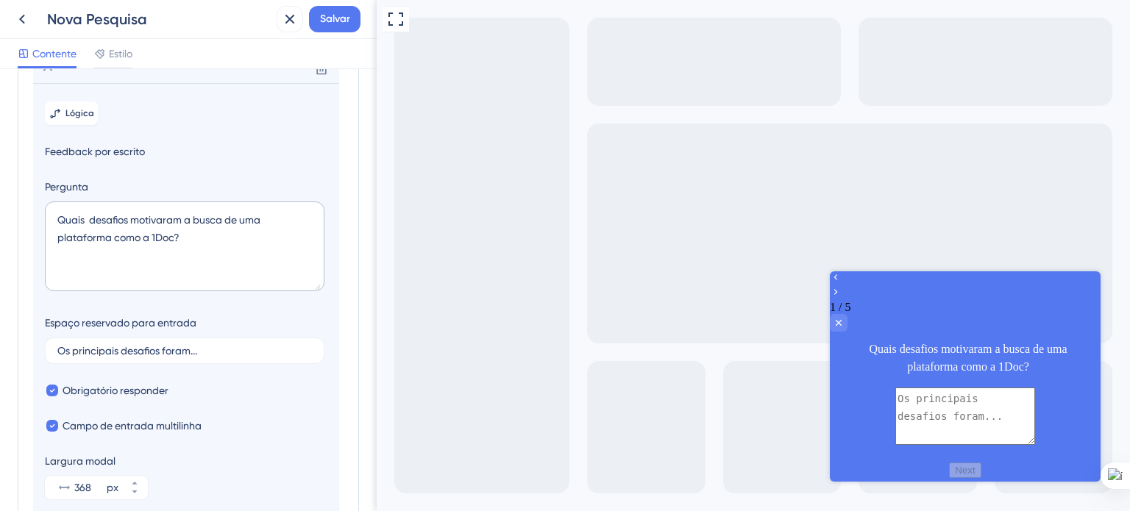
scroll to position [103, 0]
click at [52, 76] on icon at bounding box center [48, 67] width 18 height 18
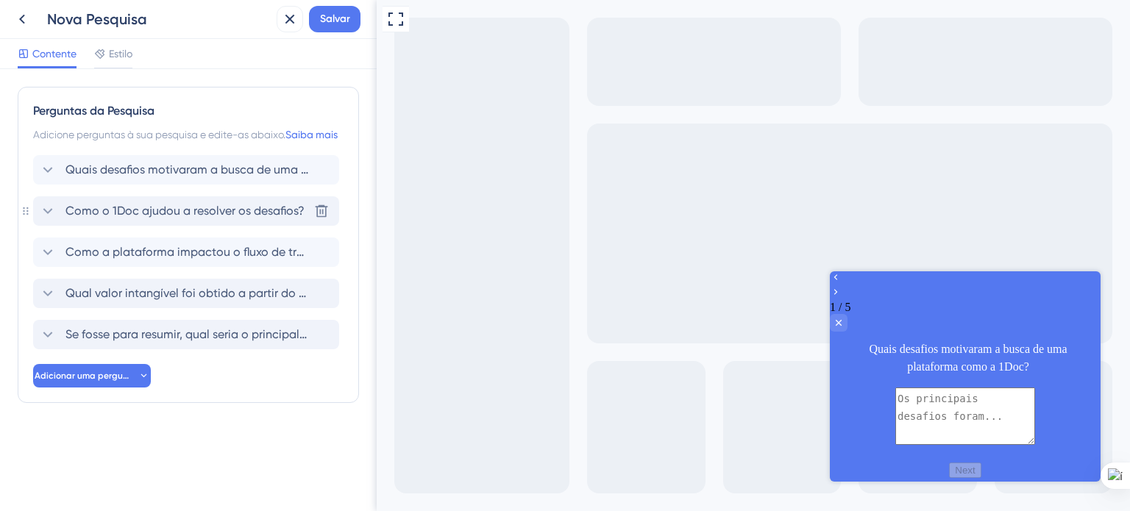
click at [157, 218] on font "Como o 1Doc ajudou a resolver os desafios?" at bounding box center [184, 211] width 239 height 14
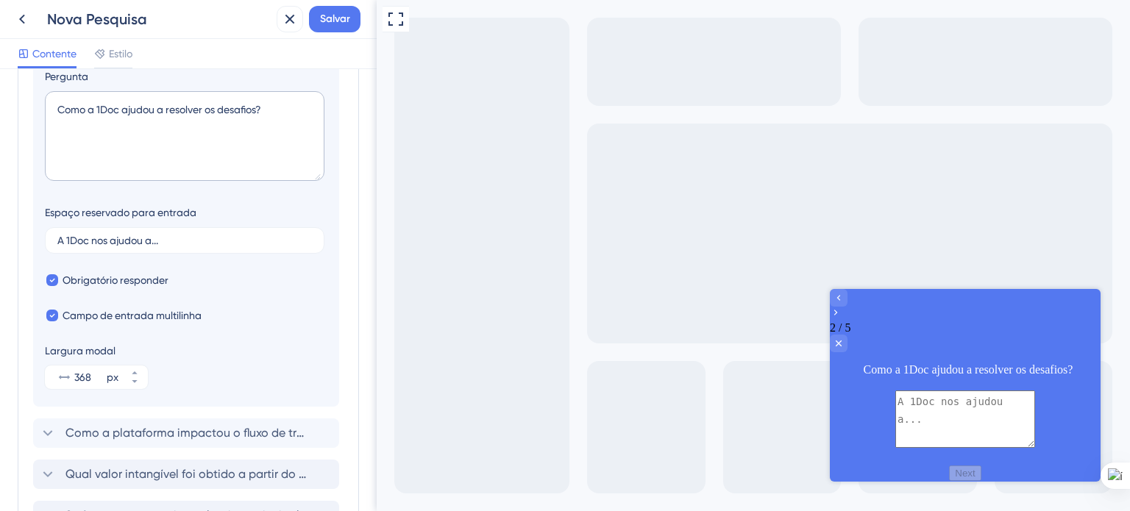
scroll to position [291, 0]
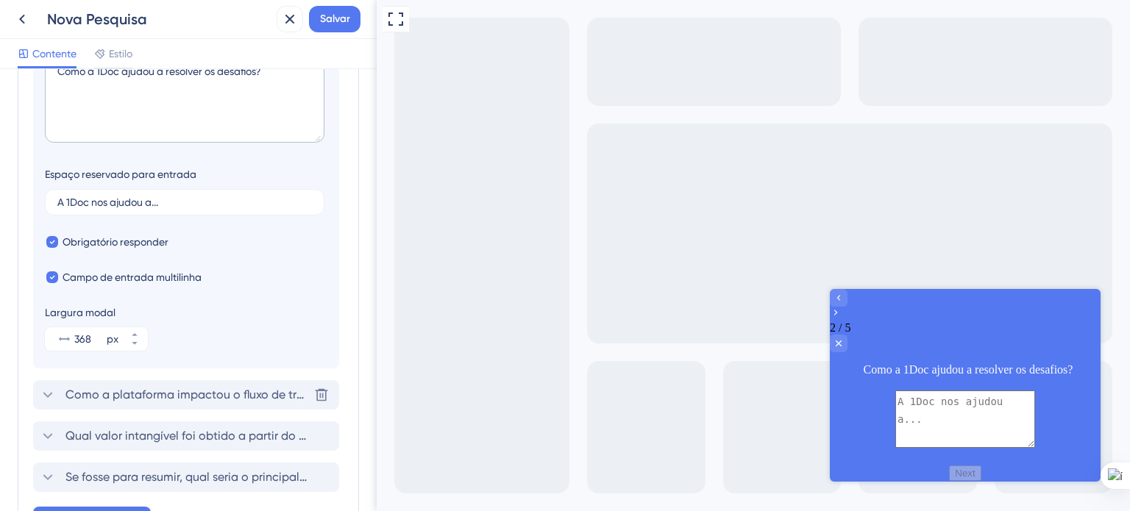
click at [121, 402] on font "Como a plataforma impactou o fluxo de trabalho e a produtividade da equipe?" at bounding box center [282, 395] width 434 height 14
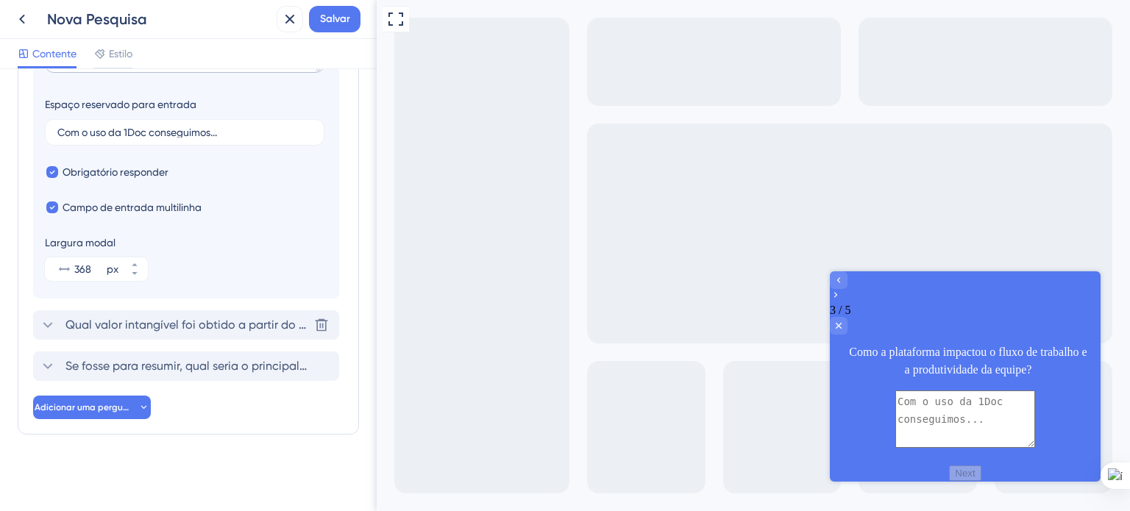
click at [77, 332] on font "Qual valor intangível foi obtido a partir do uso do 1Doc (como menos estresse, …" at bounding box center [341, 325] width 553 height 14
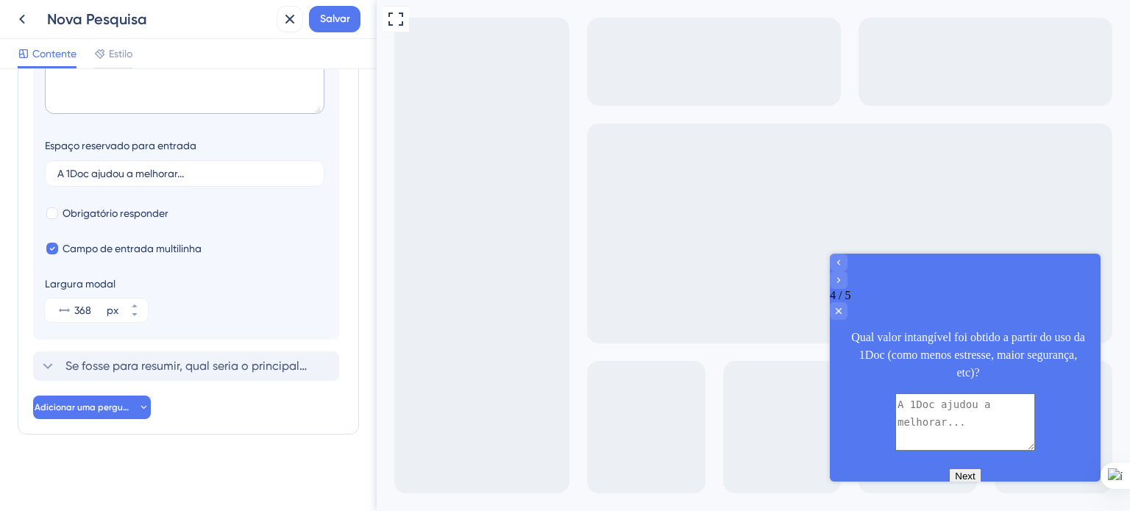
scroll to position [419, 0]
click at [83, 364] on font "Se fosse para resumir, qual seria o principal benefício do 1Doc para o CISBAF?" at bounding box center [276, 366] width 422 height 14
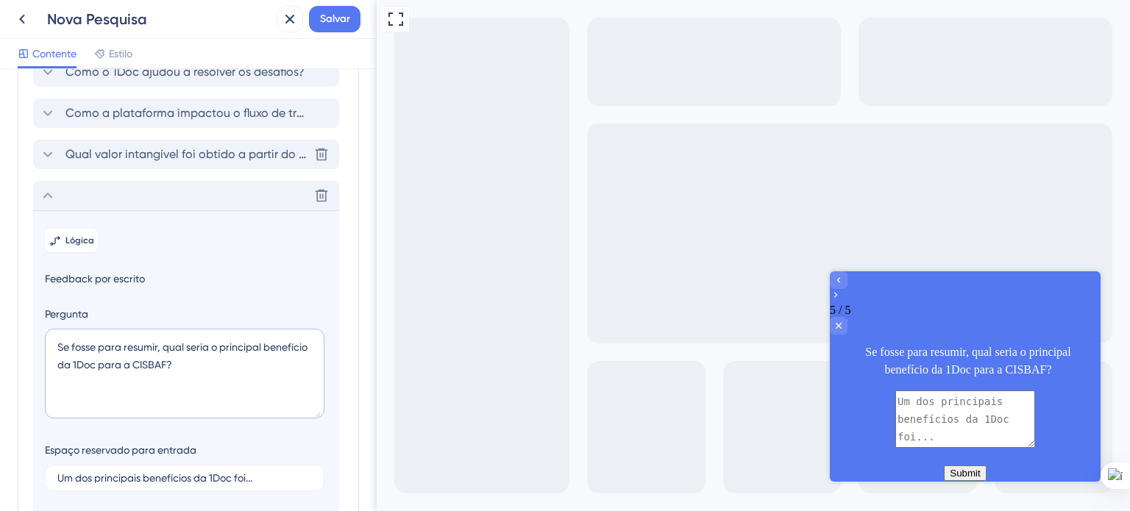
scroll to position [147, 0]
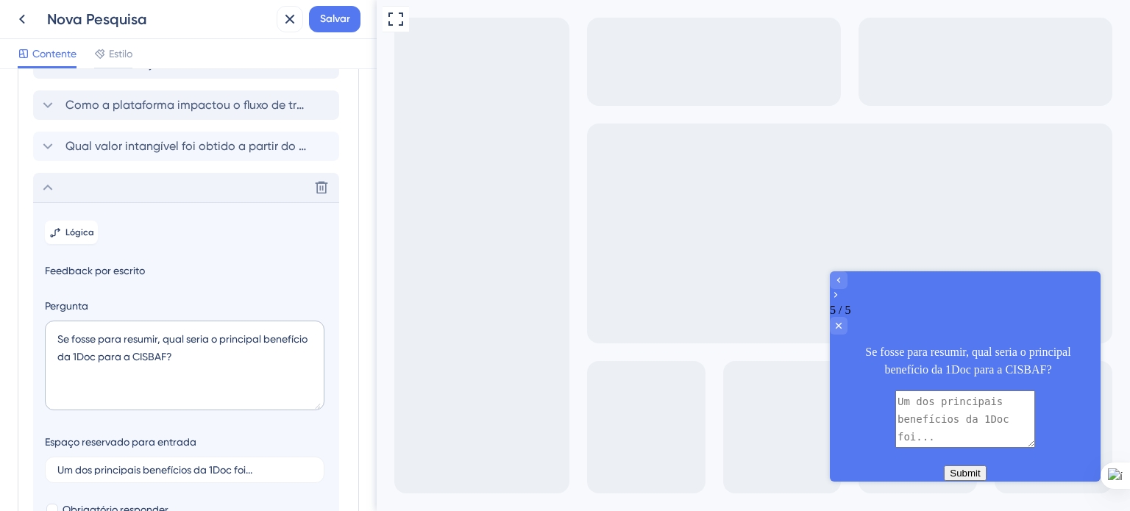
click at [52, 196] on icon at bounding box center [48, 188] width 18 height 18
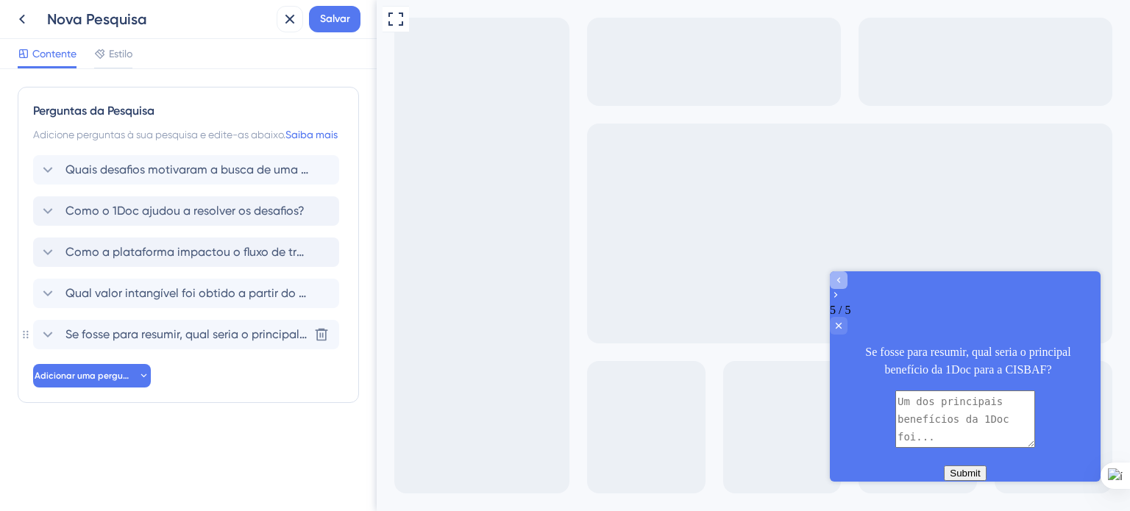
click at [848, 289] on div "Go to Question 4" at bounding box center [839, 281] width 18 height 18
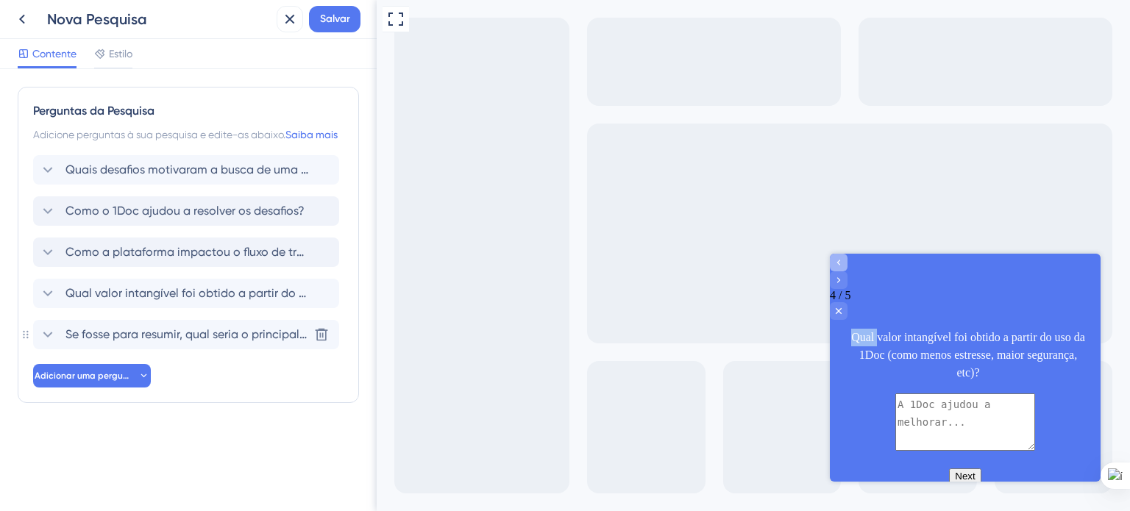
click at [848, 329] on div "Qual valor intangível foi obtido a partir do uso da 1Doc (como menos estresse, …" at bounding box center [968, 355] width 241 height 53
click at [848, 272] on div "Go to Question 3" at bounding box center [839, 263] width 18 height 18
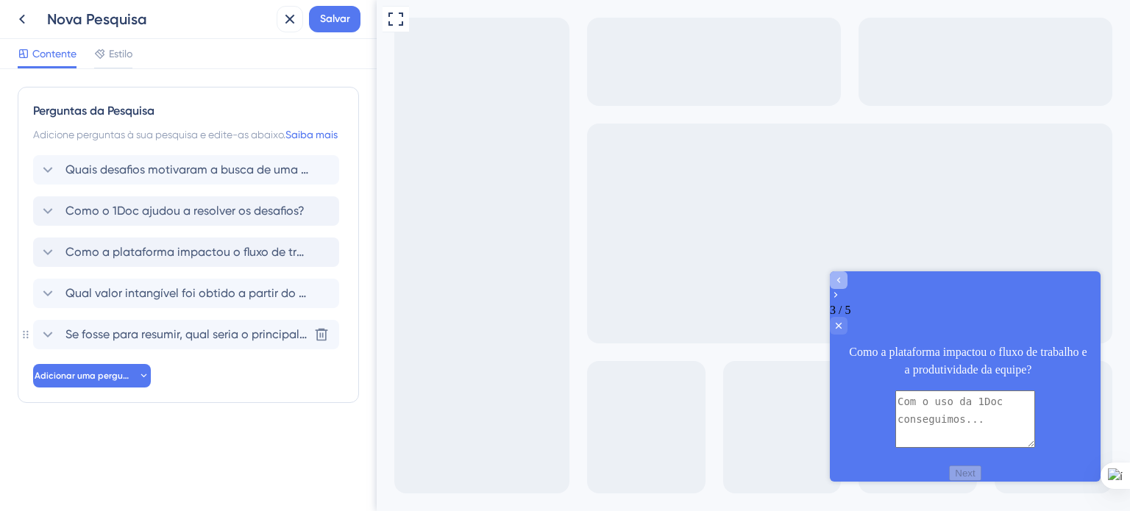
click at [845, 286] on icon "Go to Question 2" at bounding box center [839, 280] width 12 height 12
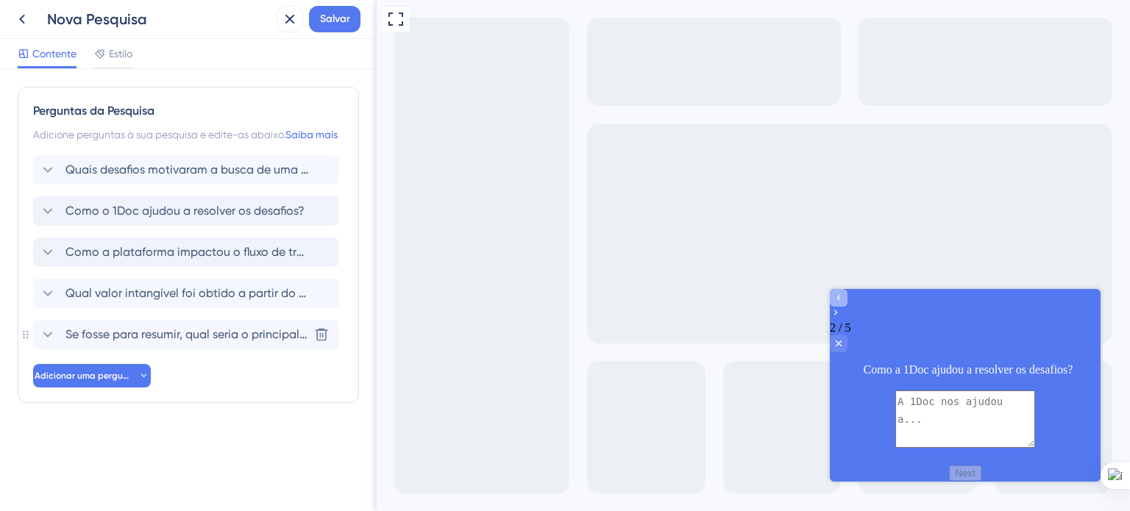
click at [845, 304] on icon "Go to Question 1" at bounding box center [839, 298] width 12 height 12
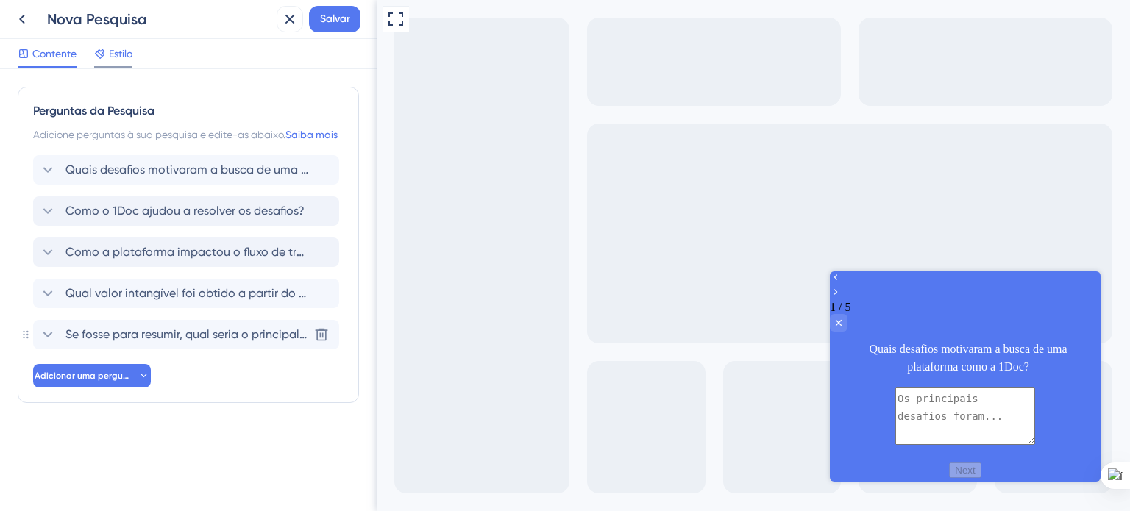
click at [123, 46] on span "Estilo" at bounding box center [121, 54] width 24 height 18
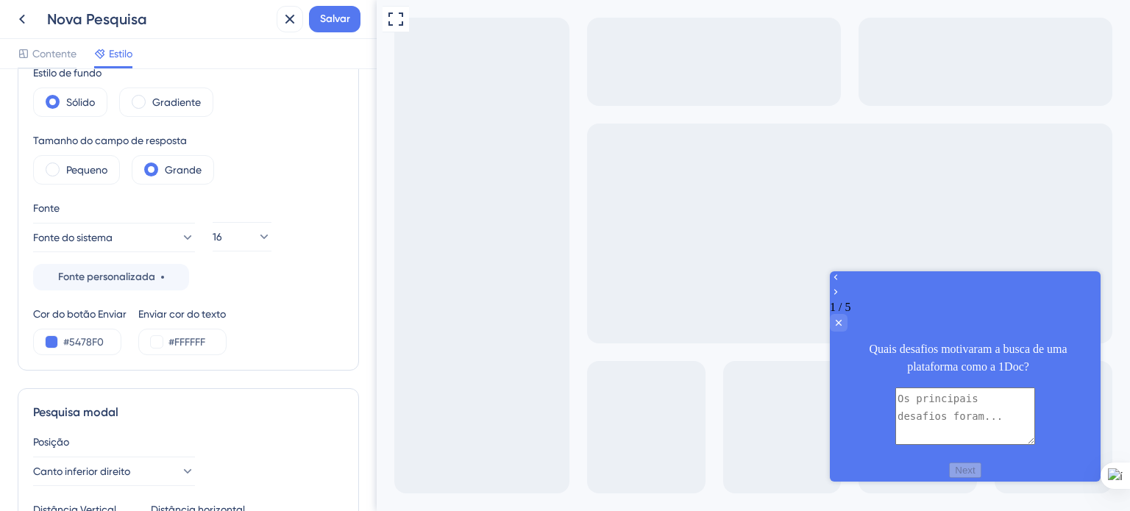
scroll to position [221, 0]
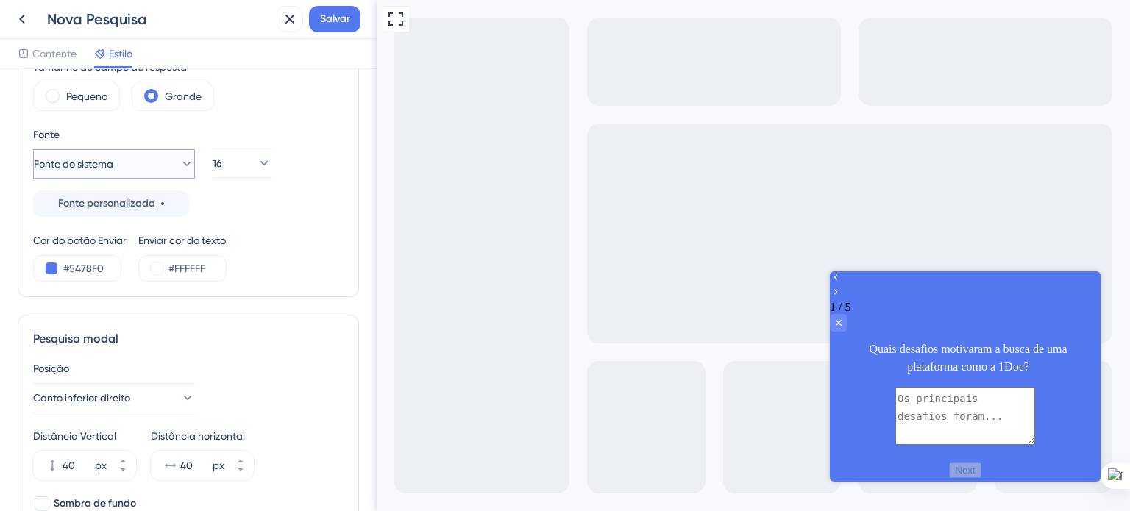
click at [180, 167] on icon at bounding box center [187, 164] width 15 height 15
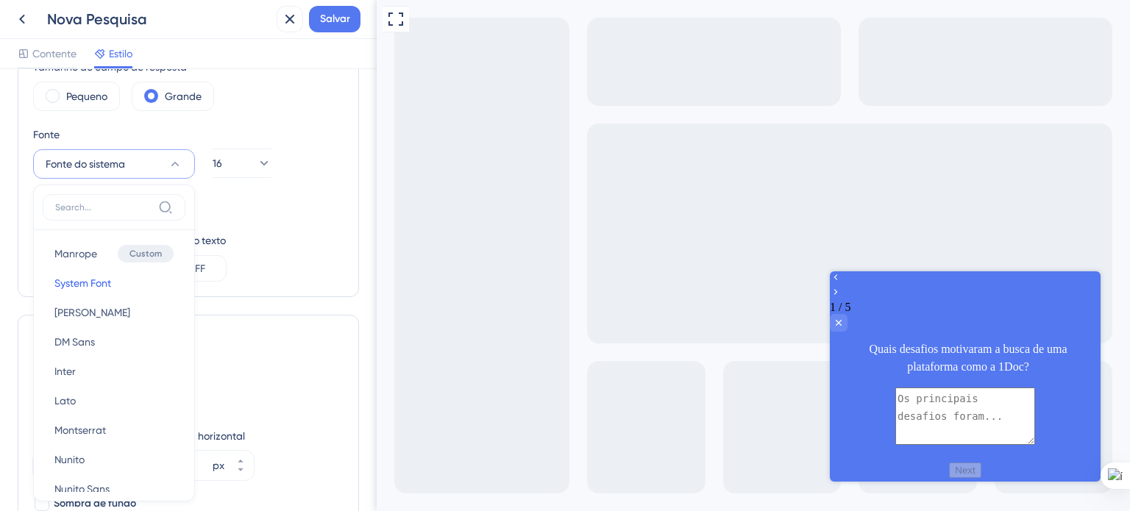
scroll to position [272, 0]
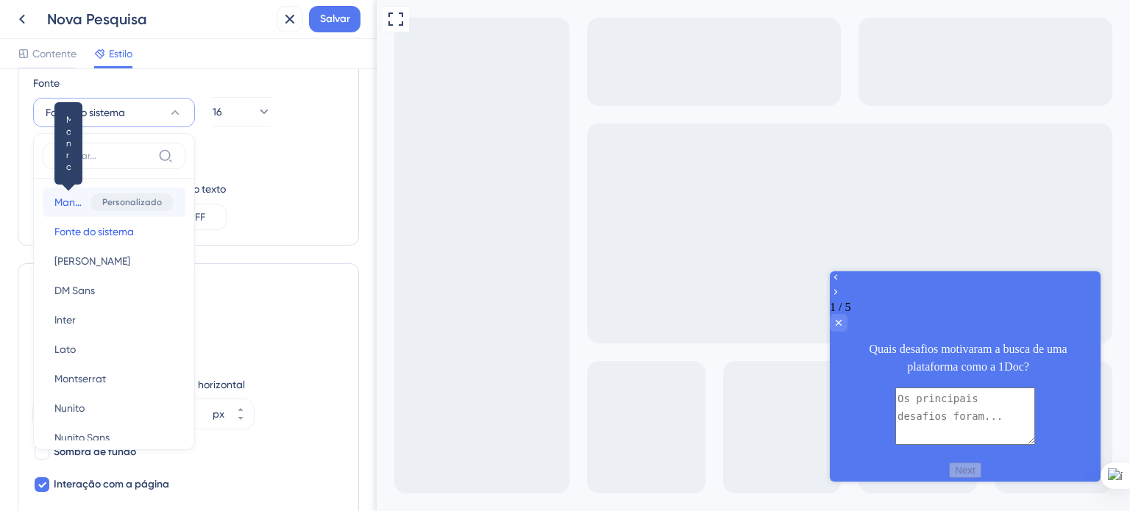
click at [60, 199] on font "Manrope" at bounding box center [75, 202] width 43 height 12
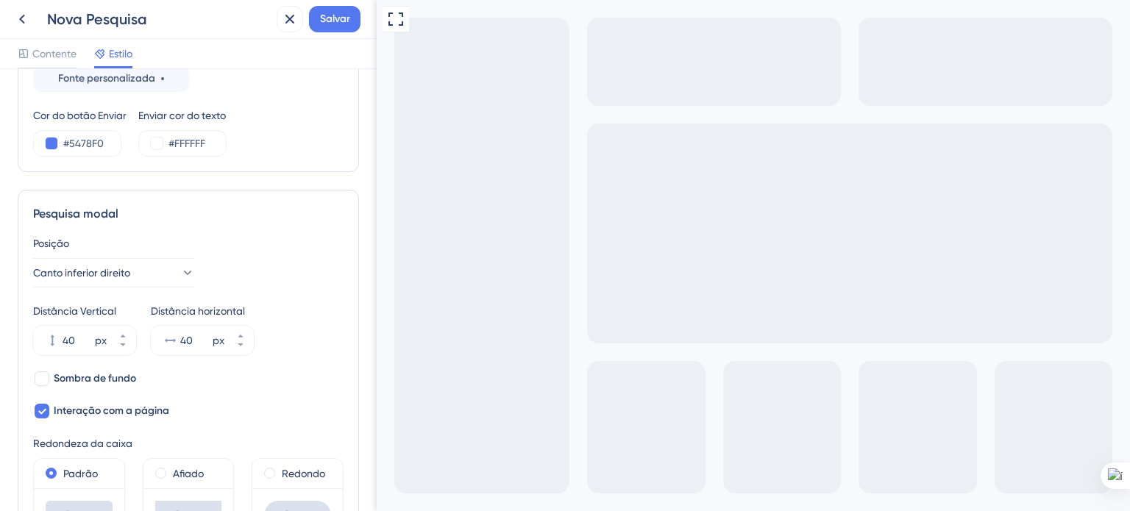
scroll to position [419, 0]
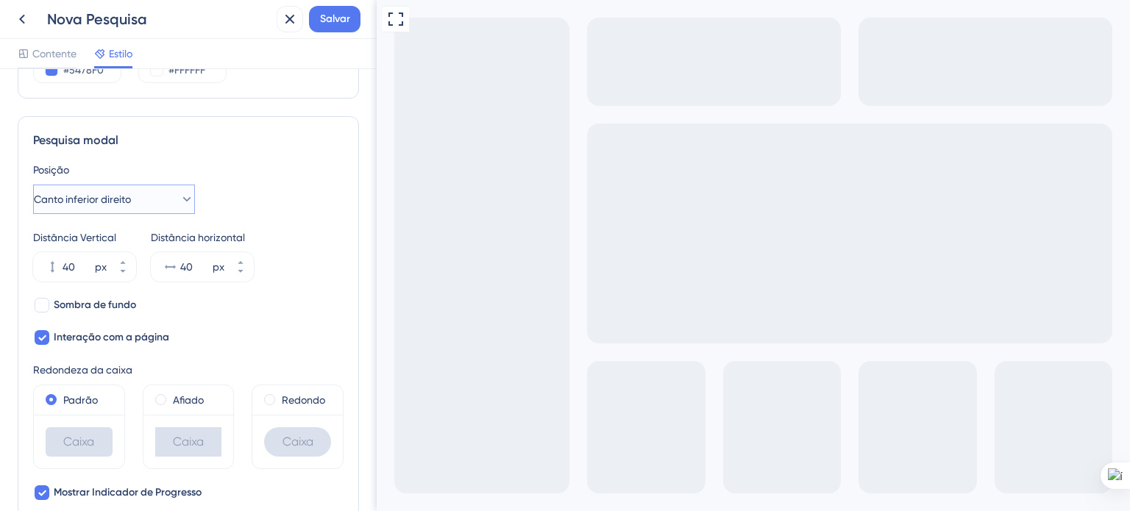
click at [180, 192] on icon at bounding box center [187, 199] width 15 height 15
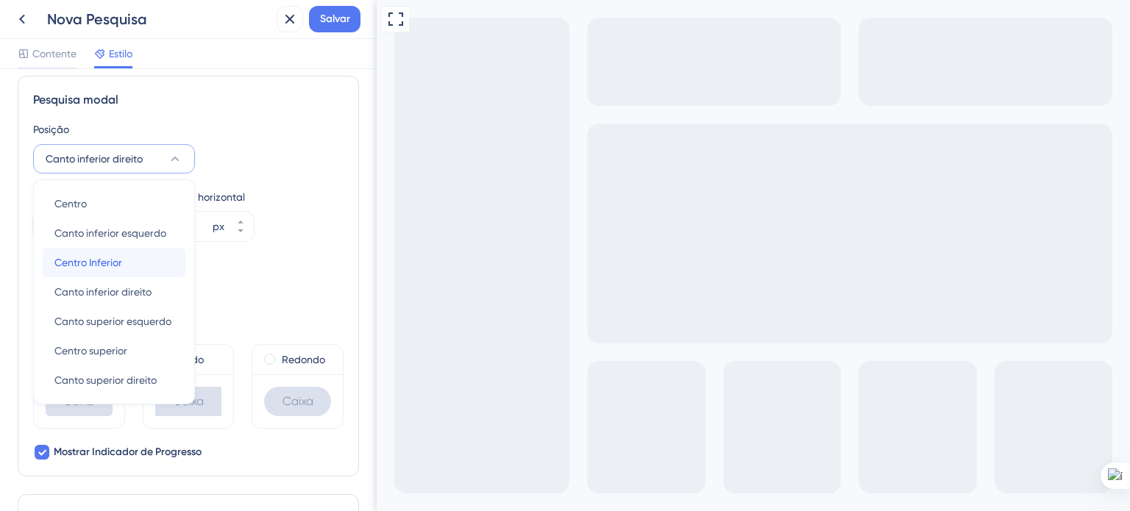
click at [149, 258] on div "Centro Inferior Centro Inferior" at bounding box center [113, 262] width 119 height 29
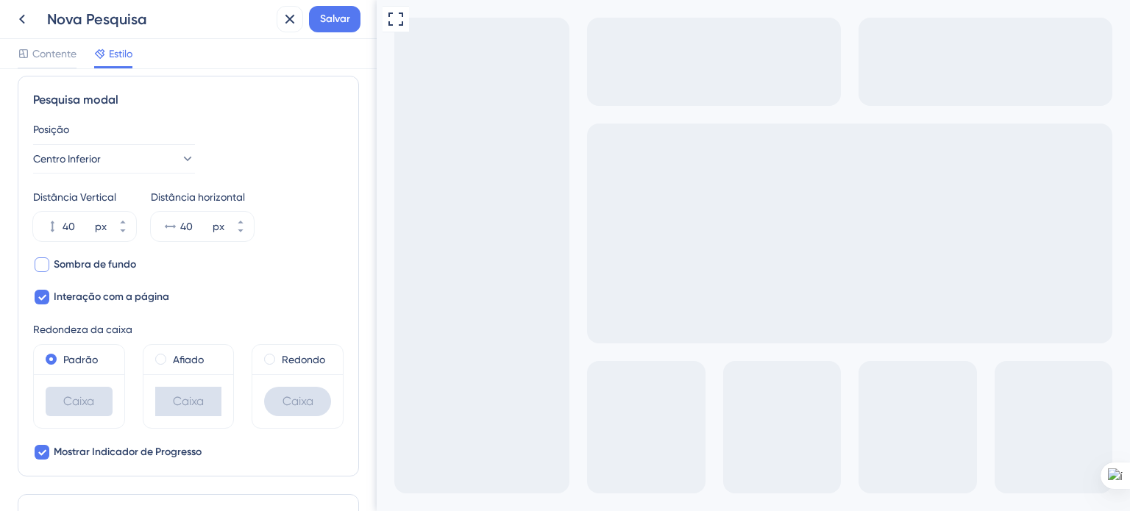
click at [43, 266] on div at bounding box center [42, 265] width 15 height 15
checkbox input "true"
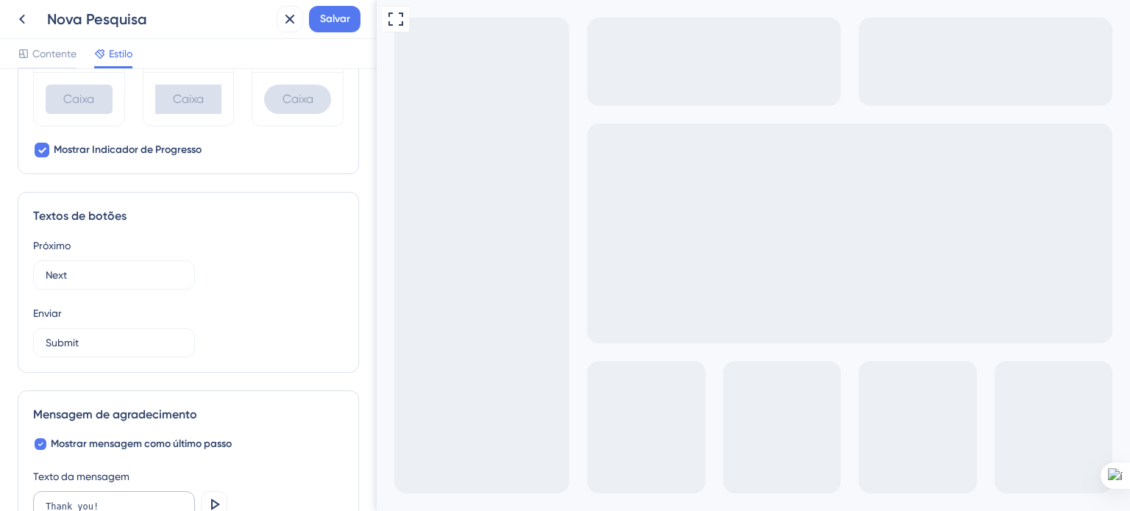
scroll to position [828, 0]
drag, startPoint x: 72, startPoint y: 276, endPoint x: 40, endPoint y: 276, distance: 31.6
click at [40, 276] on label "Next" at bounding box center [114, 274] width 162 height 29
type input "Próxima"
drag, startPoint x: 82, startPoint y: 341, endPoint x: 44, endPoint y: 341, distance: 38.3
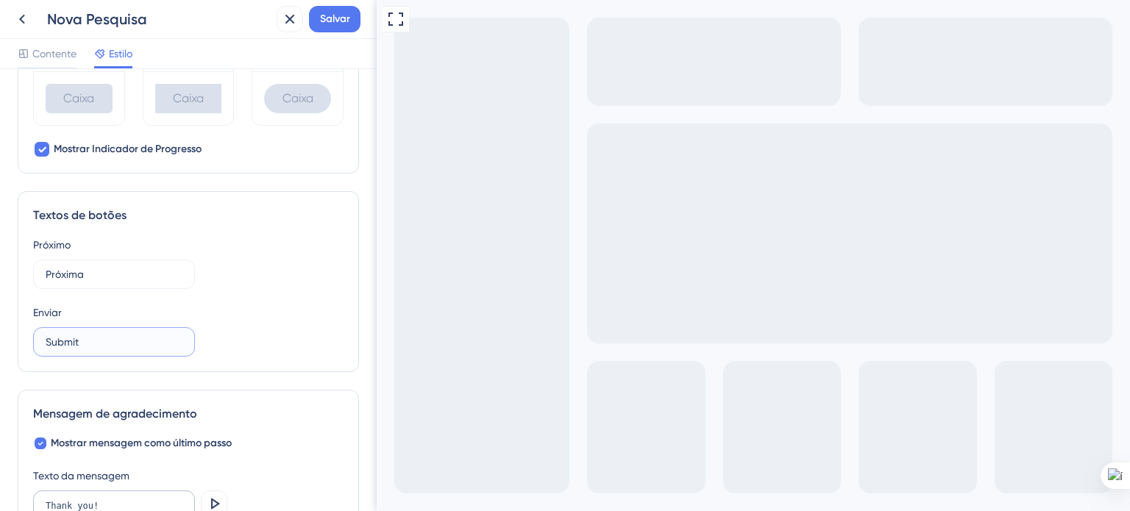
click at [44, 341] on label "Submit" at bounding box center [114, 341] width 162 height 29
type input "Enviar respostas"
click at [228, 307] on div "Enviar" at bounding box center [188, 313] width 311 height 18
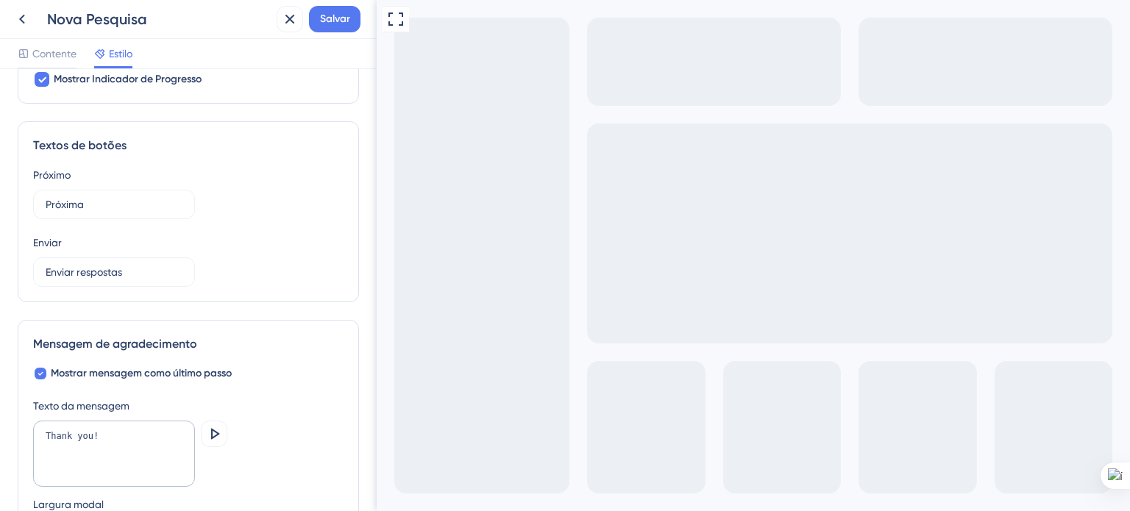
scroll to position [901, 0]
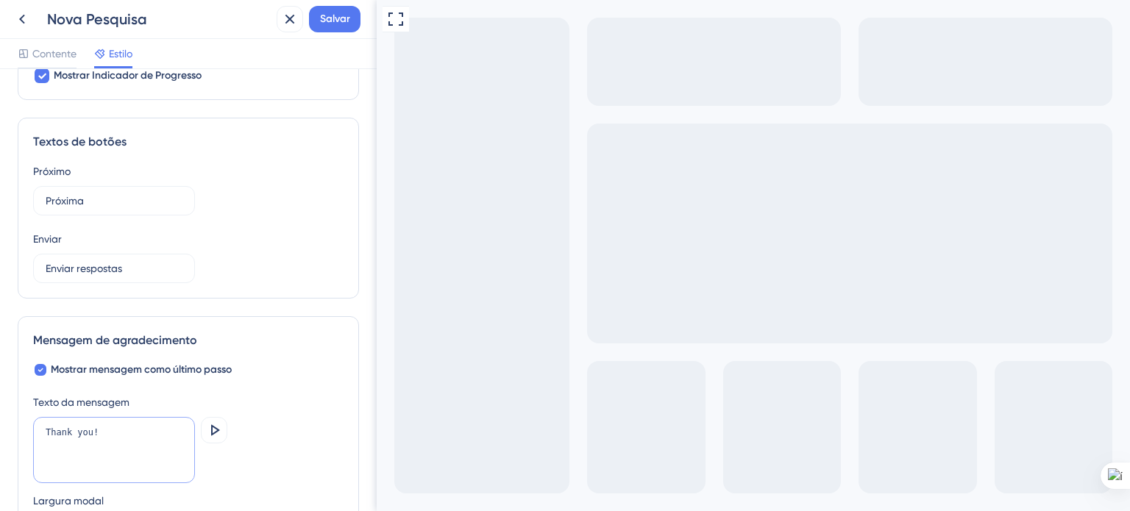
drag, startPoint x: 108, startPoint y: 430, endPoint x: 44, endPoint y: 428, distance: 64.1
click at [44, 428] on textarea "Thank you!" at bounding box center [114, 450] width 162 height 66
type textarea "E"
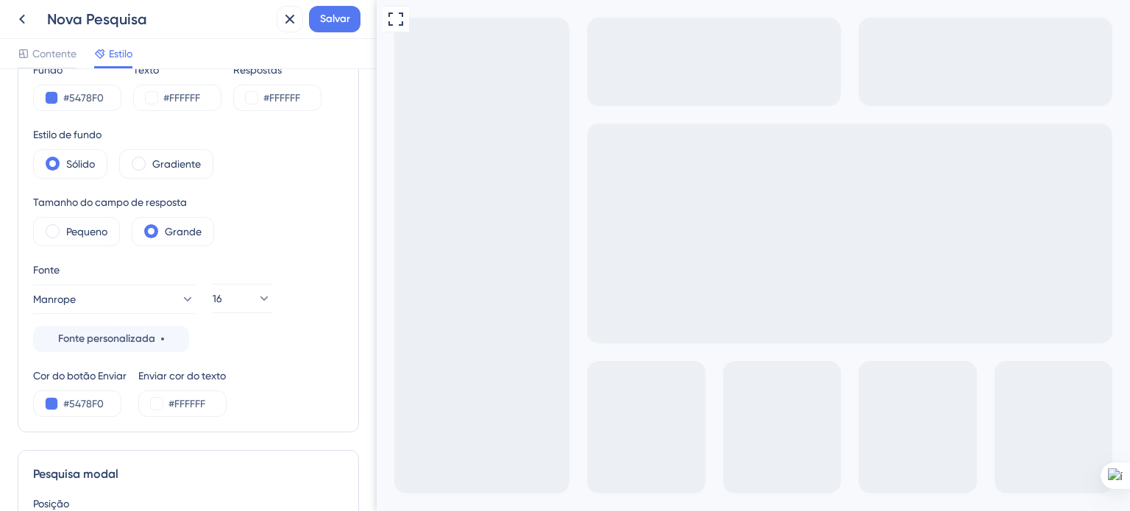
scroll to position [0, 0]
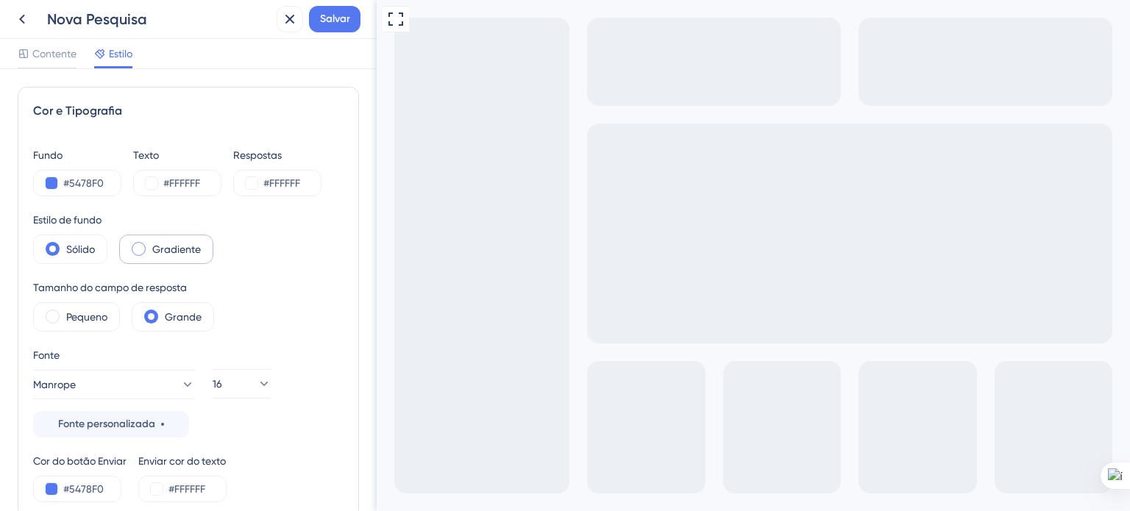
type textarea "Agradecemos sua participação!"
click at [143, 245] on span at bounding box center [139, 249] width 14 height 14
click at [150, 244] on input "radio" at bounding box center [150, 244] width 0 height 0
drag, startPoint x: 109, startPoint y: 181, endPoint x: 71, endPoint y: 182, distance: 38.3
click at [71, 182] on input "#5478F0" at bounding box center [93, 183] width 60 height 18
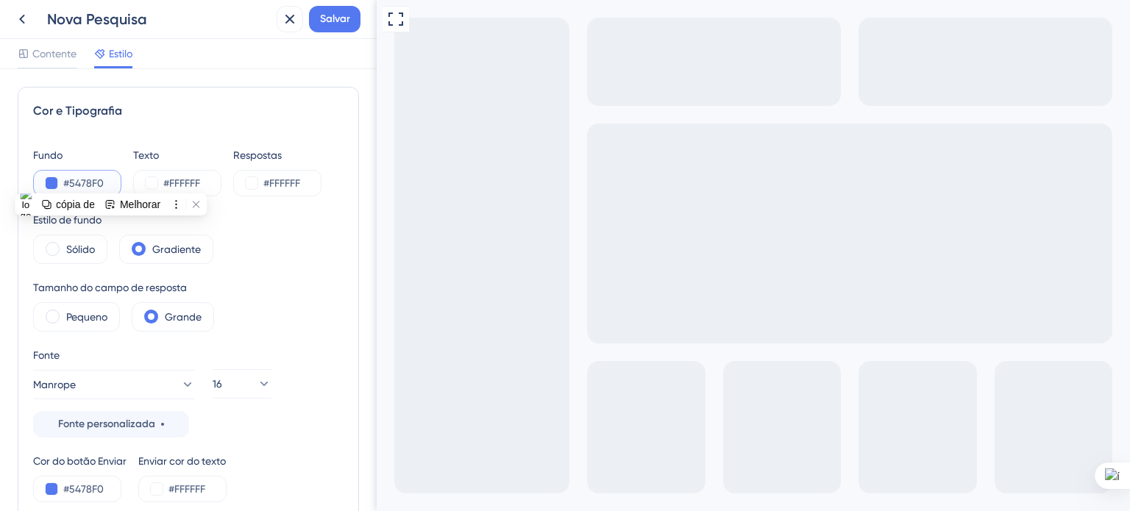
paste input "0058DB"
type input "#0058DB"
click at [182, 208] on div "Fundo #0058DB Texto #FFFFFF Respostas #FFFFFF Estilo de fundo Sólido Gradiente …" at bounding box center [188, 324] width 311 height 356
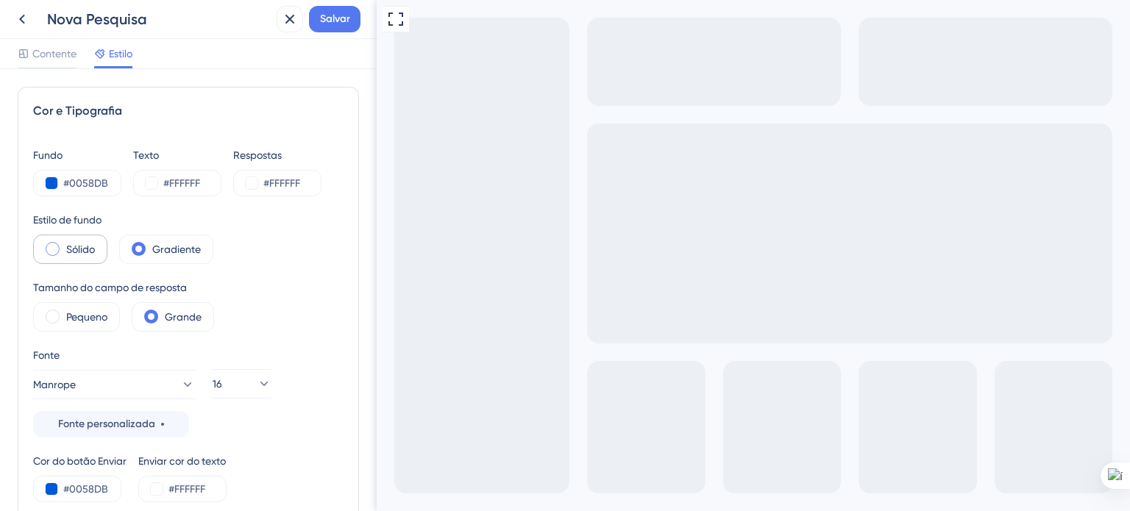
click at [58, 246] on span at bounding box center [53, 249] width 14 height 14
click at [64, 244] on input "radio" at bounding box center [64, 244] width 0 height 0
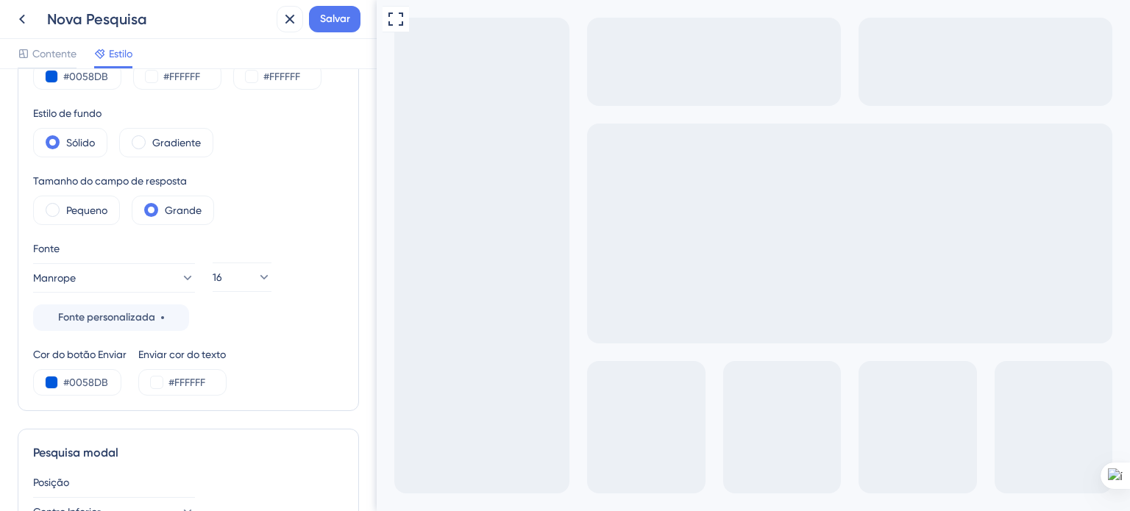
scroll to position [147, 0]
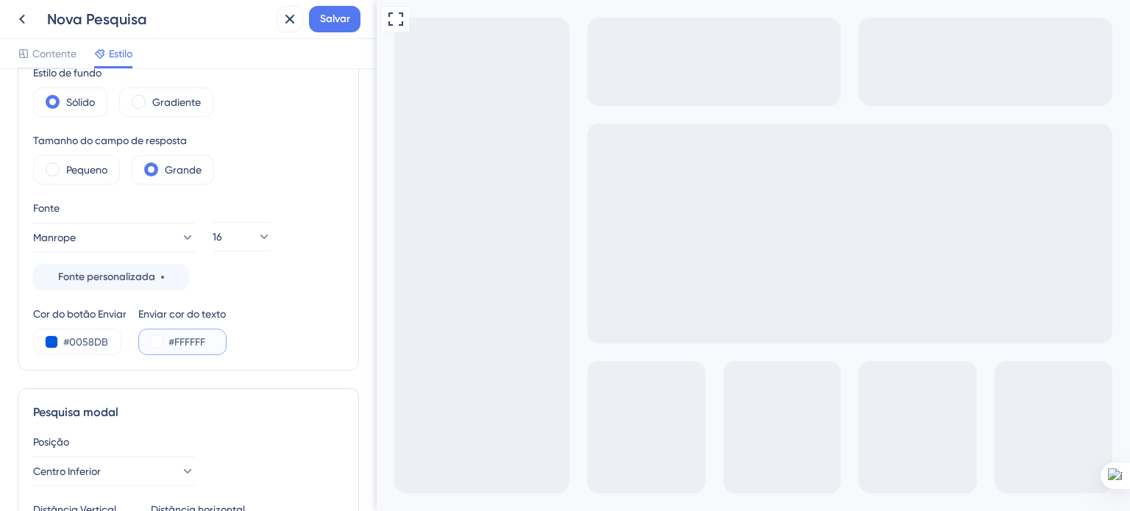
drag, startPoint x: 206, startPoint y: 341, endPoint x: 177, endPoint y: 340, distance: 29.4
click at [177, 340] on input "#FFFFFF" at bounding box center [199, 342] width 60 height 18
type input "#000000"
drag, startPoint x: 108, startPoint y: 342, endPoint x: 70, endPoint y: 341, distance: 38.3
click at [70, 341] on input "#0058DB" at bounding box center [93, 342] width 60 height 18
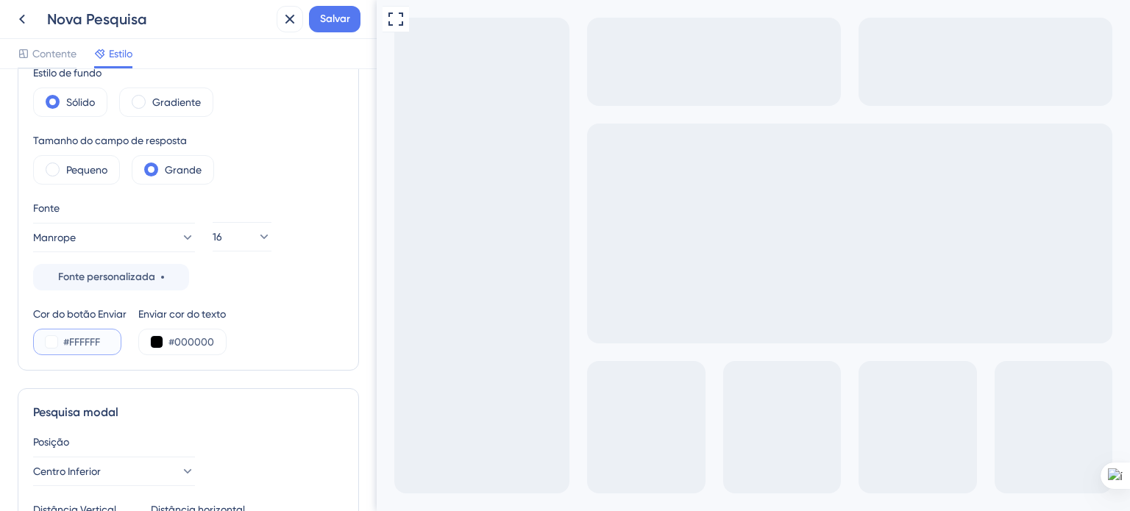
type input "#FFFFFF"
click at [277, 323] on div "Cor do botão Enviar #FFFFFF Enviar cor do texto #000000" at bounding box center [188, 330] width 311 height 50
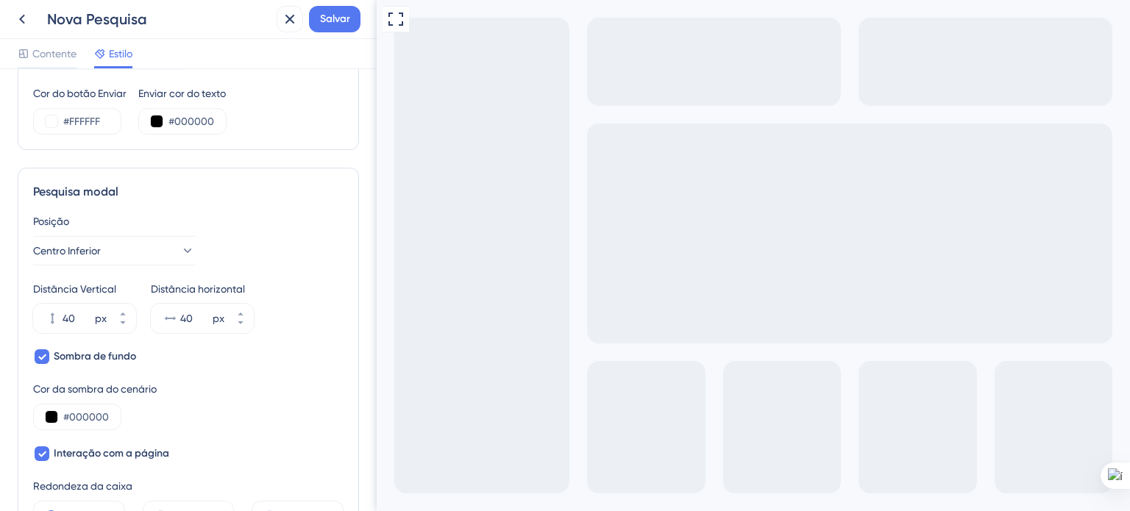
scroll to position [442, 0]
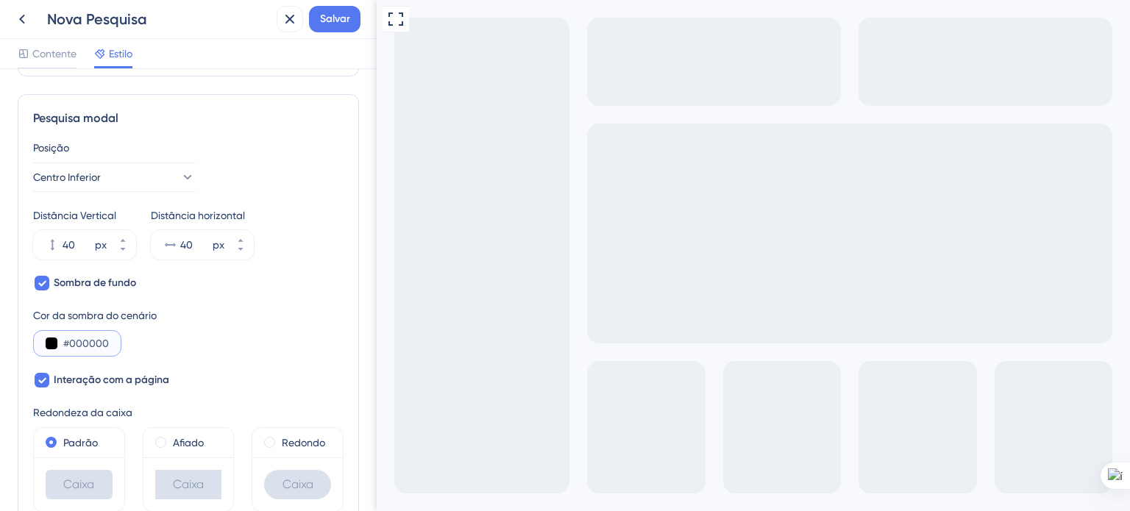
drag, startPoint x: 107, startPoint y: 344, endPoint x: 68, endPoint y: 344, distance: 39.0
click at [68, 344] on input "#000000" at bounding box center [93, 344] width 60 height 18
paste input "8A9FA"
type input "#8A9FA0"
click at [280, 300] on div "Sombra de fundo Cor da sombra do cenário #8A9FA0 Interação com a página" at bounding box center [188, 331] width 311 height 115
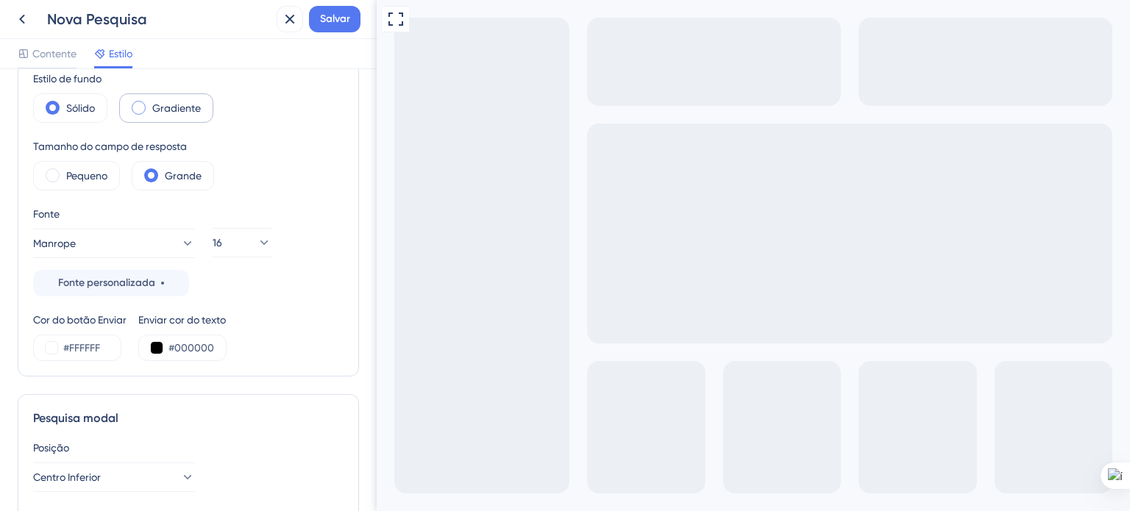
scroll to position [0, 0]
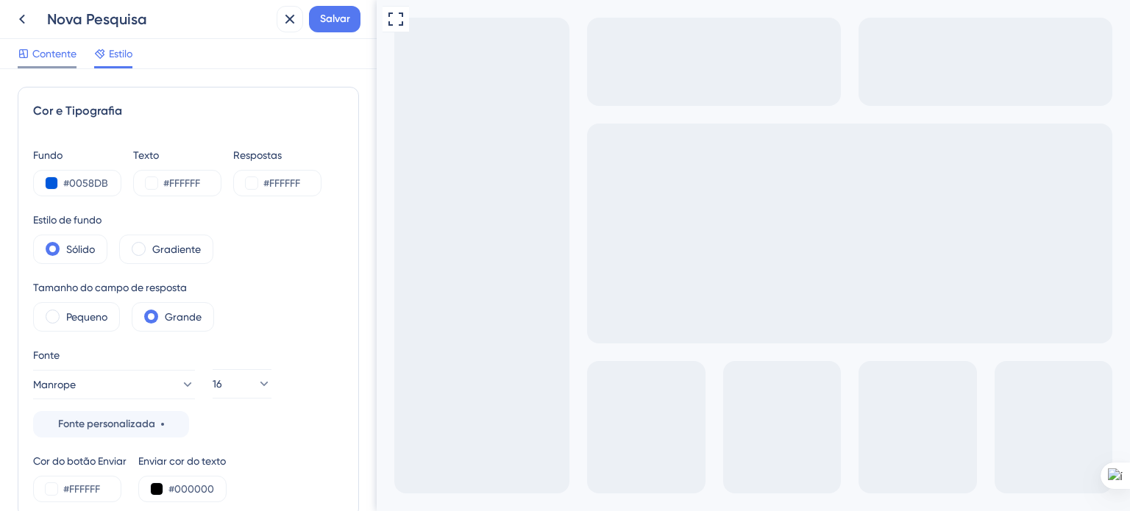
click at [52, 57] on font "Contente" at bounding box center [54, 54] width 44 height 12
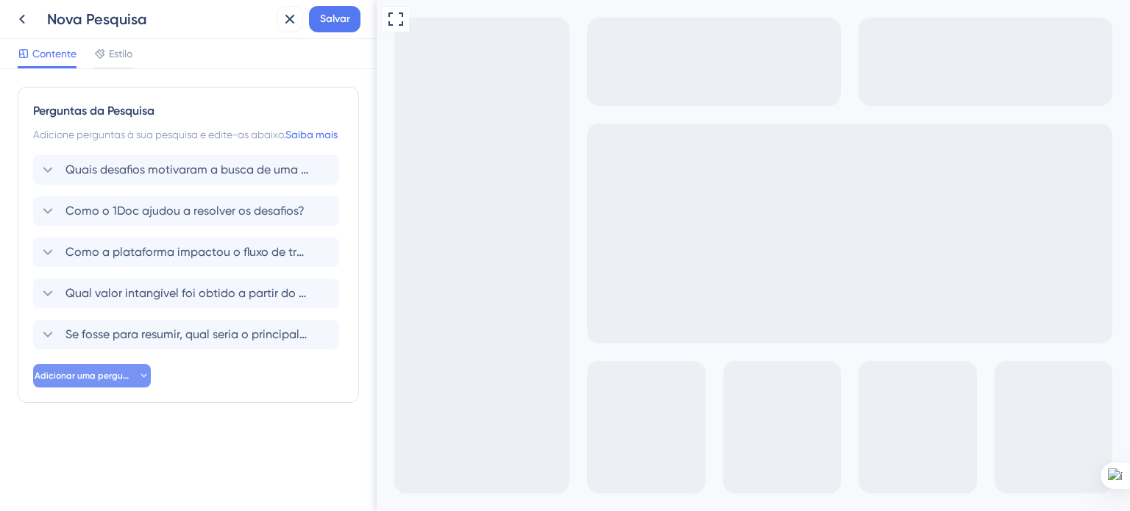
click at [132, 381] on font "Adicionar uma pergunta" at bounding box center [86, 376] width 103 height 10
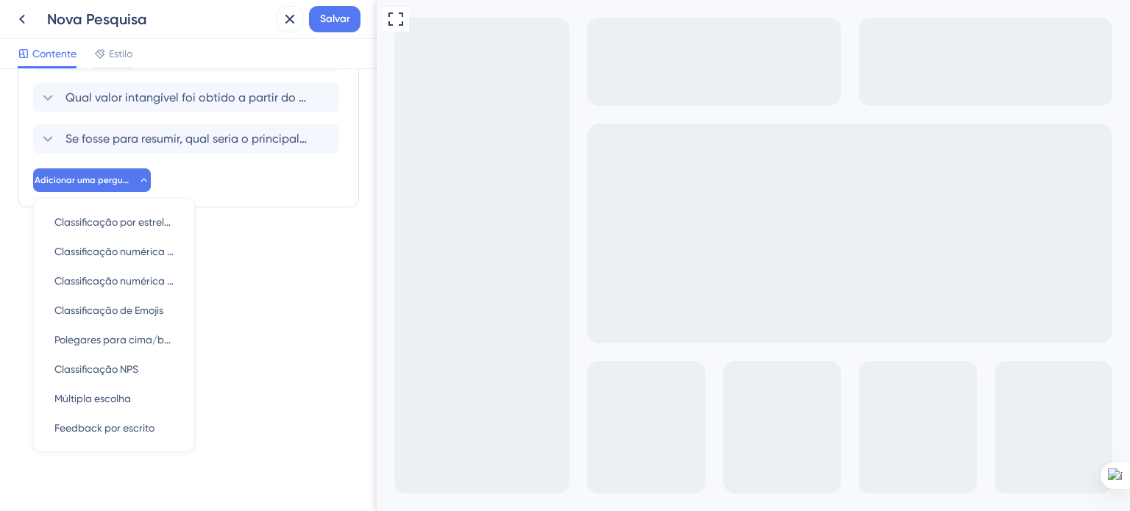
click at [235, 379] on div "Perguntas da Pesquisa Adicione perguntas à sua pesquisa e edite-as abaixo. Saib…" at bounding box center [188, 290] width 377 height 442
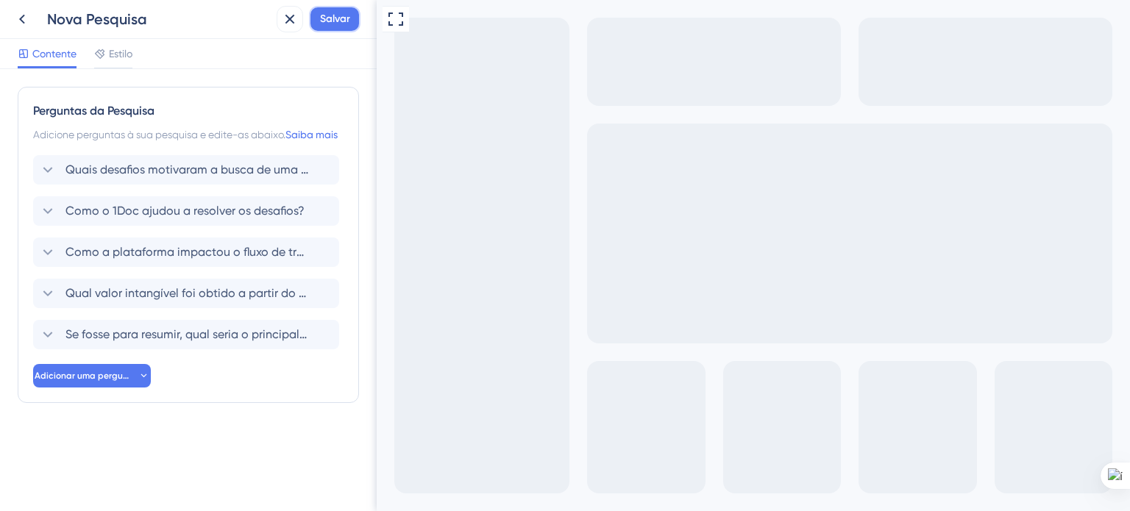
click at [323, 26] on span "Salvar" at bounding box center [335, 19] width 30 height 18
click at [78, 17] on font "Nova Pesquisa" at bounding box center [97, 19] width 100 height 18
click at [18, 19] on icon at bounding box center [22, 19] width 18 height 18
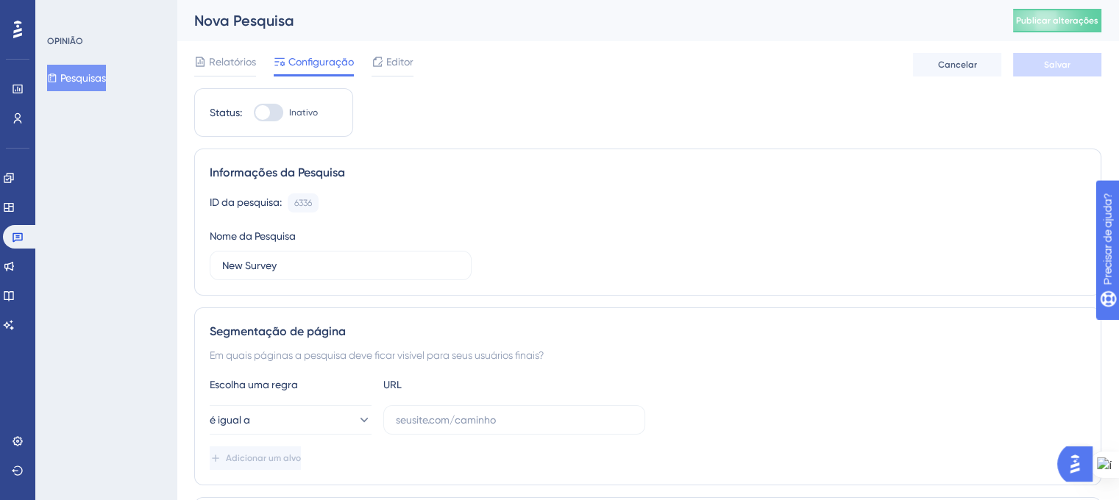
click at [433, 217] on div "ID da pesquisa: 6336 Cópia Nome da Pesquisa New Survey" at bounding box center [648, 237] width 876 height 87
click at [307, 263] on input "New Survey" at bounding box center [340, 266] width 237 height 16
click at [230, 172] on font "Informações da Pesquisa" at bounding box center [277, 173] width 135 height 14
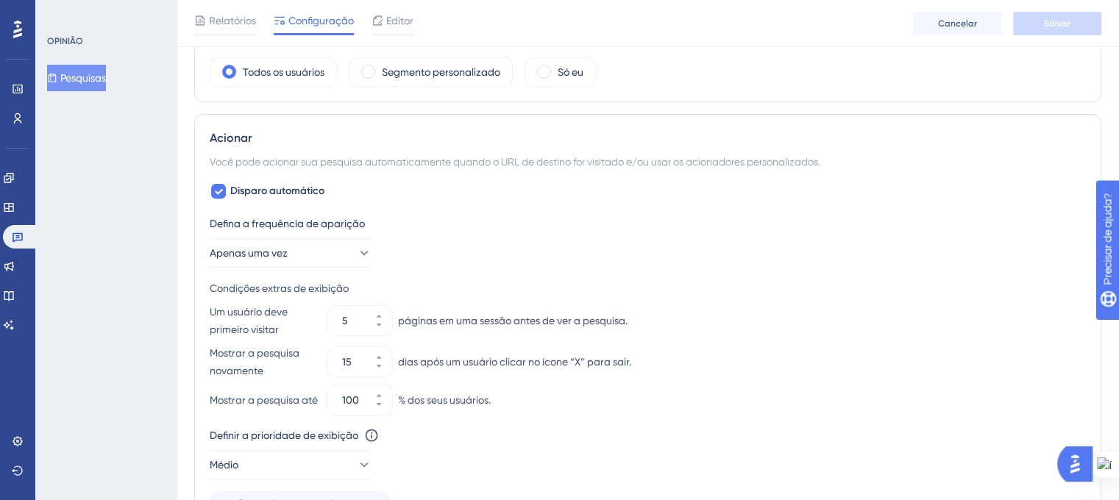
scroll to position [515, 0]
click at [356, 245] on icon at bounding box center [363, 252] width 15 height 15
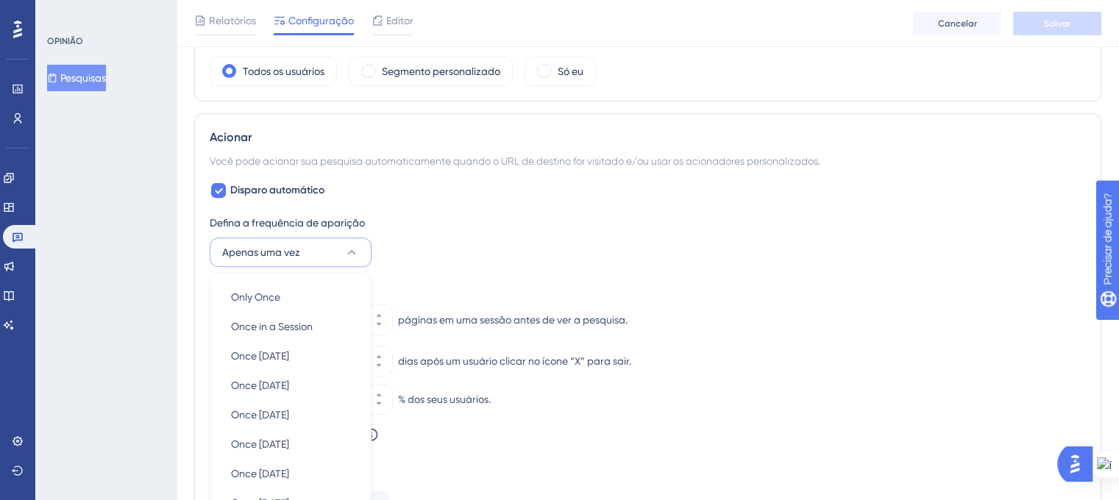
scroll to position [678, 0]
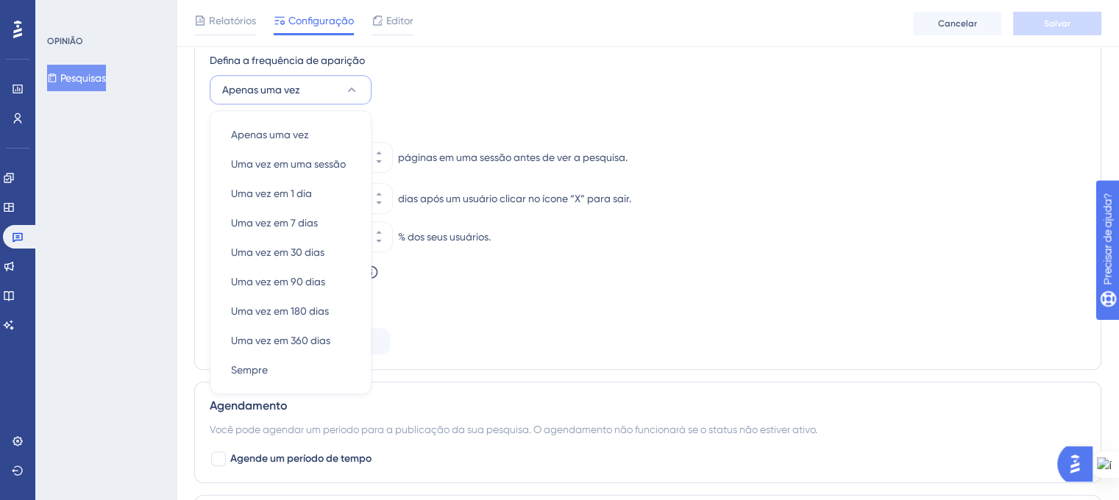
click at [556, 94] on div "Defina a frequência de aparição Apenas uma vez Apenas uma vez Apenas uma vez Um…" at bounding box center [648, 78] width 876 height 53
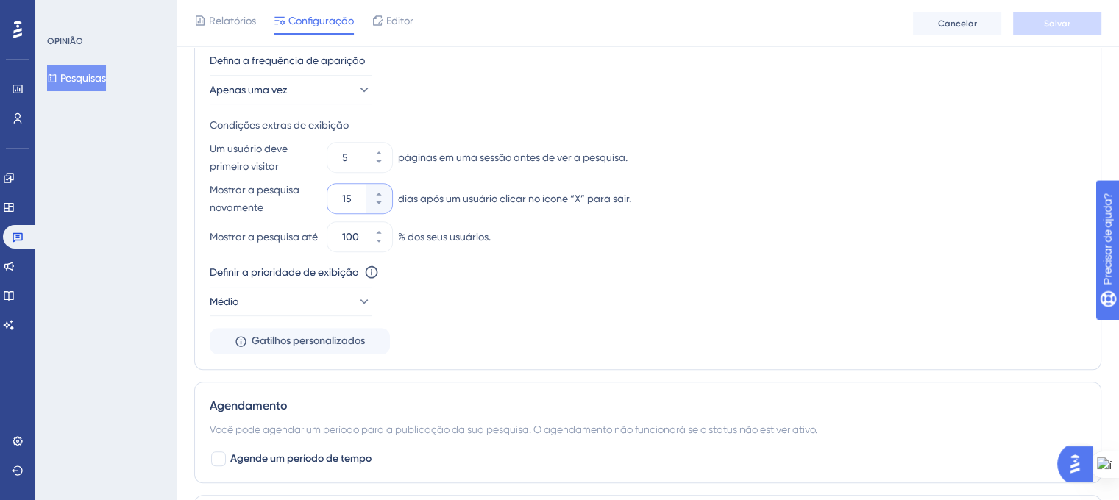
click at [347, 194] on input "15" at bounding box center [352, 199] width 21 height 18
click at [378, 193] on icon at bounding box center [378, 194] width 5 height 3
click at [375, 205] on icon at bounding box center [379, 203] width 9 height 9
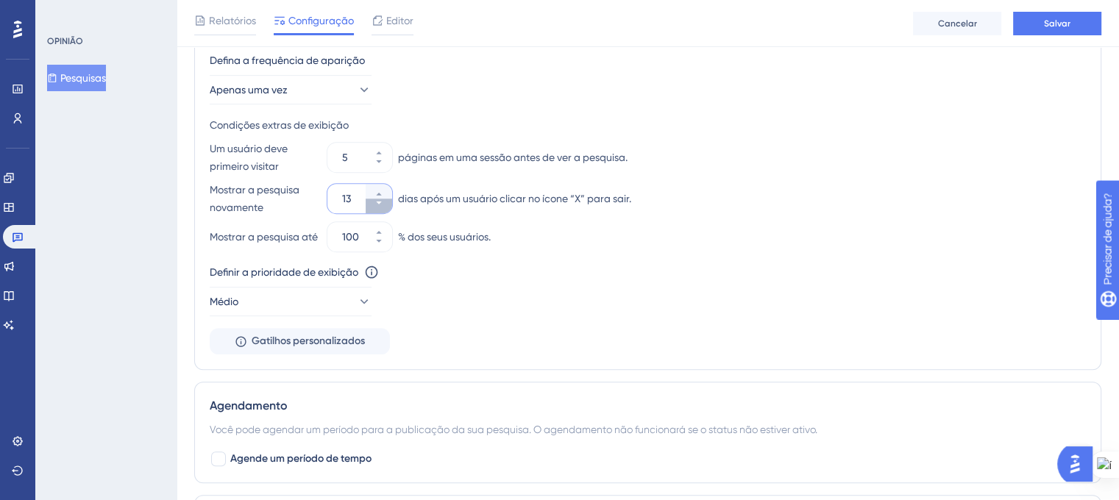
click at [375, 205] on icon at bounding box center [379, 203] width 9 height 9
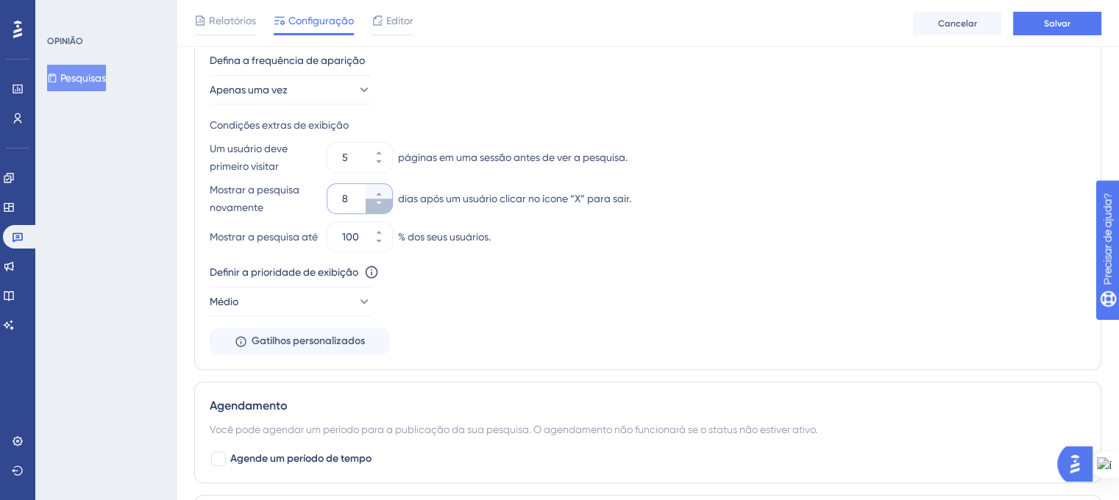
click at [375, 205] on icon at bounding box center [379, 203] width 9 height 9
click at [374, 205] on button "4" at bounding box center [379, 206] width 26 height 15
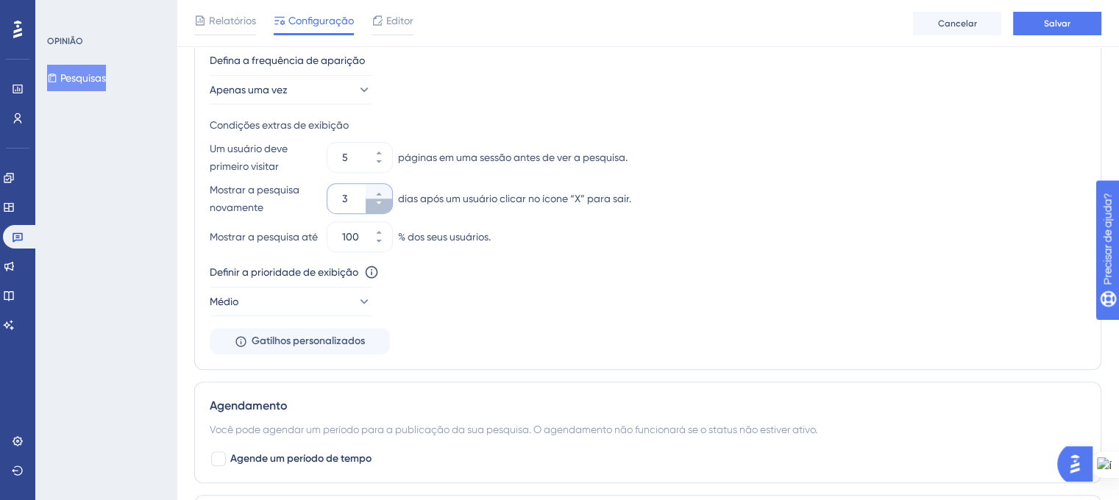
click at [374, 205] on button "3" at bounding box center [379, 206] width 26 height 15
click at [374, 205] on button "2" at bounding box center [379, 206] width 26 height 15
type input "1"
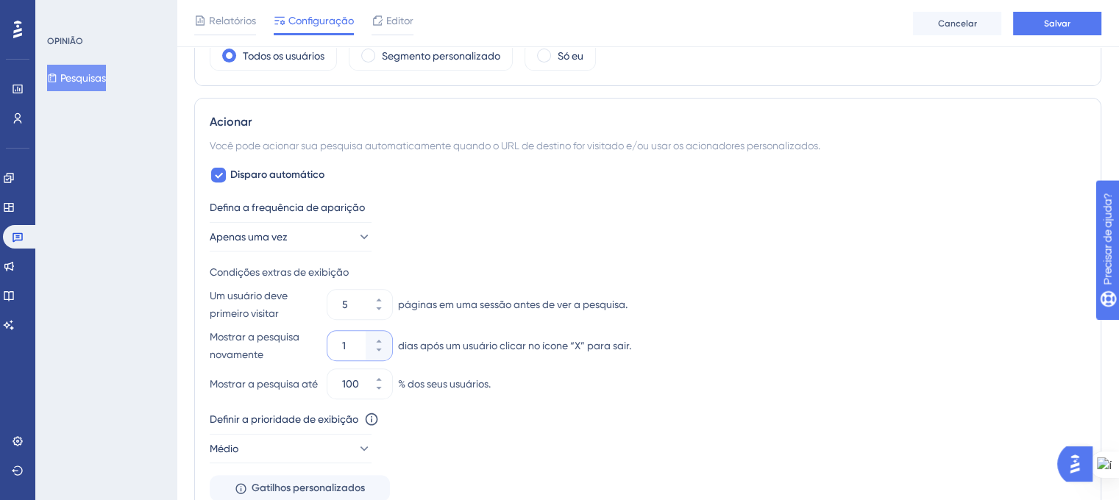
scroll to position [457, 0]
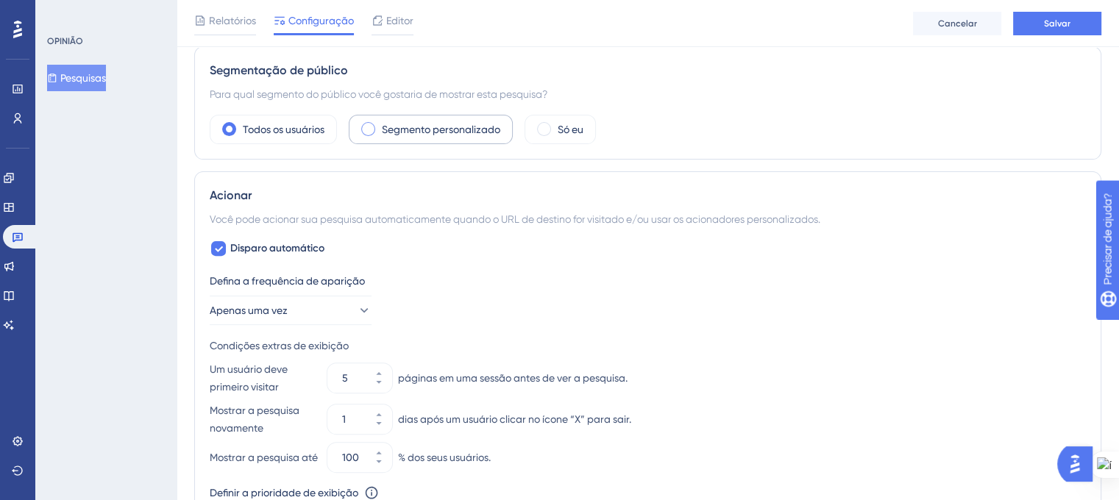
click at [371, 127] on span at bounding box center [368, 129] width 14 height 14
click at [380, 124] on input "radio" at bounding box center [380, 124] width 0 height 0
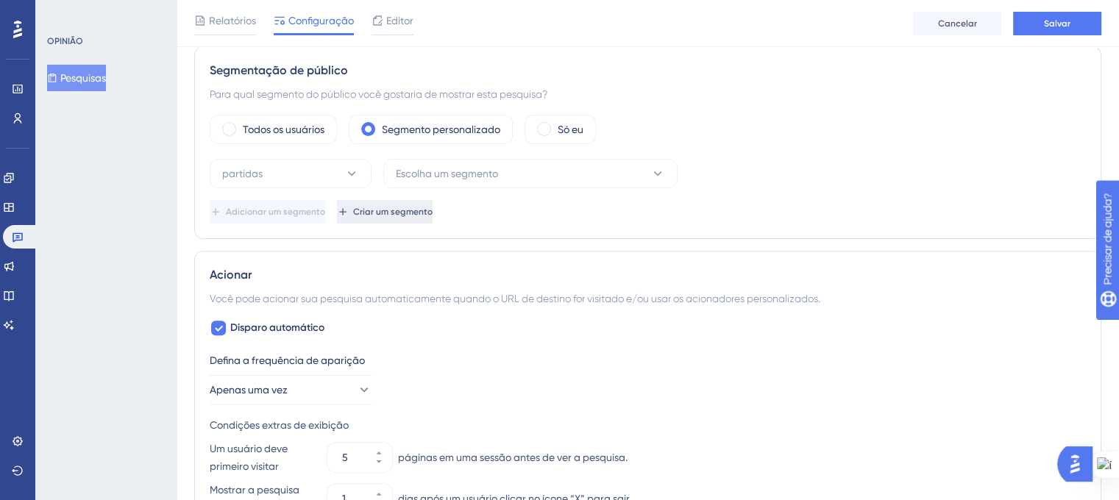
click at [421, 216] on button "Criar um segmento" at bounding box center [385, 212] width 96 height 24
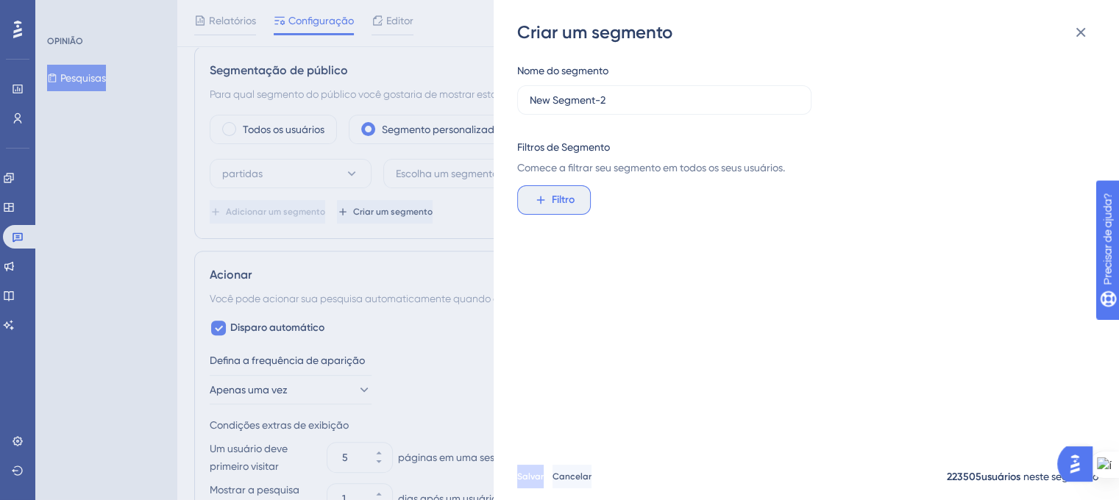
click at [560, 199] on font "Filtro" at bounding box center [563, 200] width 23 height 13
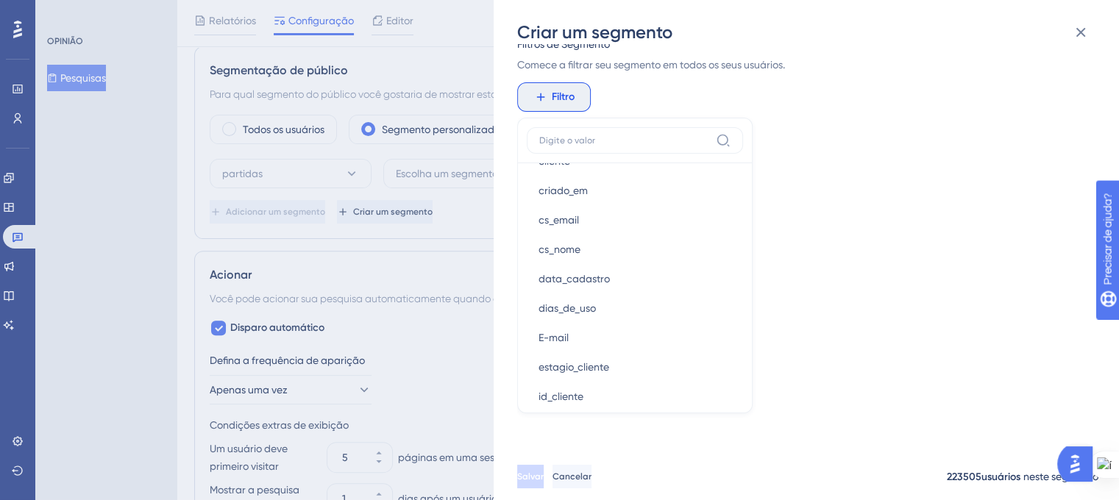
scroll to position [883, 0]
click at [648, 397] on button "id_cliente id_cliente" at bounding box center [635, 395] width 216 height 29
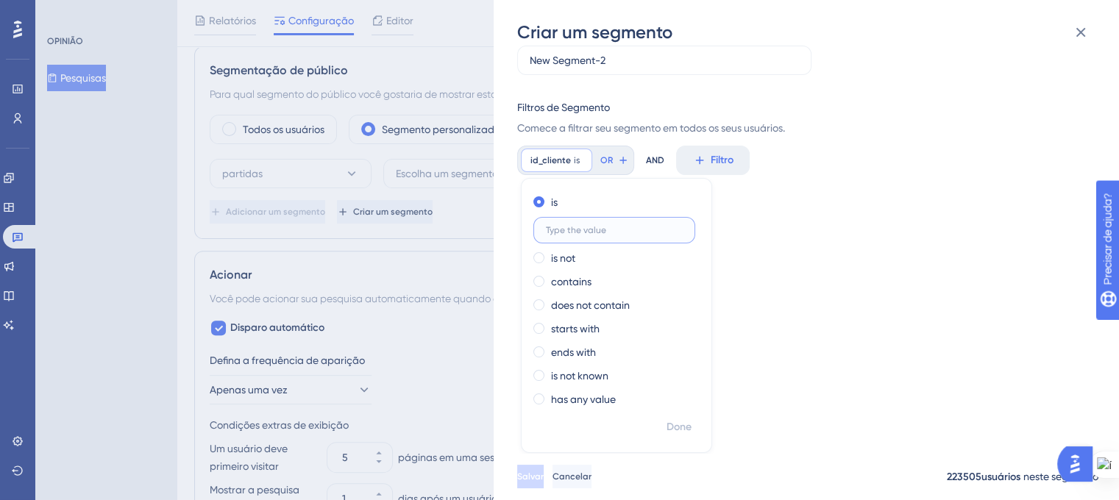
scroll to position [28, 0]
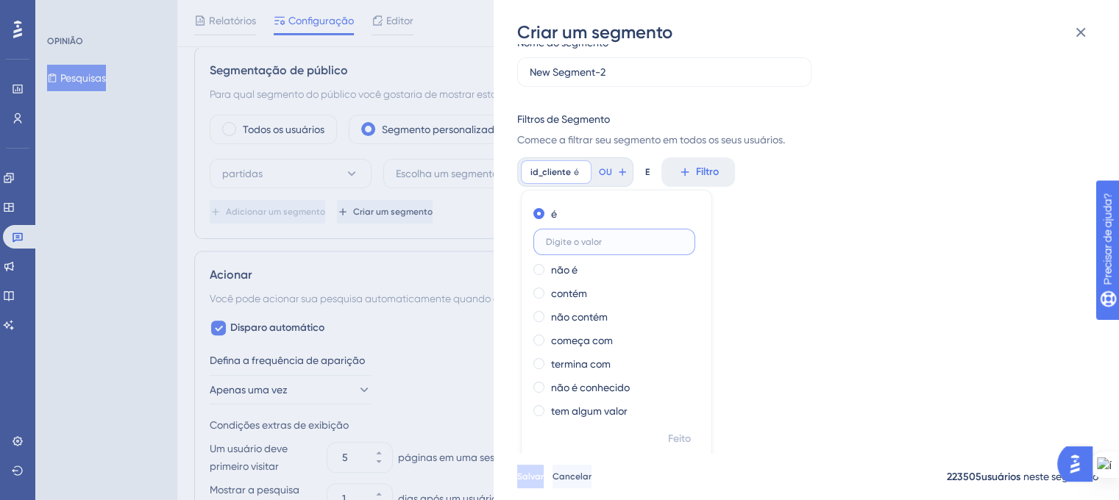
click at [586, 244] on input "text" at bounding box center [614, 242] width 137 height 10
paste input "231295"
type input "231295"
click at [686, 435] on font "Feito" at bounding box center [679, 439] width 23 height 13
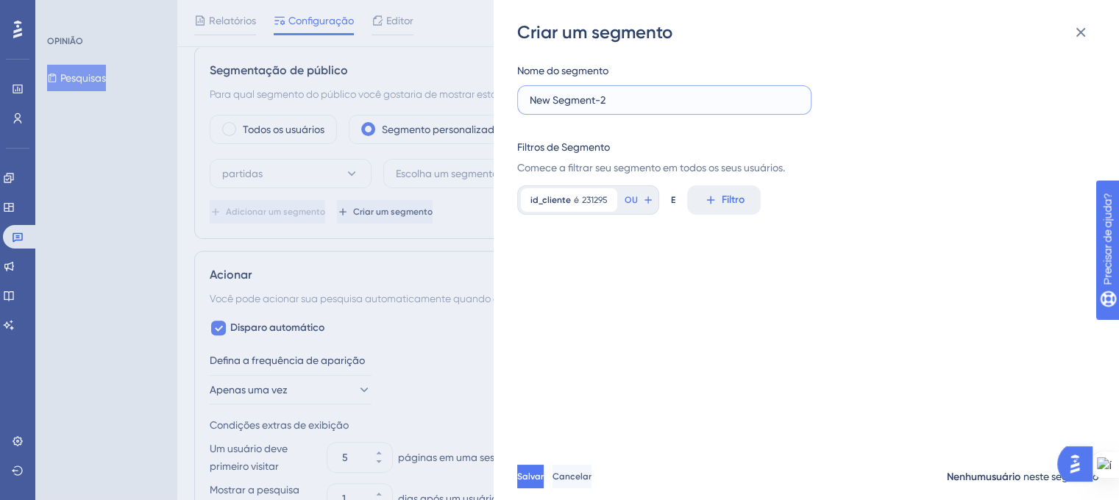
drag, startPoint x: 594, startPoint y: 106, endPoint x: 531, endPoint y: 107, distance: 62.6
click at [531, 107] on input "New Segment-2" at bounding box center [664, 100] width 269 height 16
drag, startPoint x: 641, startPoint y: 97, endPoint x: 525, endPoint y: 101, distance: 115.6
click at [525, 101] on label "Perguntas case CISBAF" at bounding box center [664, 99] width 294 height 29
click at [645, 98] on input "Perguntas case CISBAF" at bounding box center [664, 100] width 269 height 16
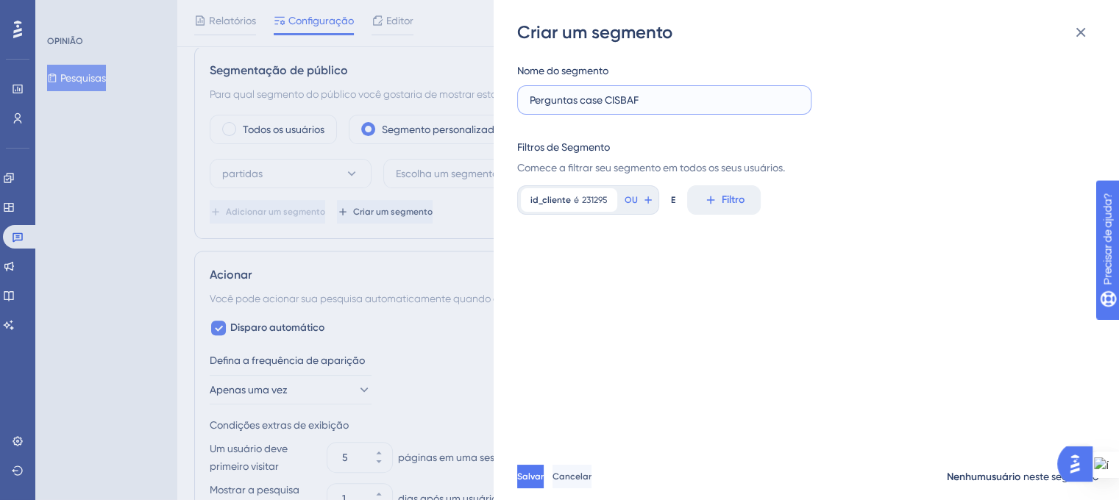
click at [586, 99] on input "Perguntas case CISBAF" at bounding box center [664, 100] width 269 height 16
drag, startPoint x: 654, startPoint y: 103, endPoint x: 526, endPoint y: 104, distance: 128.0
click at [526, 104] on label "Perguntas case CISBAF" at bounding box center [664, 99] width 294 height 29
type input "Fabrício - CISBAF"
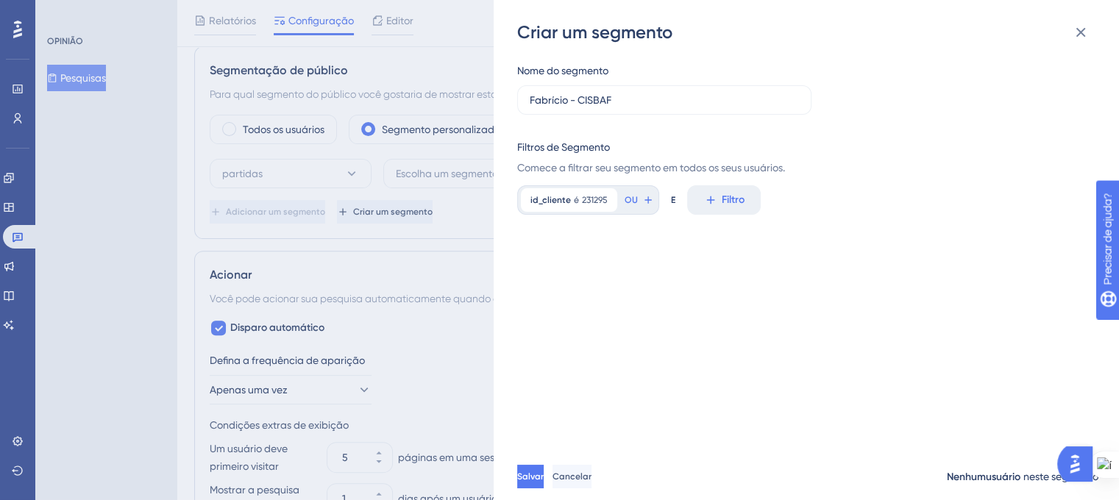
click at [623, 259] on div "Nome do segmento Fabrício - CISBAF Filtros de Segmento Comece a filtrar seu seg…" at bounding box center [813, 248] width 593 height 409
click at [545, 482] on font "Salvar" at bounding box center [532, 477] width 26 height 10
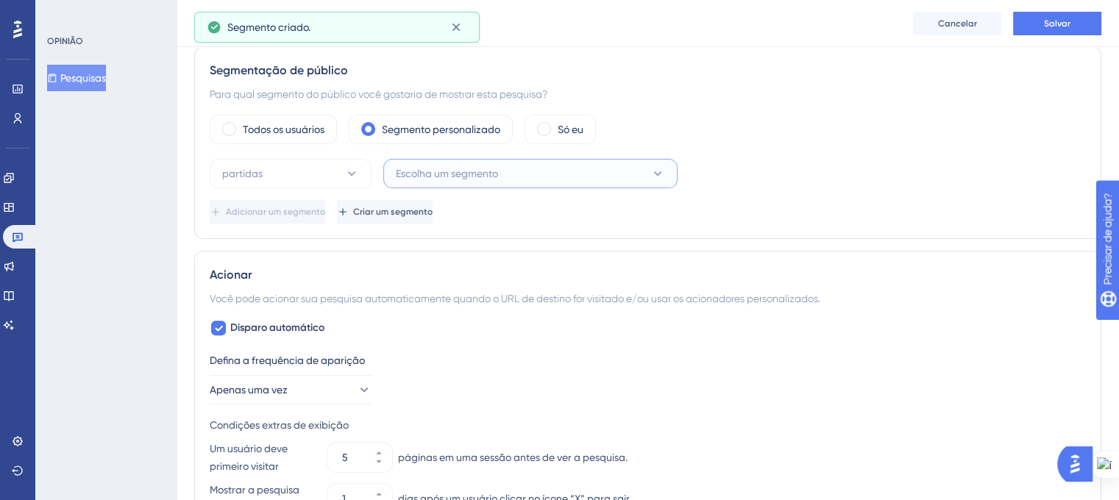
click at [633, 171] on button "Escolha um segmento" at bounding box center [530, 173] width 294 height 29
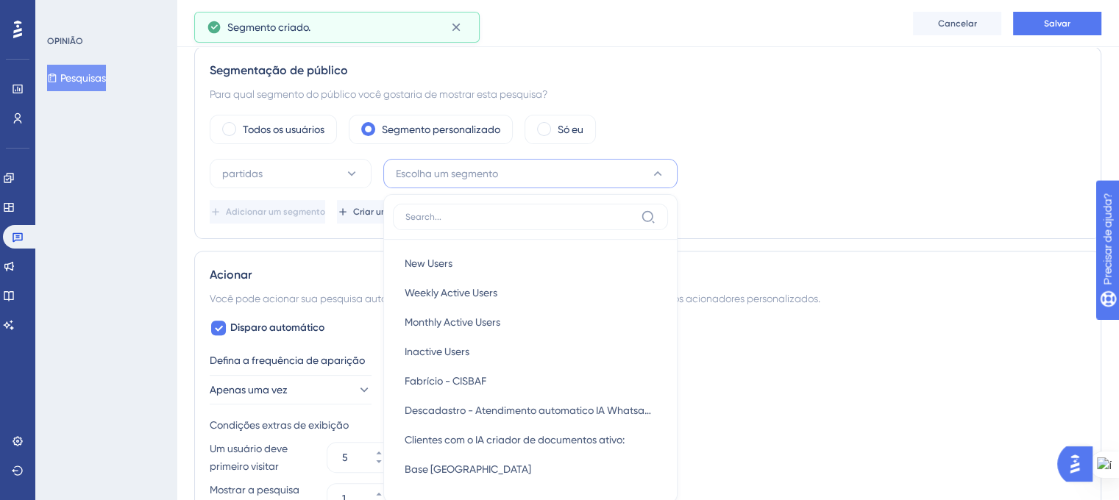
scroll to position [550, 0]
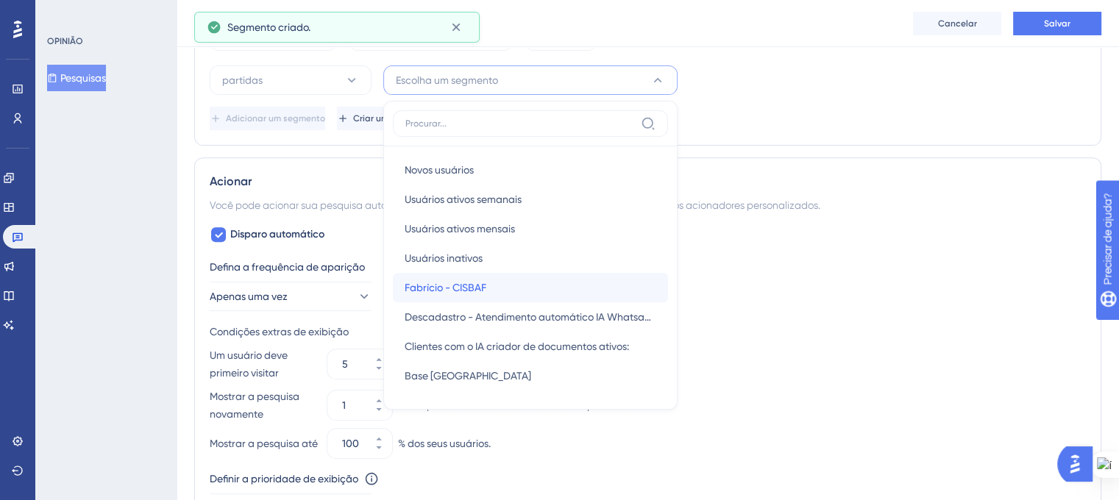
click at [506, 279] on div "Fabrício - CISBAF Fabrício - CISBAF" at bounding box center [531, 287] width 252 height 29
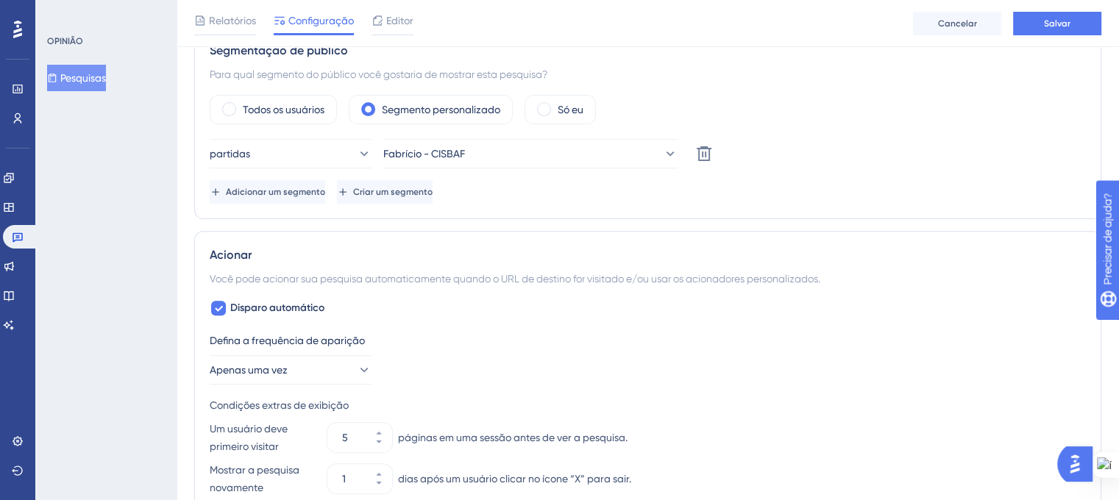
scroll to position [403, 0]
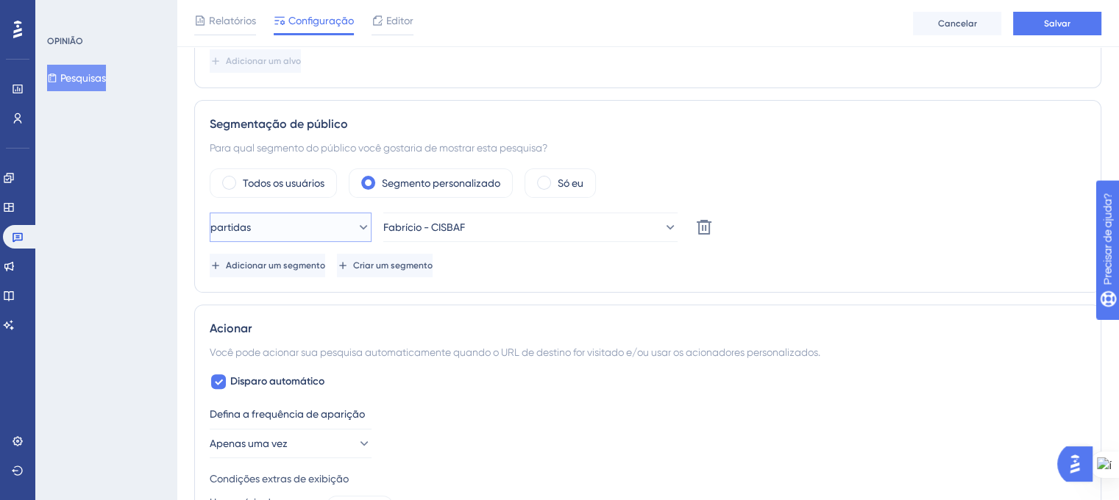
click at [341, 228] on button "partidas" at bounding box center [291, 227] width 162 height 29
click at [812, 220] on div "partidas partidas partidas não corresponde não corresponde Fabrício - CISBAF Ex…" at bounding box center [648, 227] width 876 height 29
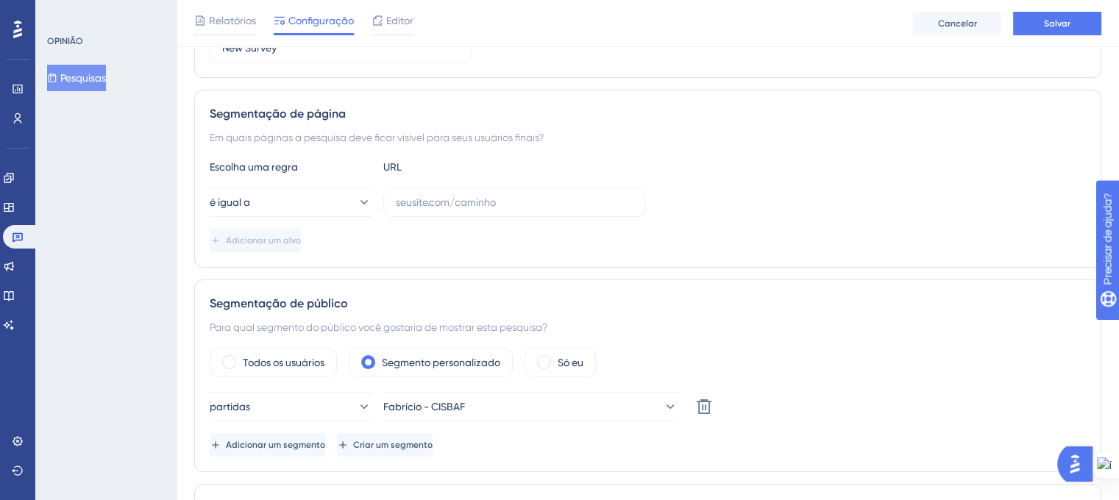
scroll to position [182, 0]
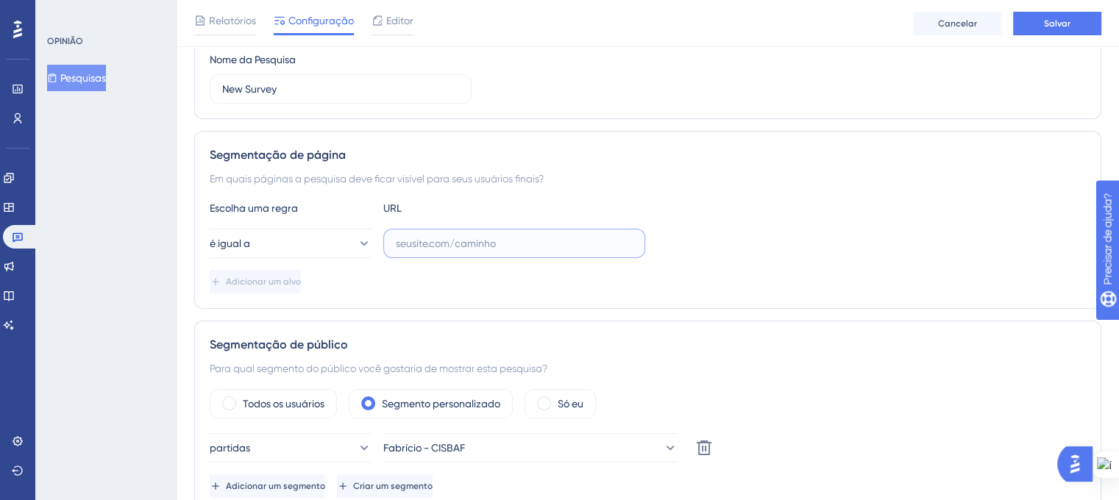
click at [402, 240] on input "text" at bounding box center [514, 243] width 237 height 16
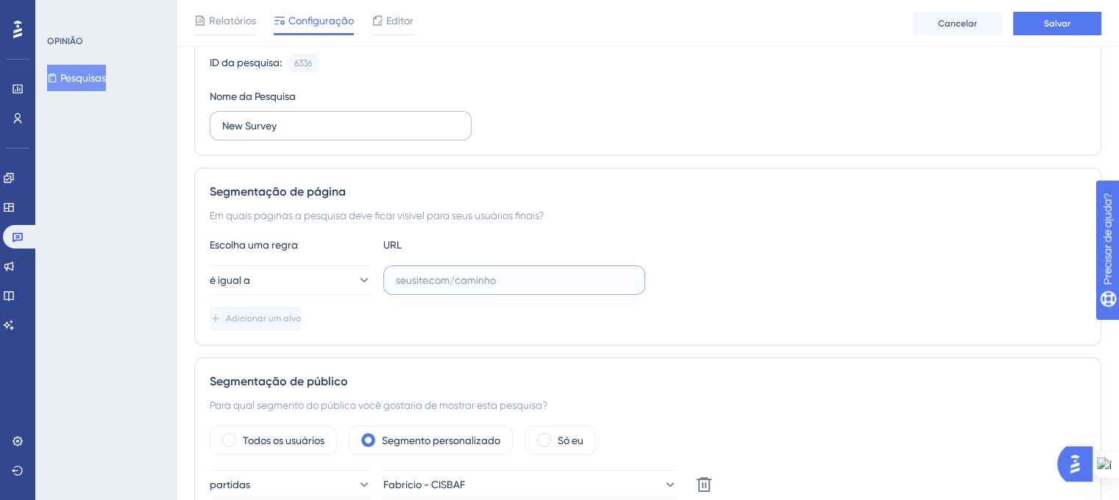
scroll to position [109, 0]
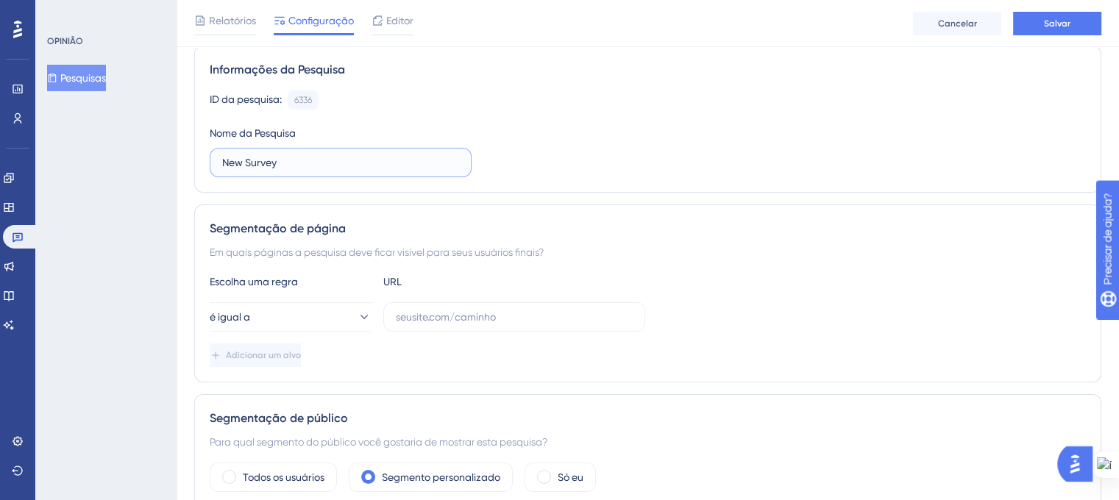
drag, startPoint x: 259, startPoint y: 166, endPoint x: 221, endPoint y: 166, distance: 37.5
click at [222, 166] on input "New Survey" at bounding box center [340, 163] width 237 height 16
type input "Case CISBAF"
click at [739, 144] on div "ID da pesquisa: 6336 Cópia Nome da Pesquisa Case CISBAF" at bounding box center [648, 134] width 876 height 87
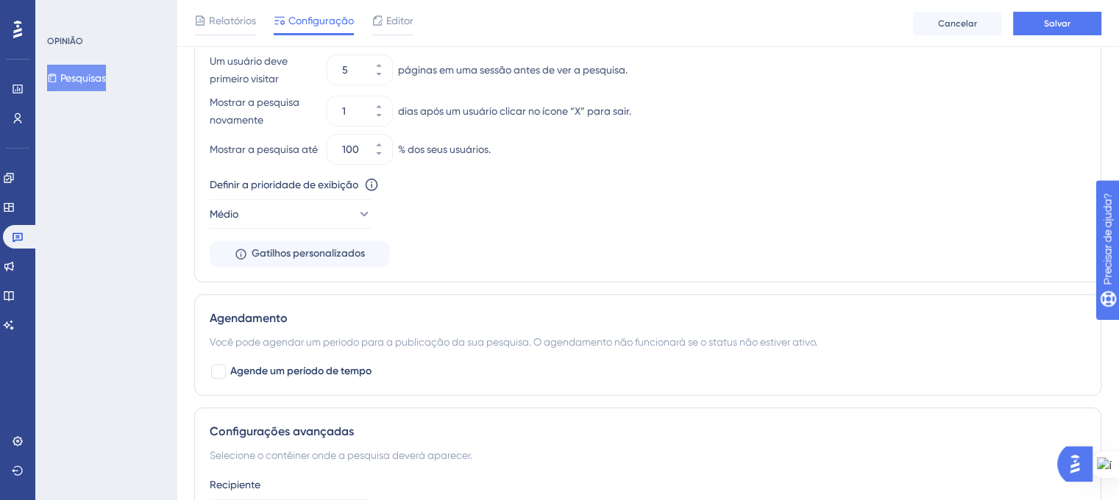
scroll to position [980, 0]
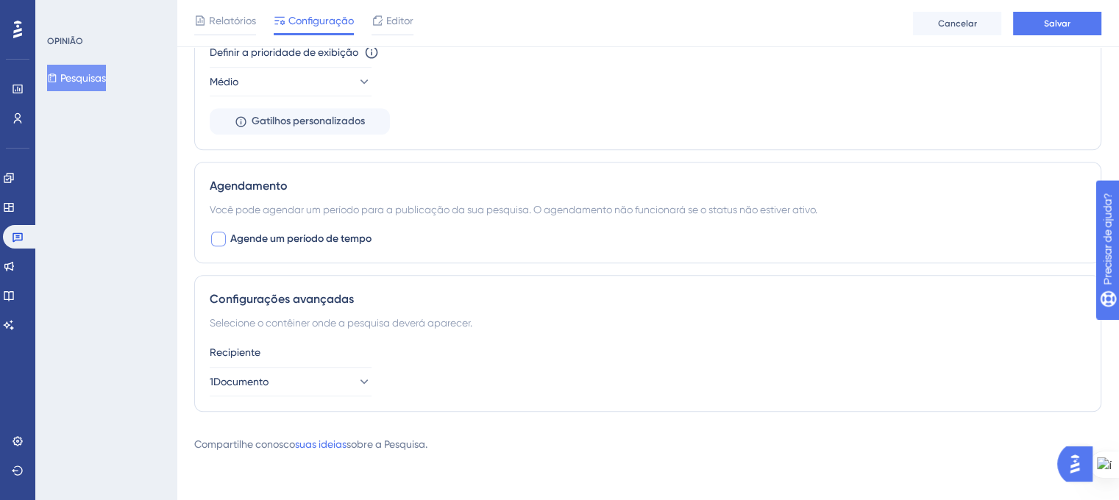
click at [327, 240] on font "Agende um período de tempo" at bounding box center [300, 239] width 141 height 13
checkbox input "true"
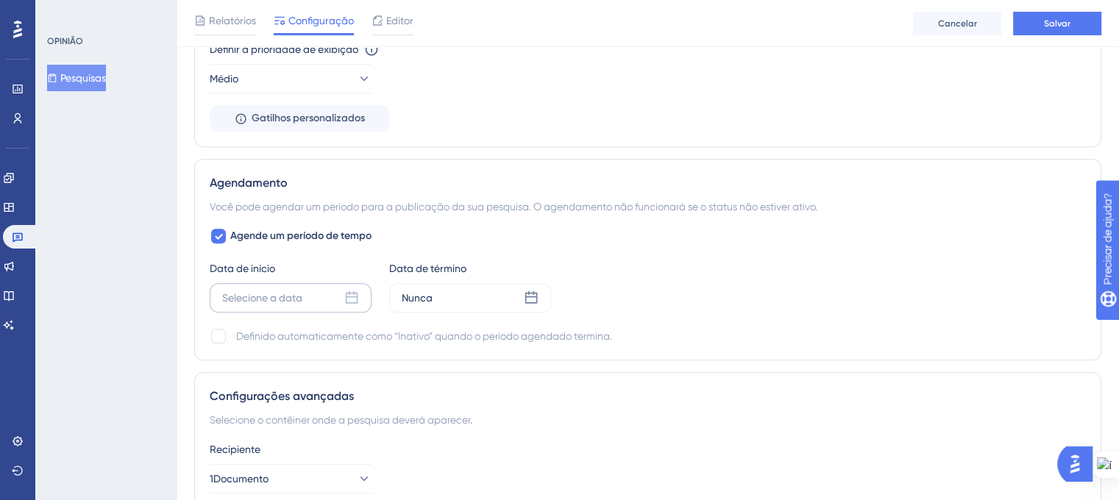
click at [358, 301] on icon at bounding box center [351, 298] width 15 height 15
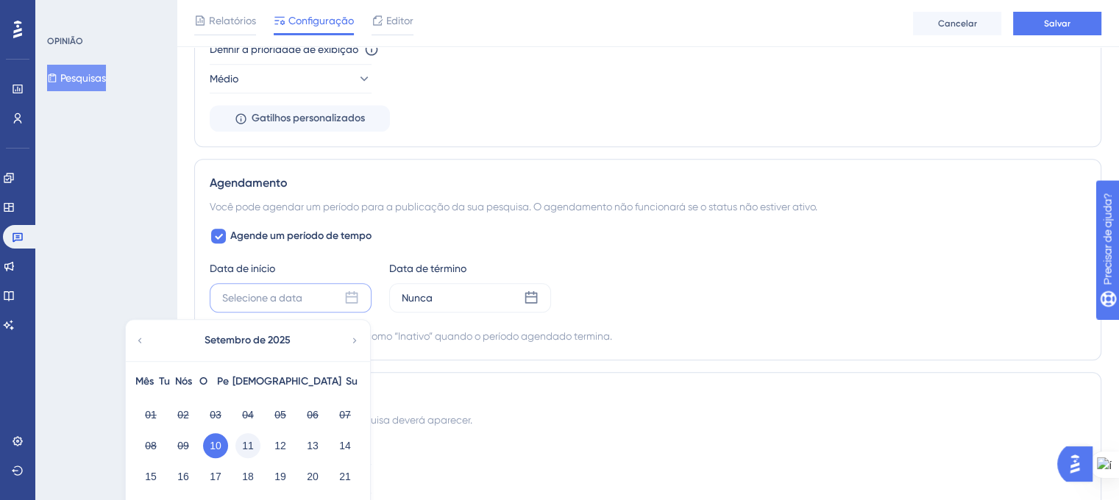
click at [247, 451] on font "11" at bounding box center [248, 446] width 12 height 12
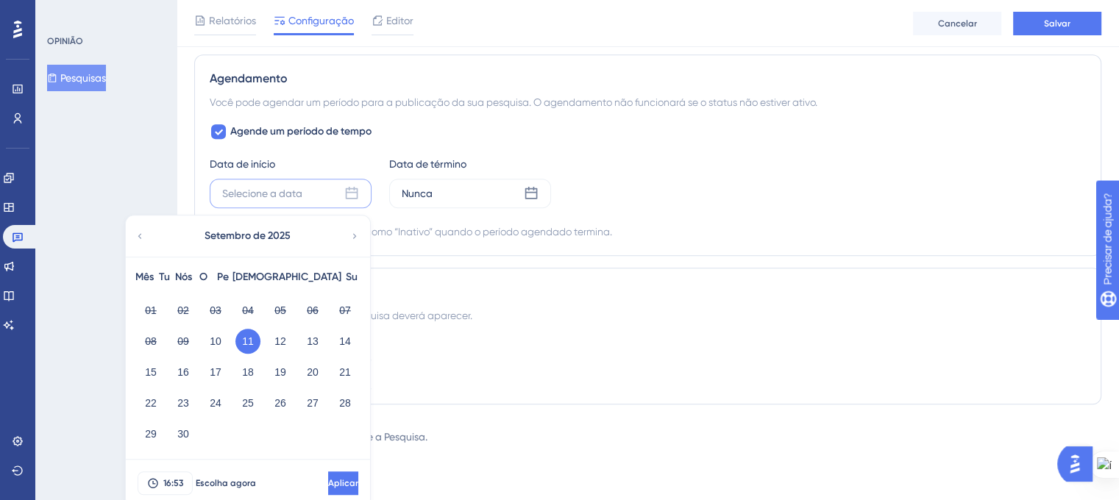
scroll to position [1095, 0]
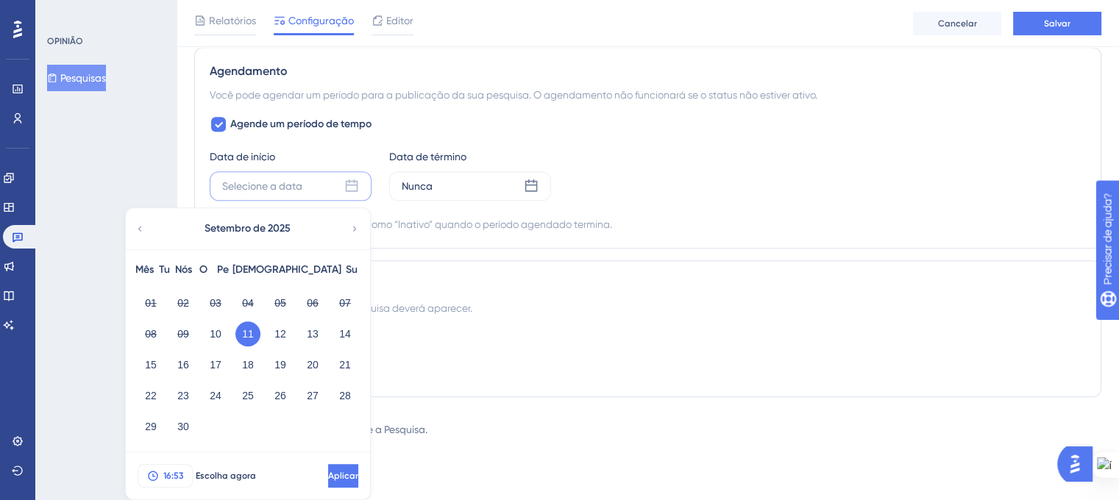
click at [171, 473] on font "16:53" at bounding box center [173, 476] width 20 height 10
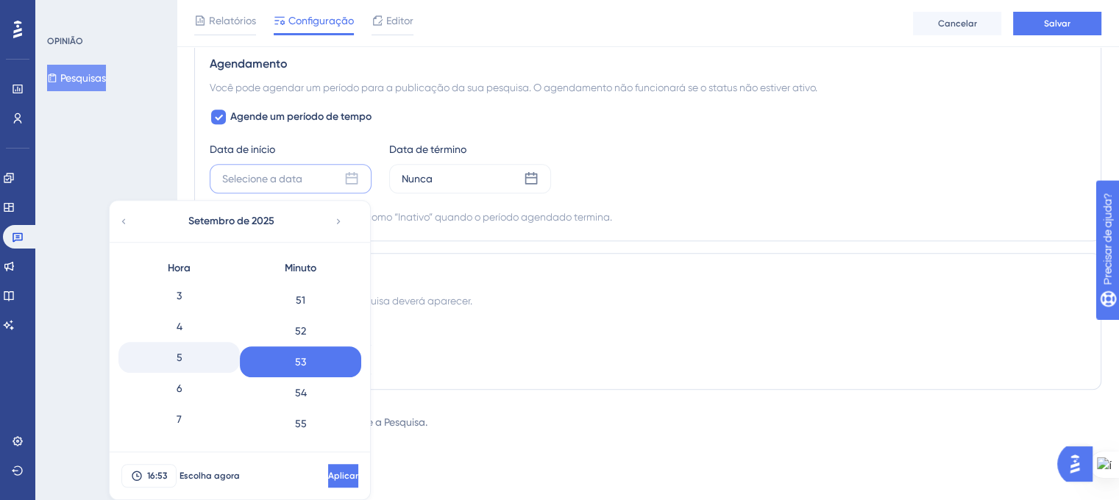
scroll to position [136, 0]
click at [188, 378] on div "7" at bounding box center [178, 379] width 121 height 31
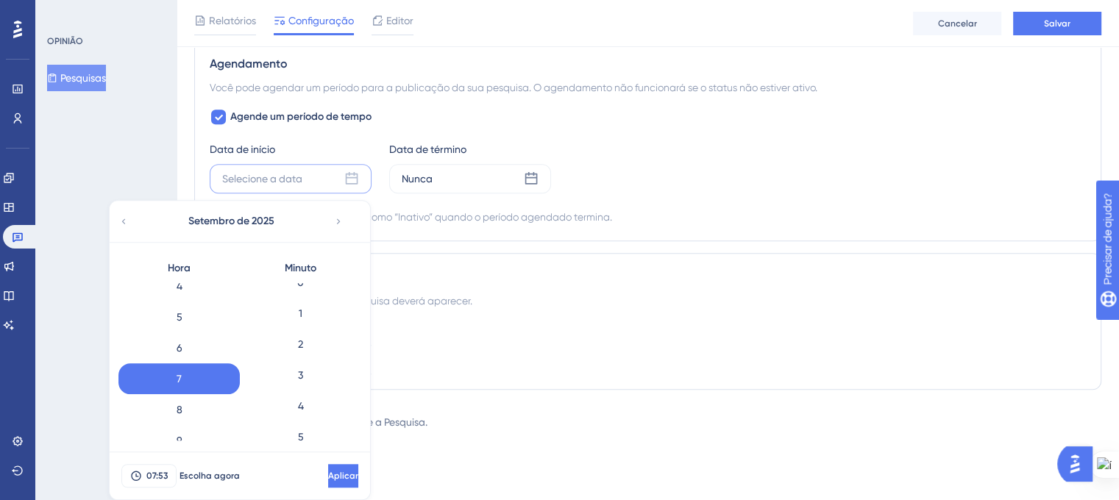
scroll to position [0, 0]
click at [297, 298] on font "0" at bounding box center [300, 299] width 7 height 12
click at [328, 478] on button "Aplicar" at bounding box center [343, 476] width 30 height 24
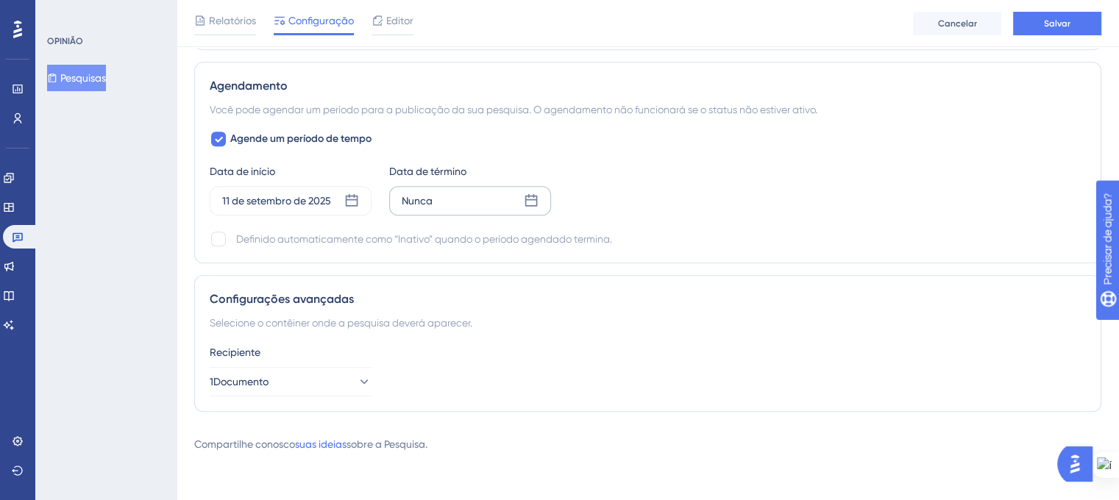
click at [530, 205] on icon at bounding box center [531, 201] width 15 height 15
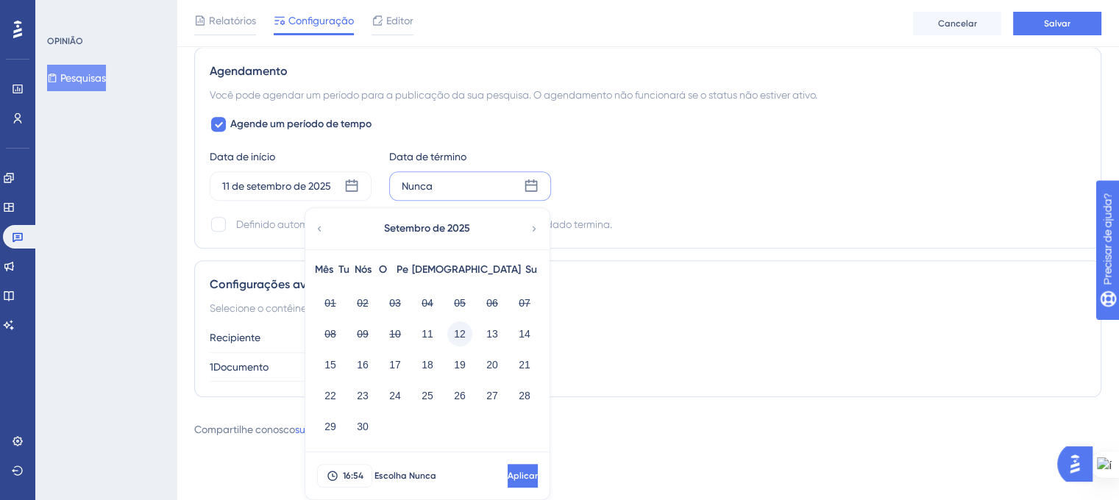
click at [465, 336] on font "12" at bounding box center [460, 334] width 12 height 12
click at [335, 475] on icon at bounding box center [333, 476] width 12 height 12
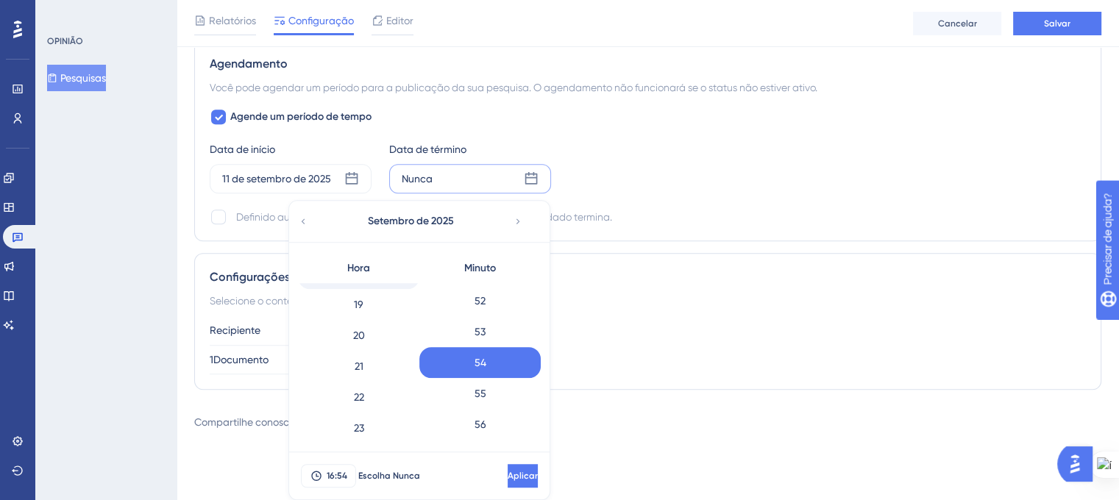
scroll to position [584, 0]
click at [366, 419] on div "23" at bounding box center [358, 426] width 121 height 31
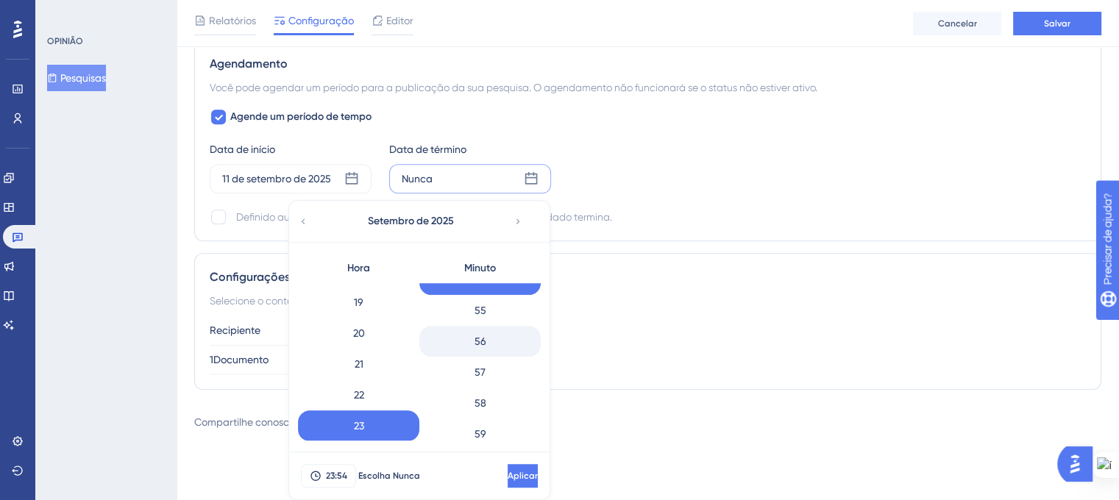
scroll to position [1696, 0]
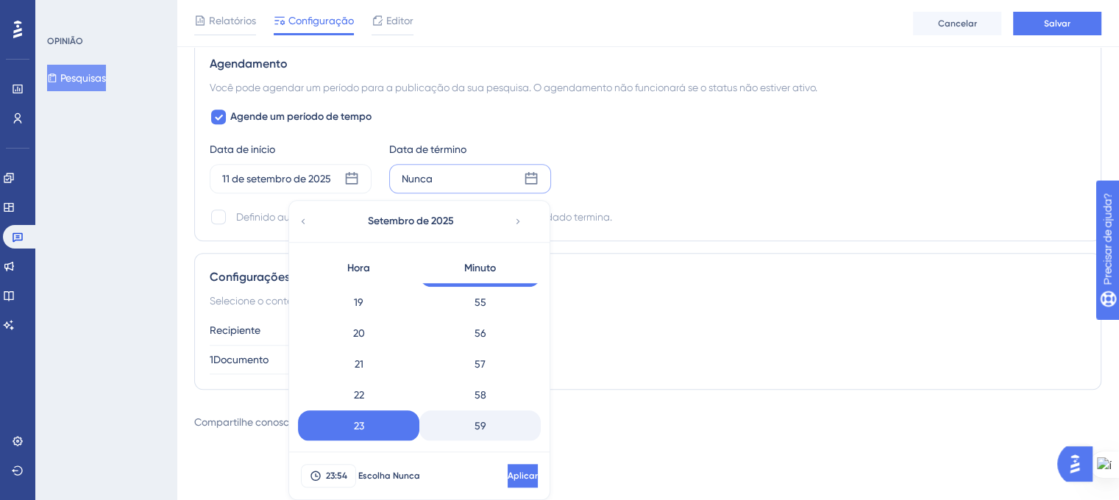
click at [485, 422] on div "59" at bounding box center [479, 426] width 121 height 31
click at [508, 475] on font "Aplicar" at bounding box center [523, 476] width 30 height 10
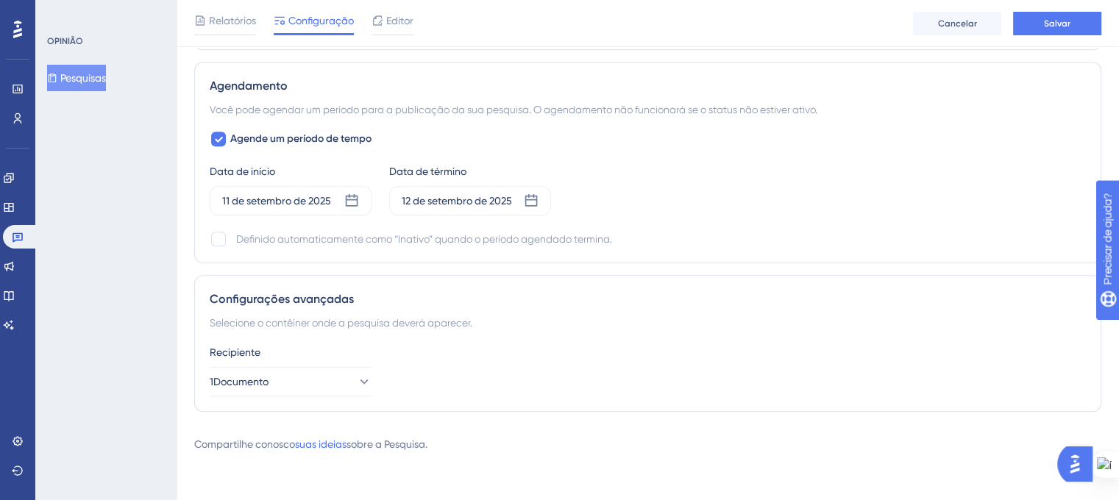
click at [690, 202] on div "Data de início 11 de setembro de 2025 Data de término 12 de setembro de 2025" at bounding box center [648, 189] width 876 height 53
click at [223, 238] on div at bounding box center [218, 239] width 15 height 15
checkbox input "true"
click at [689, 208] on div "Data de início 11 de setembro de 2025 Data de término 12 de setembro de 2025" at bounding box center [648, 189] width 876 height 53
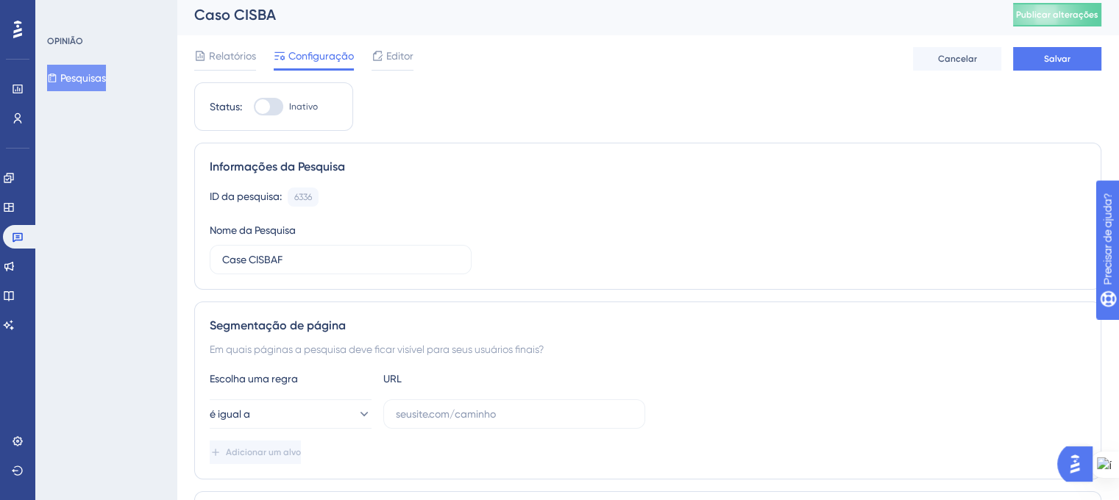
scroll to position [0, 0]
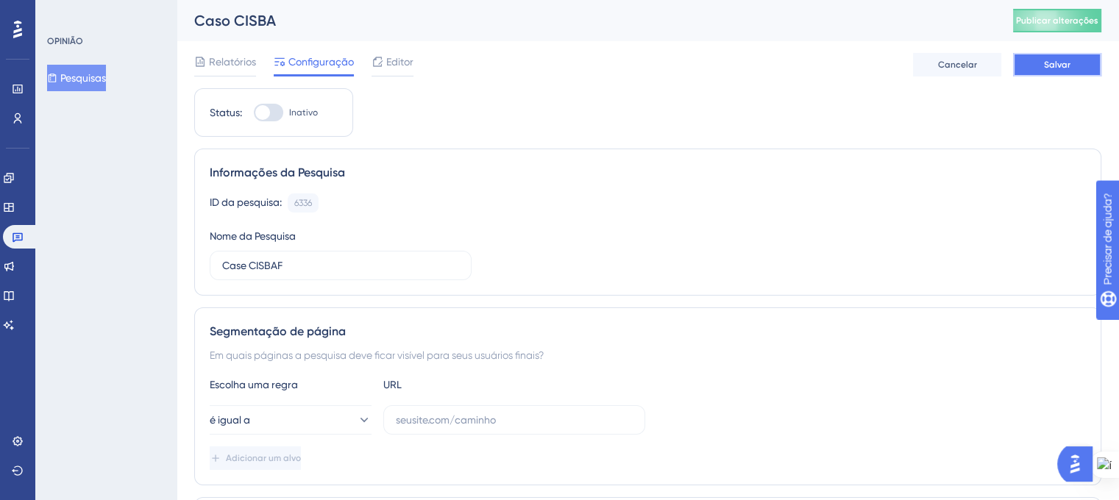
click at [1027, 67] on button "Salvar" at bounding box center [1057, 65] width 88 height 24
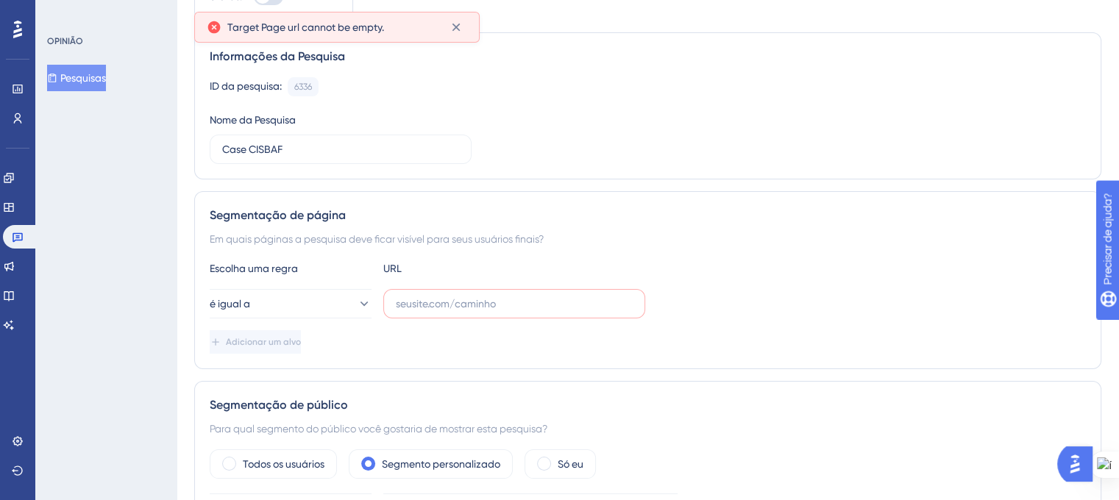
scroll to position [169, 0]
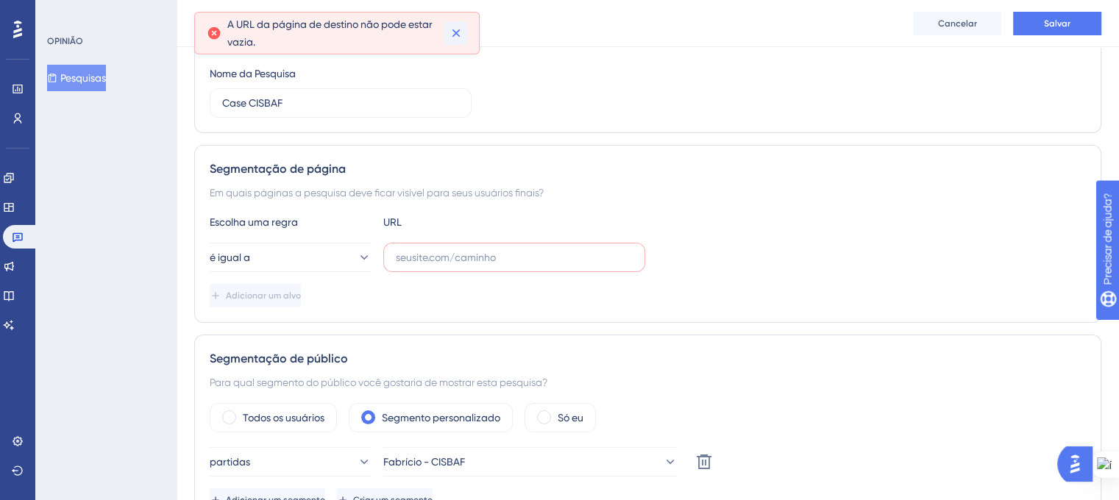
click at [454, 35] on icon at bounding box center [456, 33] width 8 height 8
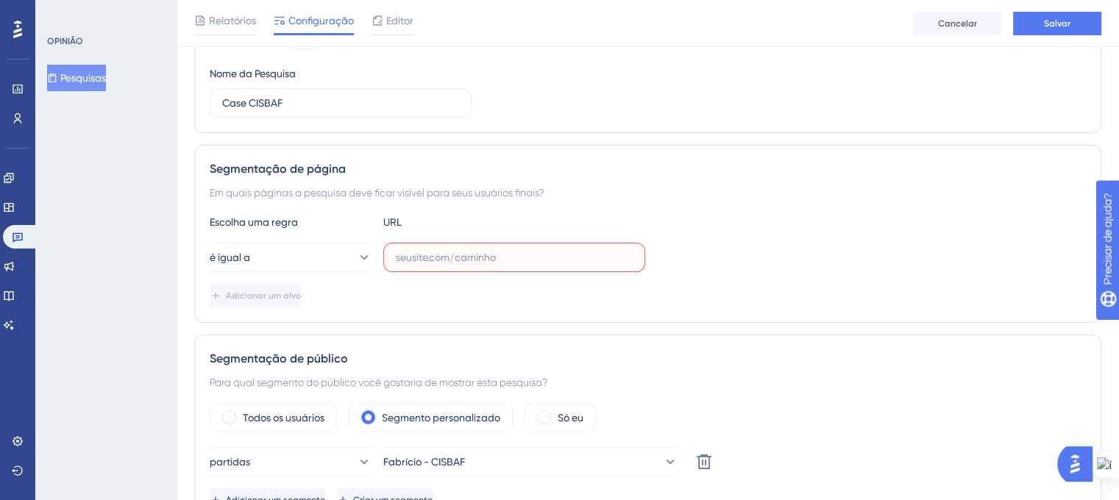
click at [440, 249] on input "text" at bounding box center [514, 257] width 237 height 16
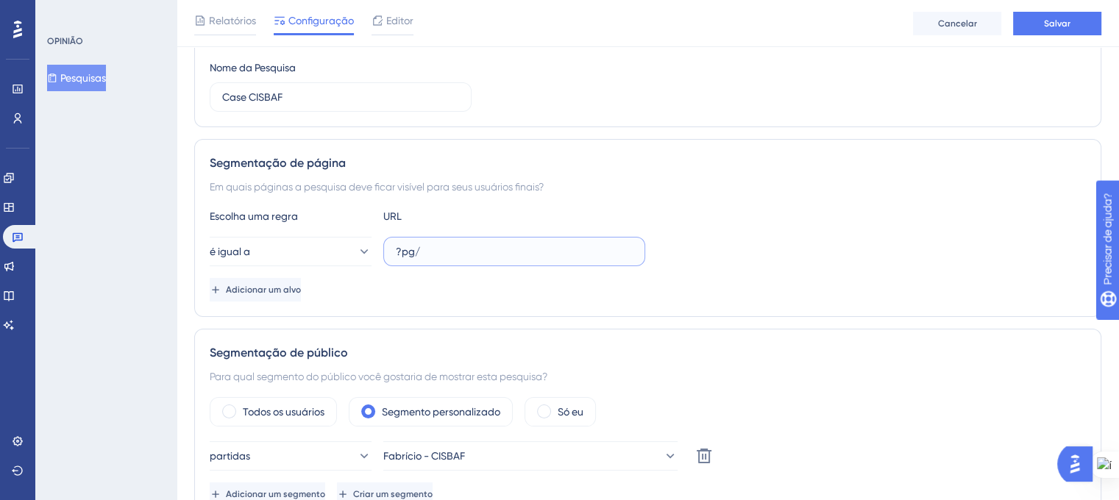
click at [413, 251] on input "?pg/" at bounding box center [514, 252] width 237 height 16
type input "?pg=painel/listar"
click at [701, 266] on div "Escolha uma regra URL é igual a ?pg=painel/listar Adicionar um alvo" at bounding box center [648, 255] width 876 height 94
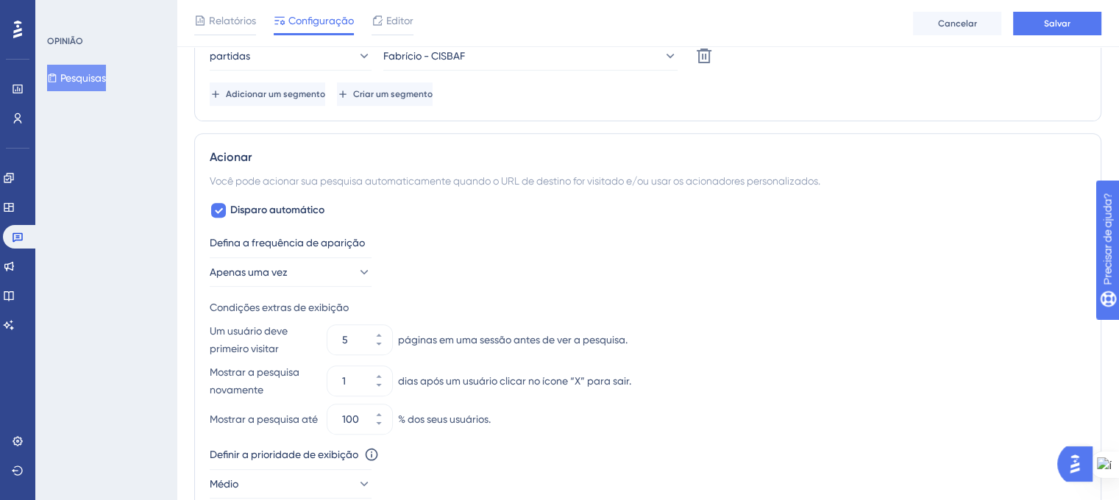
scroll to position [565, 0]
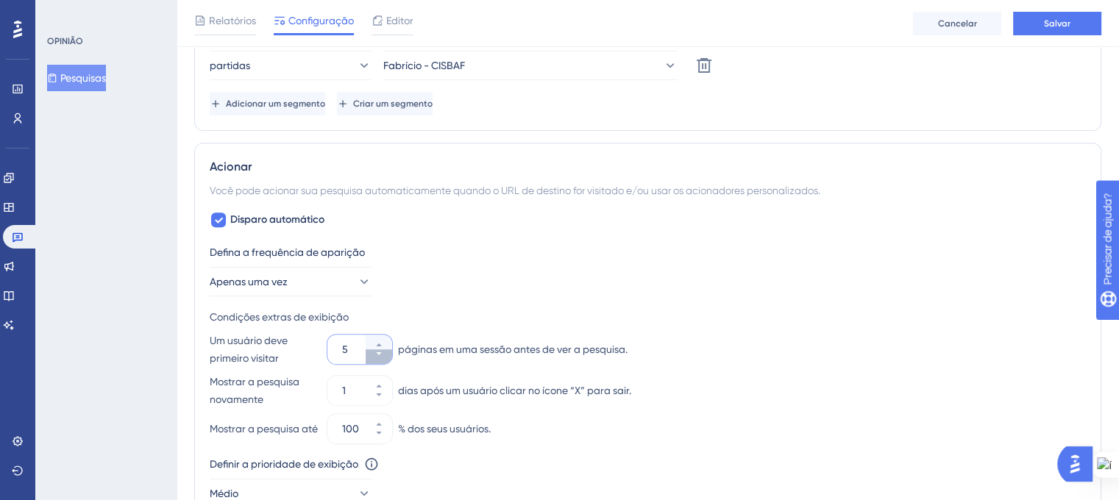
click at [377, 352] on icon at bounding box center [378, 353] width 5 height 3
click at [378, 358] on button "4" at bounding box center [379, 357] width 26 height 15
click at [378, 358] on button "3" at bounding box center [379, 357] width 26 height 15
click at [378, 358] on button "2" at bounding box center [379, 357] width 26 height 15
click at [378, 358] on button "1" at bounding box center [379, 357] width 26 height 15
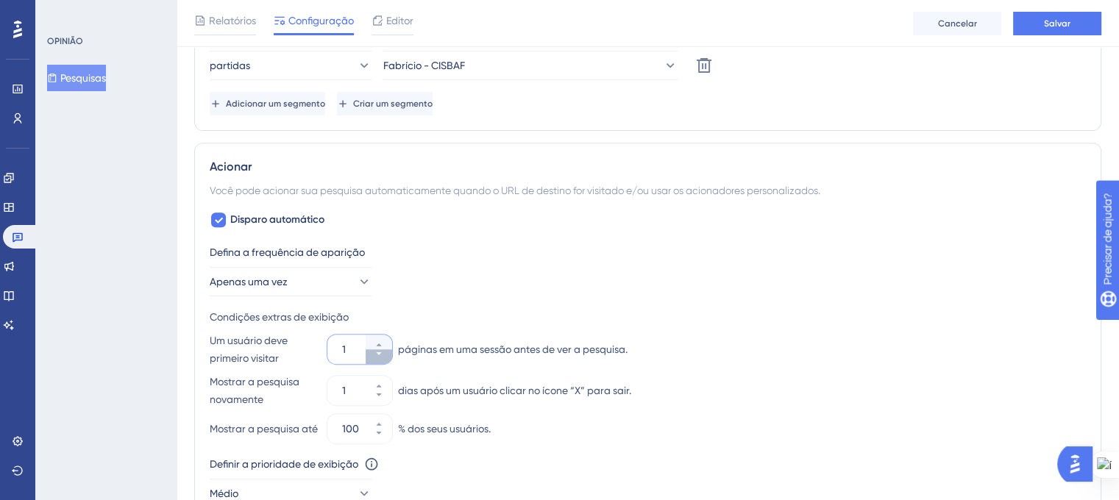
click at [377, 356] on button "1" at bounding box center [379, 357] width 26 height 15
type input "1"
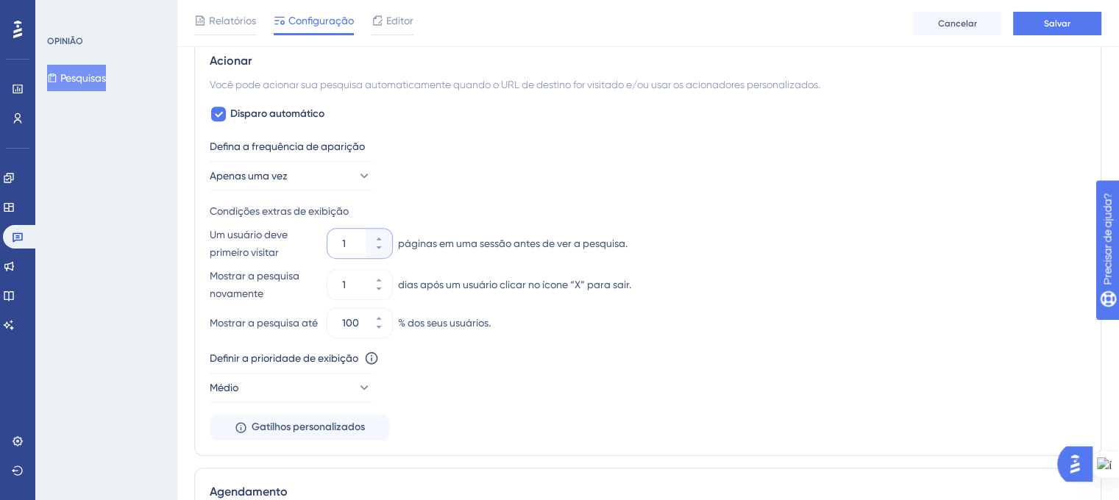
scroll to position [712, 0]
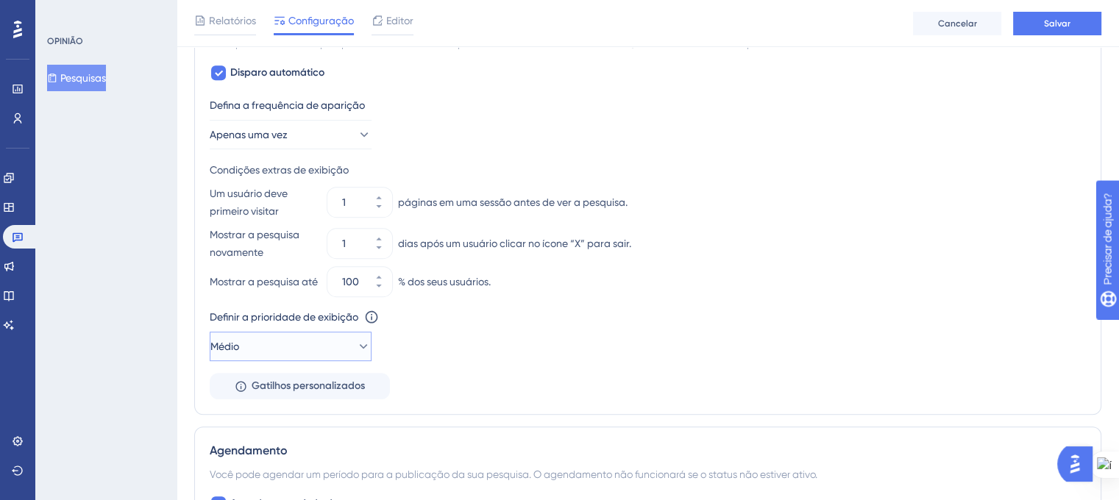
click at [360, 348] on icon at bounding box center [364, 346] width 8 height 4
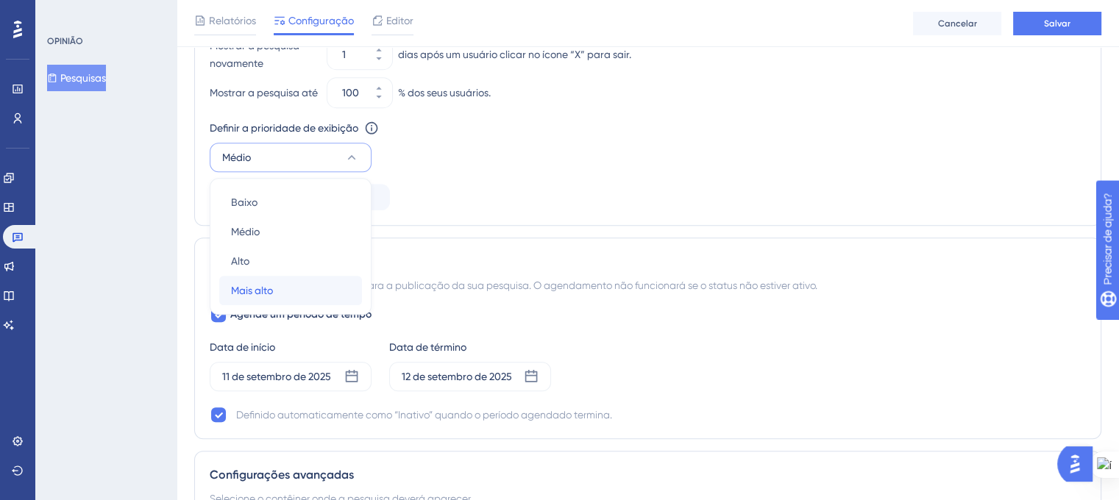
click at [291, 297] on div "Mais alto Mais alto" at bounding box center [290, 290] width 119 height 29
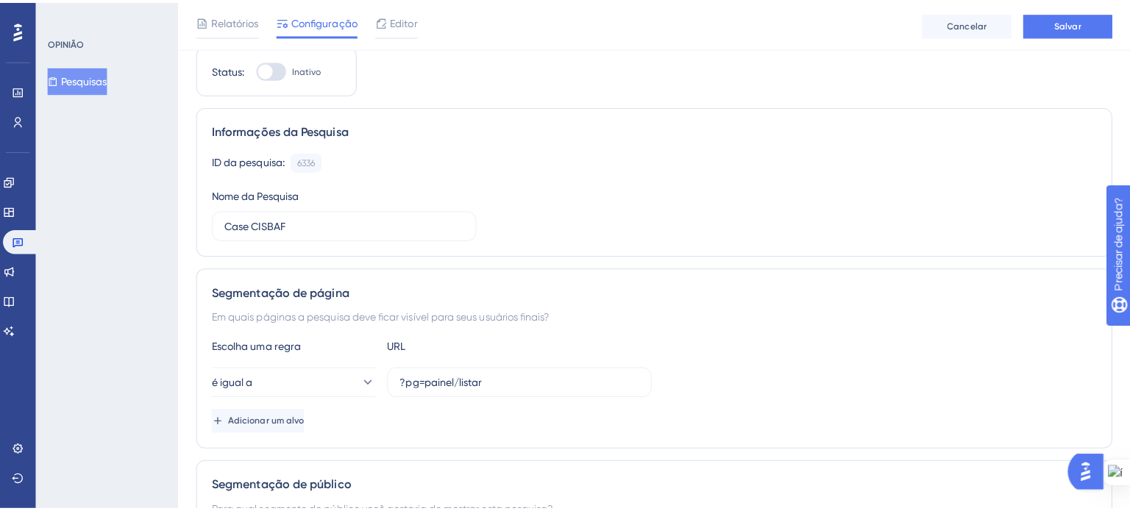
scroll to position [0, 0]
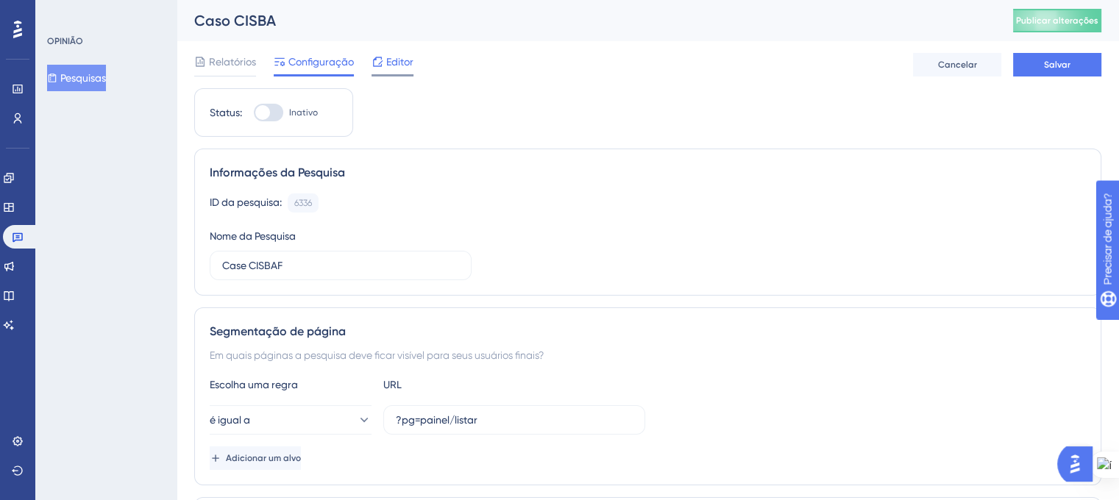
click at [394, 66] on font "Editor" at bounding box center [399, 62] width 27 height 12
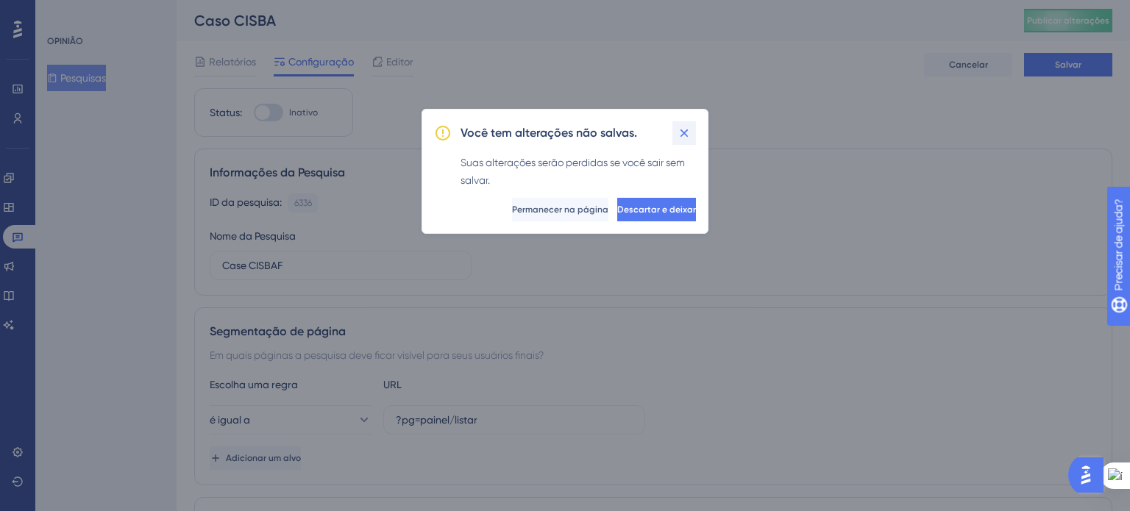
click at [680, 127] on icon at bounding box center [684, 133] width 15 height 15
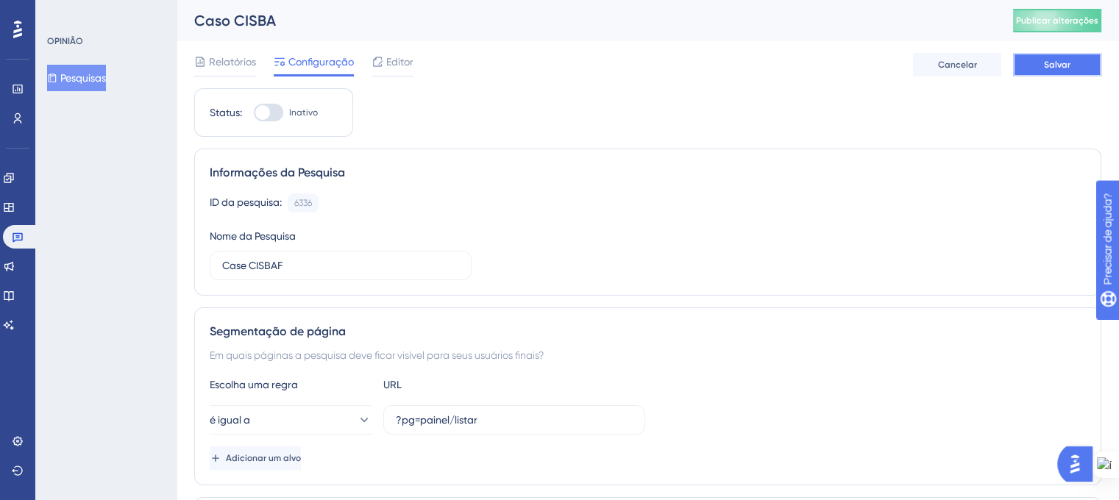
click at [1045, 66] on font "Salvar" at bounding box center [1057, 65] width 26 height 10
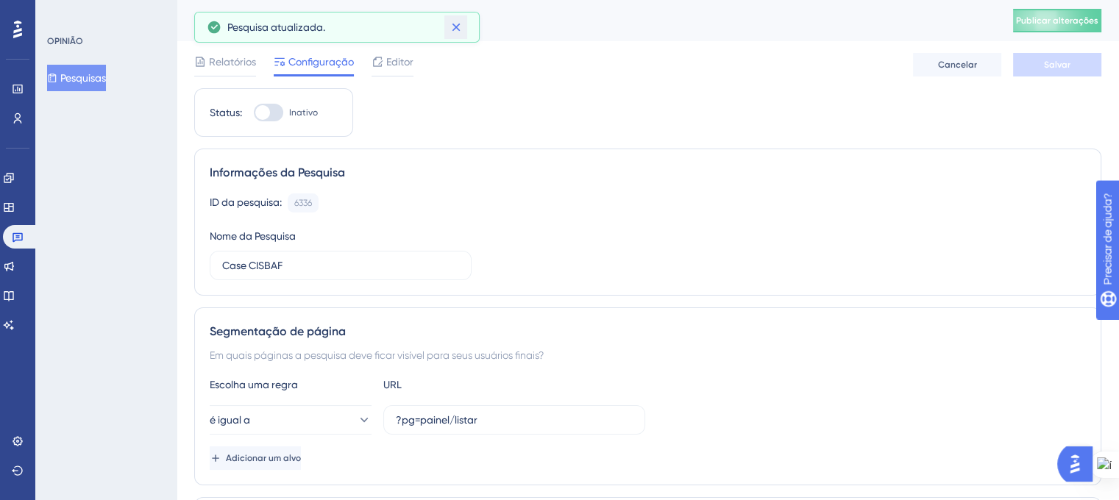
click at [453, 27] on icon at bounding box center [456, 27] width 15 height 15
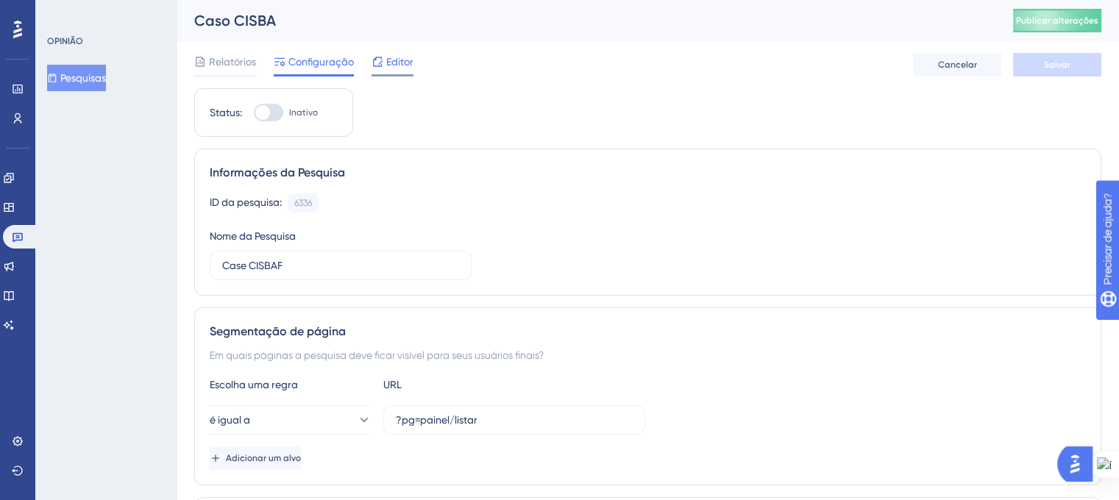
click at [392, 61] on font "Editor" at bounding box center [399, 62] width 27 height 12
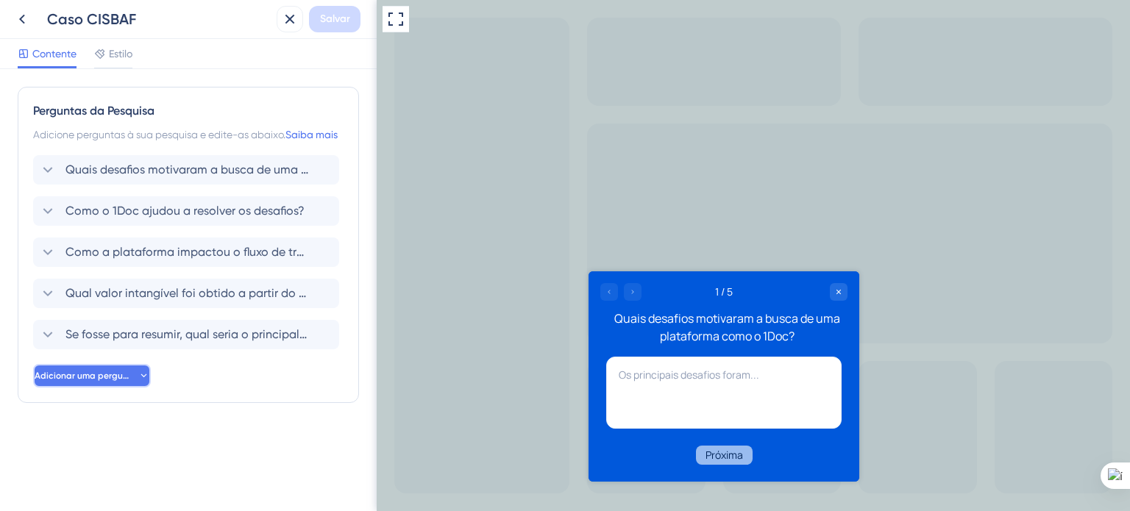
click at [141, 382] on icon at bounding box center [143, 376] width 11 height 12
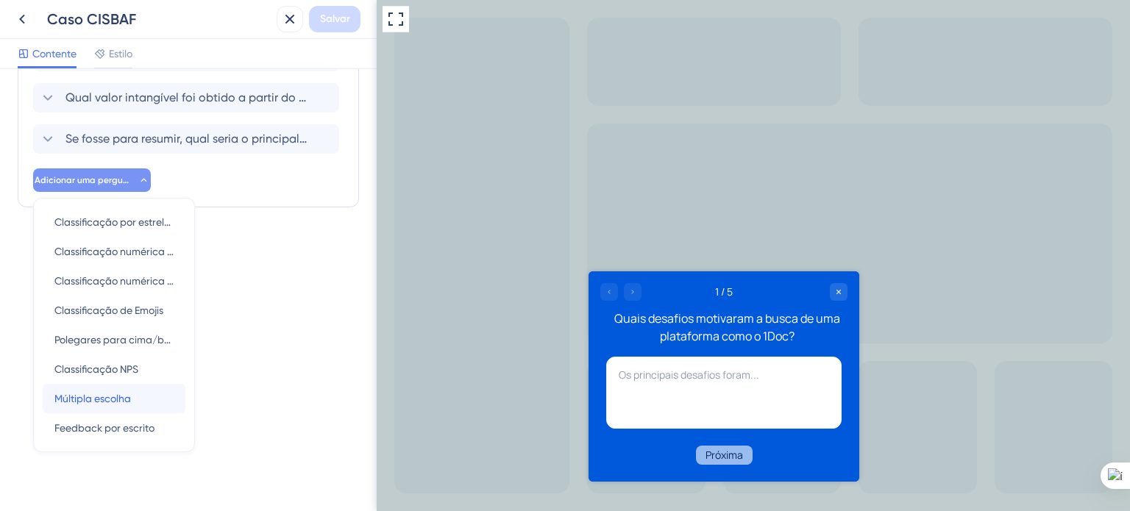
click at [138, 403] on div "Múltipla escolha Múltipla escolha" at bounding box center [113, 398] width 119 height 29
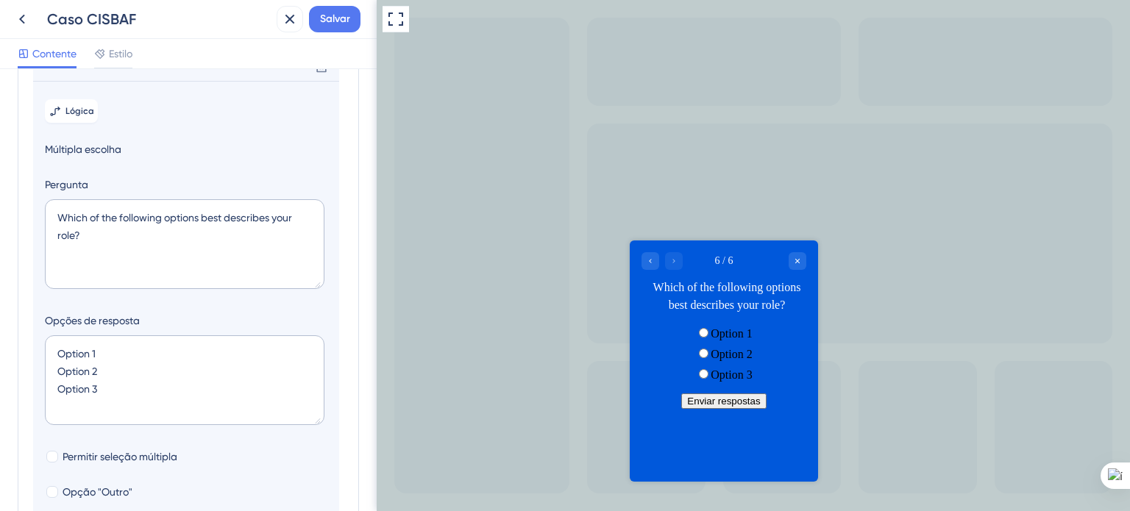
scroll to position [309, 0]
drag, startPoint x: 103, startPoint y: 251, endPoint x: 57, endPoint y: 232, distance: 49.5
click at [57, 232] on textarea "Which of the following options best describes your role?" at bounding box center [185, 245] width 280 height 90
click at [143, 405] on textarea "Option 1 Option 2 Option 3" at bounding box center [185, 381] width 280 height 90
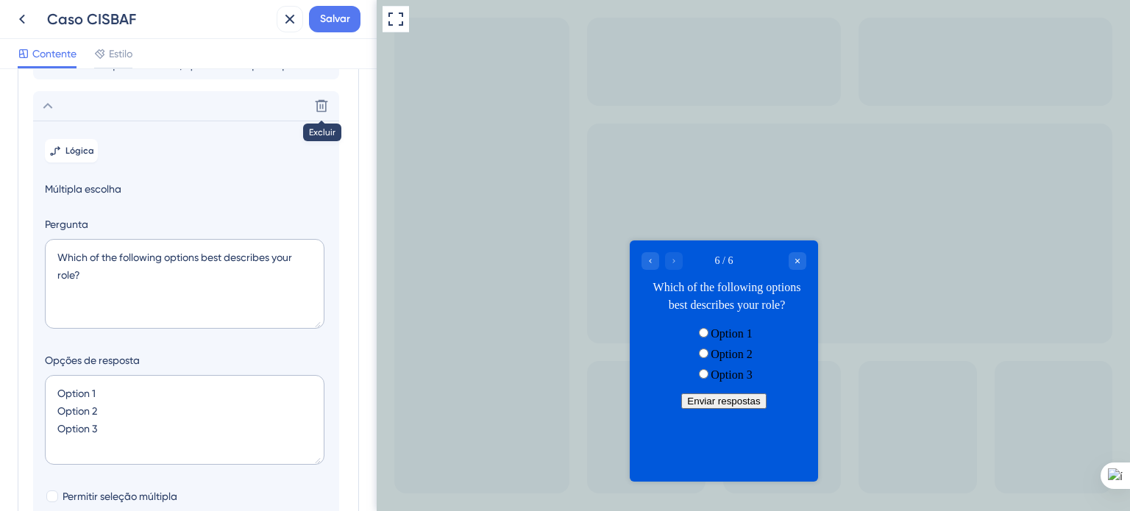
click at [326, 113] on icon at bounding box center [322, 106] width 13 height 13
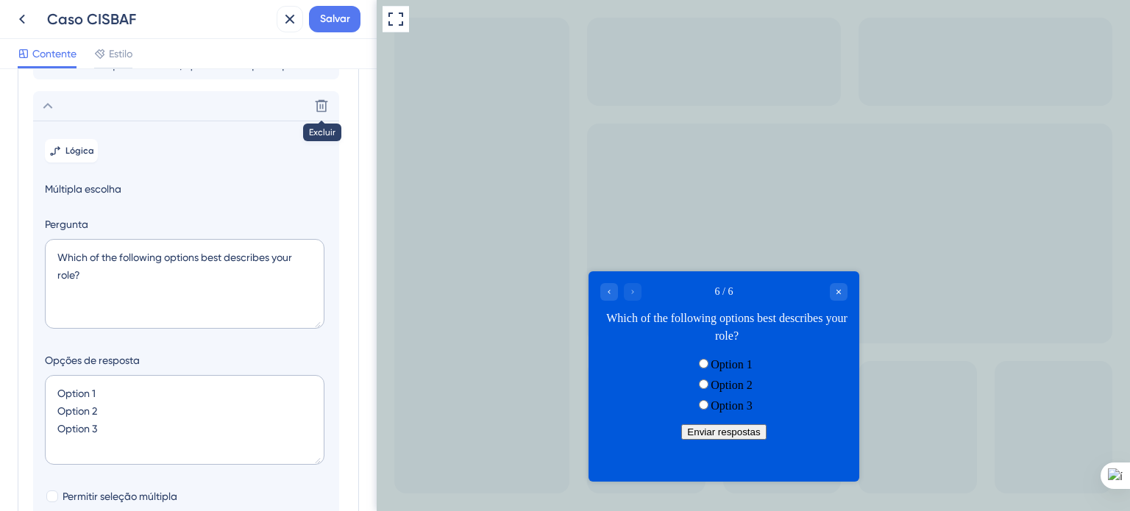
scroll to position [0, 0]
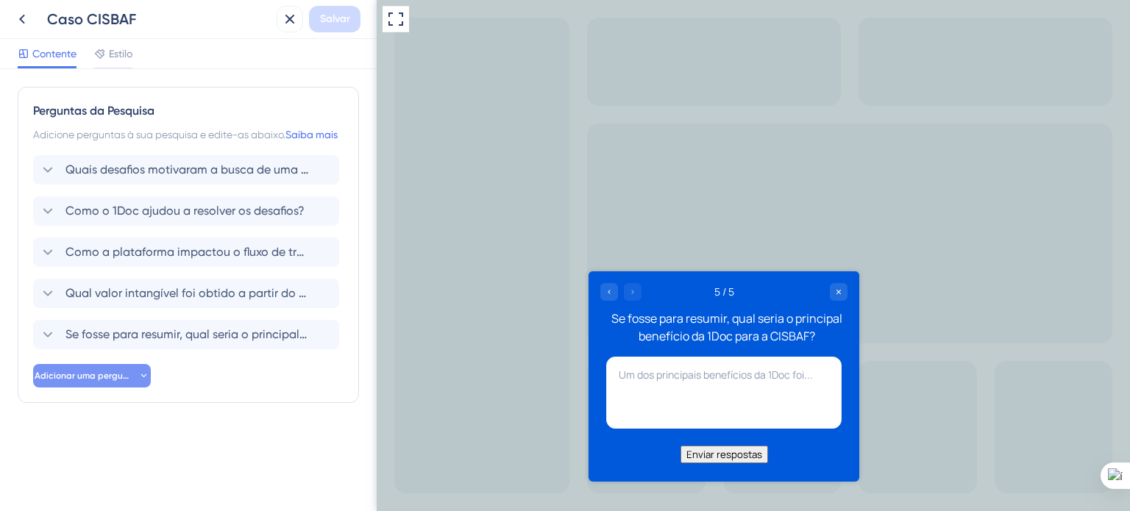
click at [136, 388] on button "Adicionar uma pergunta" at bounding box center [92, 376] width 118 height 24
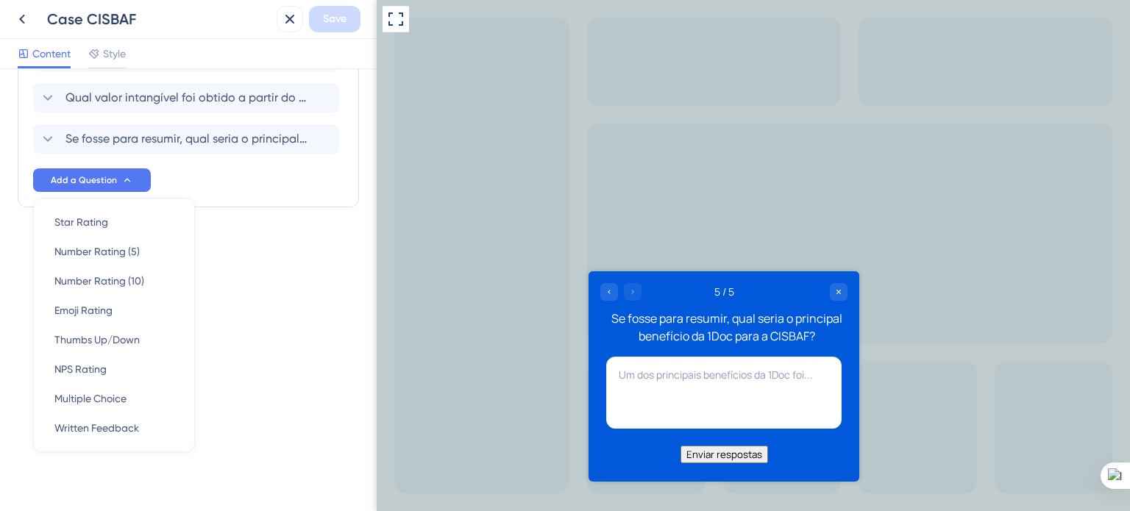
scroll to position [194, 0]
click at [127, 349] on span "Thumbs Up/Down" at bounding box center [96, 342] width 85 height 18
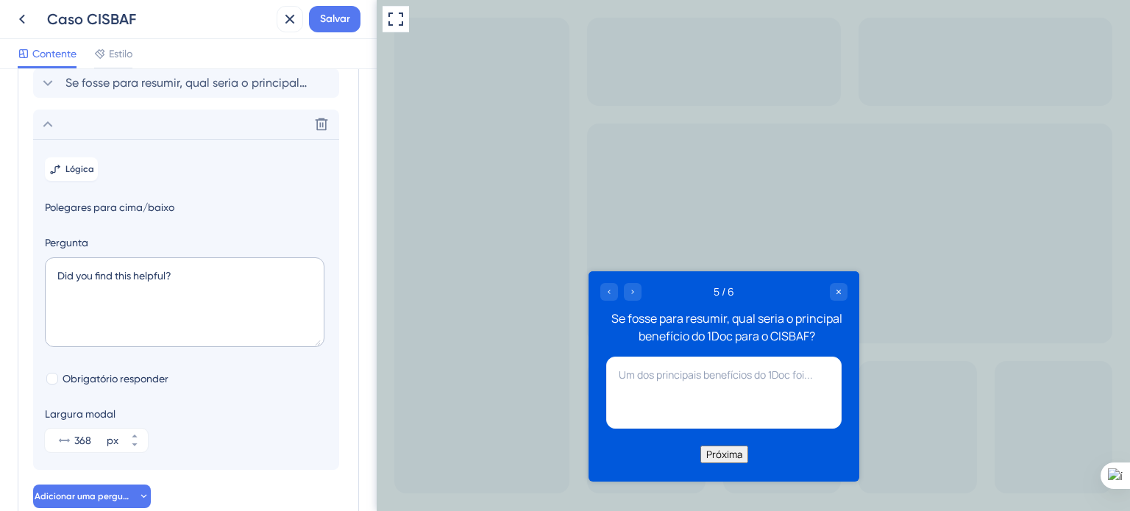
scroll to position [210, 0]
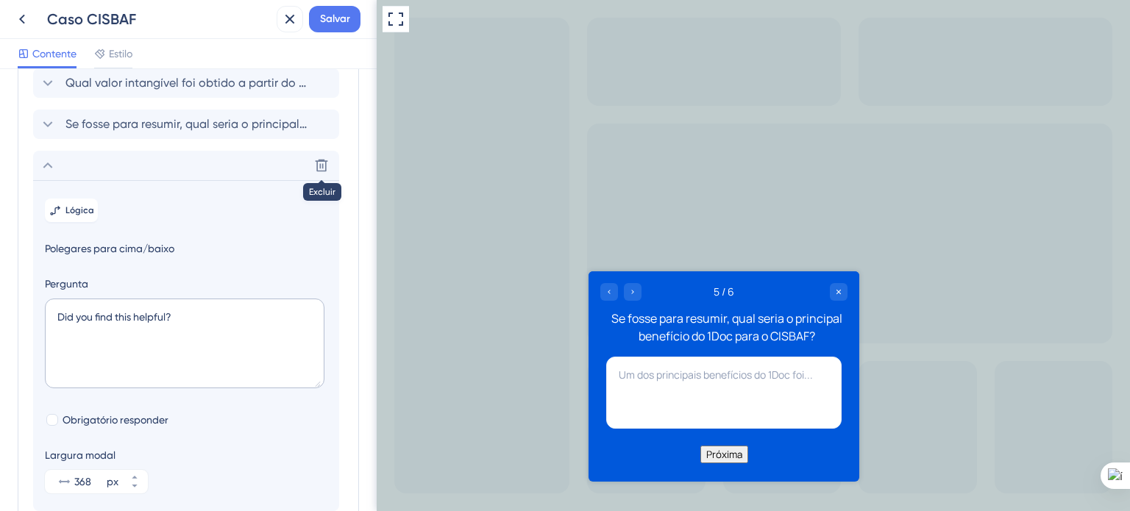
click at [327, 173] on icon at bounding box center [321, 165] width 15 height 15
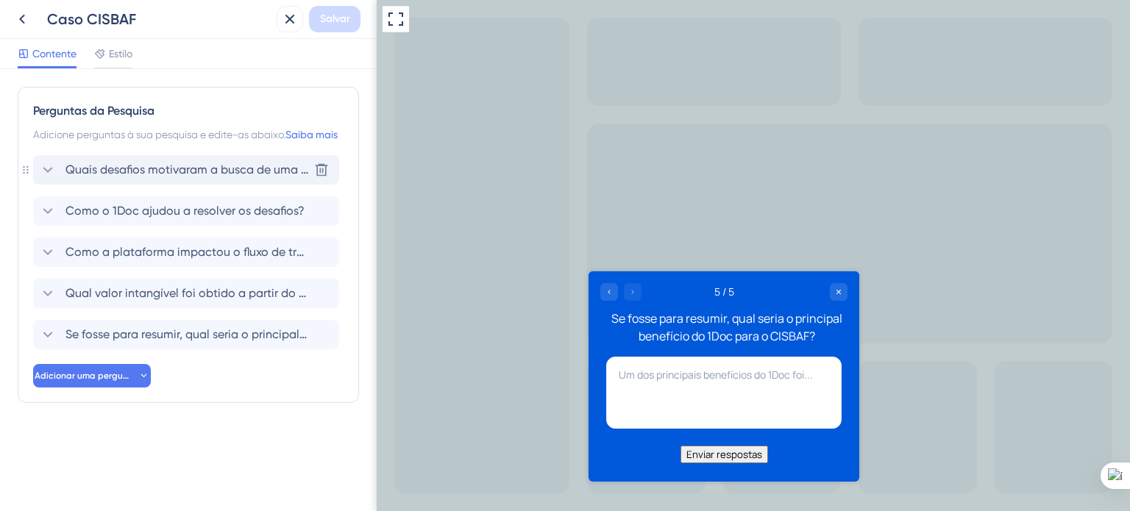
click at [106, 177] on font "Quais desafios motivaram a busca de uma plataforma como o 1Doc?" at bounding box center [254, 170] width 378 height 14
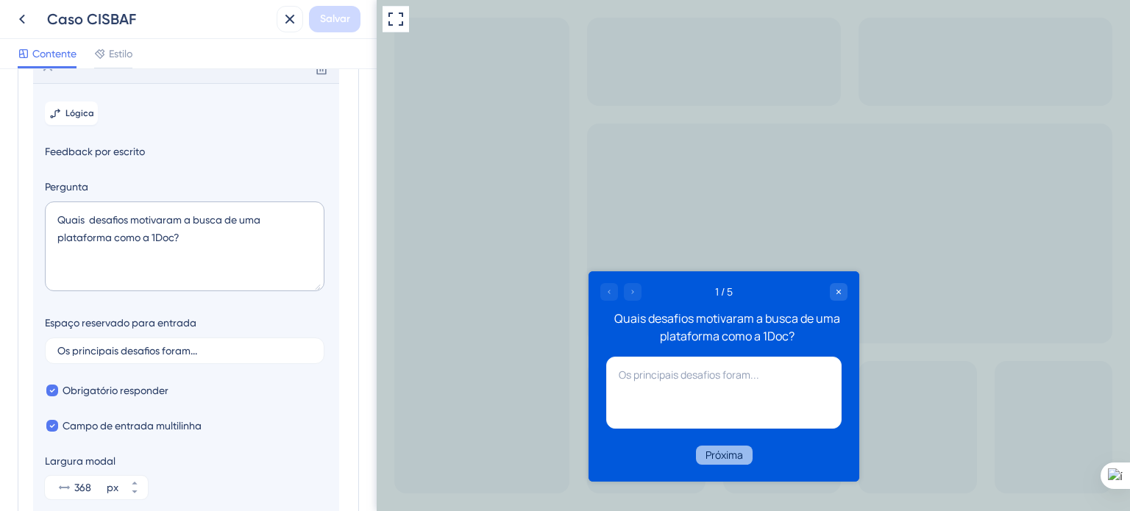
scroll to position [103, 0]
click at [58, 238] on textarea "Quais desafios motivaram a busca de uma plataforma como a 1Doc?" at bounding box center [185, 245] width 280 height 90
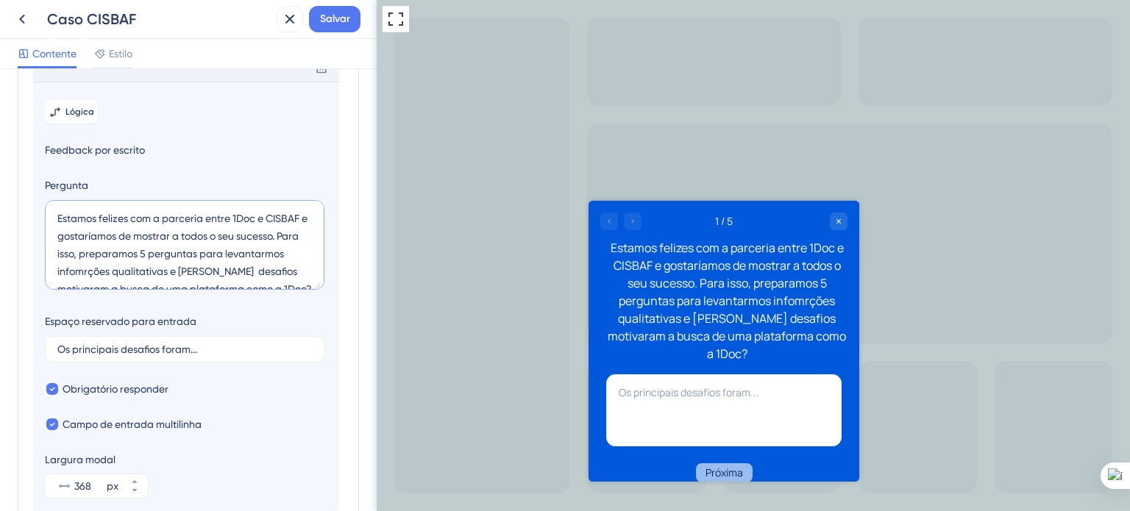
click at [132, 289] on textarea "Estamos felizes com a parceria entre 1Doc e CISBAF e gostaríamos de mostrar a t…" at bounding box center [185, 245] width 280 height 90
click at [142, 290] on textarea "Estamos felizes com a parceria entre 1Doc e CISBAF e gostaríamos de mostrar a t…" at bounding box center [185, 245] width 280 height 90
click at [242, 286] on textarea "Estamos felizes com a parceria entre 1Doc e CISBAF e gostaríamos de mostrar a t…" at bounding box center [185, 245] width 280 height 90
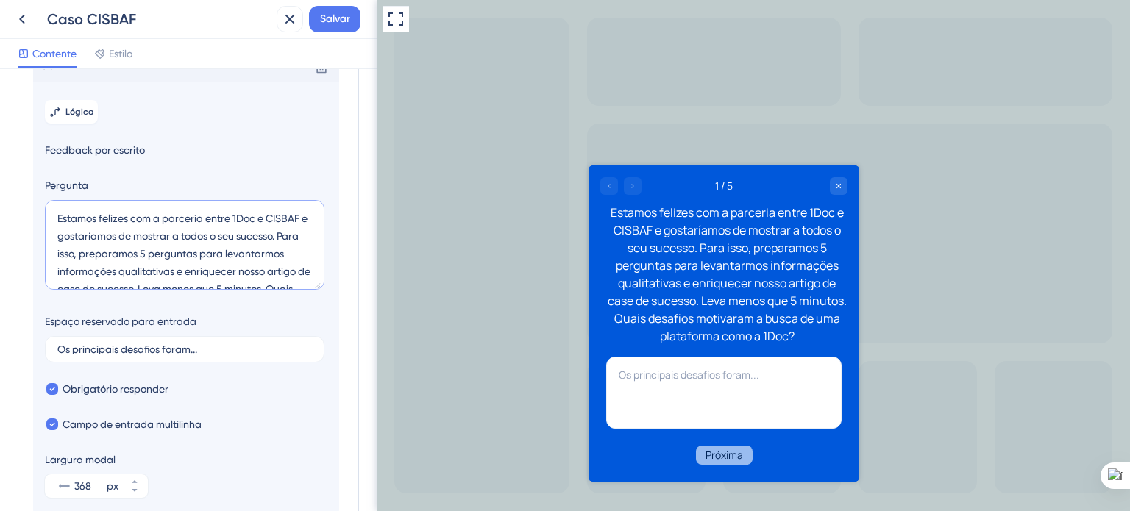
scroll to position [53, 0]
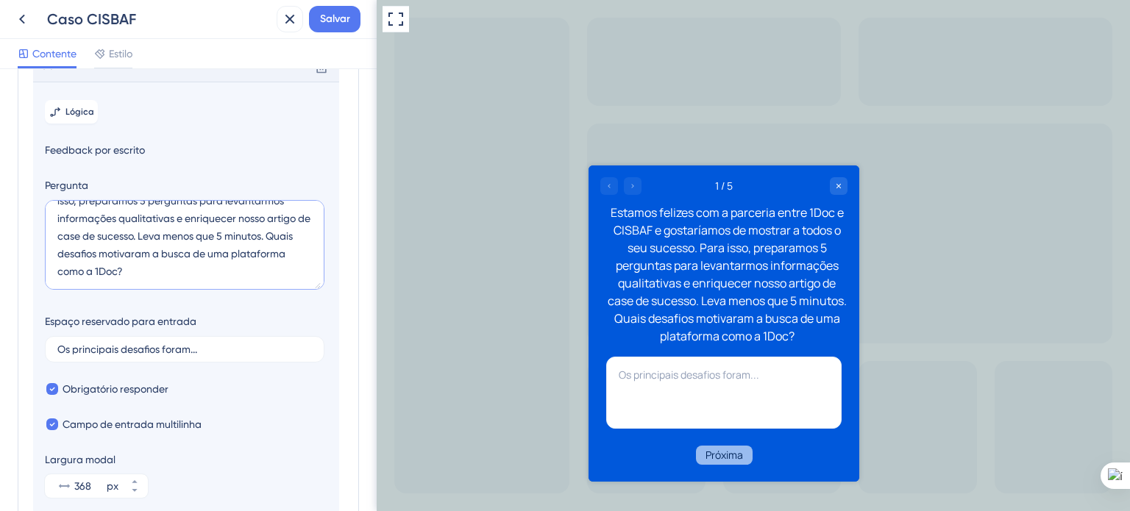
drag, startPoint x: 210, startPoint y: 287, endPoint x: 100, endPoint y: 266, distance: 112.3
click at [100, 266] on textarea "Estamos felizes com a parceria entre 1Doc e CISBAF e gostaríamos de mostrar a t…" at bounding box center [185, 245] width 280 height 90
click at [237, 282] on textarea "Estamos felizes com a parceria entre 1Doc e CISBAF e gostaríamos de mostrar a t…" at bounding box center [185, 245] width 280 height 90
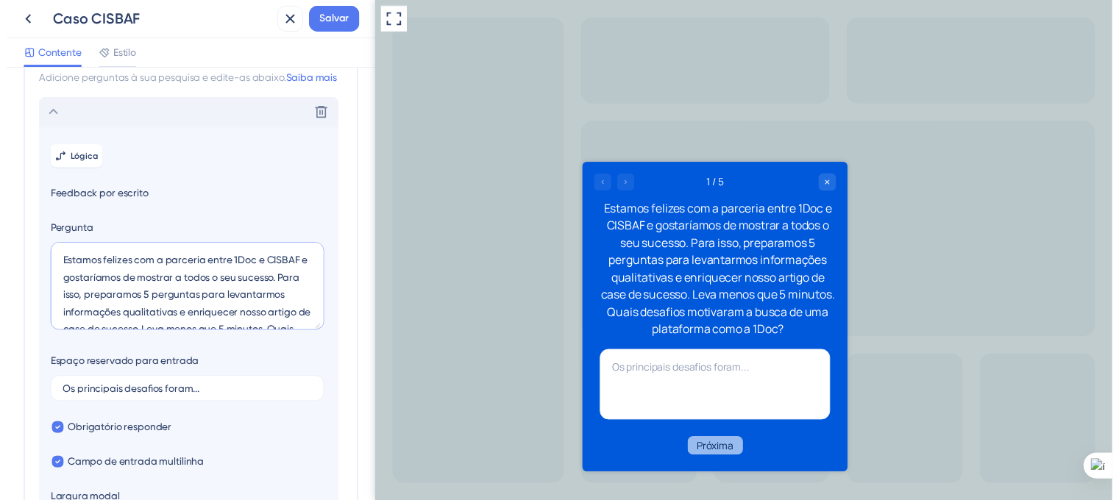
scroll to position [0, 0]
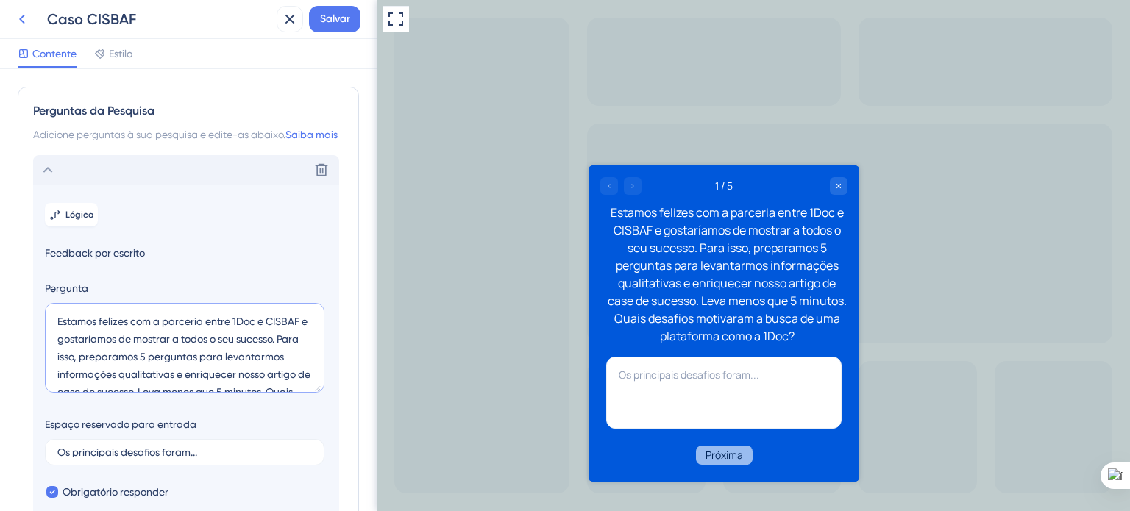
type textarea "Estamos felizes com a parceria entre 1Doc e CISBAF e gostaríamos de mostrar a t…"
click at [16, 14] on icon at bounding box center [22, 19] width 18 height 18
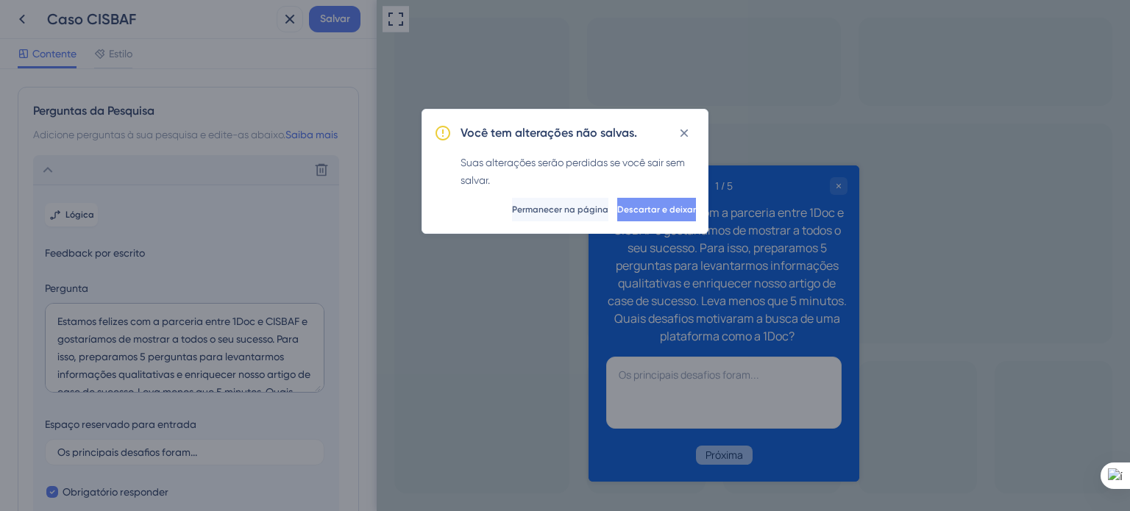
click at [617, 211] on font "Descartar e deixar" at bounding box center [656, 210] width 79 height 10
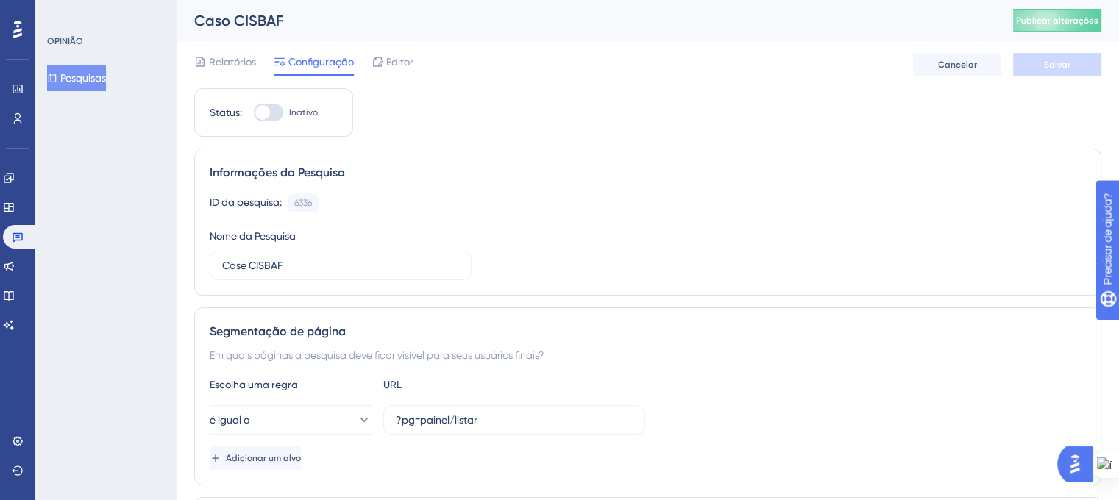
click at [79, 79] on font "Pesquisas" at bounding box center [83, 78] width 46 height 12
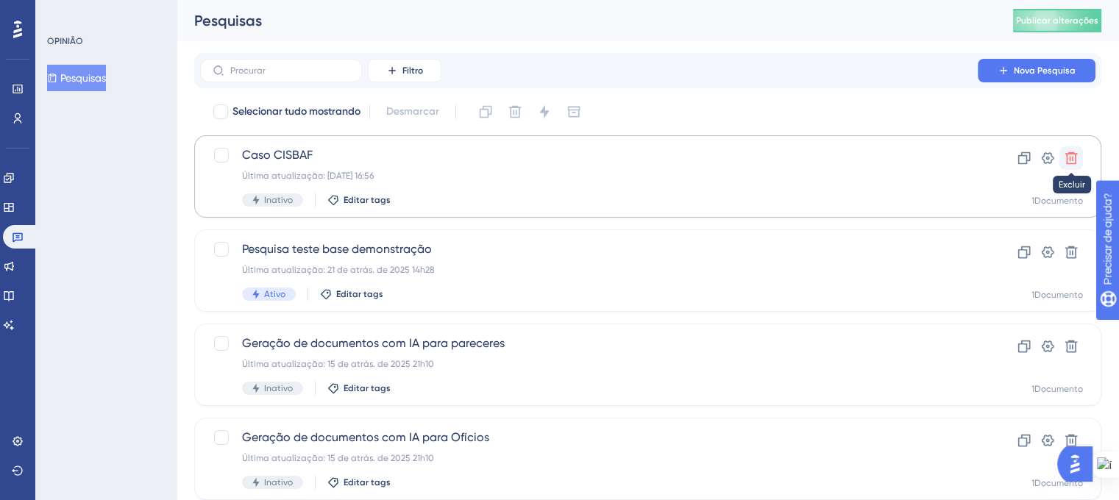
click at [1072, 161] on icon at bounding box center [1072, 158] width 13 height 13
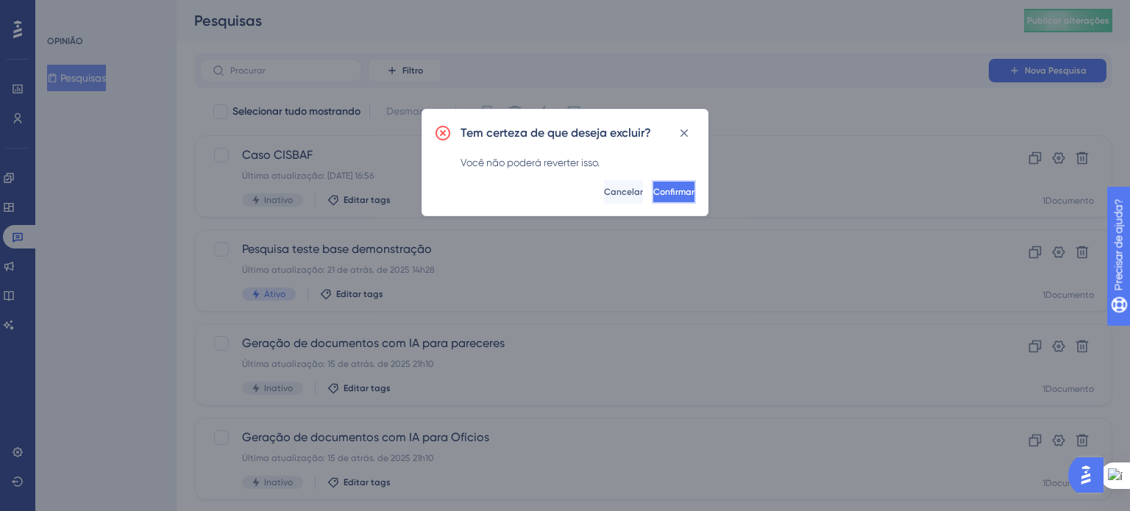
click at [673, 194] on button "Confirmar" at bounding box center [674, 192] width 44 height 24
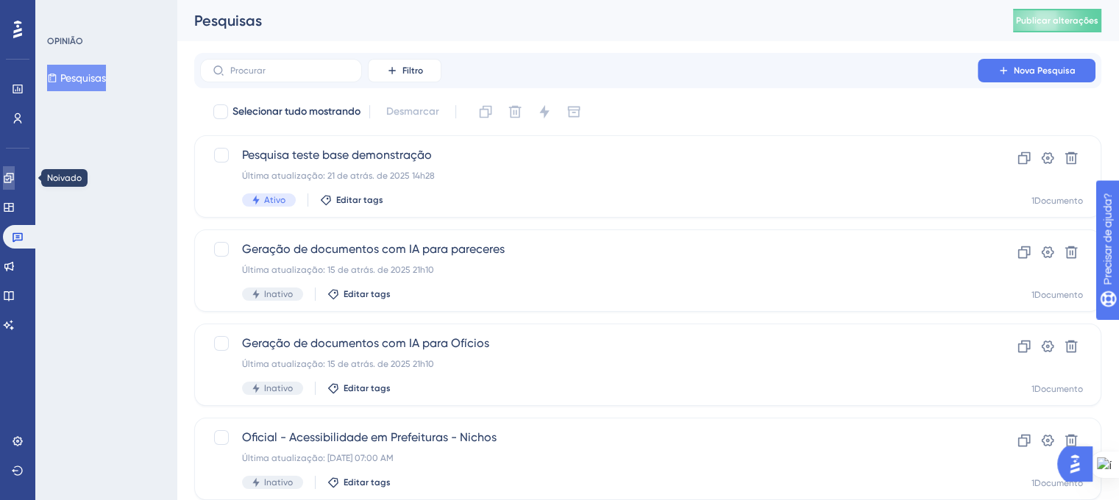
click at [12, 178] on icon at bounding box center [9, 178] width 12 height 12
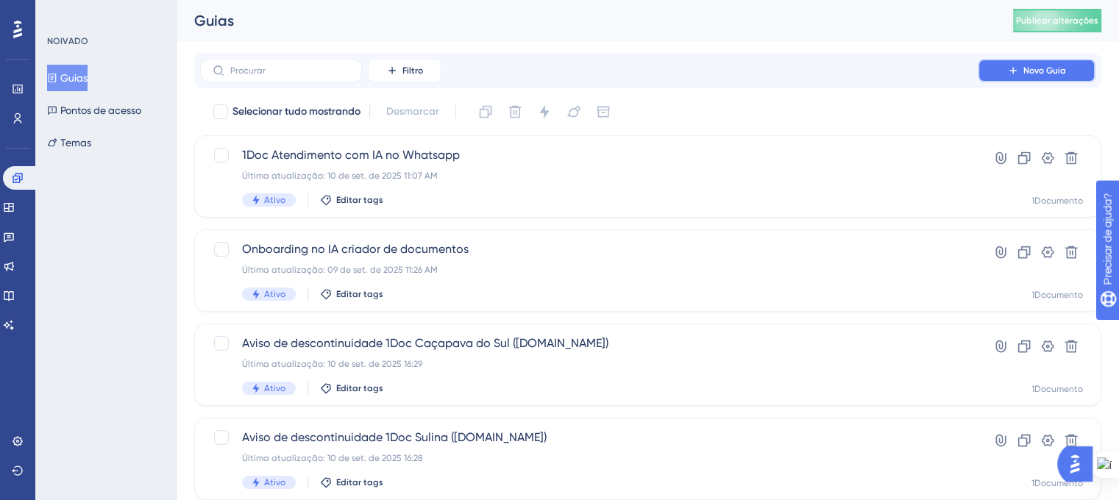
click at [1008, 79] on button "Novo Guia" at bounding box center [1037, 71] width 118 height 24
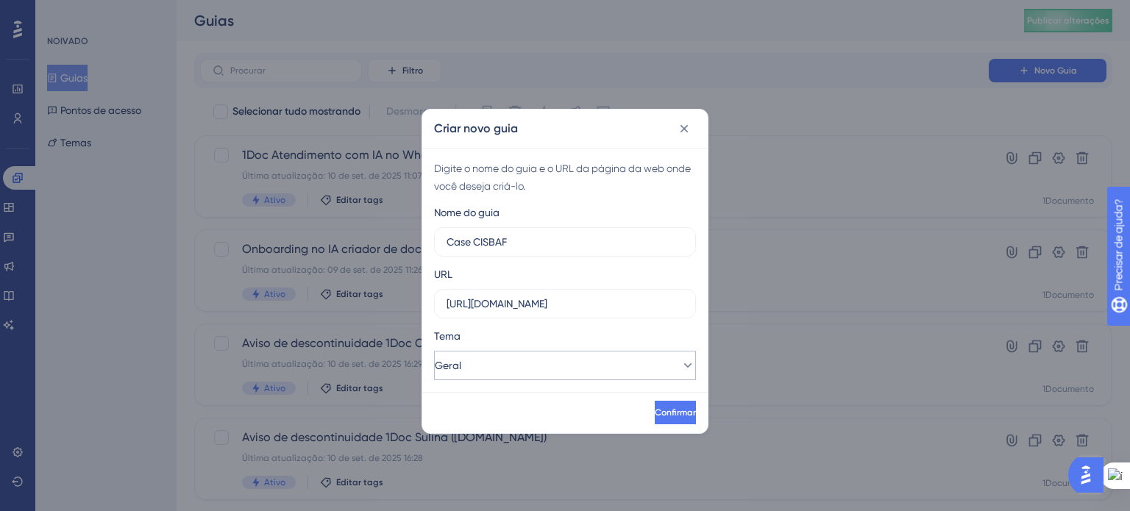
type input "Case CISBAF"
click at [615, 361] on button "Geral" at bounding box center [565, 365] width 262 height 29
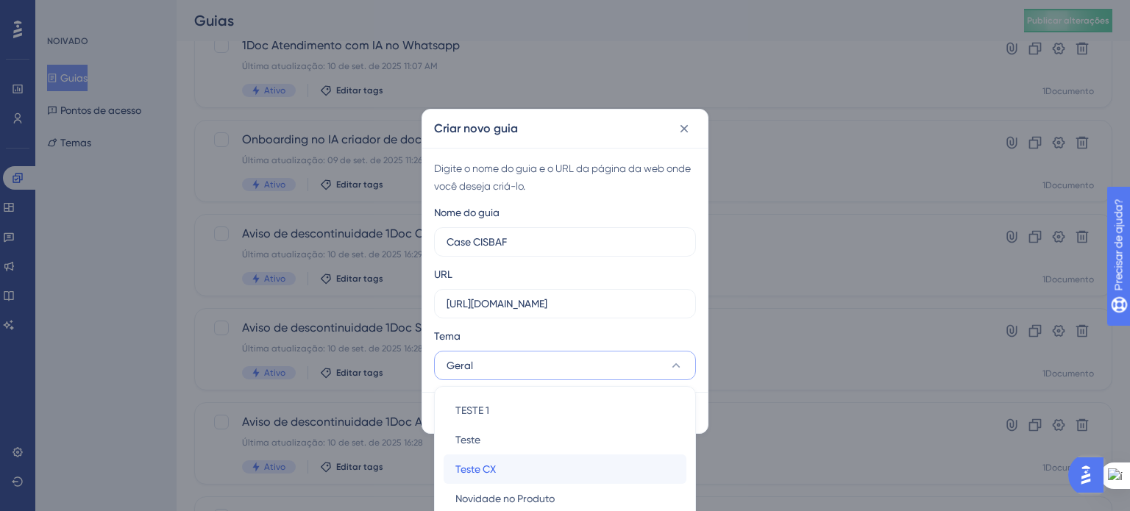
click at [589, 462] on div "Teste CX Teste CX" at bounding box center [565, 469] width 219 height 29
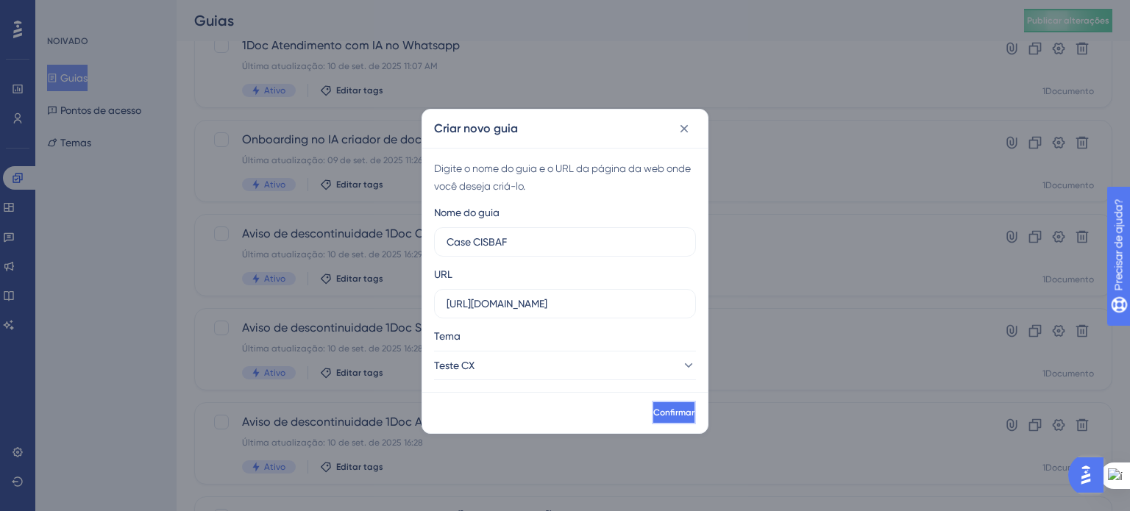
click at [653, 412] on font "Confirmar" at bounding box center [673, 413] width 41 height 10
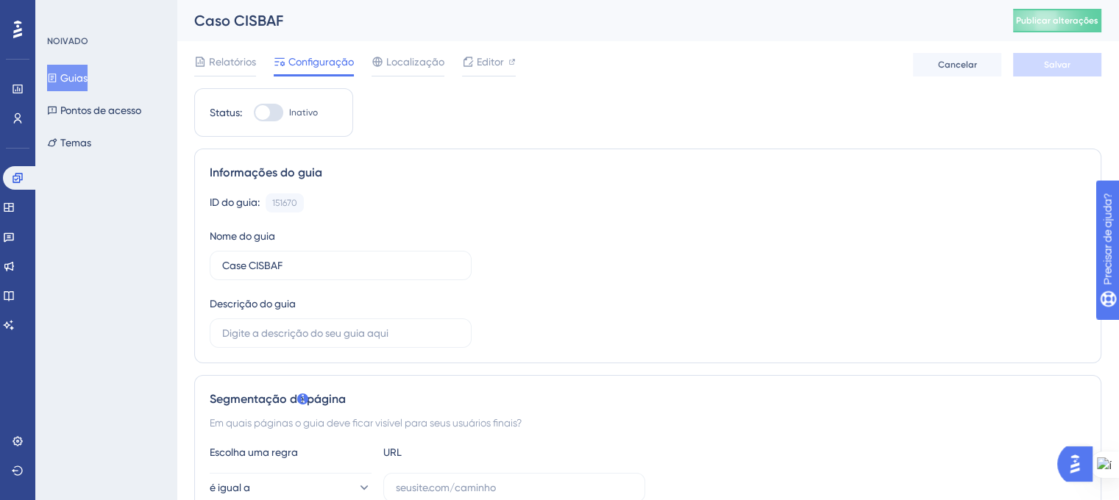
click at [68, 85] on font "Guias" at bounding box center [73, 78] width 27 height 18
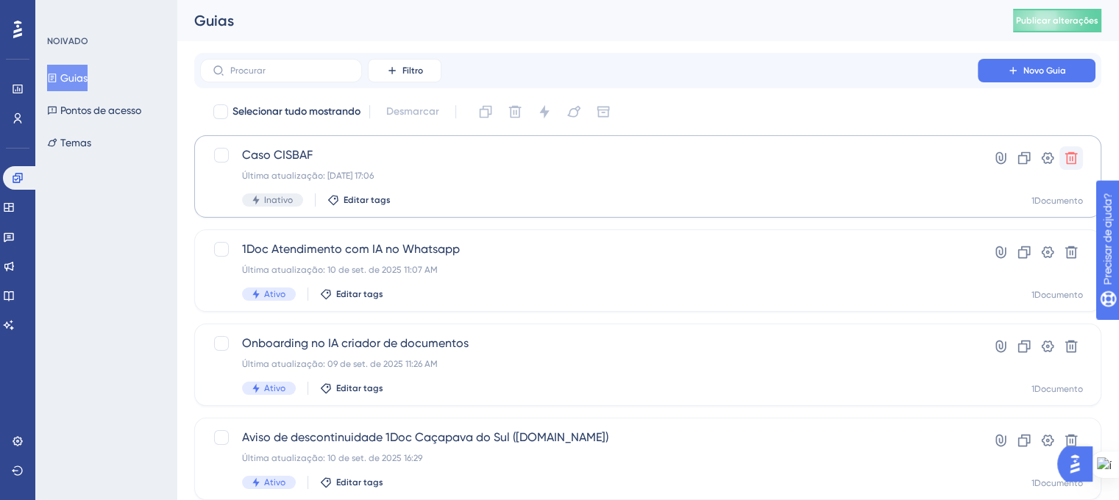
click at [1071, 160] on icon at bounding box center [1071, 158] width 15 height 15
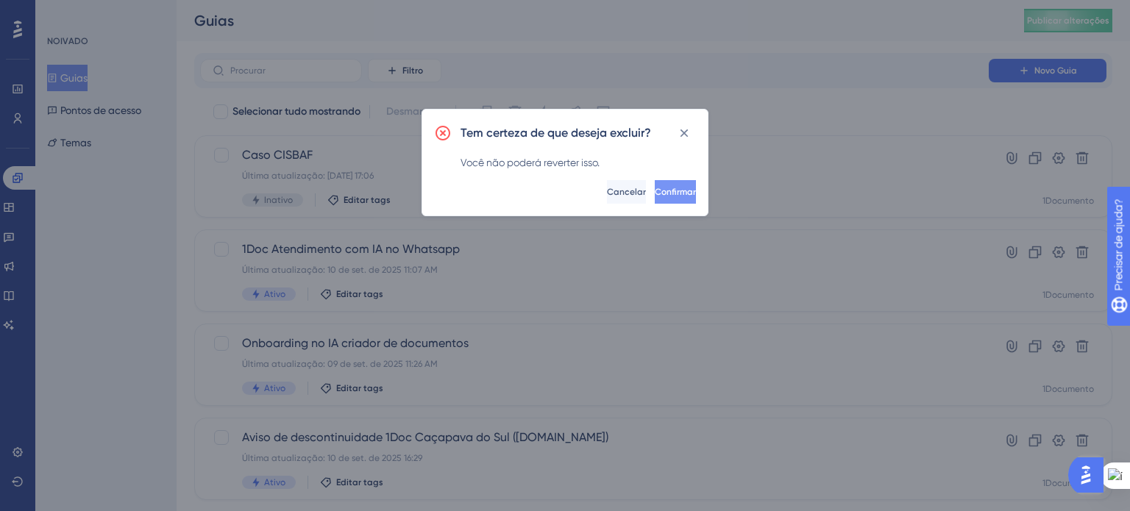
click at [655, 191] on font "Confirmar" at bounding box center [675, 192] width 41 height 10
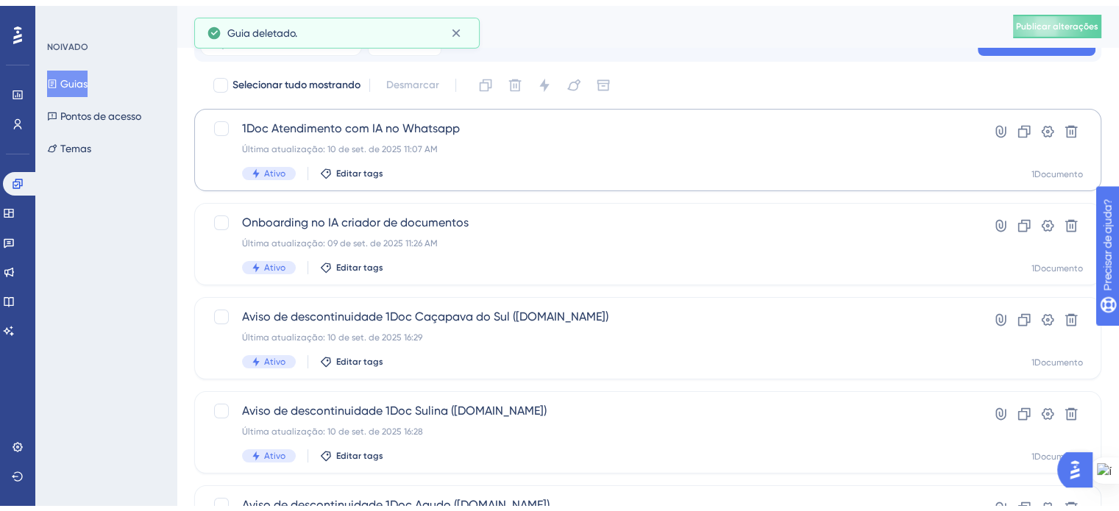
scroll to position [74, 0]
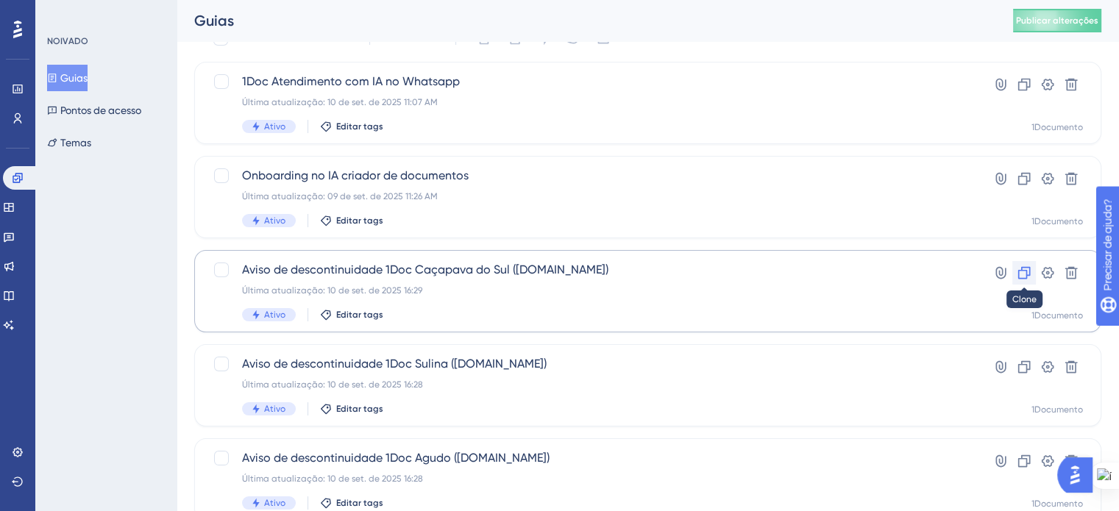
click at [1028, 270] on icon at bounding box center [1024, 273] width 15 height 15
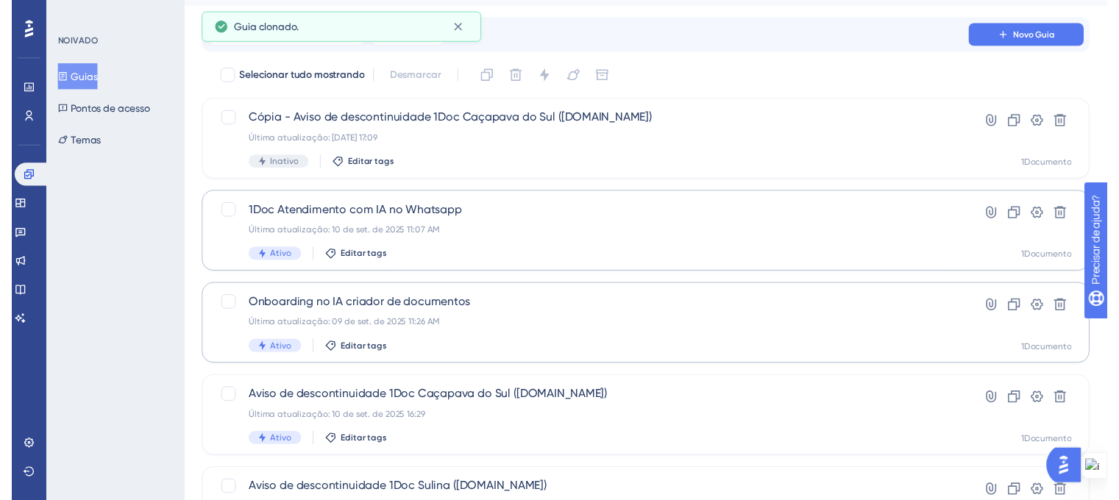
scroll to position [0, 0]
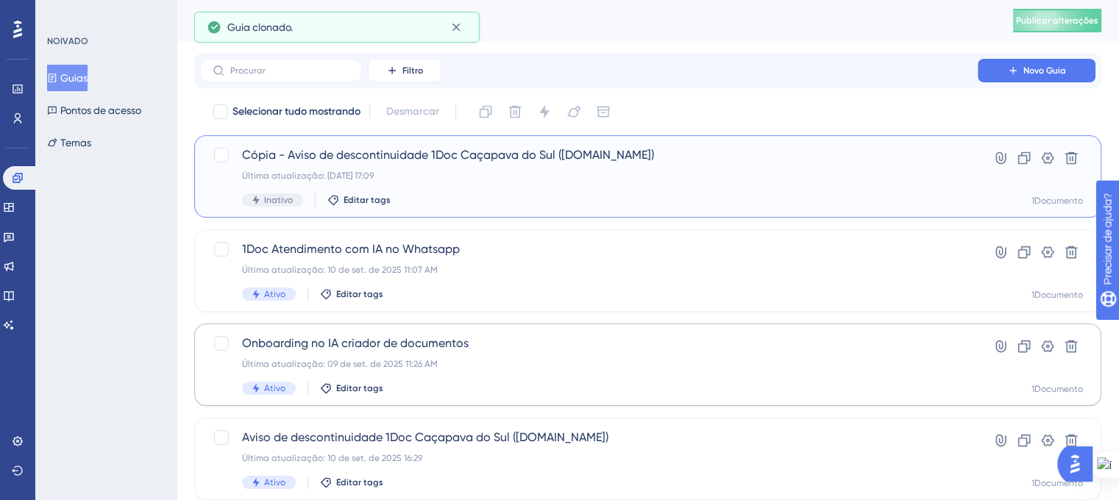
click at [547, 180] on div "Última atualização: 10 de set. de 2025 17:09" at bounding box center [589, 176] width 694 height 12
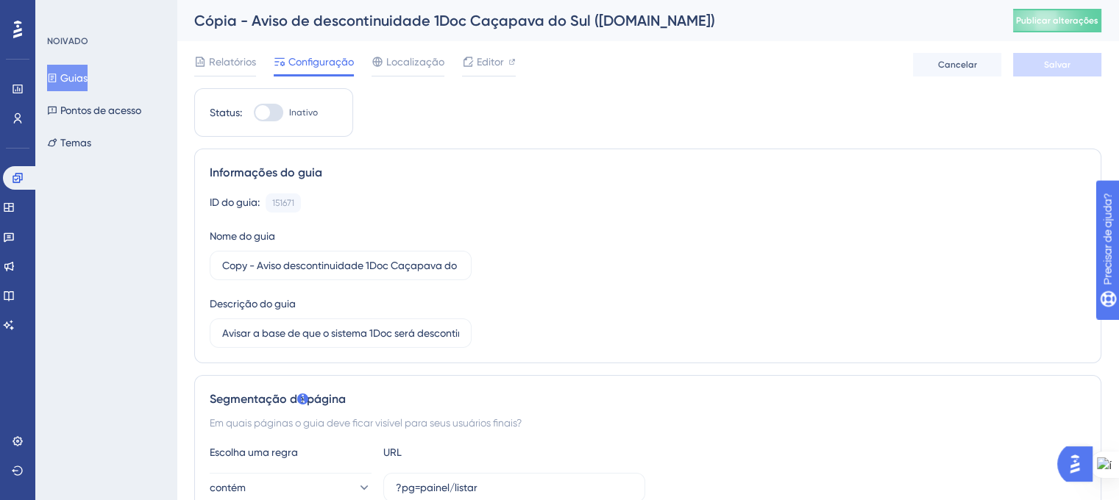
click at [640, 26] on font "Cópia - Aviso de descontinuidade 1Doc Caçapava do Sul (Gov.br)" at bounding box center [454, 21] width 521 height 18
click at [651, 18] on div "Cópia - Aviso de descontinuidade 1Doc Caçapava do Sul (Gov.br)" at bounding box center [585, 20] width 782 height 21
drag, startPoint x: 222, startPoint y: 266, endPoint x: 475, endPoint y: 264, distance: 252.4
click at [475, 264] on div "ID do guia: 151671 Cópia Nome do guia Copy - Aviso descontinuidade 1Doc Caçapav…" at bounding box center [648, 271] width 876 height 155
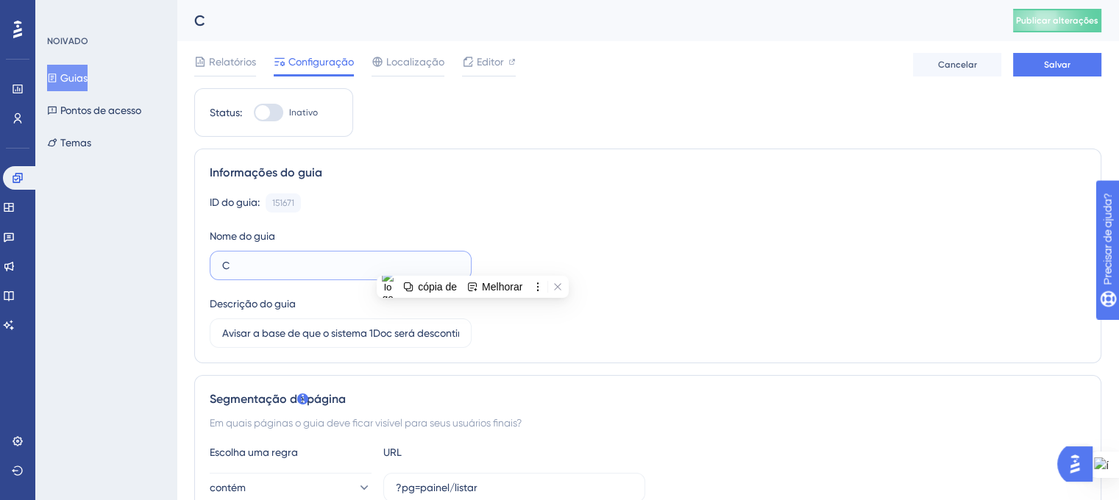
scroll to position [0, 0]
type input "Case CISBAF"
click at [562, 254] on div "ID do guia: 151671 Cópia Nome do guia Case CISBAF Descrição do guia Avisar a ba…" at bounding box center [648, 271] width 876 height 155
click at [430, 330] on input "Avisar a base de que o sistema 1Doc será descontinuado por decisão da gestão." at bounding box center [340, 333] width 237 height 16
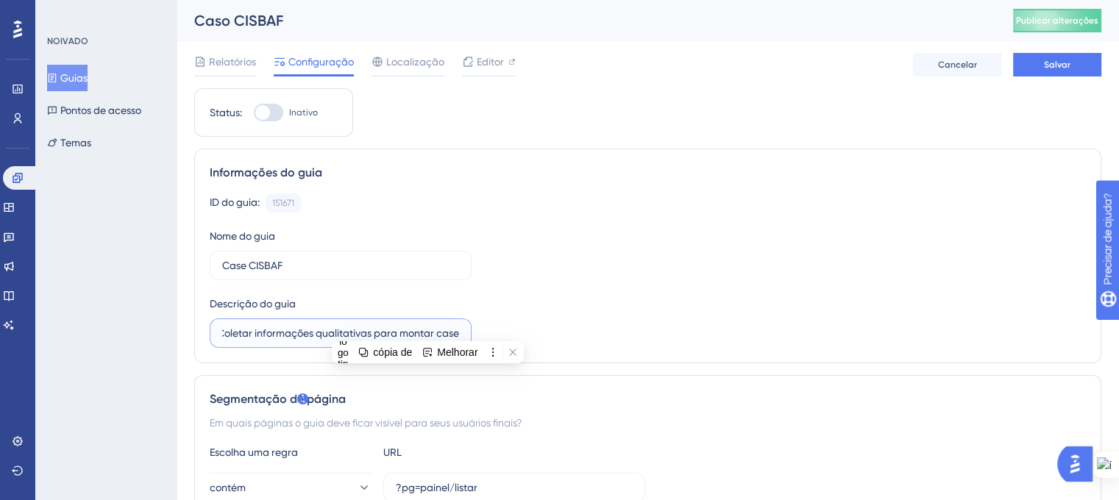
scroll to position [0, 4]
type input "Coletar informações qualitativas para montar case"
click at [691, 275] on div "ID do guia: 151671 Cópia Nome do guia Case CISBAF Descrição do guia Coletar inf…" at bounding box center [648, 271] width 876 height 155
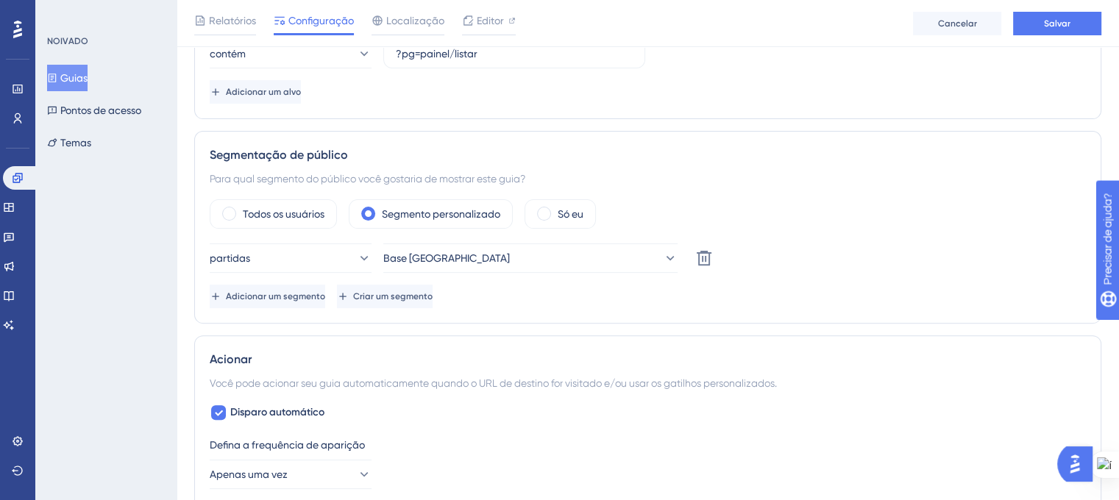
scroll to position [442, 0]
click at [662, 252] on icon at bounding box center [669, 256] width 15 height 15
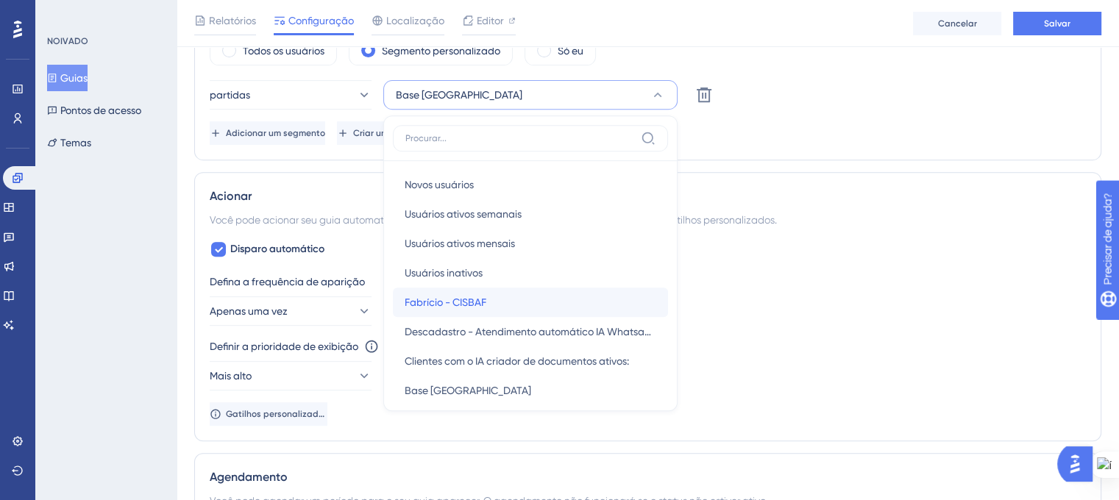
click at [598, 288] on div "Fabrício - CISBAF Fabrício - CISBAF" at bounding box center [531, 302] width 252 height 29
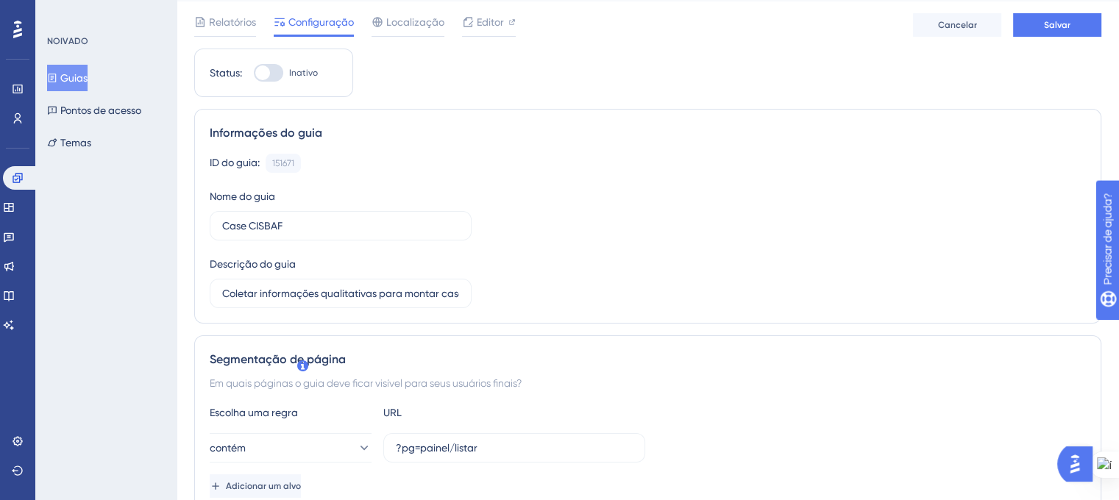
scroll to position [0, 0]
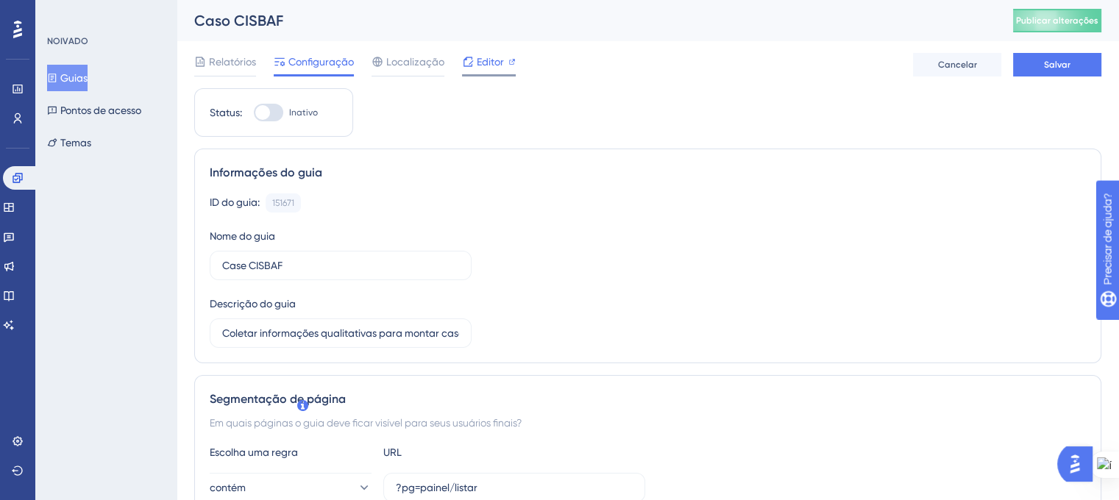
click at [492, 57] on font "Editor" at bounding box center [490, 62] width 27 height 12
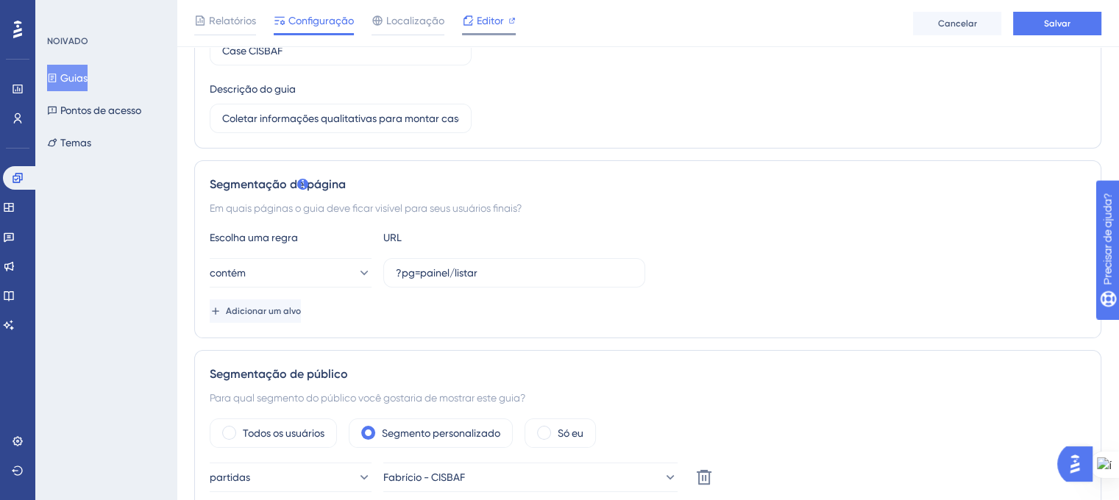
scroll to position [74, 0]
